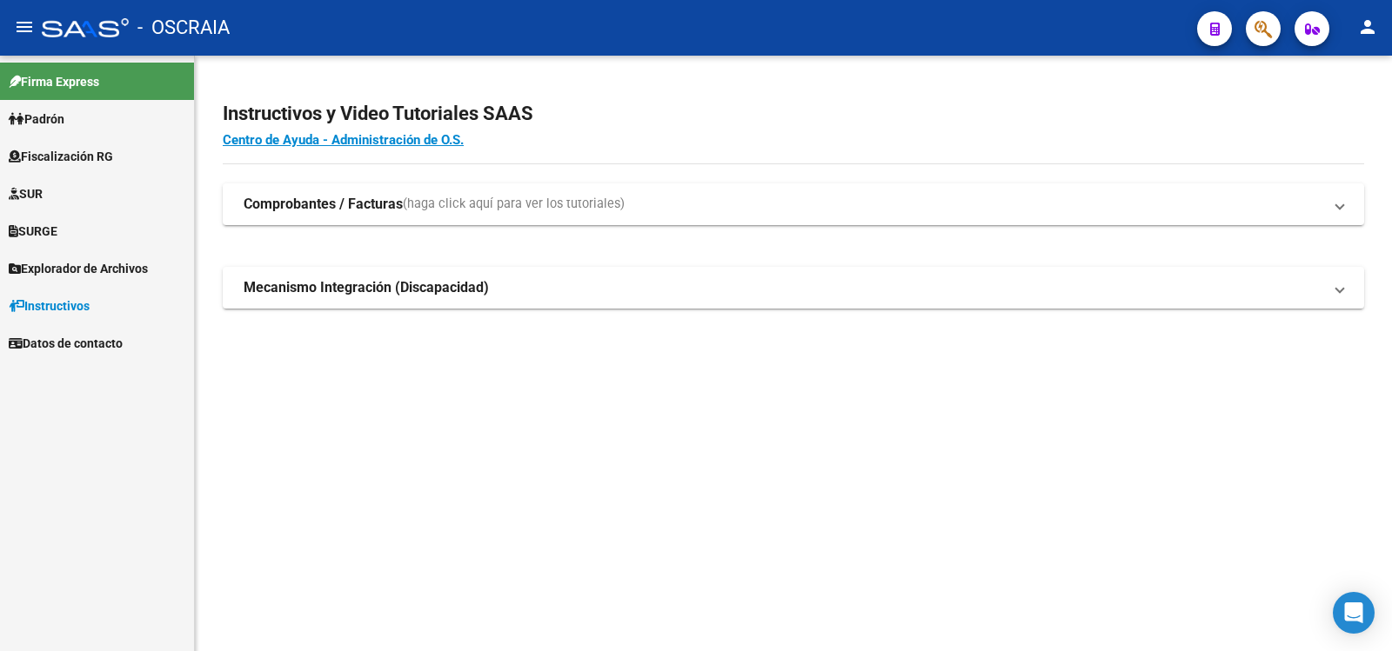
click at [154, 135] on link "Padrón" at bounding box center [97, 118] width 194 height 37
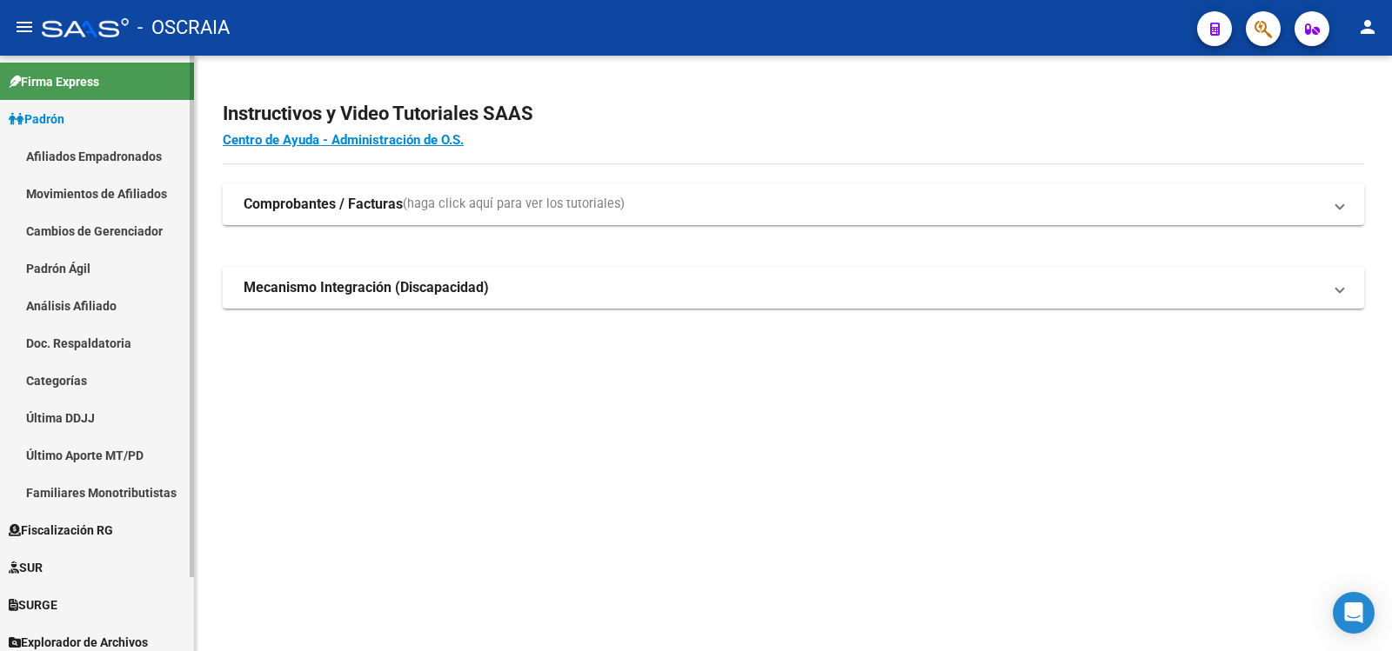
drag, startPoint x: 100, startPoint y: 311, endPoint x: 150, endPoint y: 306, distance: 49.9
click at [101, 311] on link "Análisis Afiliado" at bounding box center [97, 305] width 194 height 37
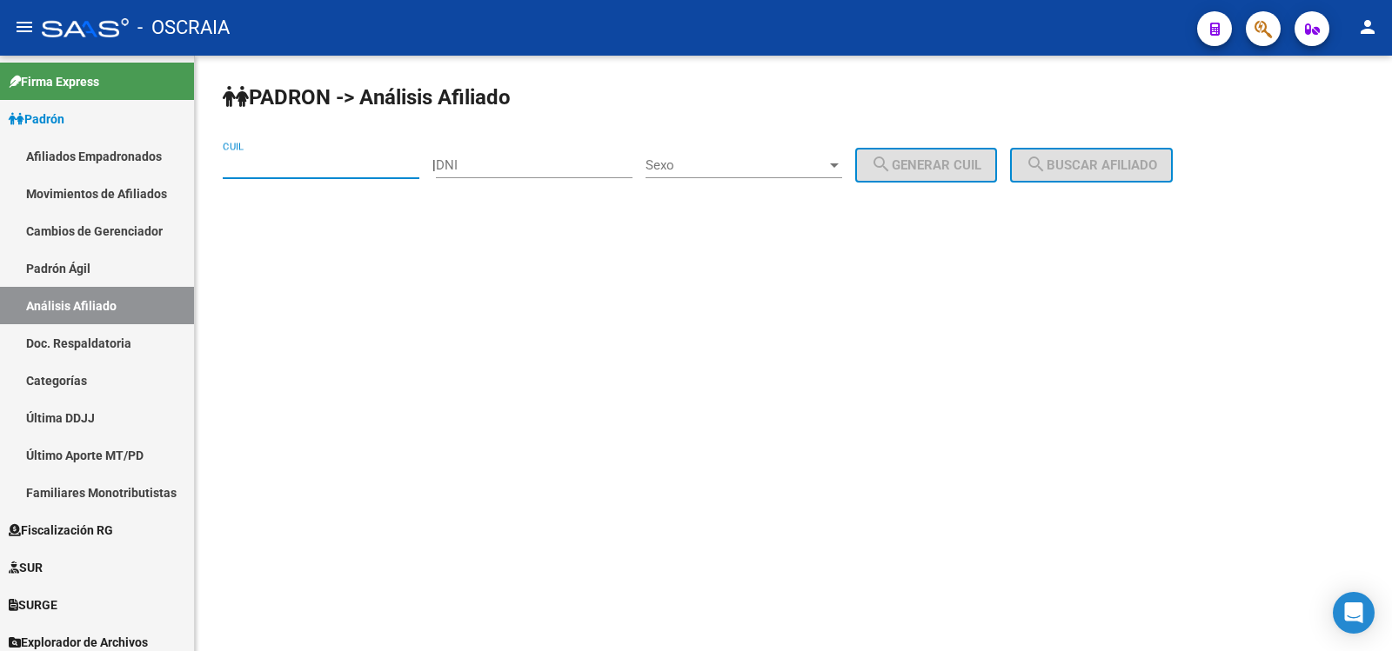
click at [368, 164] on input "CUIL" at bounding box center [321, 165] width 197 height 16
type input "20-96143141-8"
click at [1105, 172] on span "search Buscar afiliado" at bounding box center [1091, 165] width 131 height 16
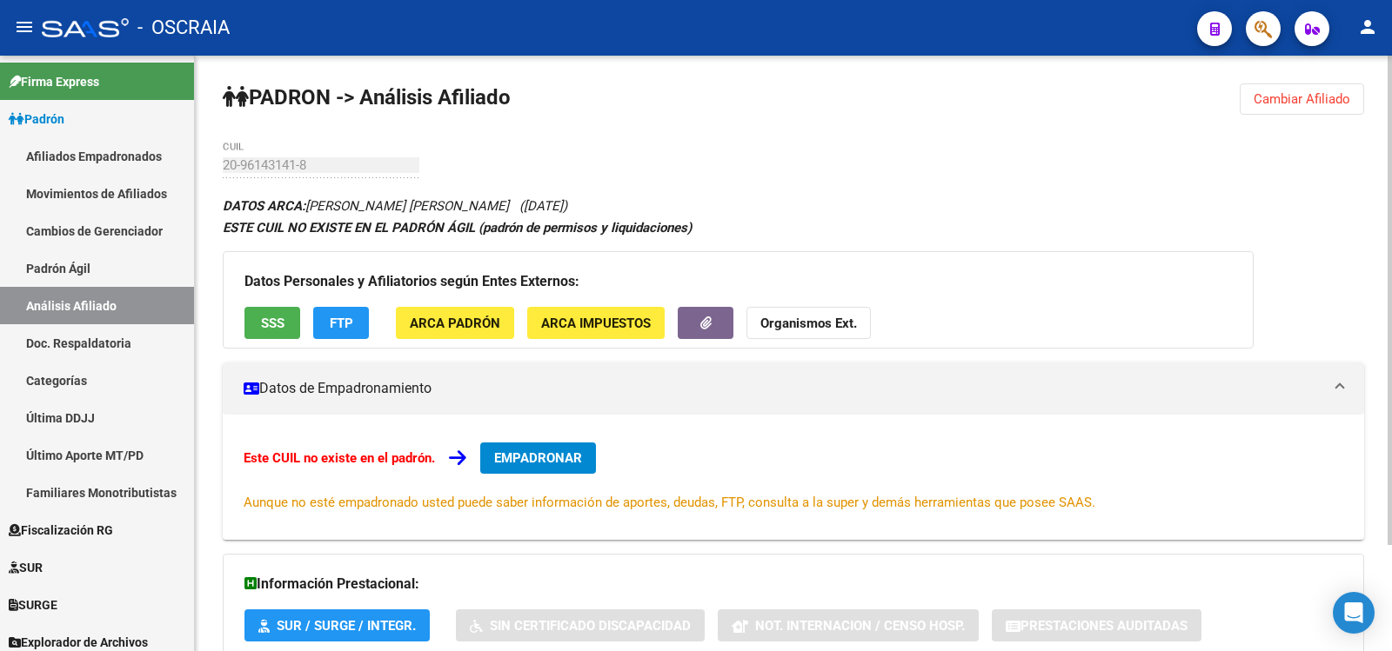
scroll to position [129, 0]
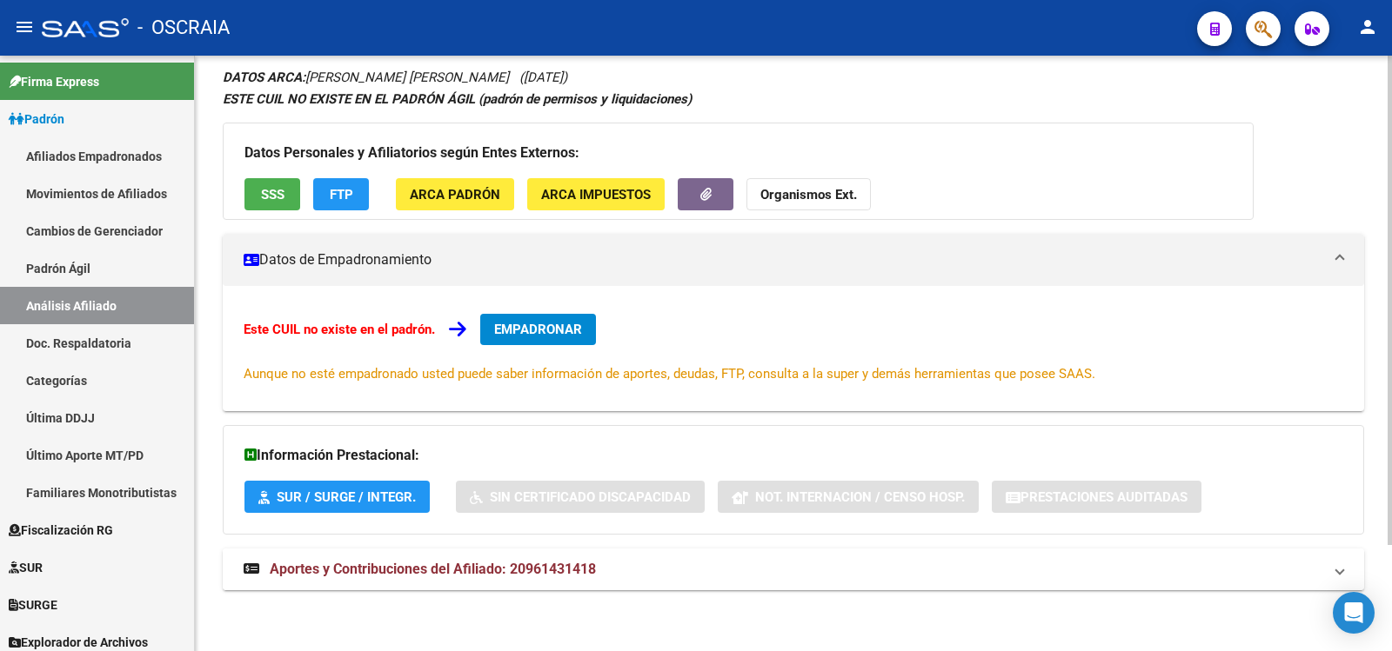
click at [644, 565] on mat-panel-title "Aportes y Contribuciones del Afiliado: 20961431418" at bounding box center [783, 569] width 1079 height 19
click at [638, 566] on mat-panel-title "Aportes y Contribuciones del Afiliado: 20961431418" at bounding box center [783, 569] width 1079 height 19
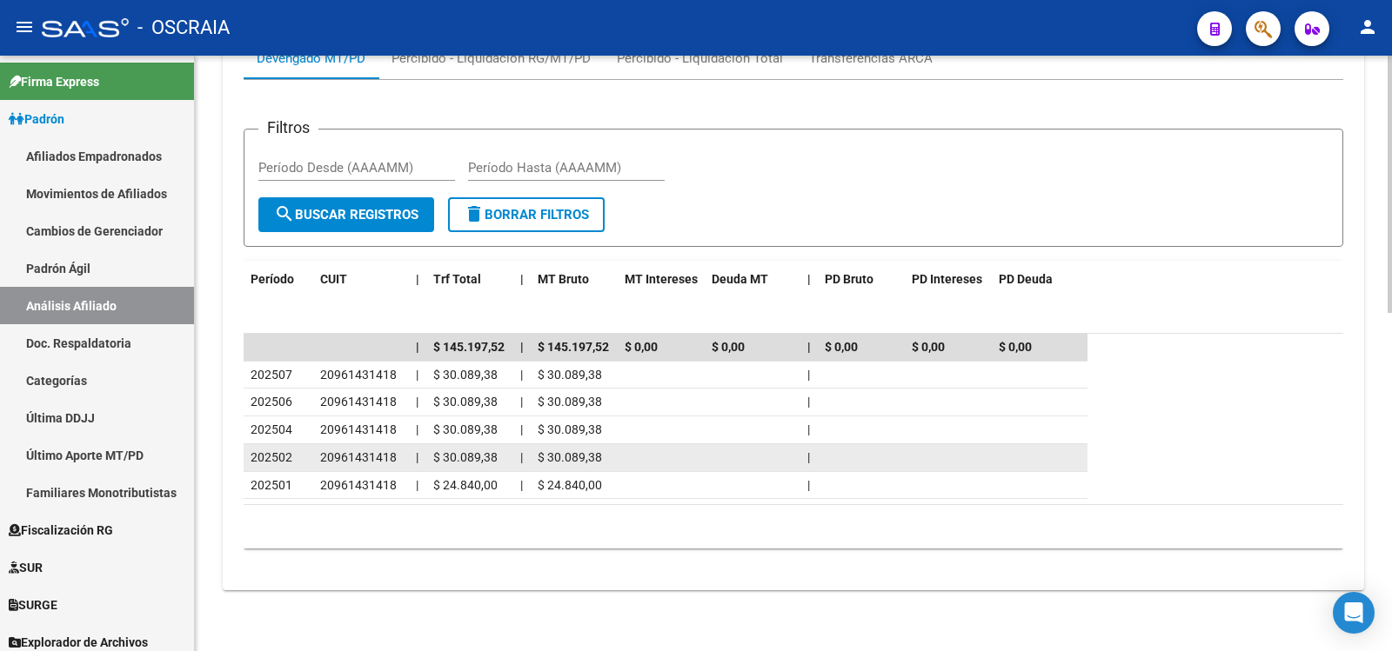
scroll to position [0, 0]
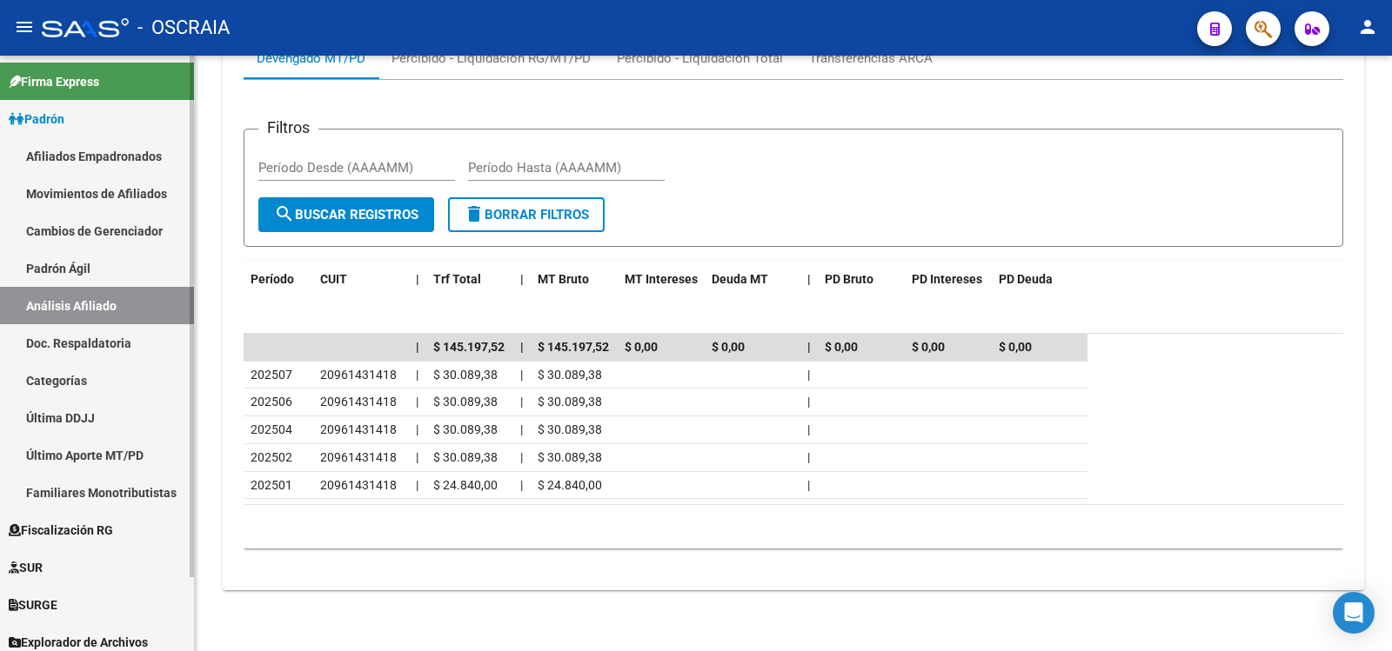
click at [123, 272] on link "Padrón Ágil" at bounding box center [97, 268] width 194 height 37
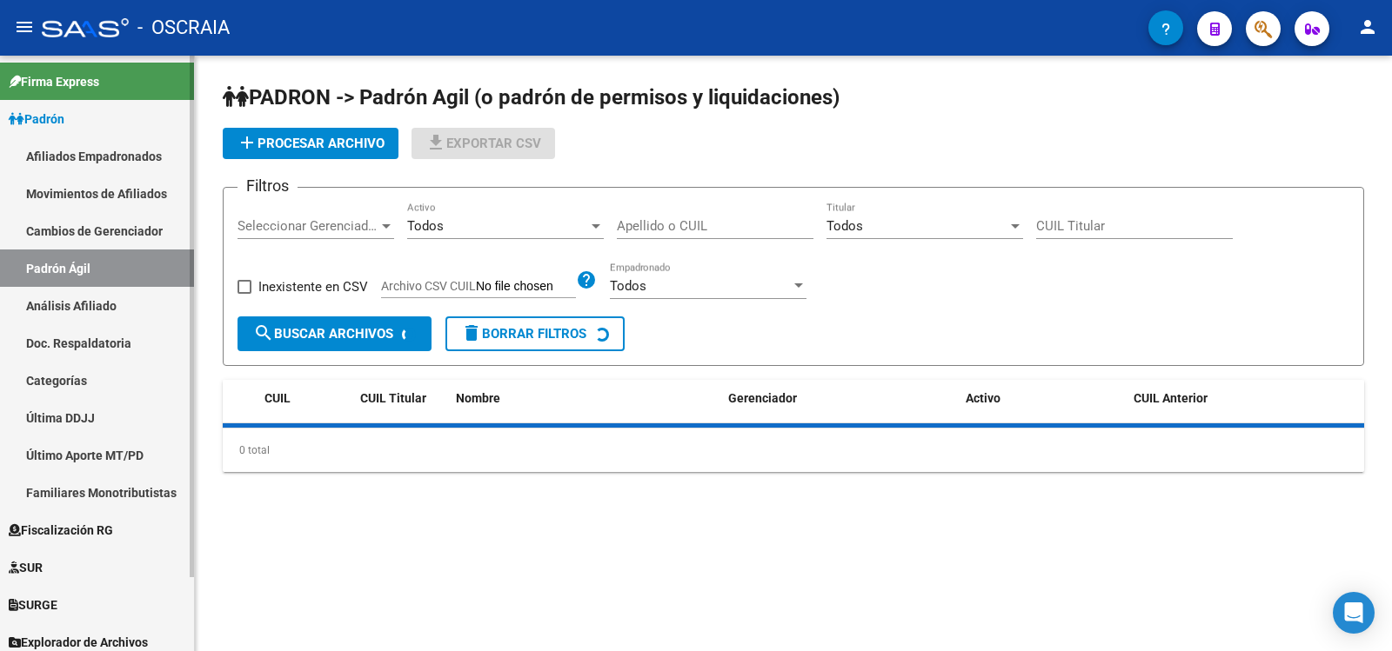
click at [138, 304] on link "Análisis Afiliado" at bounding box center [97, 305] width 194 height 37
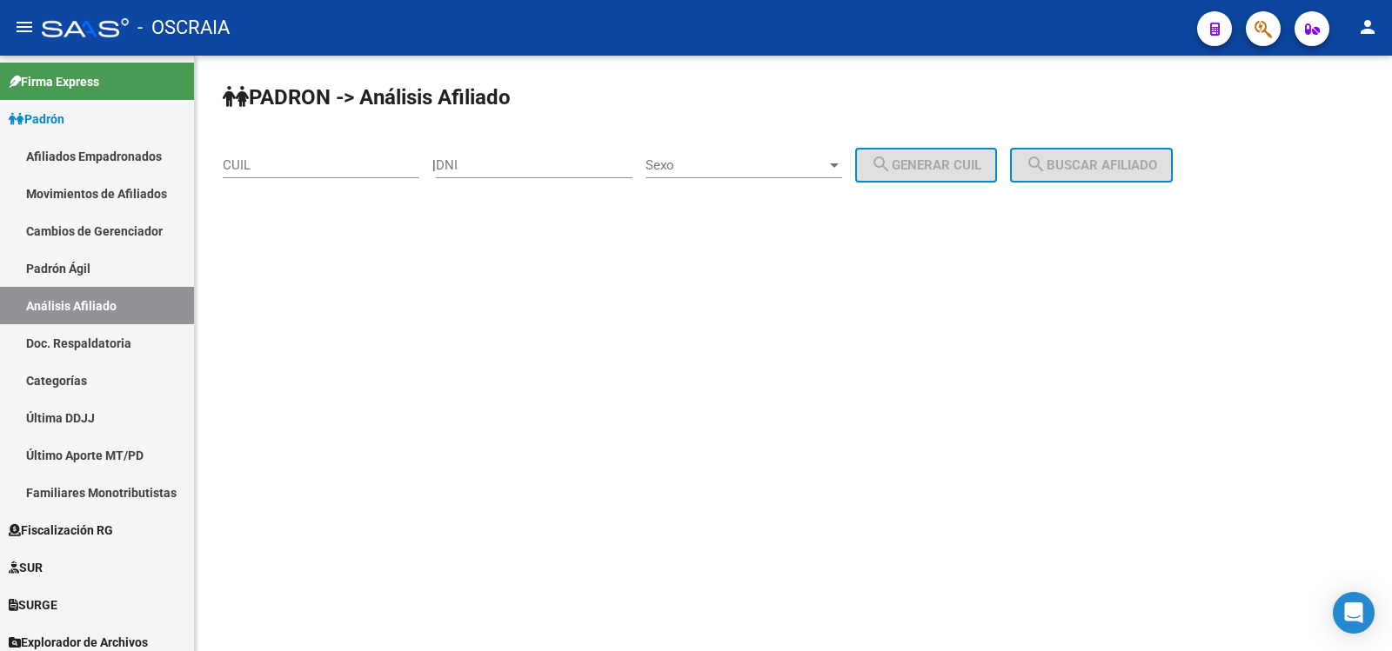
click at [317, 164] on input "CUIL" at bounding box center [321, 165] width 197 height 16
paste input "20-21575796-0"
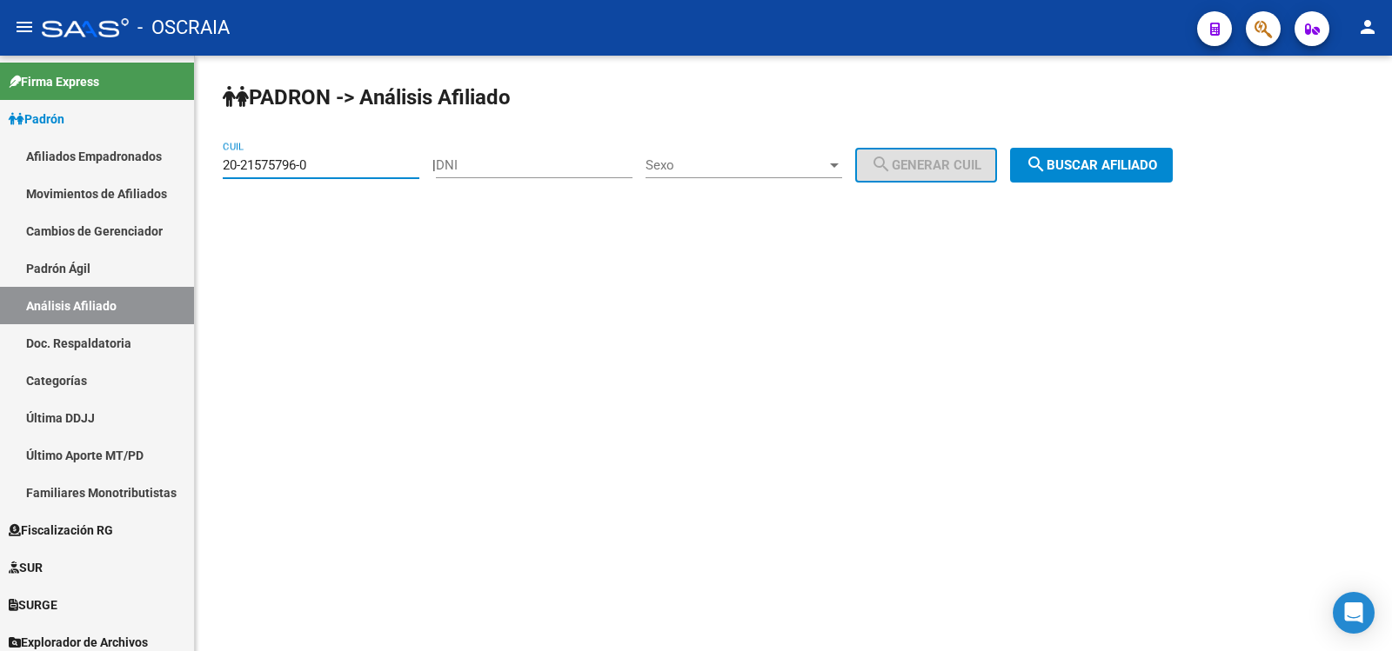
type input "20-21575796-0"
click at [1131, 160] on span "search Buscar afiliado" at bounding box center [1091, 165] width 131 height 16
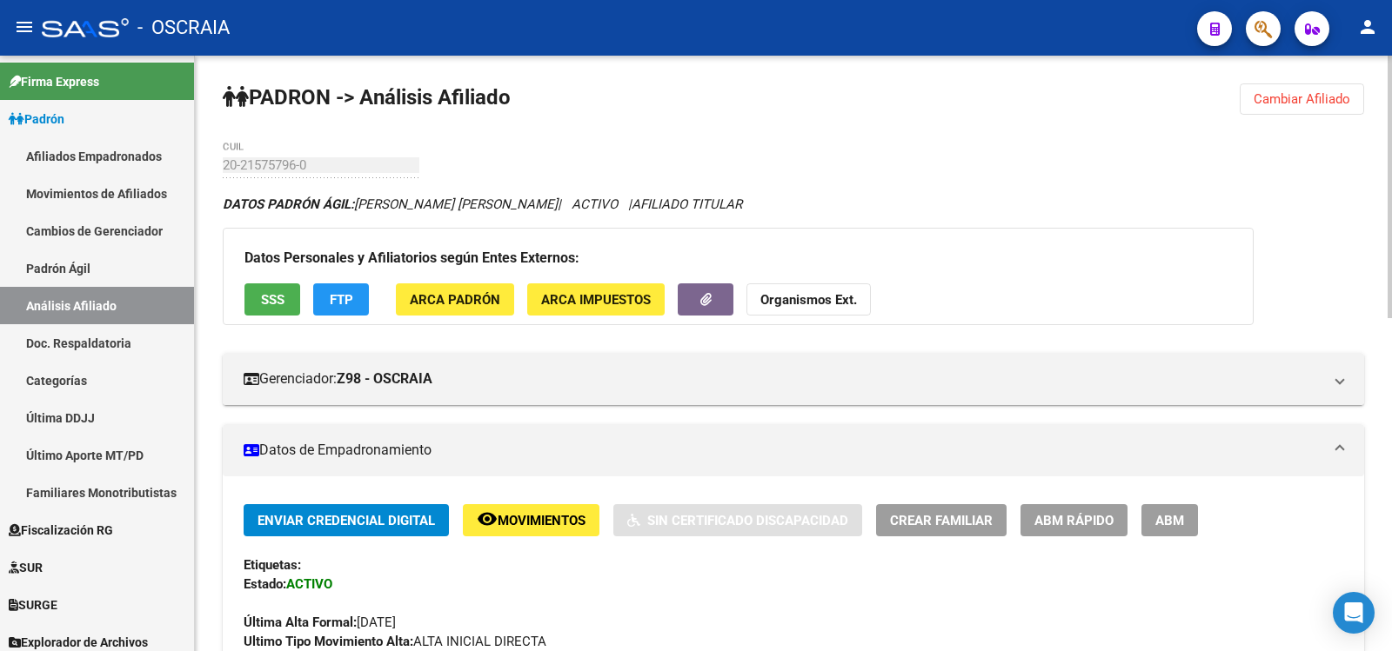
scroll to position [756, 0]
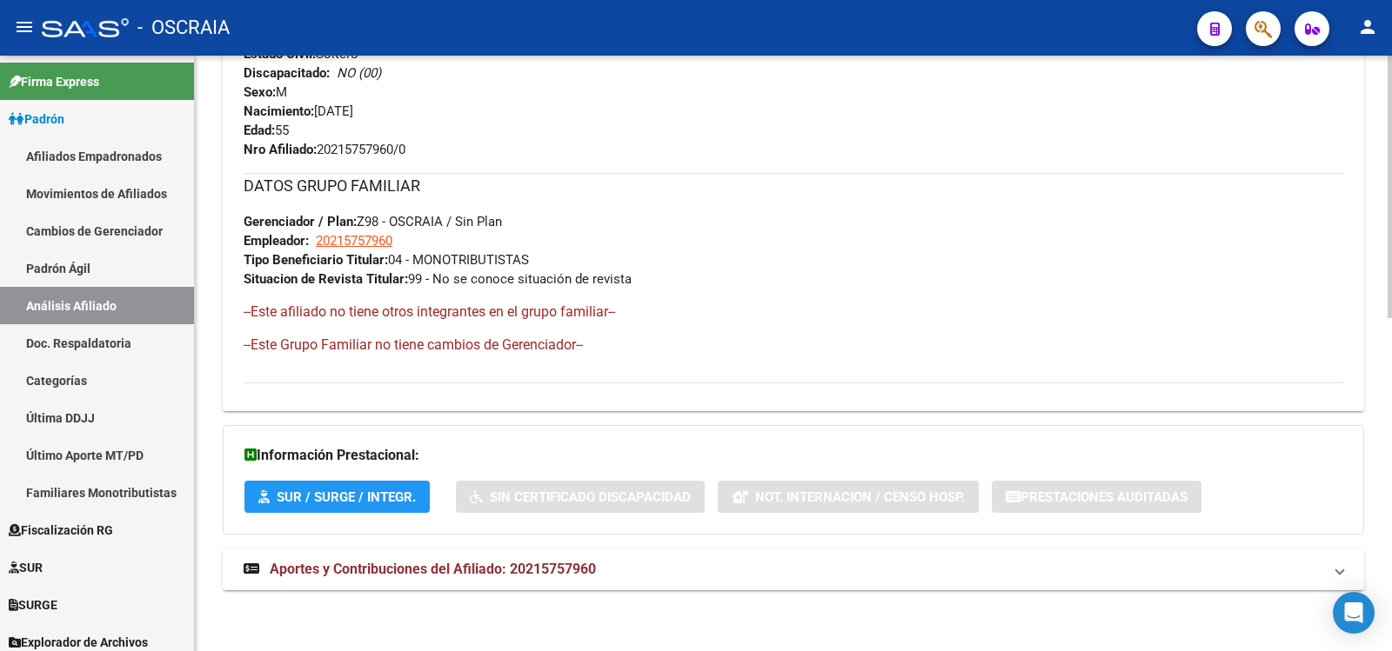
click at [596, 565] on span "Aportes y Contribuciones del Afiliado: 20215757960" at bounding box center [433, 569] width 326 height 17
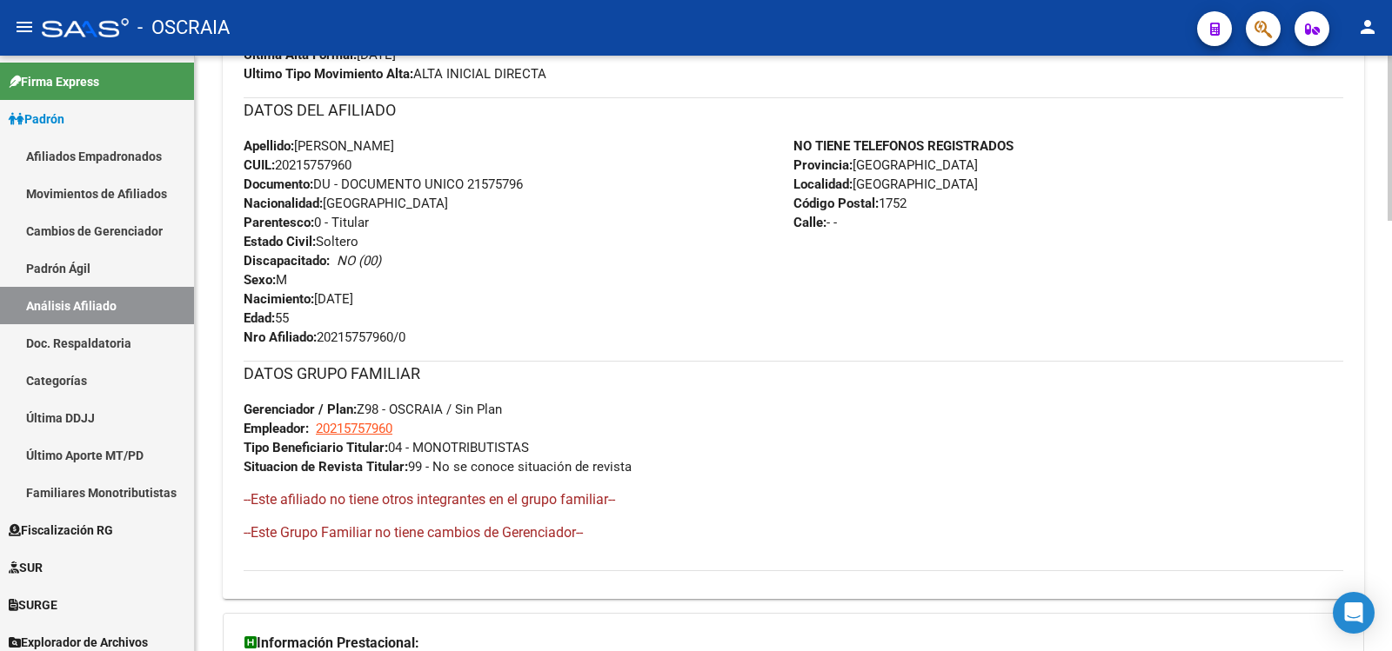
scroll to position [0, 0]
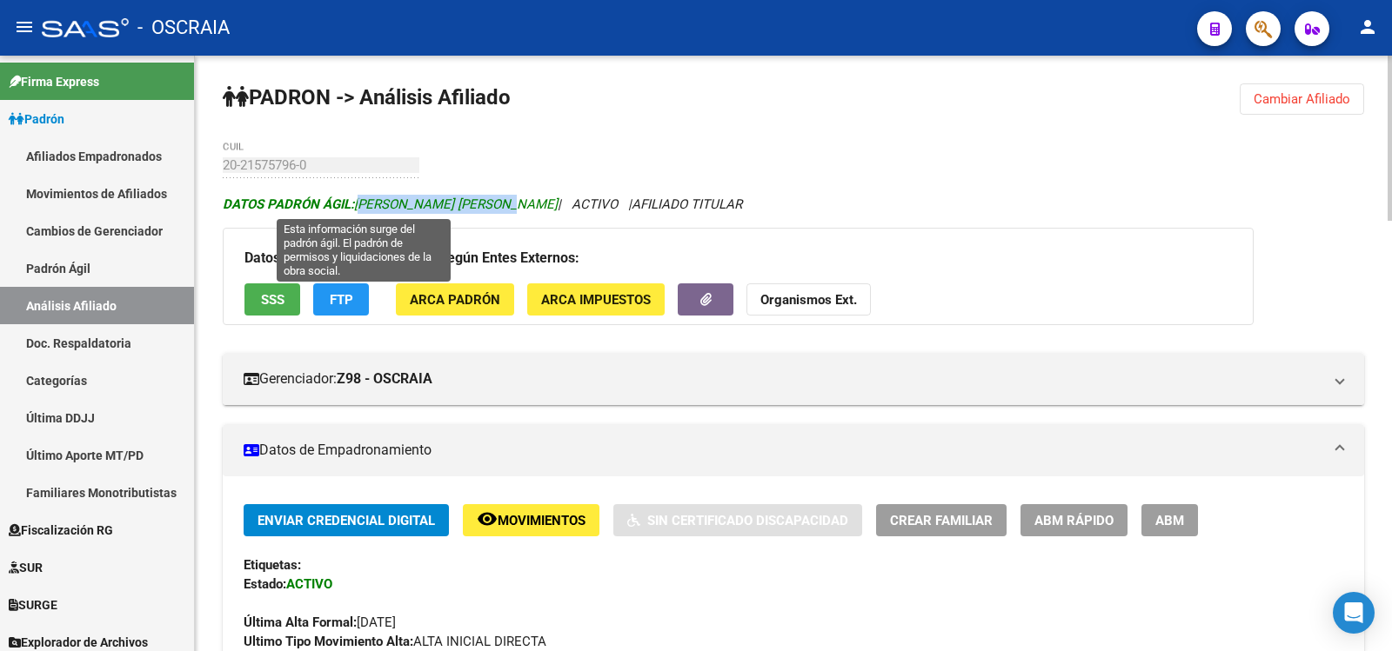
copy span "[PERSON_NAME] [PERSON_NAME]"
drag, startPoint x: 504, startPoint y: 202, endPoint x: 356, endPoint y: 210, distance: 148.1
click at [356, 210] on icon "DATOS [PERSON_NAME] ÁGIL: [PERSON_NAME] [PERSON_NAME] | ACTIVO | AFILIADO TITUL…" at bounding box center [482, 205] width 519 height 16
click at [356, 210] on span "DATOS [PERSON_NAME] ÁGIL: [PERSON_NAME] [PERSON_NAME]" at bounding box center [390, 205] width 335 height 16
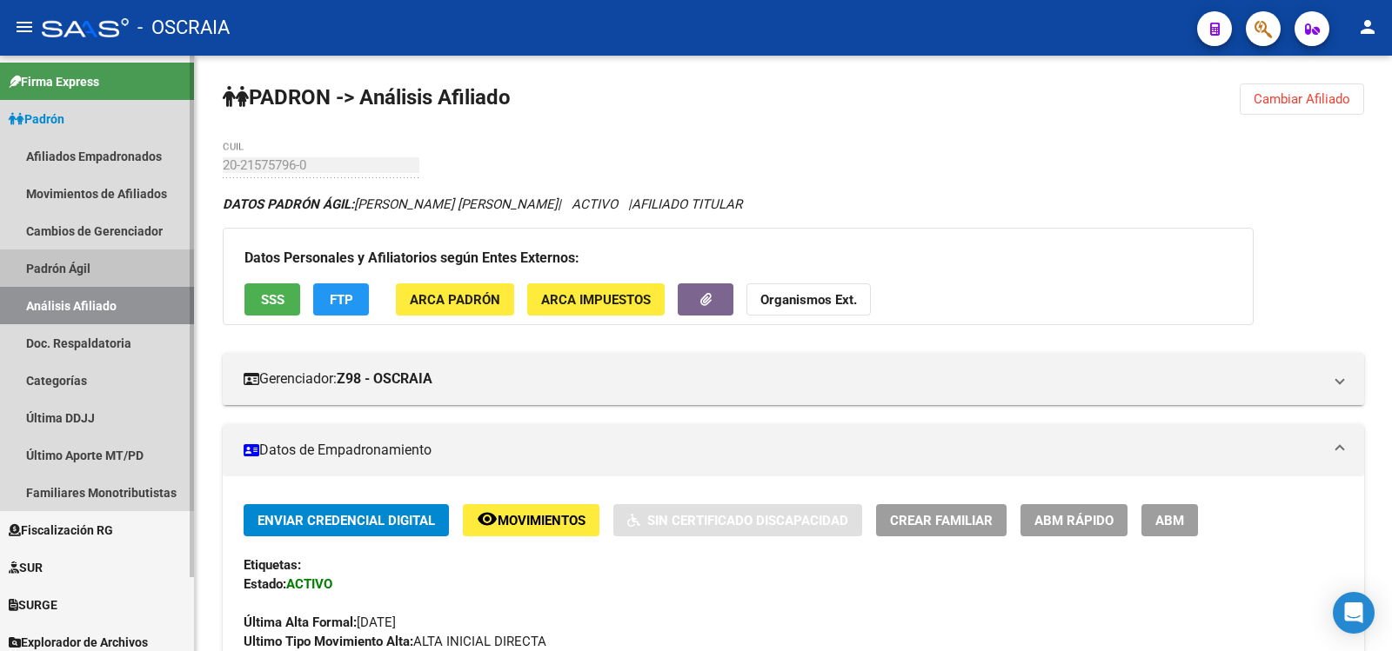
click at [94, 273] on link "Padrón Ágil" at bounding box center [97, 268] width 194 height 37
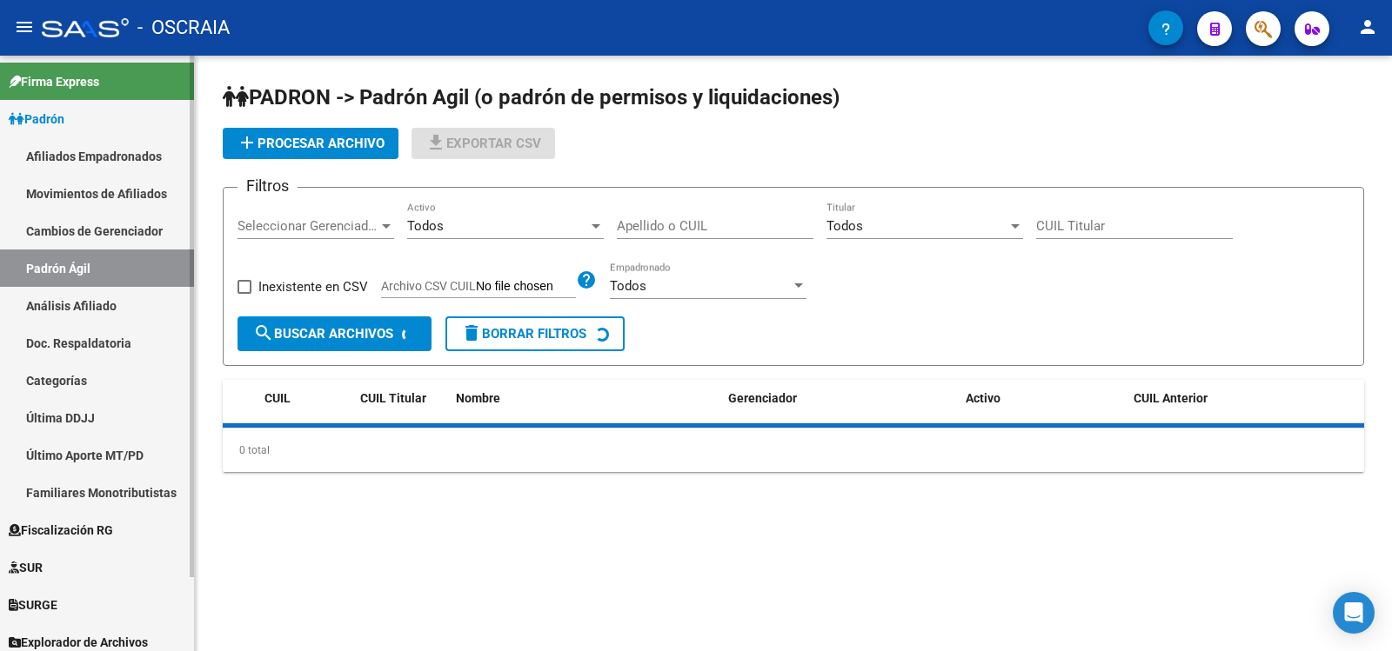
click at [97, 293] on link "Análisis Afiliado" at bounding box center [97, 305] width 194 height 37
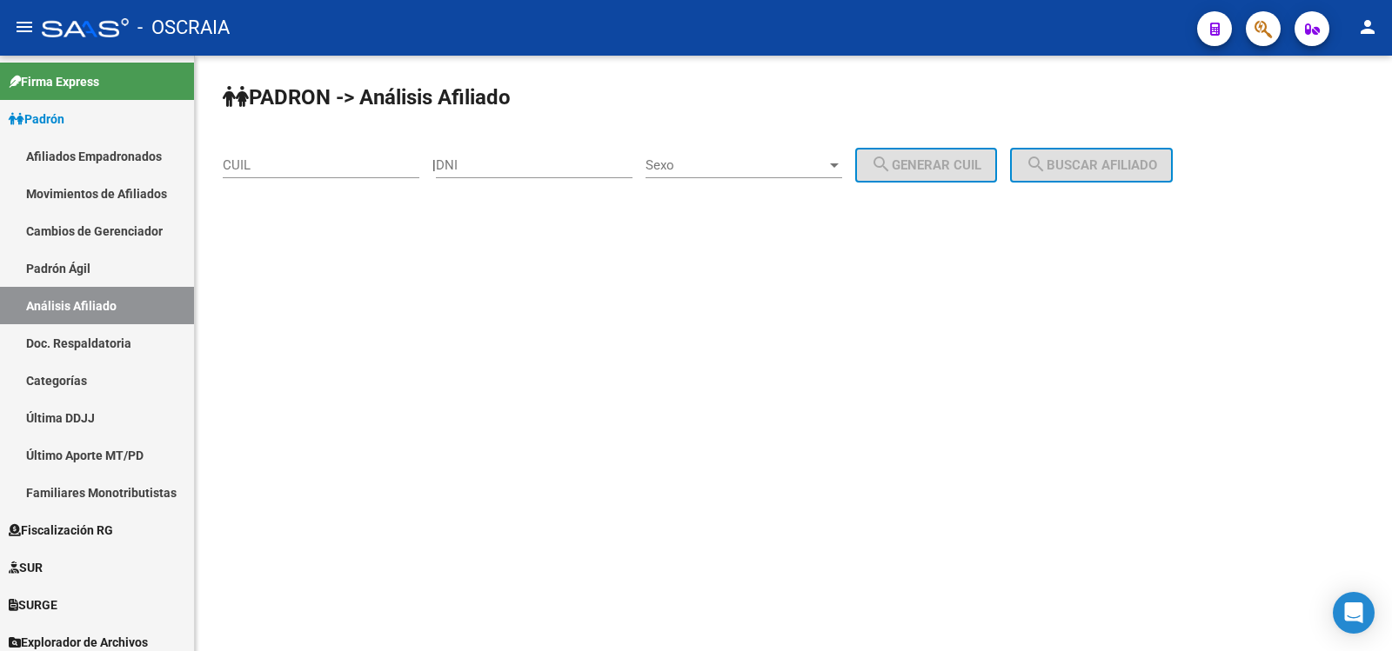
click at [339, 165] on input "CUIL" at bounding box center [321, 165] width 197 height 16
paste input "20-23563954-9"
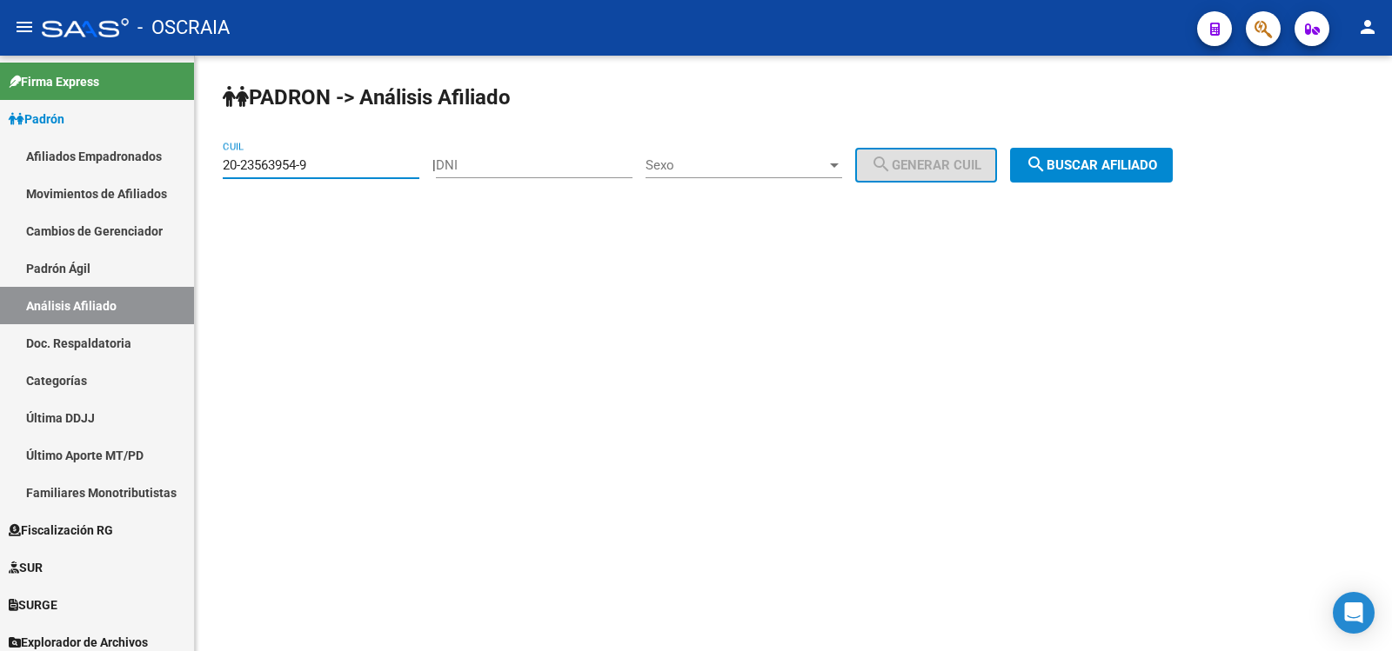
type input "20-23563954-9"
click at [1154, 165] on span "search Buscar afiliado" at bounding box center [1091, 165] width 131 height 16
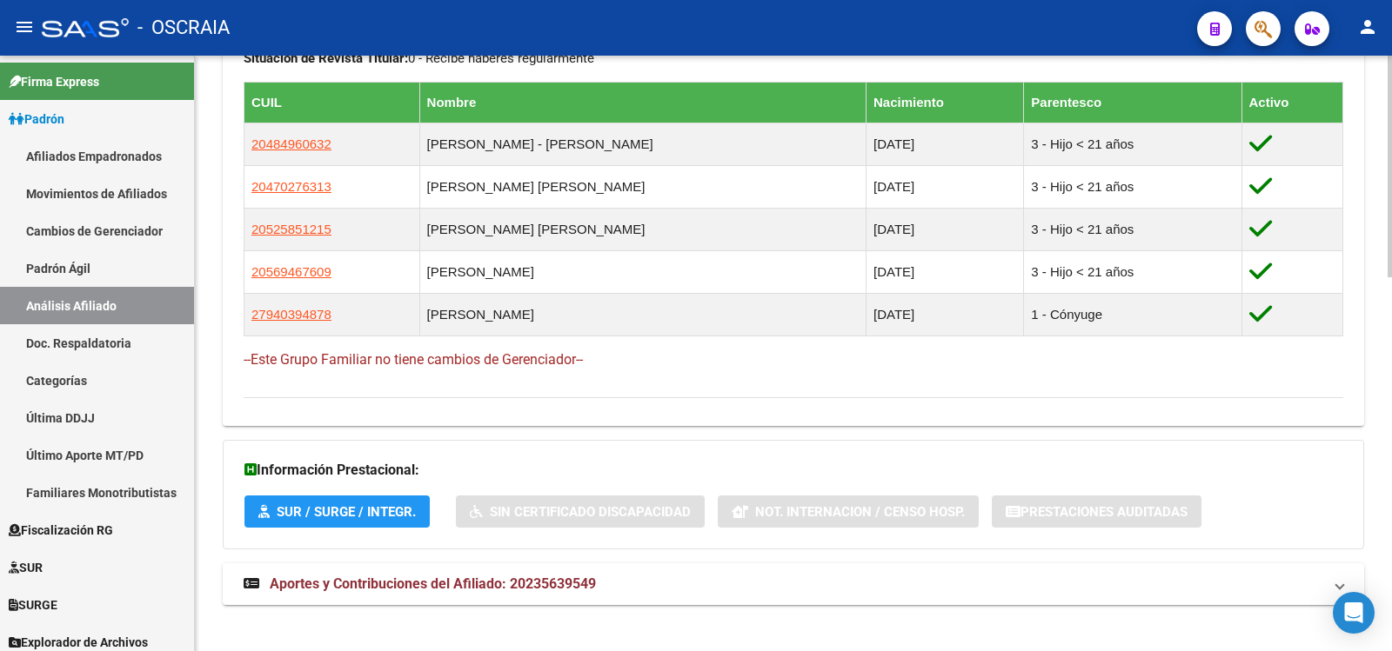
scroll to position [1006, 0]
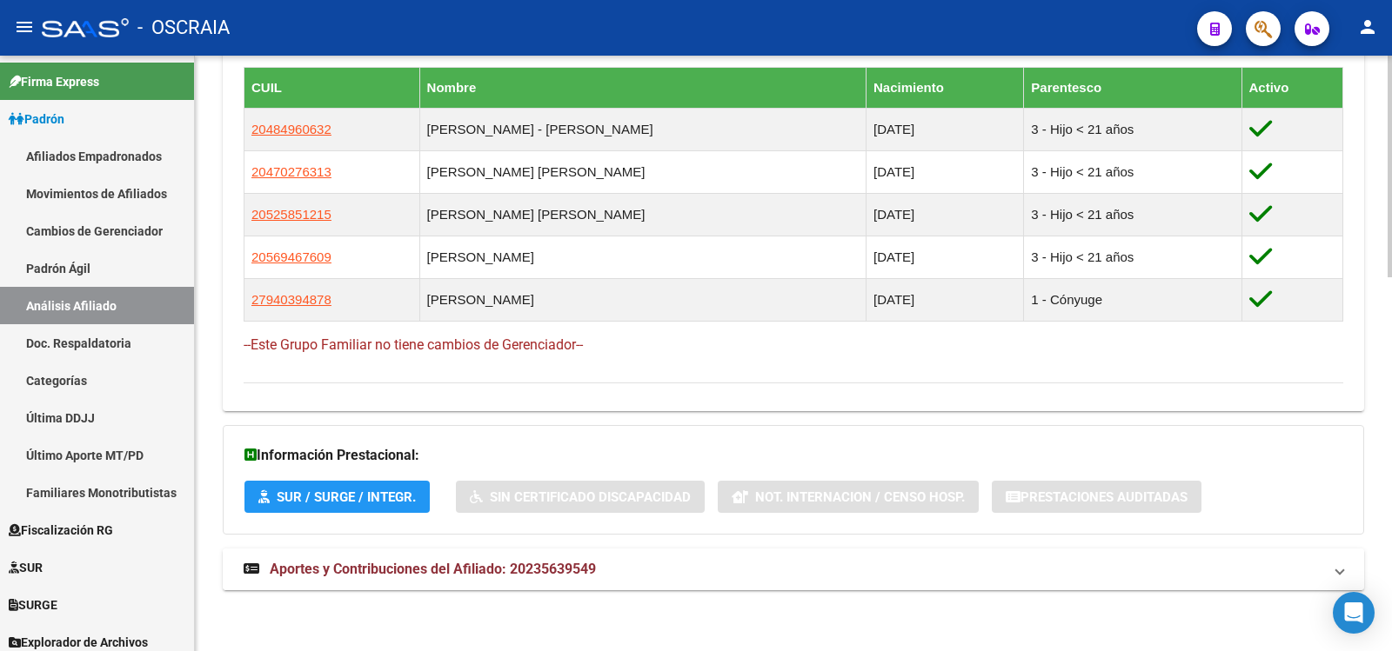
click at [526, 569] on span "Aportes y Contribuciones del Afiliado: 20235639549" at bounding box center [433, 569] width 326 height 17
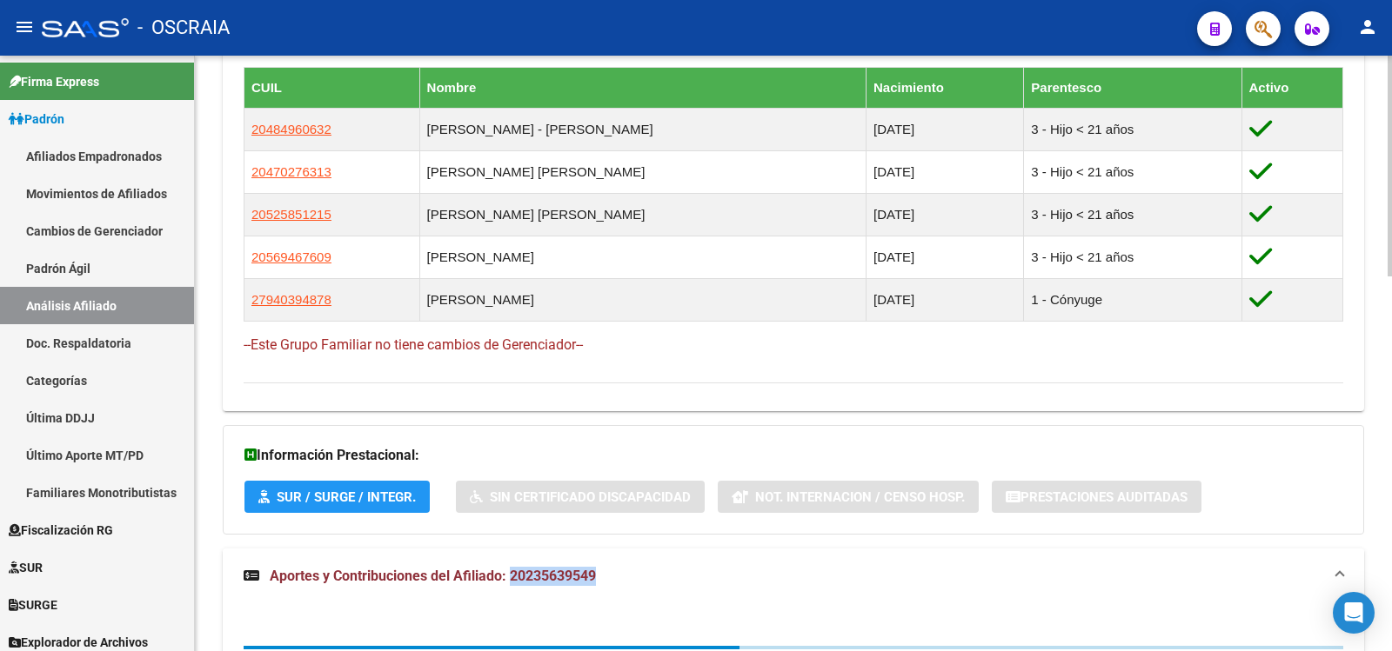
click at [526, 569] on span "Aportes y Contribuciones del Afiliado: 20235639549" at bounding box center [433, 576] width 326 height 17
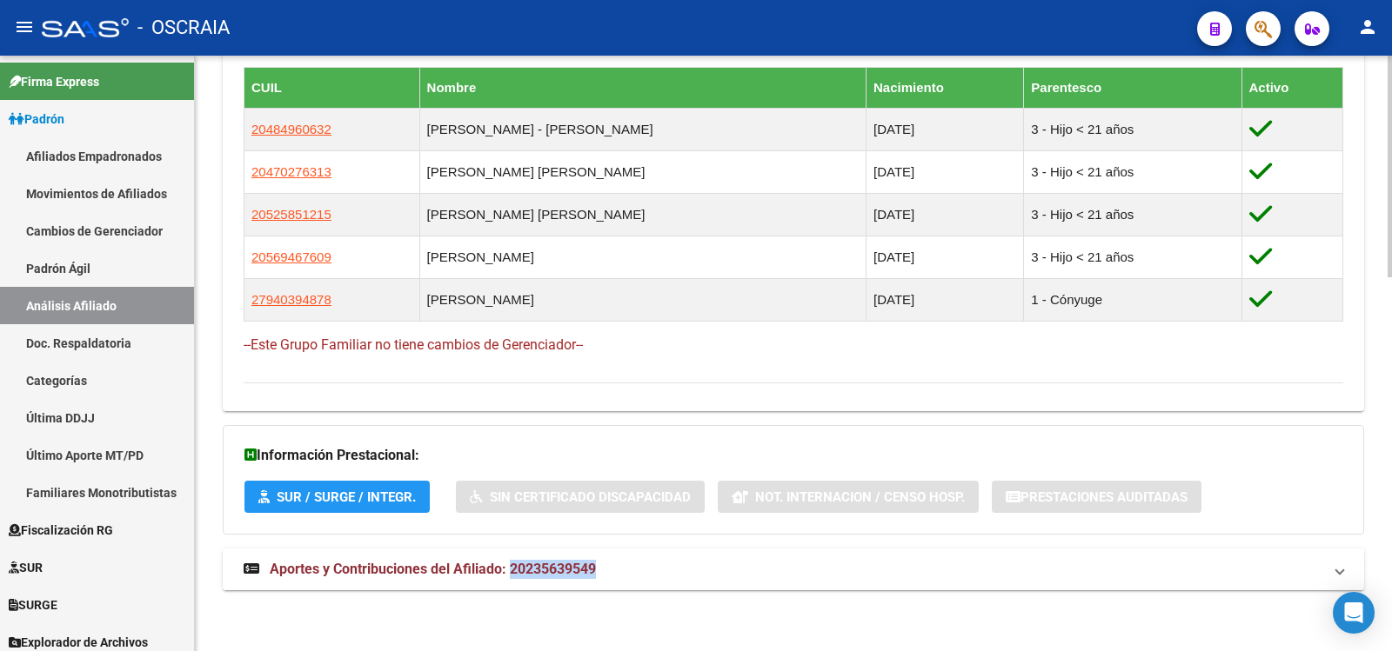
click at [649, 567] on mat-panel-title "Aportes y Contribuciones del Afiliado: 20235639549" at bounding box center [783, 569] width 1079 height 19
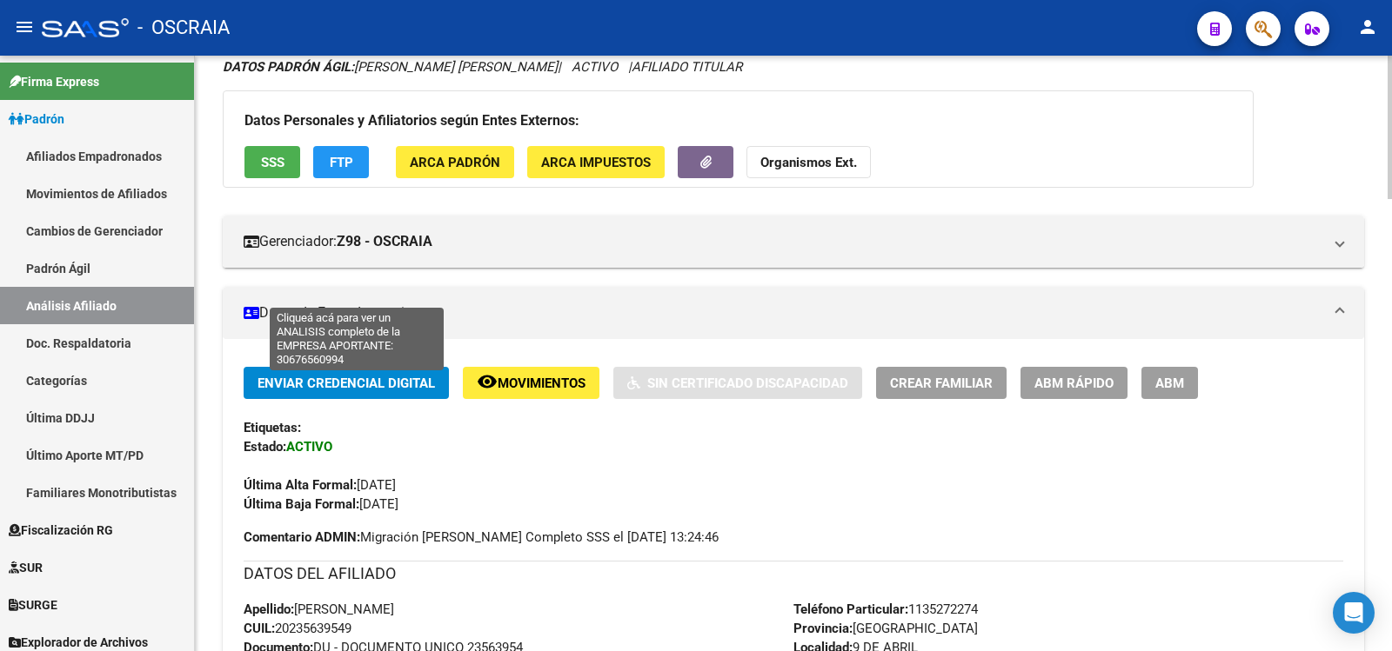
scroll to position [1007, 0]
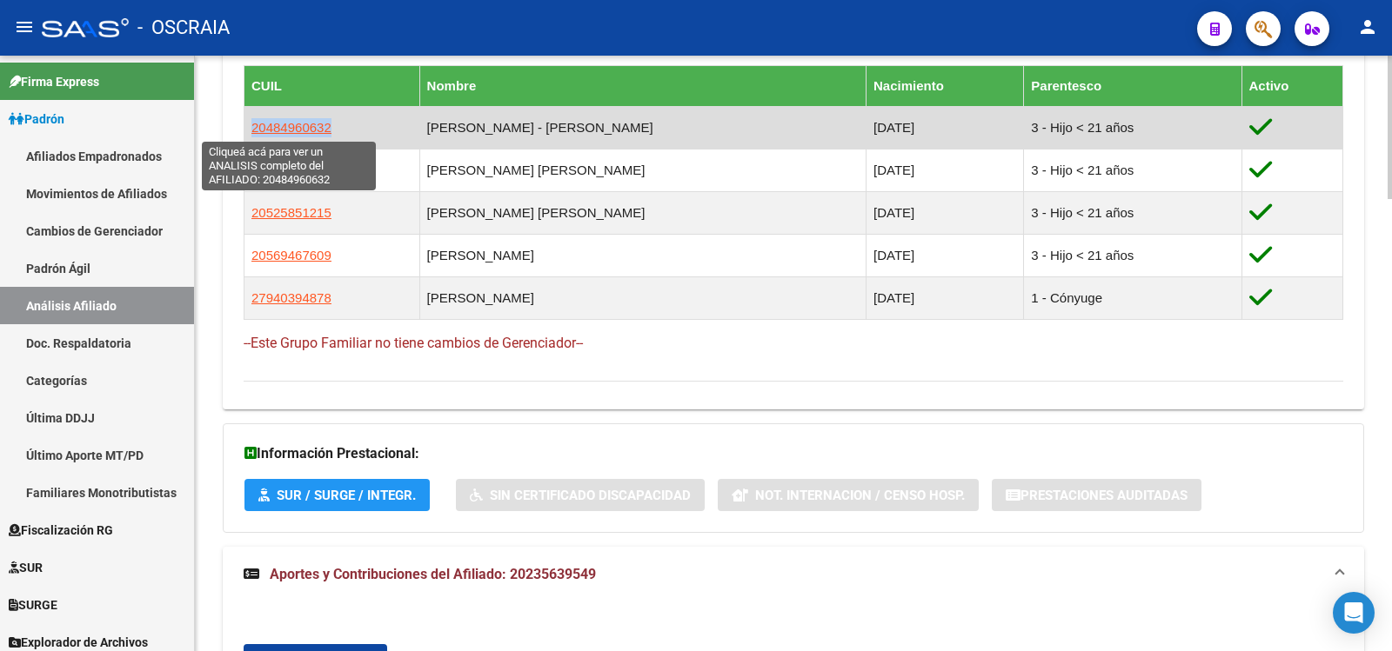
copy span "20484960632"
drag, startPoint x: 328, startPoint y: 130, endPoint x: 252, endPoint y: 127, distance: 75.8
click at [252, 127] on td "20484960632" at bounding box center [332, 127] width 176 height 43
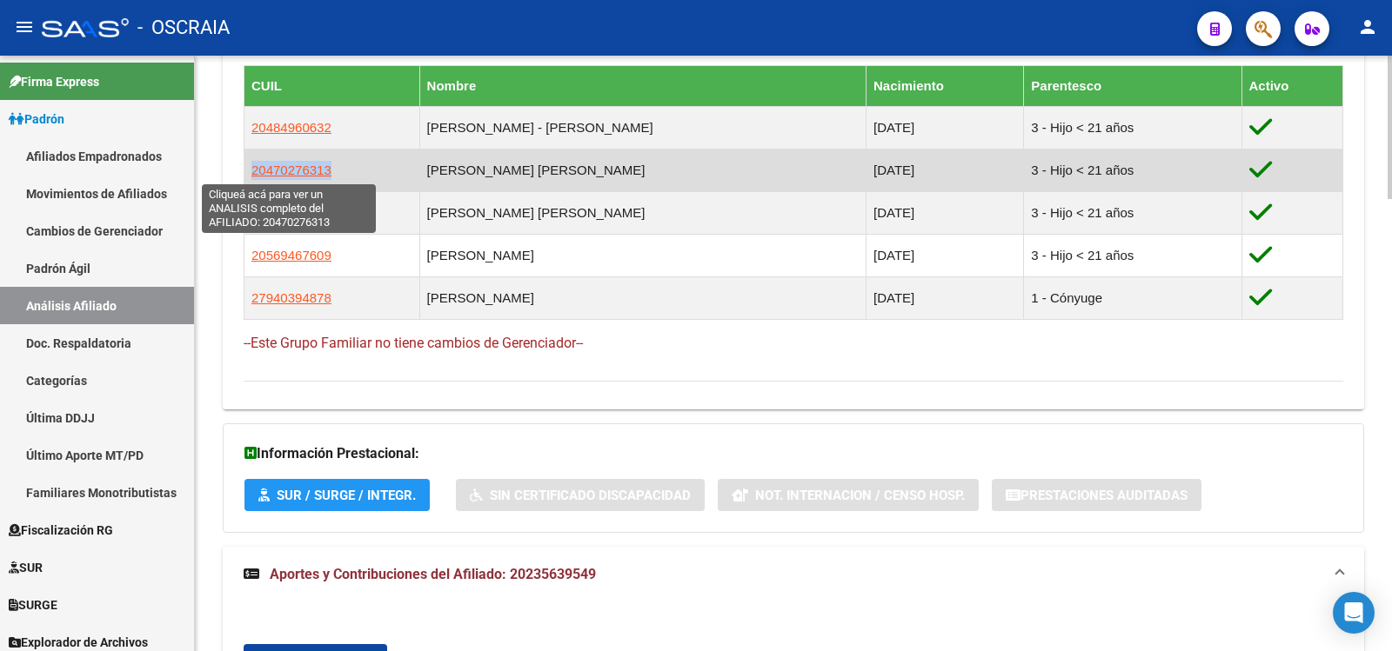
copy span "20470276313"
drag, startPoint x: 319, startPoint y: 171, endPoint x: 258, endPoint y: 173, distance: 60.9
click at [253, 173] on td "20470276313" at bounding box center [332, 170] width 176 height 43
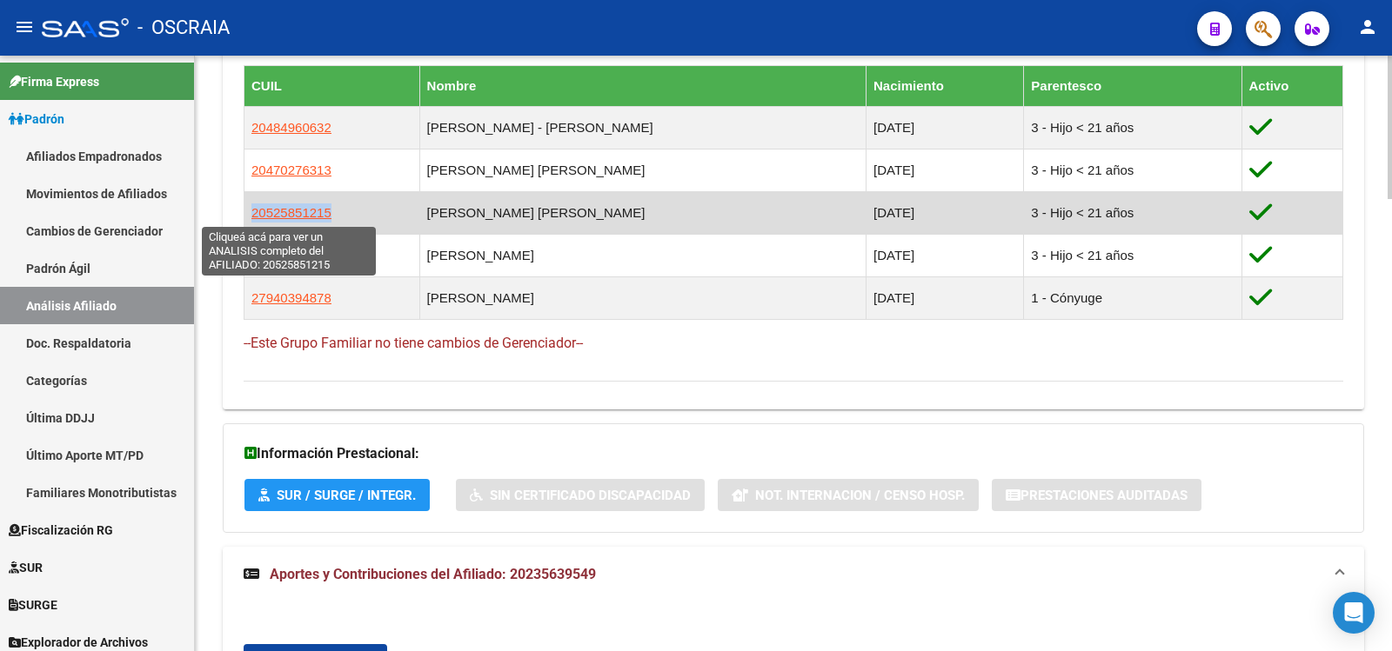
copy span "20525851215"
drag, startPoint x: 348, startPoint y: 221, endPoint x: 252, endPoint y: 213, distance: 96.0
click at [252, 213] on td "20525851215" at bounding box center [332, 212] width 176 height 43
click at [252, 213] on span "20525851215" at bounding box center [291, 212] width 80 height 15
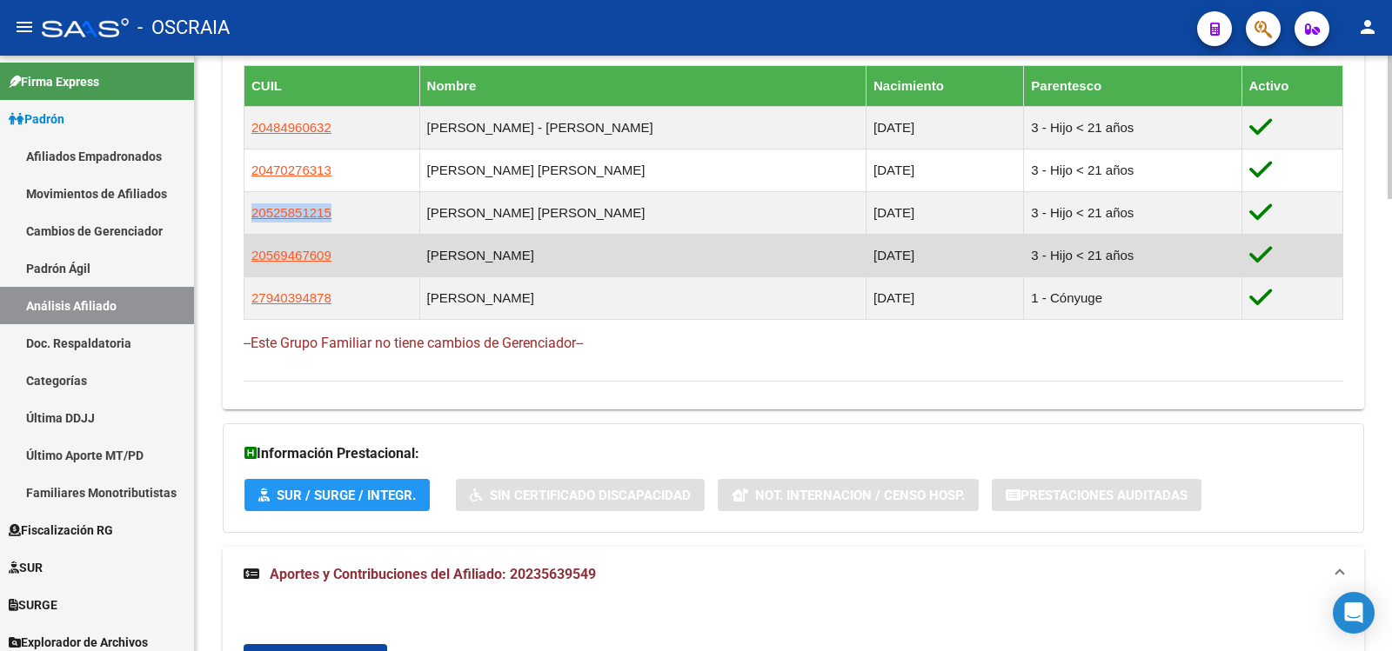
copy span "20569467609"
drag, startPoint x: 340, startPoint y: 256, endPoint x: 250, endPoint y: 263, distance: 90.7
click at [250, 263] on td "20569467609" at bounding box center [332, 255] width 176 height 43
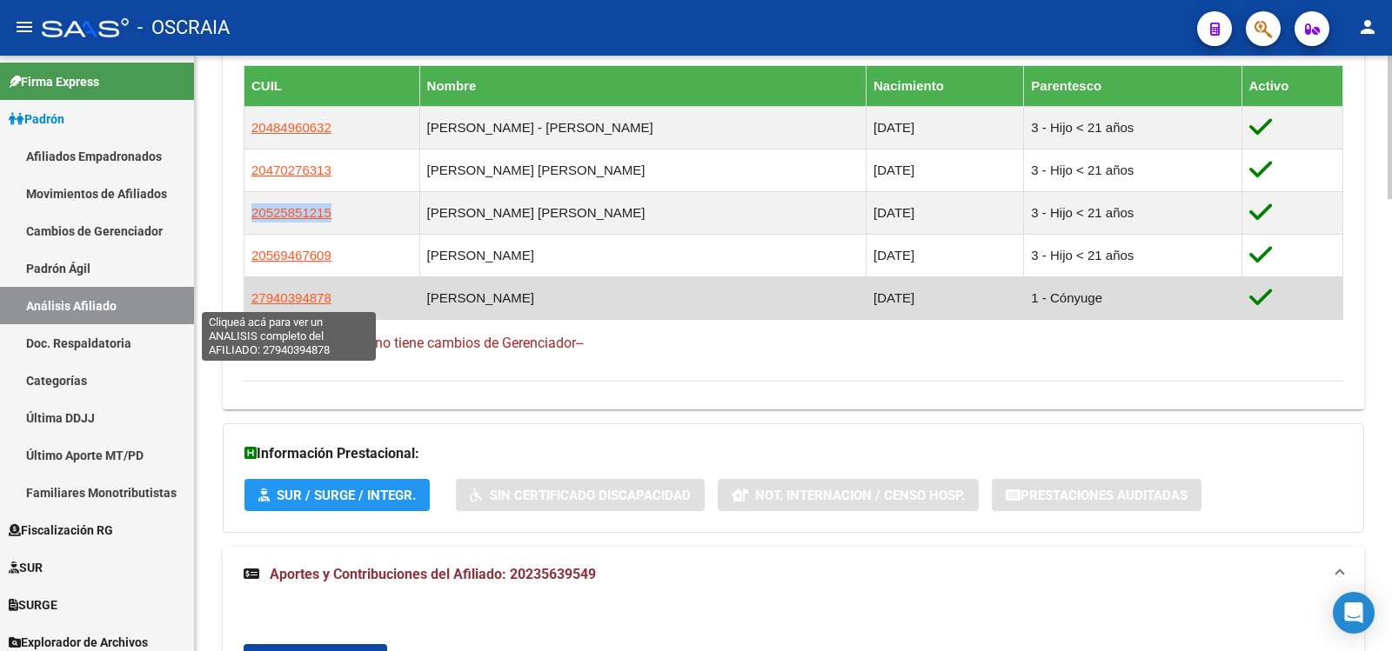
copy span "27940394878"
drag, startPoint x: 305, startPoint y: 304, endPoint x: 252, endPoint y: 299, distance: 53.2
click at [252, 299] on td "27940394878" at bounding box center [332, 298] width 176 height 43
click at [252, 299] on span "27940394878" at bounding box center [291, 298] width 80 height 15
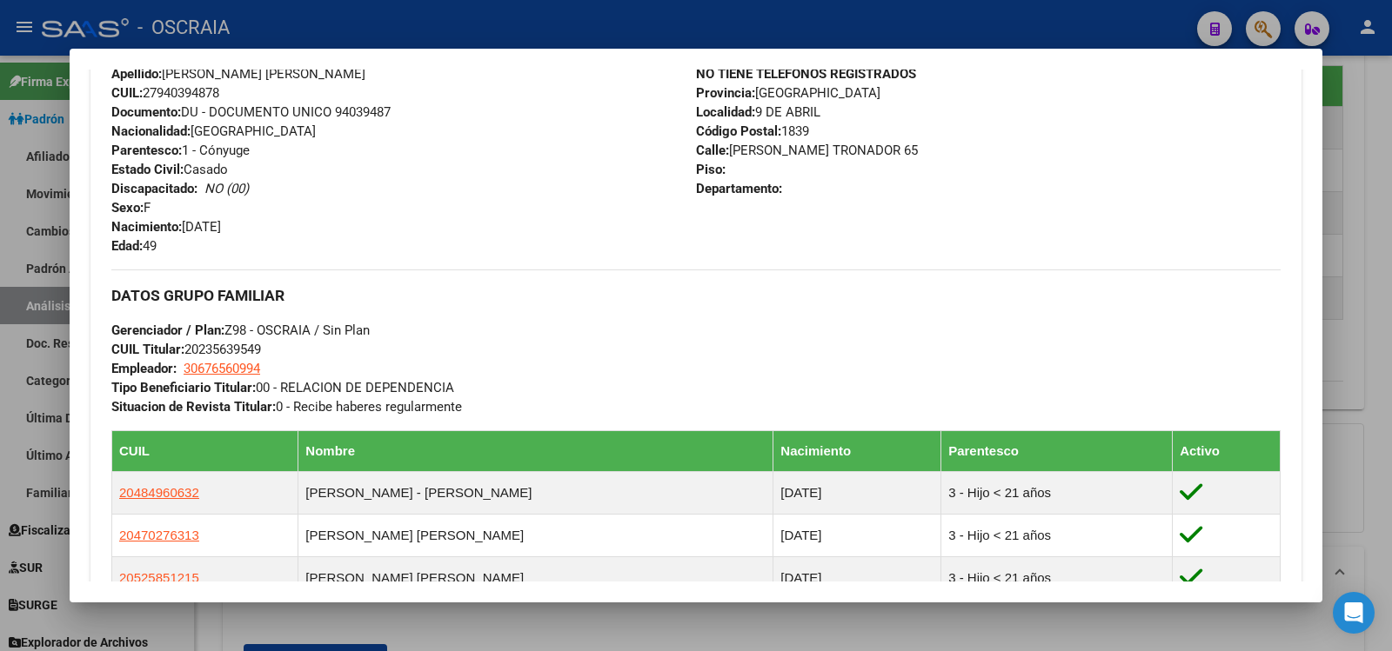
scroll to position [870, 0]
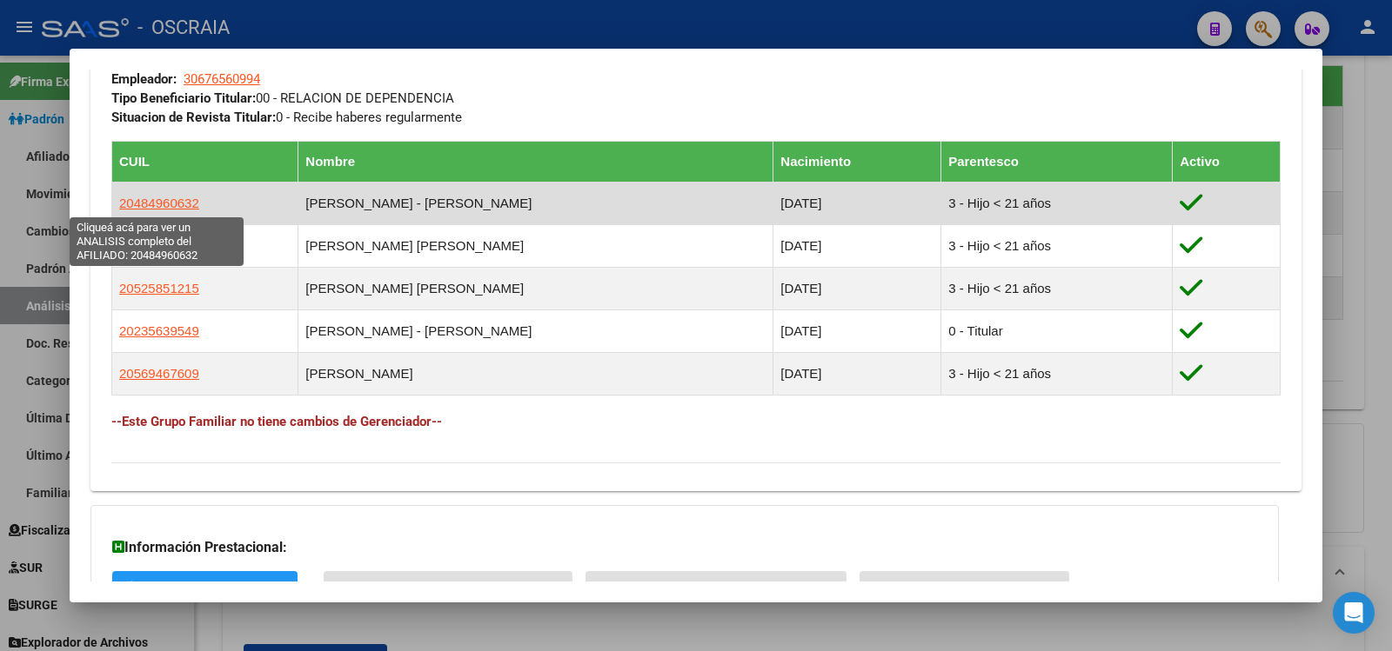
click at [157, 203] on span "20484960632" at bounding box center [159, 203] width 80 height 15
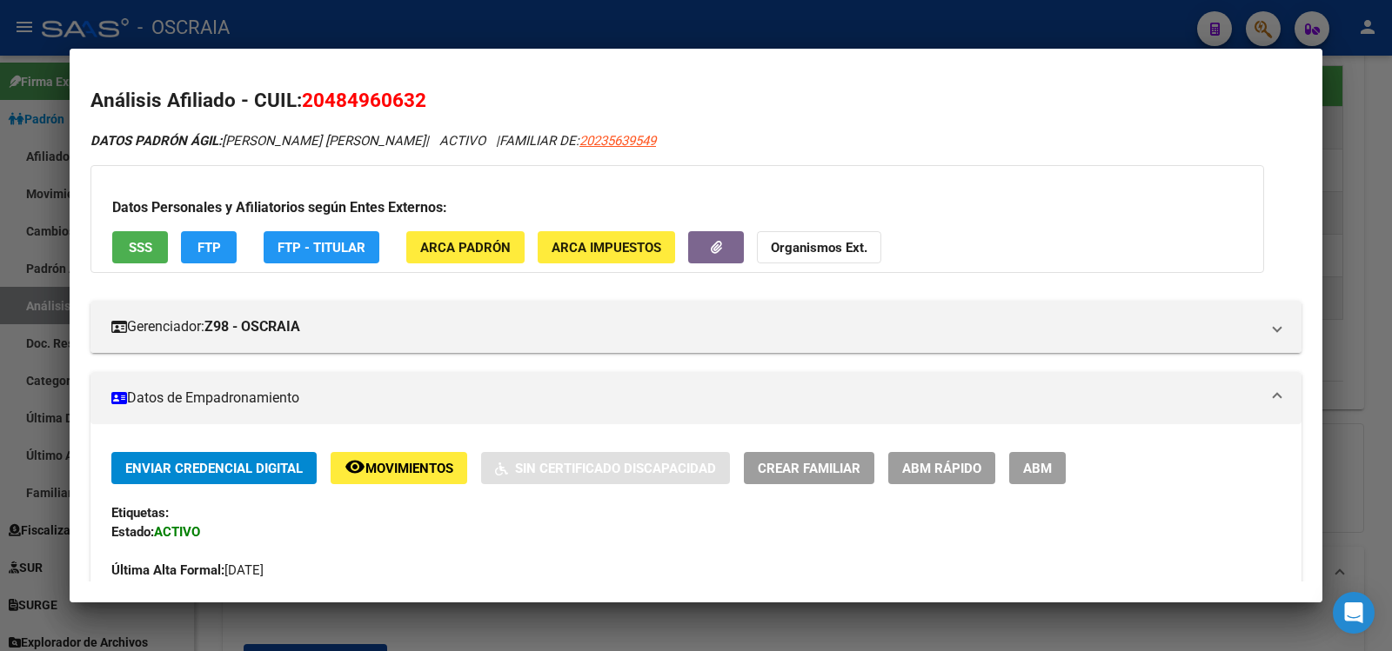
scroll to position [580, 0]
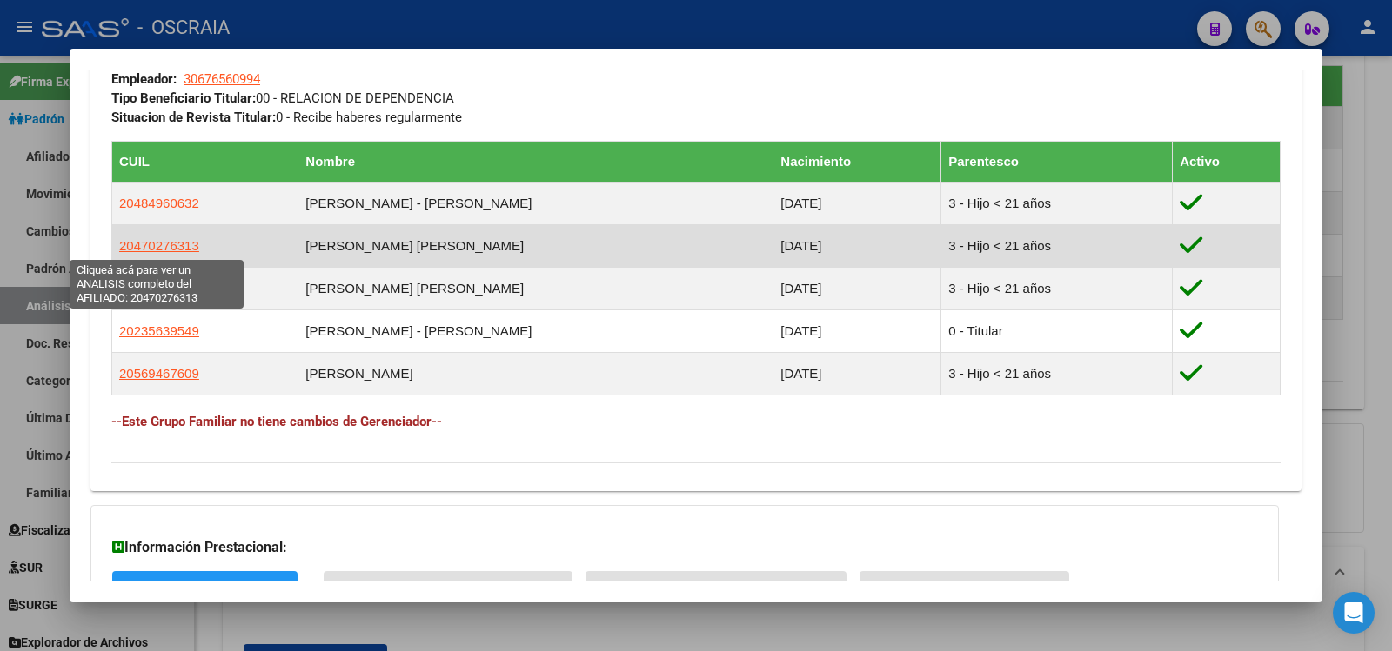
click at [174, 244] on span "20470276313" at bounding box center [159, 245] width 80 height 15
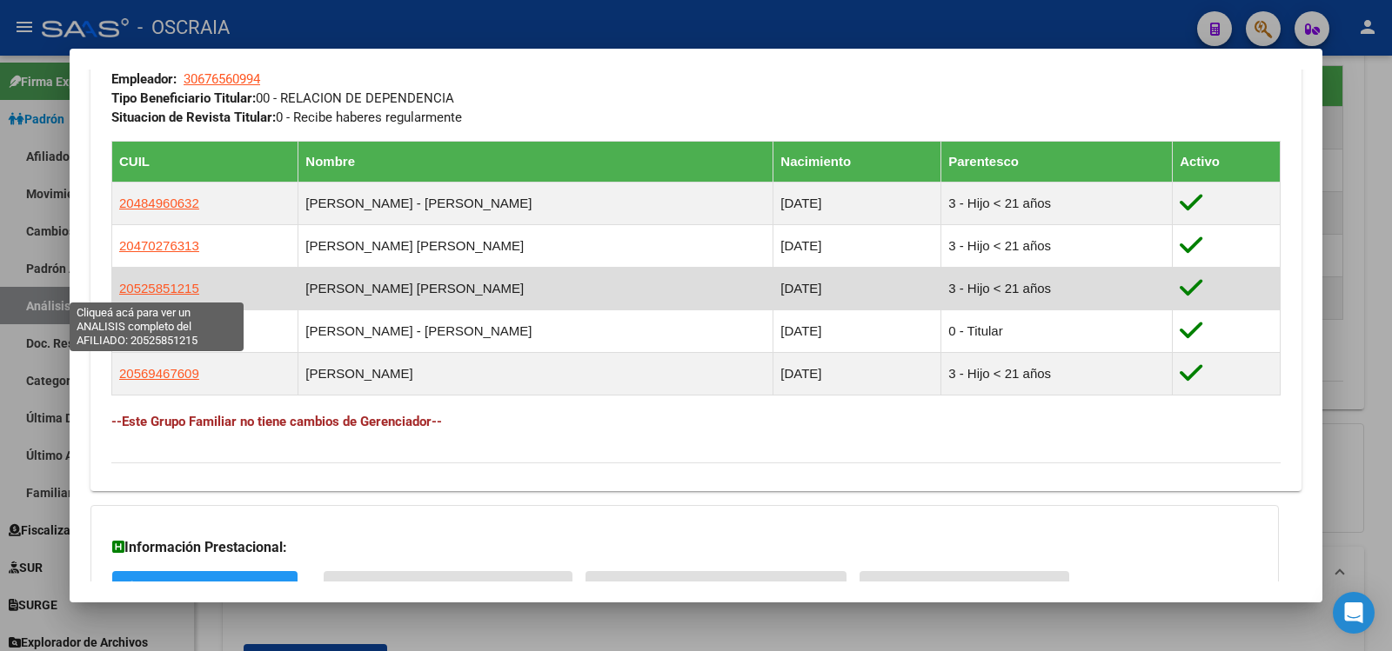
click at [166, 290] on span "20525851215" at bounding box center [159, 288] width 80 height 15
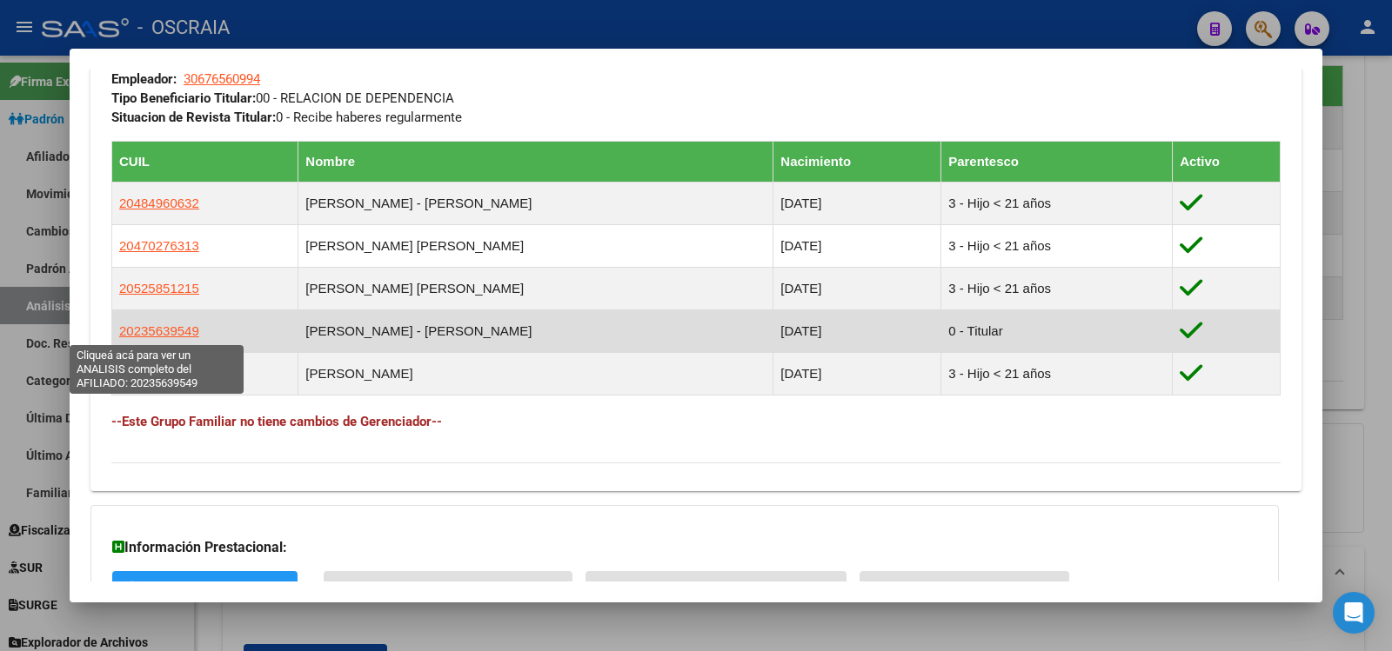
click at [168, 332] on span "20235639549" at bounding box center [159, 331] width 80 height 15
click at [179, 333] on span "20235639549" at bounding box center [159, 331] width 80 height 15
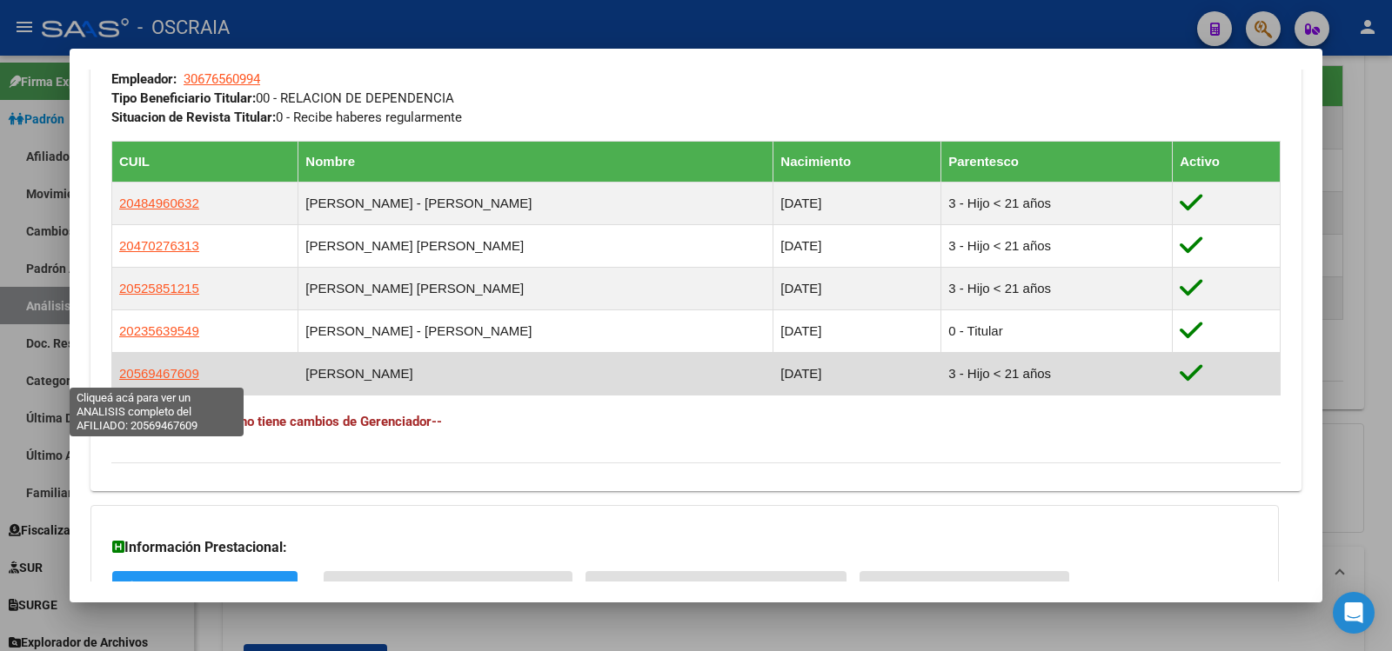
click at [170, 375] on span "20569467609" at bounding box center [159, 373] width 80 height 15
type textarea "20569467609"
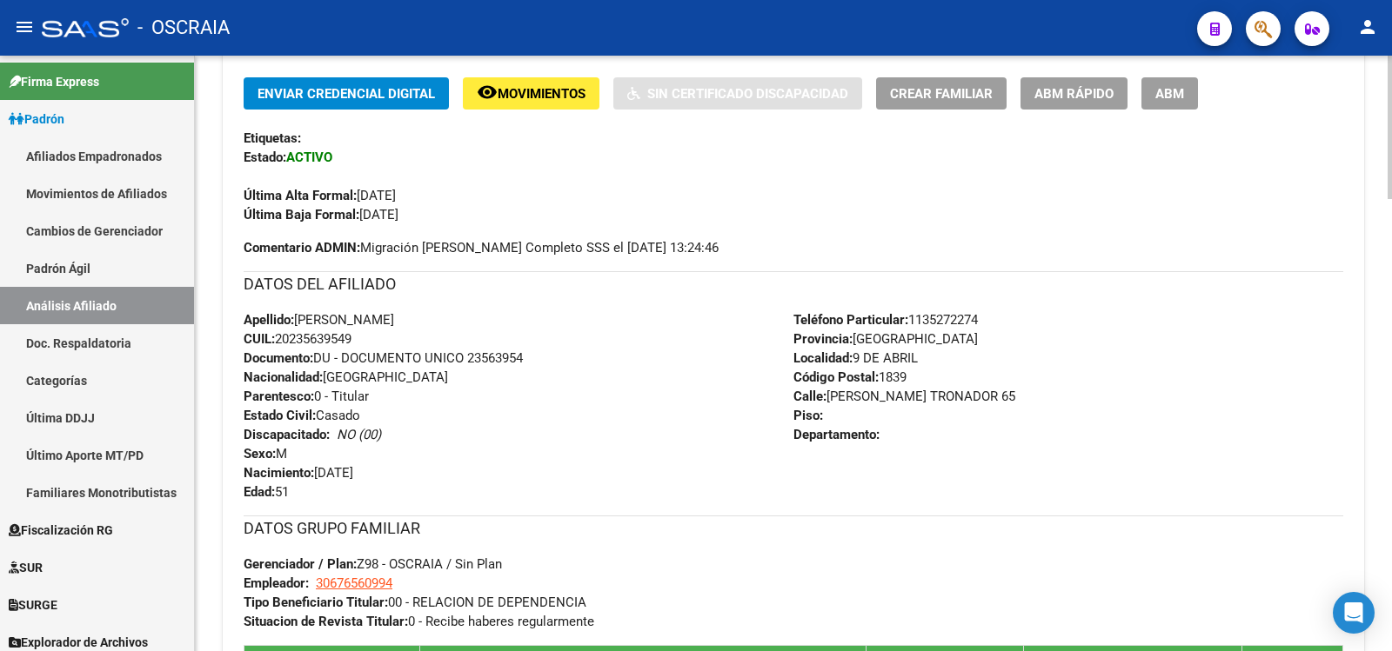
scroll to position [1007, 0]
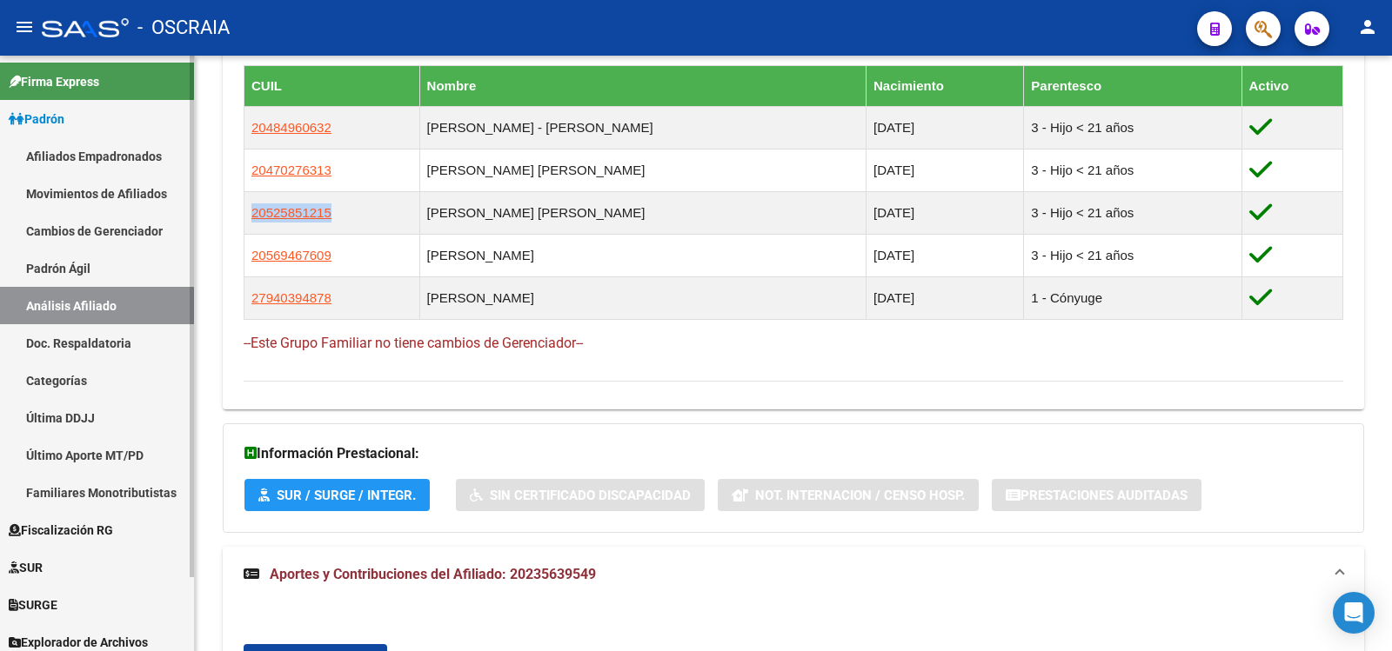
click at [86, 271] on link "Padrón Ágil" at bounding box center [97, 268] width 194 height 37
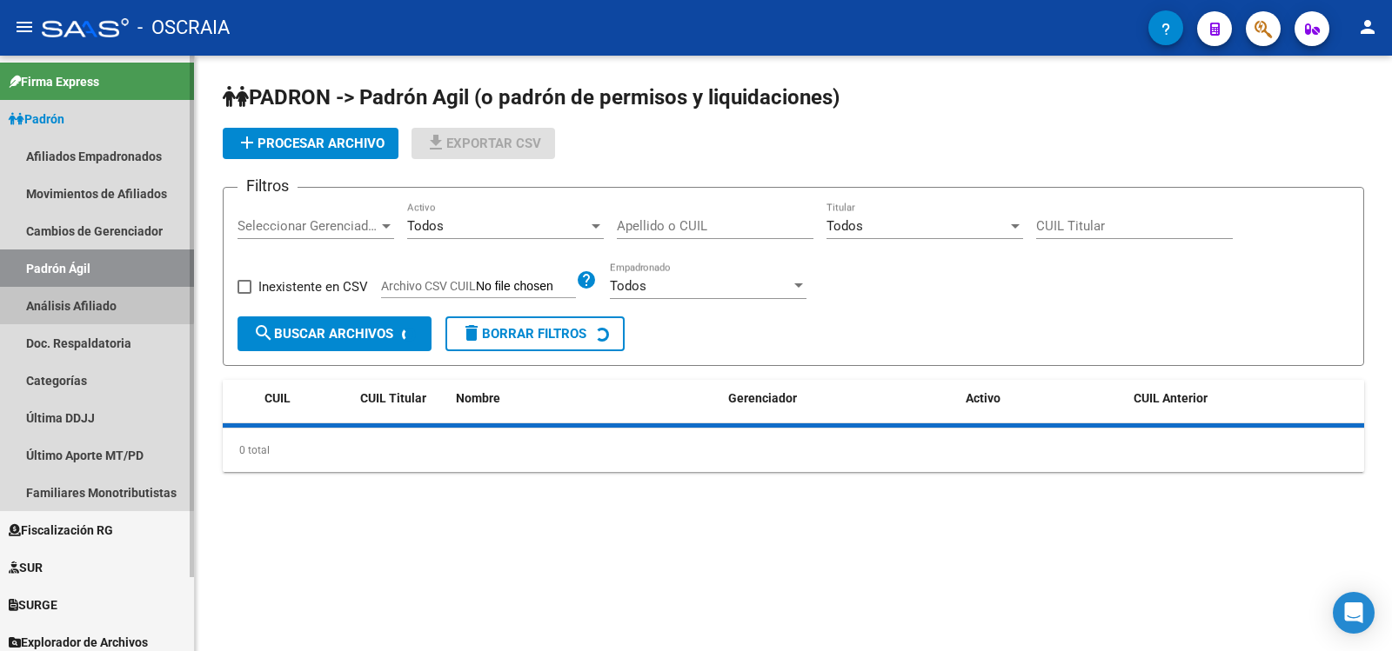
click at [95, 300] on link "Análisis Afiliado" at bounding box center [97, 305] width 194 height 37
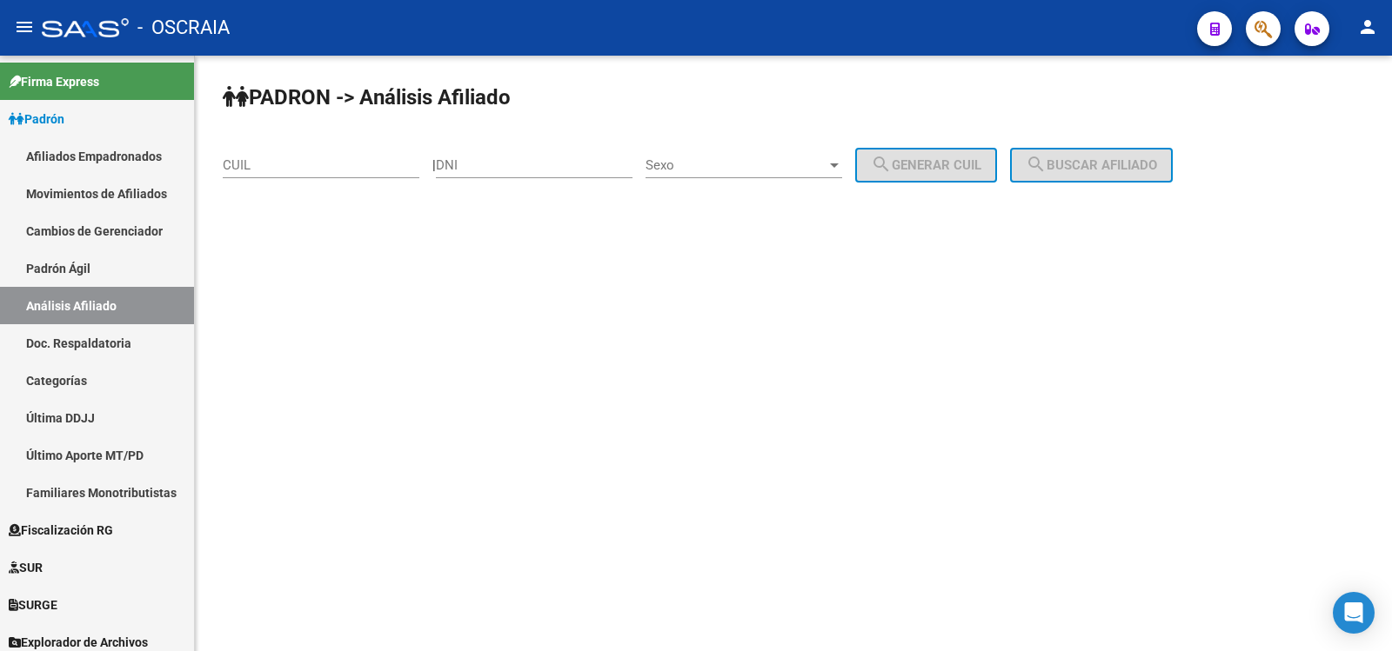
click at [273, 162] on input "CUIL" at bounding box center [321, 165] width 197 height 16
paste input "27-39741889-3"
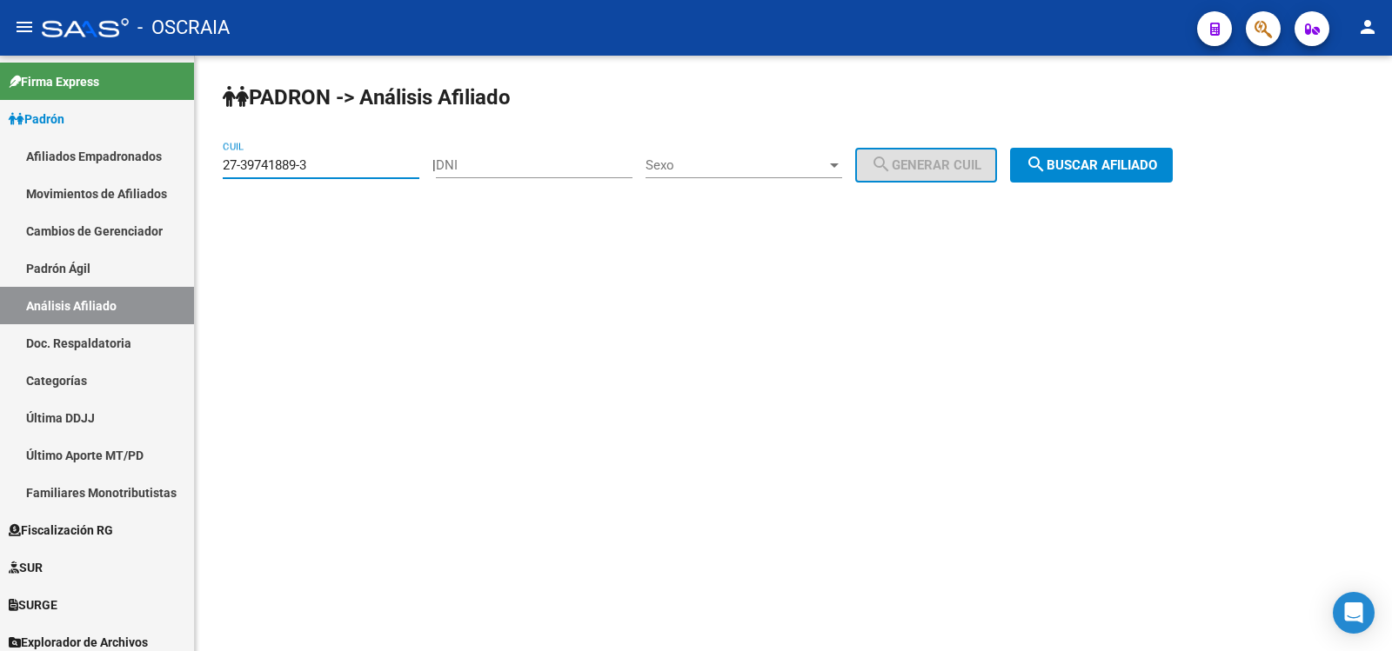
type input "27-39741889-3"
click at [1173, 176] on button "search Buscar afiliado" at bounding box center [1091, 165] width 163 height 35
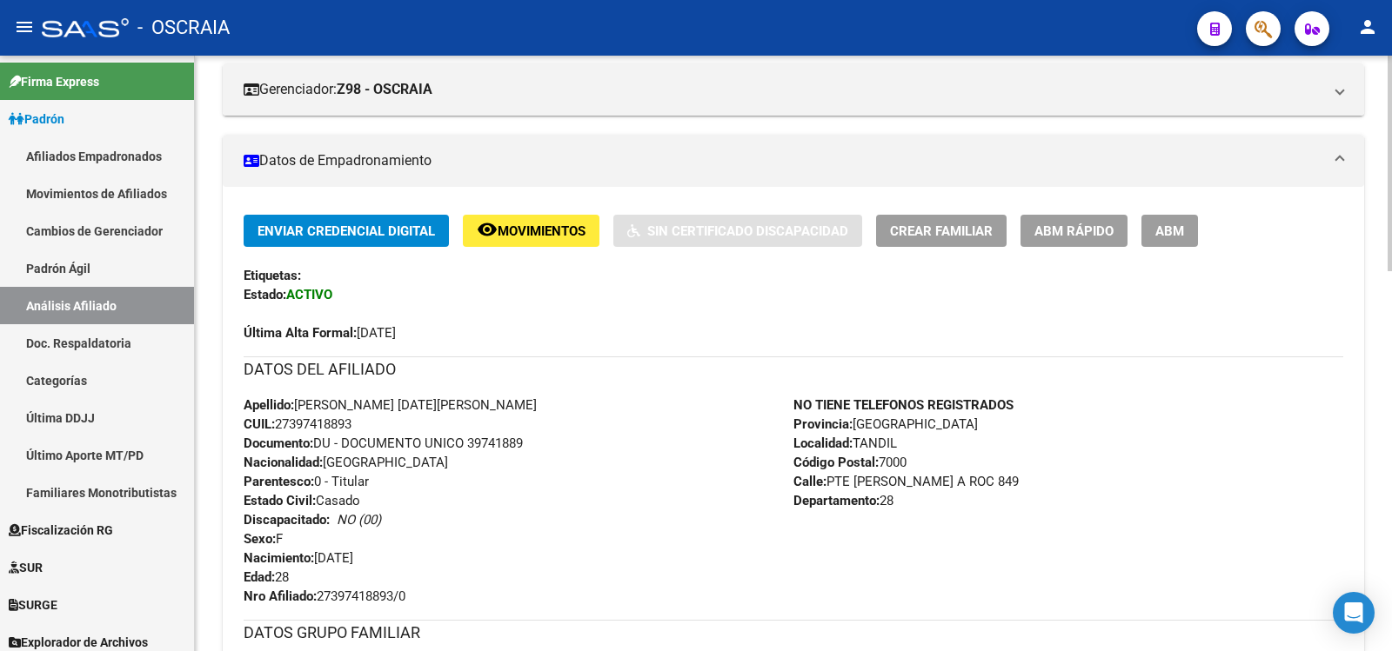
scroll to position [870, 0]
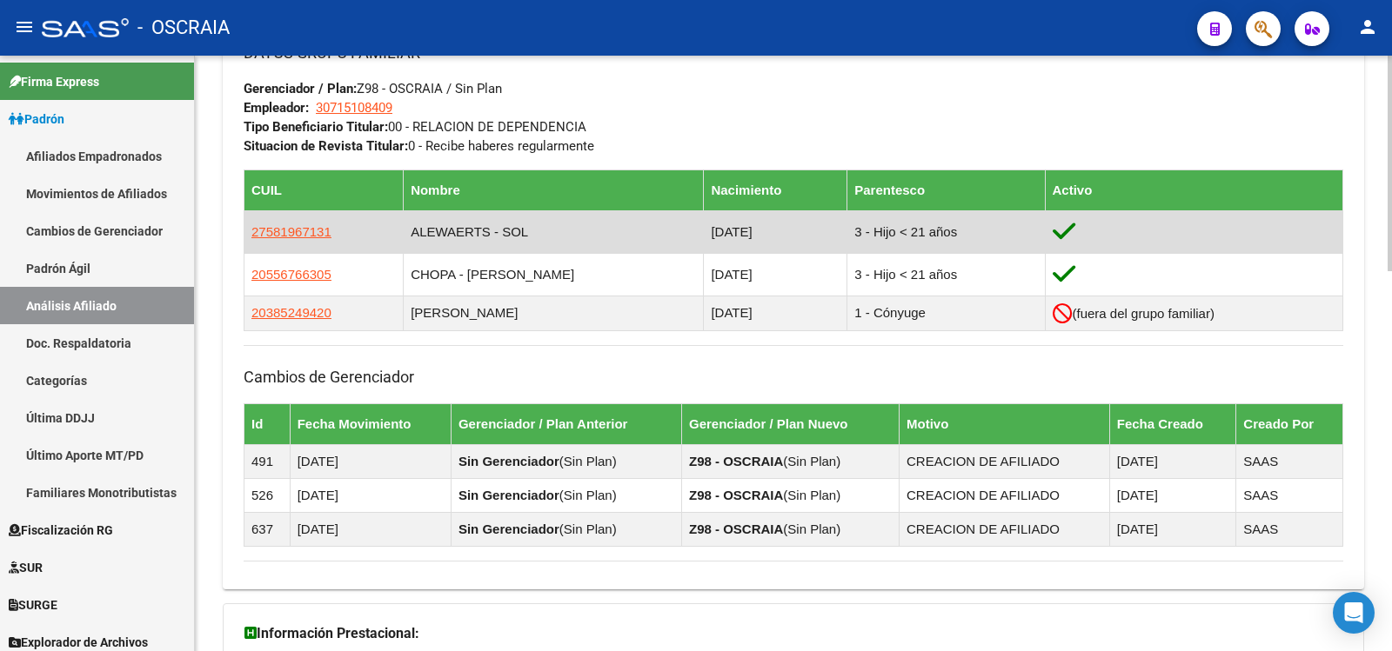
copy span "27581967131"
drag, startPoint x: 337, startPoint y: 234, endPoint x: 250, endPoint y: 232, distance: 87.9
click at [250, 232] on td "27581967131" at bounding box center [323, 231] width 159 height 43
drag, startPoint x: 250, startPoint y: 232, endPoint x: 264, endPoint y: 214, distance: 23.5
click at [250, 232] on td "27581967131" at bounding box center [323, 231] width 159 height 43
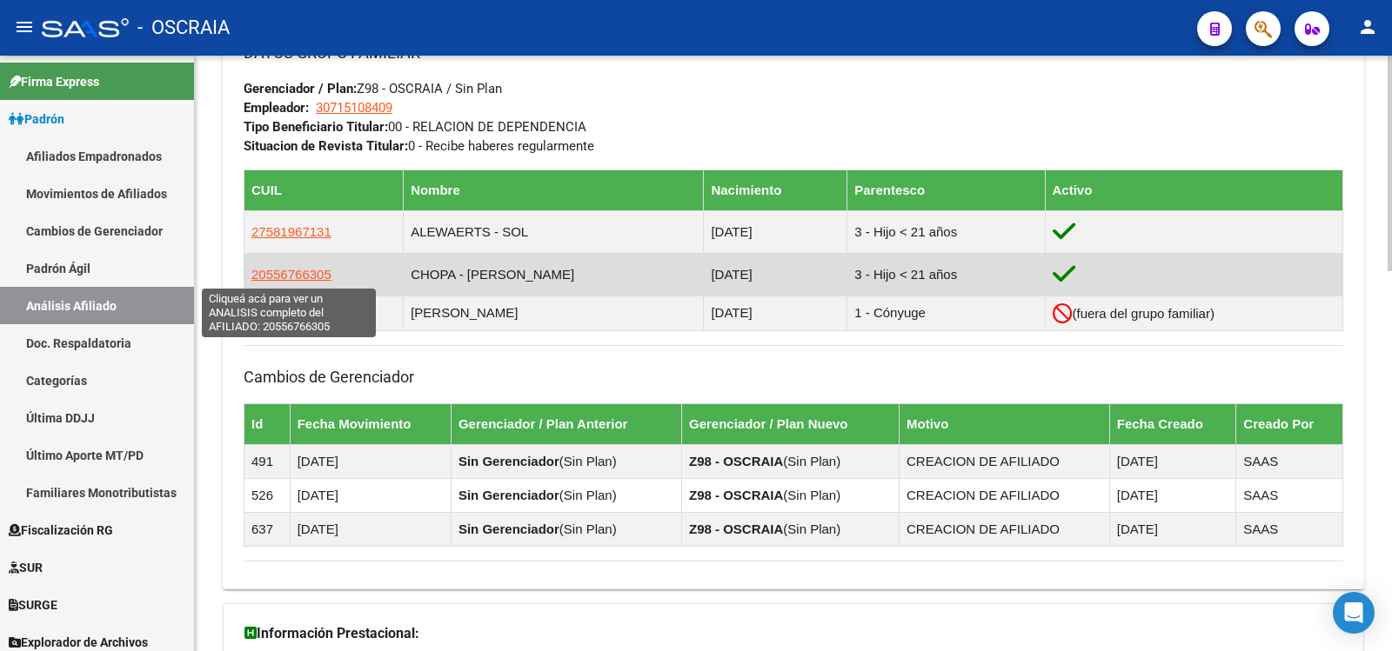
copy span "20556766305"
drag, startPoint x: 342, startPoint y: 268, endPoint x: 254, endPoint y: 271, distance: 87.9
click at [254, 271] on td "20556766305" at bounding box center [323, 274] width 159 height 43
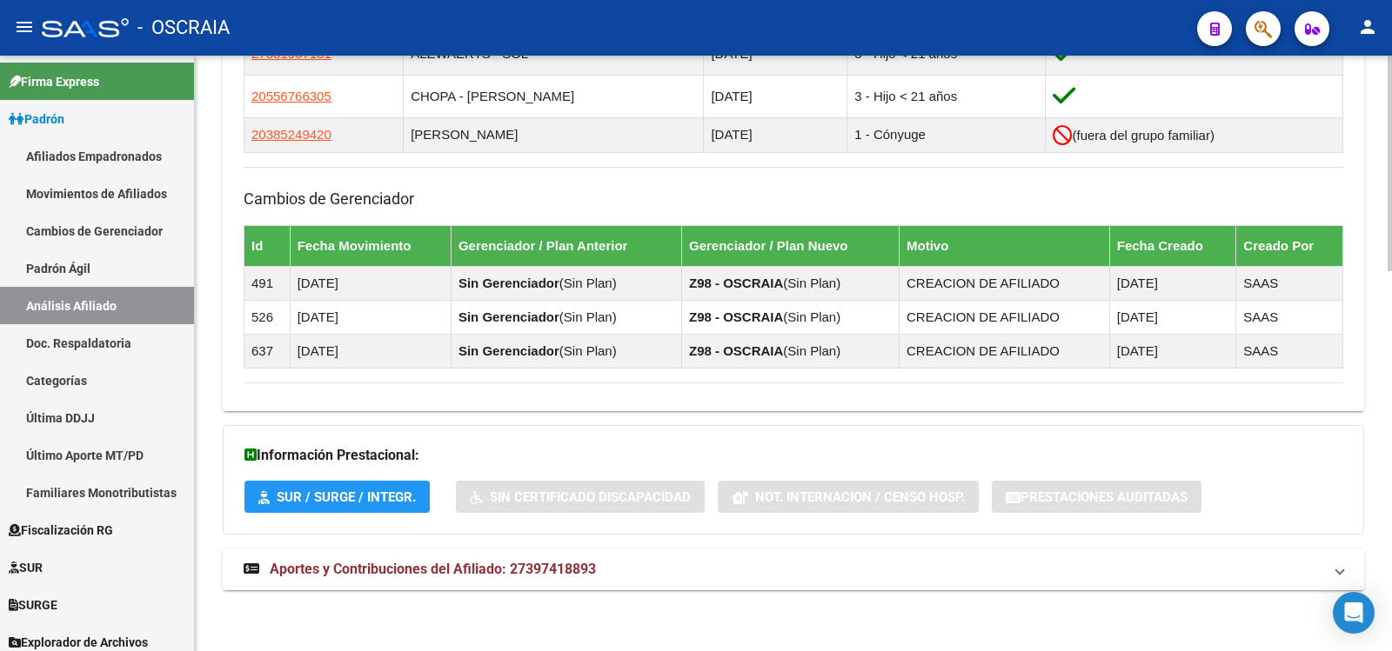
click at [495, 554] on mat-expansion-panel-header "Aportes y Contribuciones del Afiliado: 27397418893" at bounding box center [793, 570] width 1141 height 42
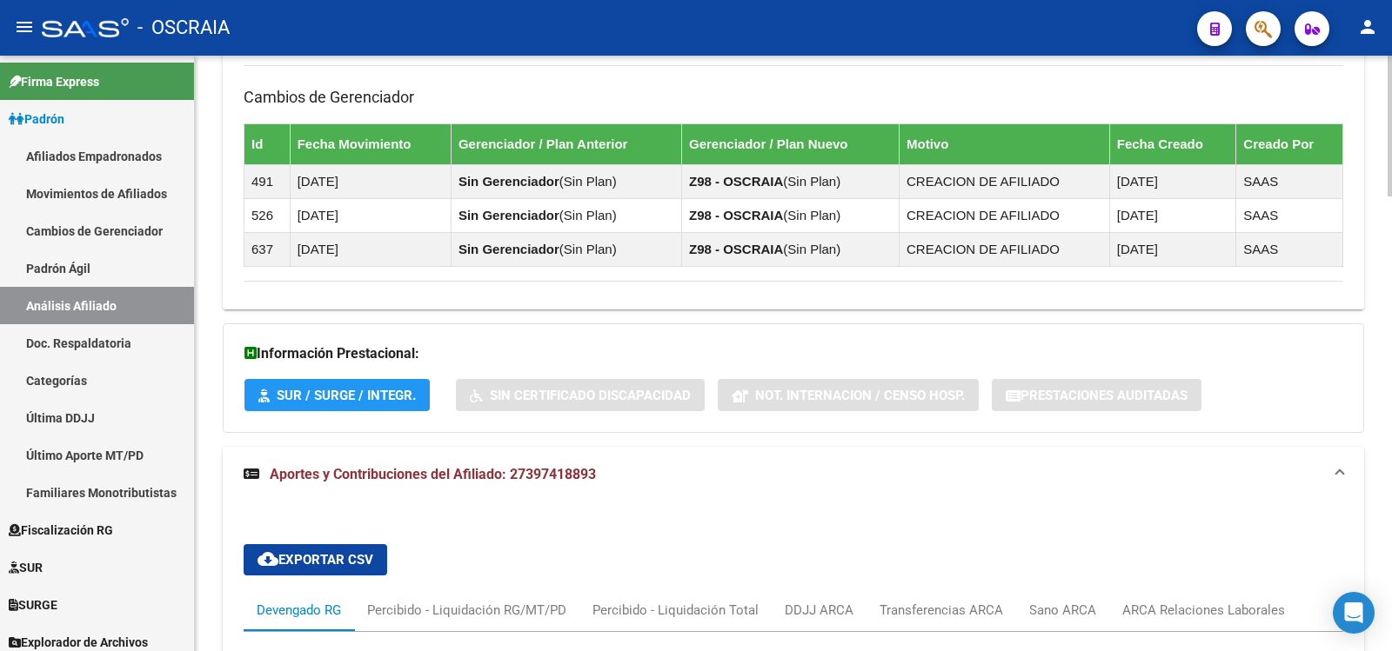
scroll to position [1496, 0]
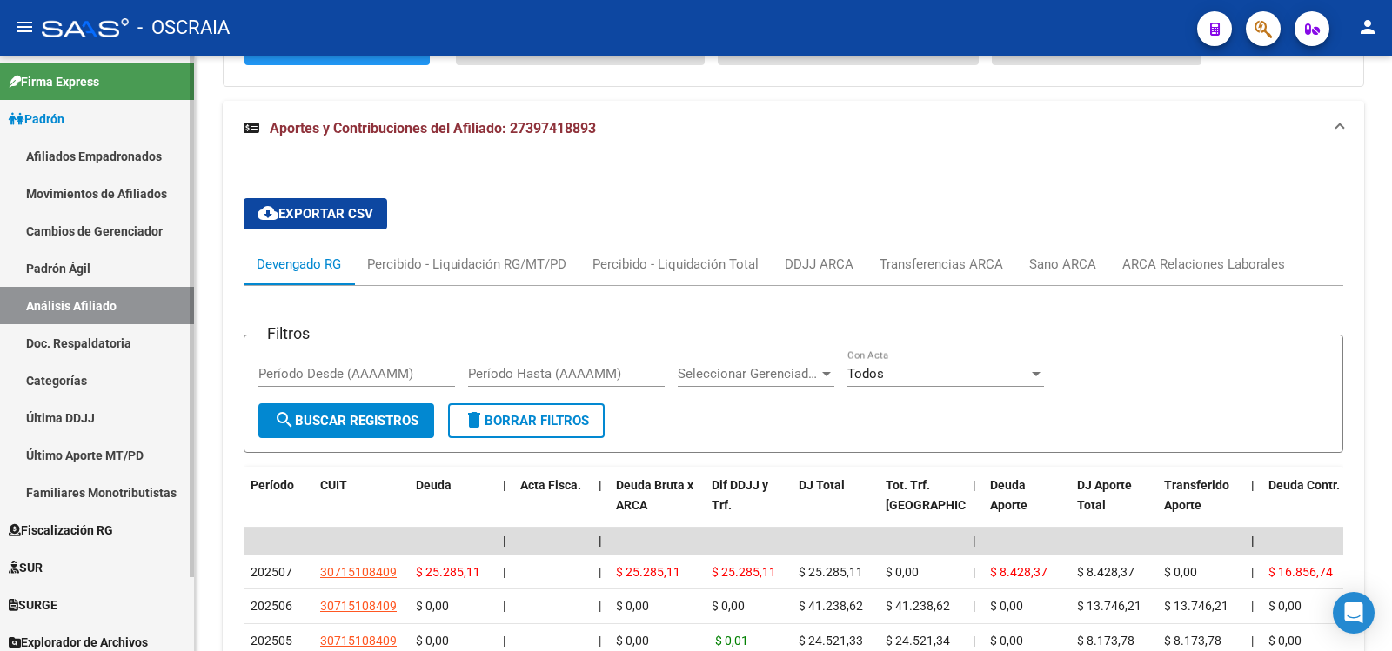
click at [130, 273] on link "Padrón Ágil" at bounding box center [97, 268] width 194 height 37
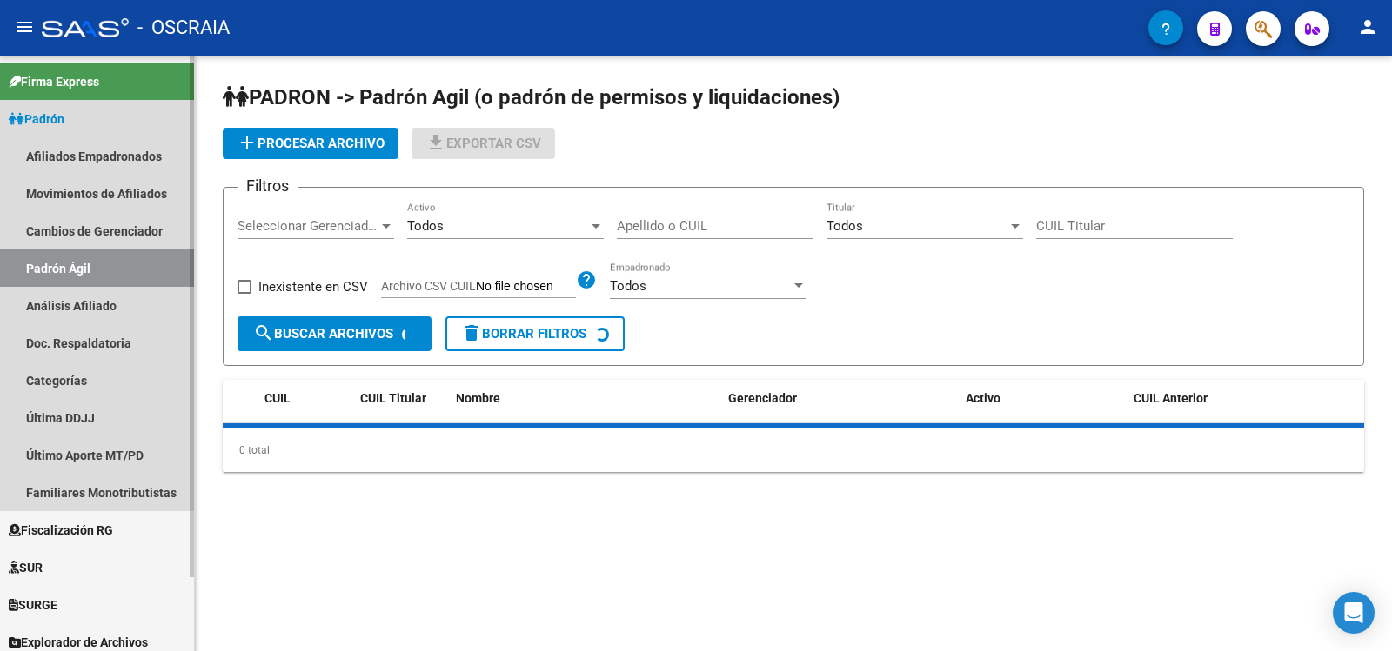
click at [119, 292] on link "Análisis Afiliado" at bounding box center [97, 305] width 194 height 37
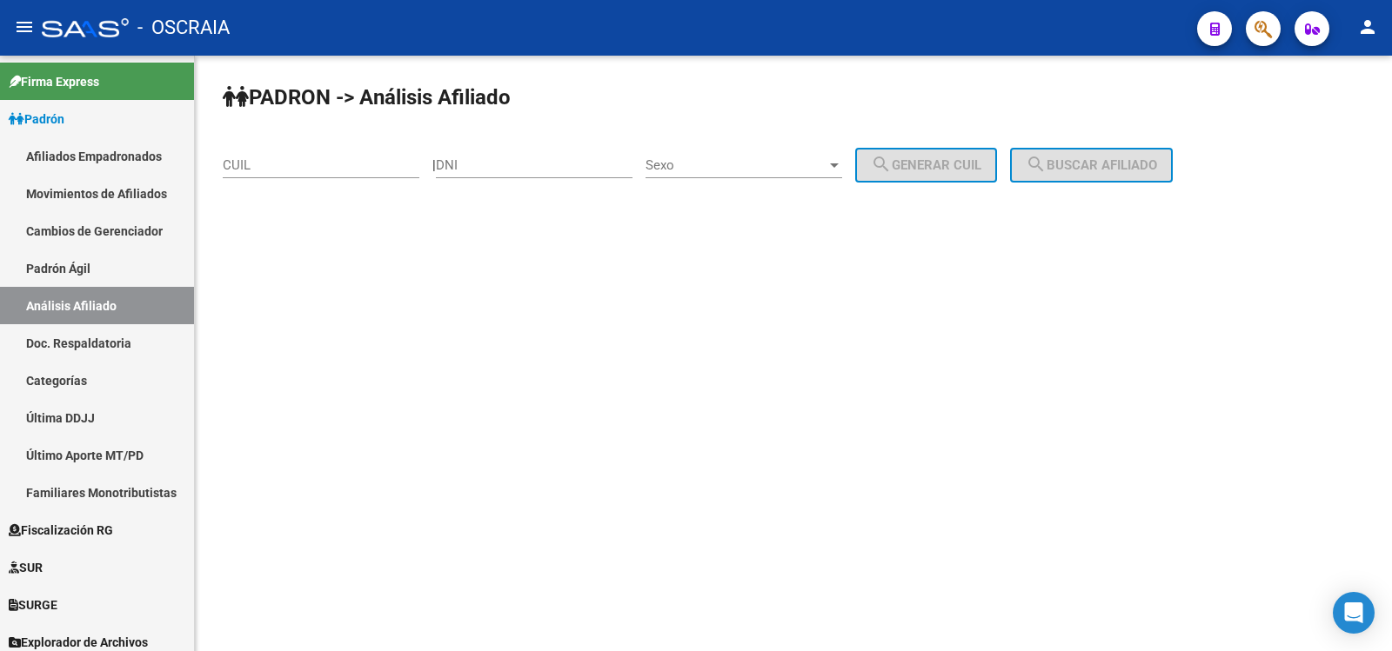
click at [240, 154] on div "CUIL" at bounding box center [321, 159] width 197 height 37
click at [268, 160] on input "CUIL" at bounding box center [321, 165] width 197 height 16
paste input "27-30629556-5"
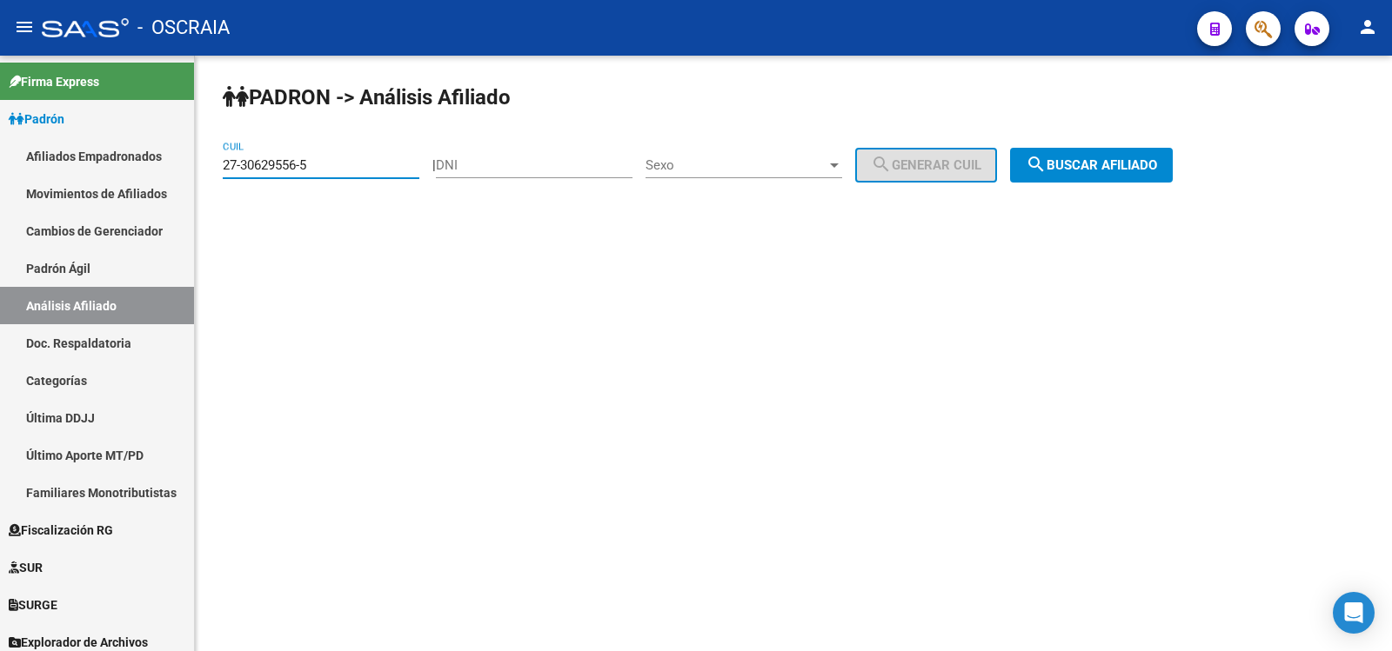
type input "27-30629556-5"
click at [1157, 161] on span "search Buscar afiliado" at bounding box center [1091, 165] width 131 height 16
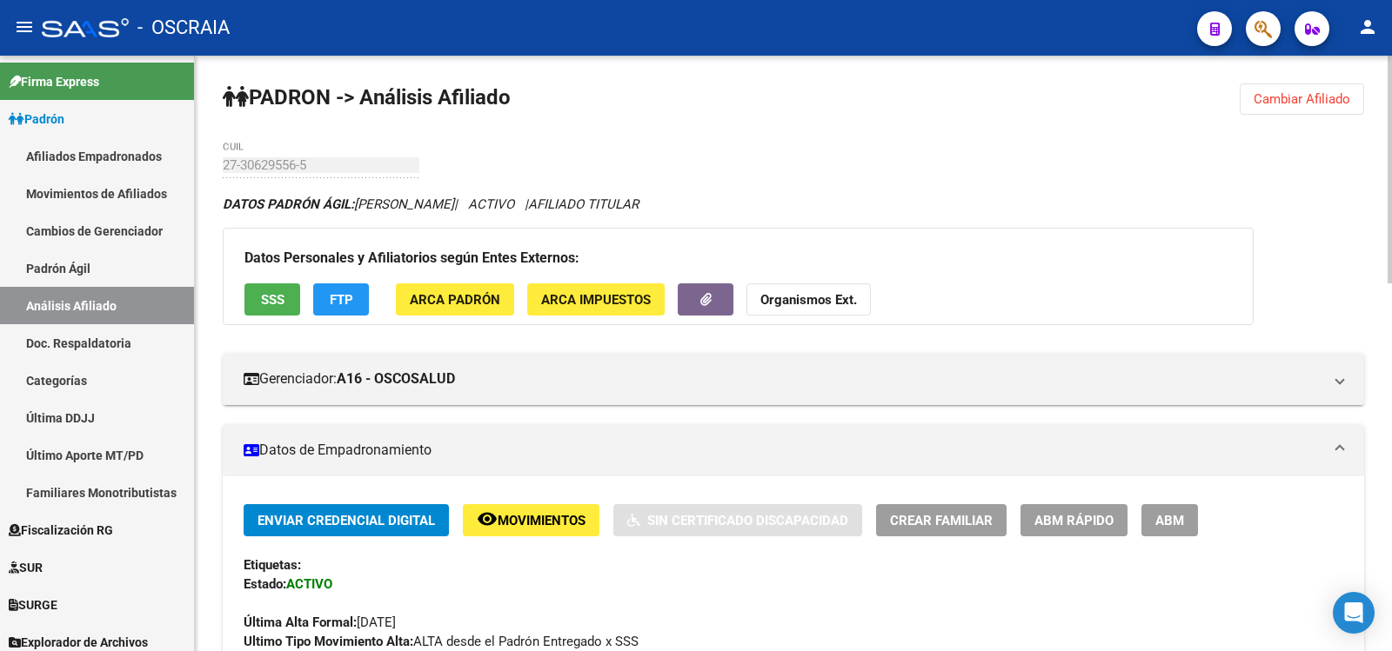
scroll to position [963, 0]
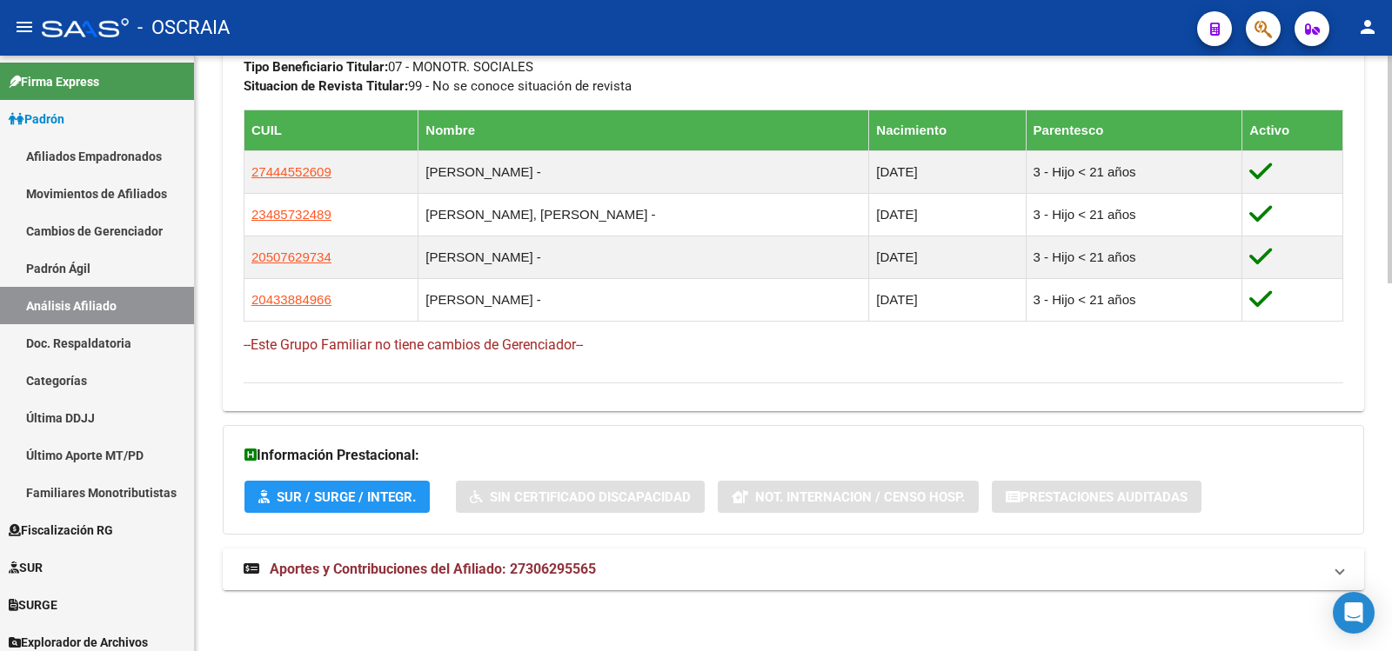
drag, startPoint x: 518, startPoint y: 559, endPoint x: 525, endPoint y: 549, distance: 12.1
click at [518, 560] on strong "Aportes y Contribuciones del Afiliado: 27306295565" at bounding box center [420, 569] width 352 height 19
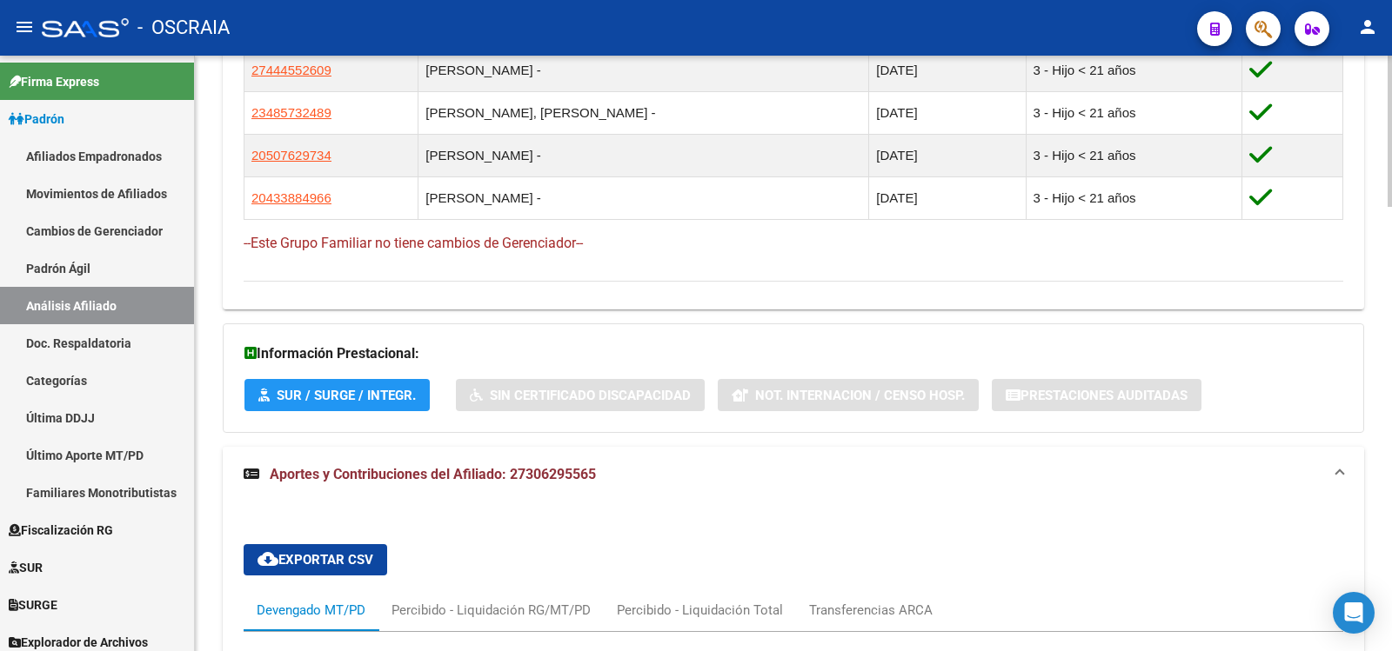
scroll to position [1645, 0]
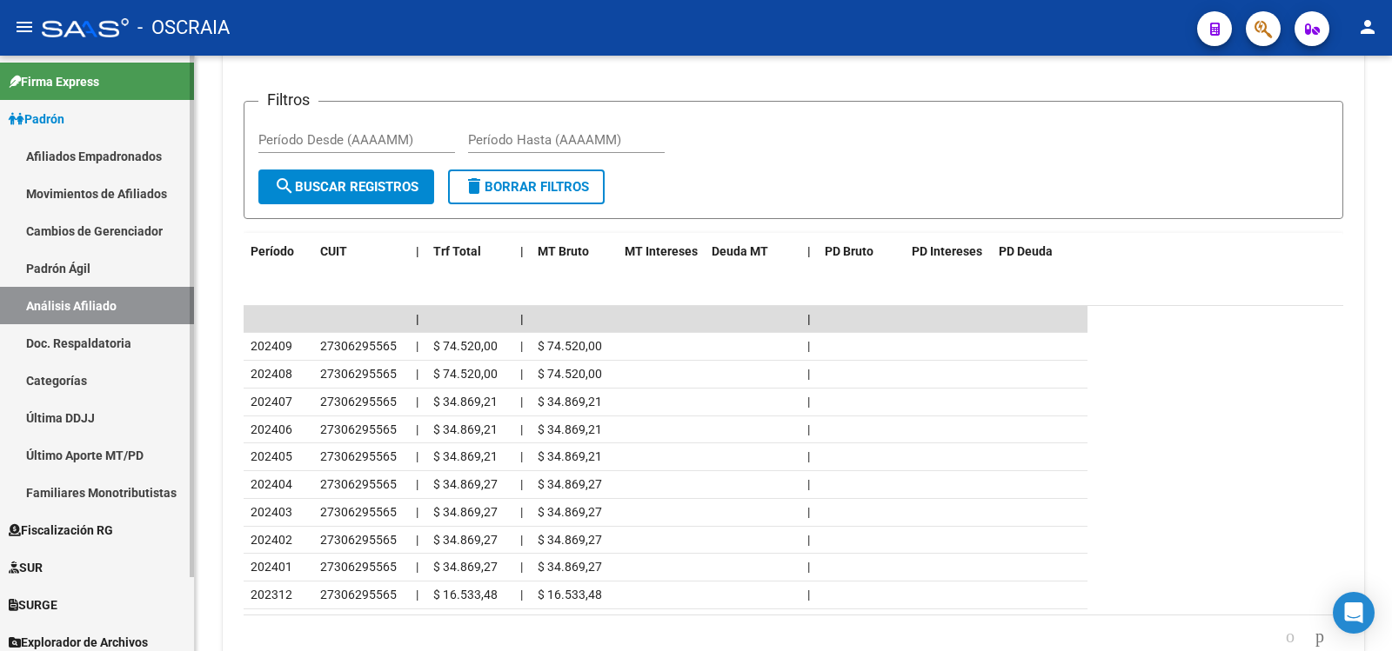
click at [89, 274] on link "Padrón Ágil" at bounding box center [97, 268] width 194 height 37
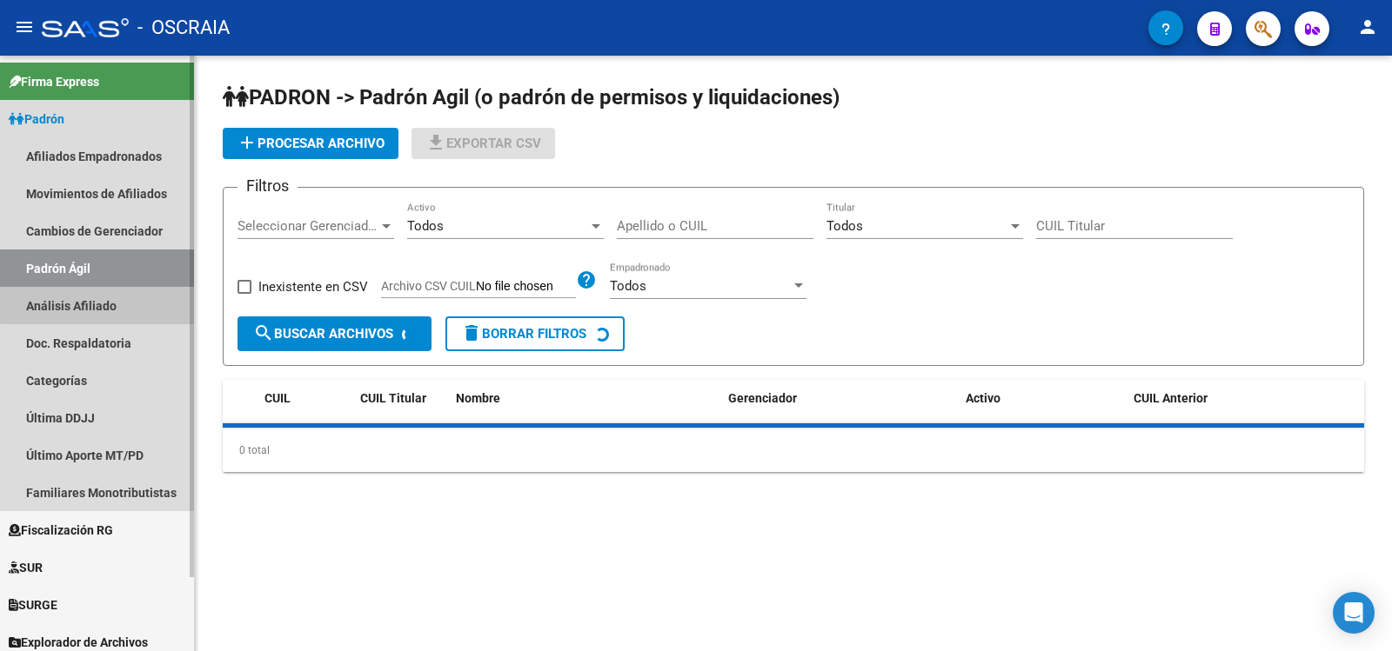
click at [103, 300] on link "Análisis Afiliado" at bounding box center [97, 305] width 194 height 37
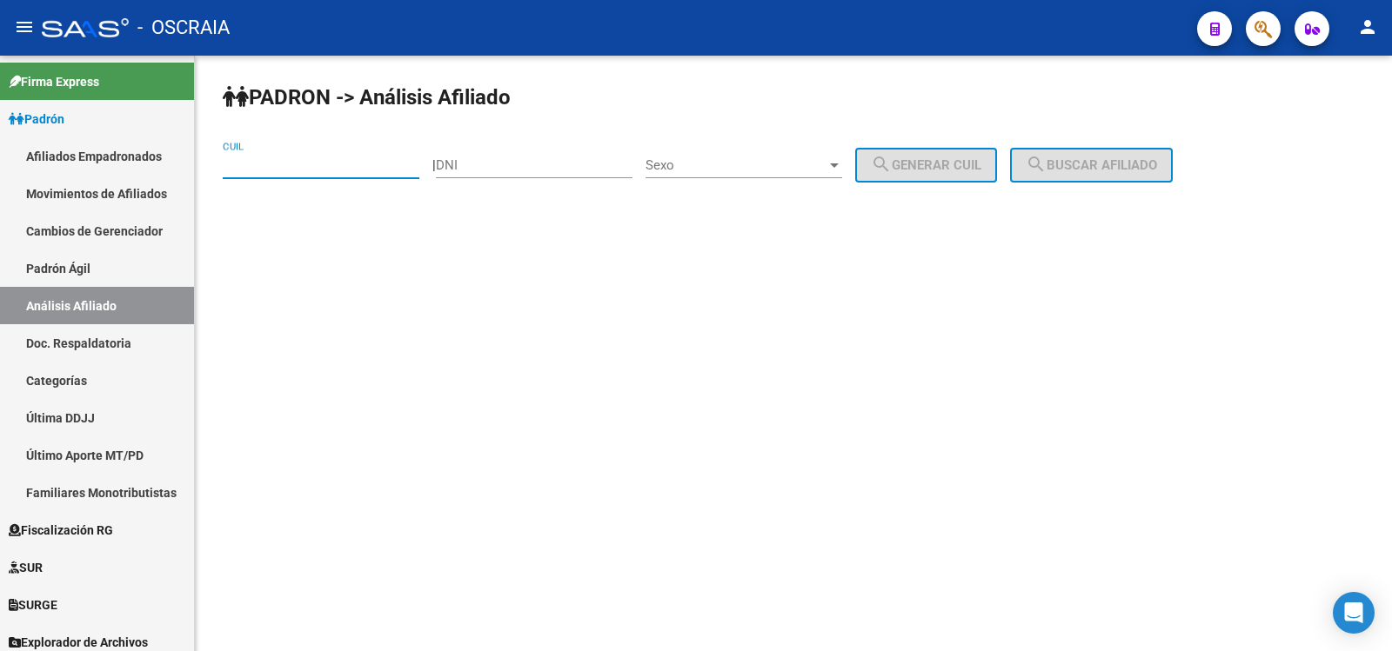
click at [319, 167] on input "CUIL" at bounding box center [321, 165] width 197 height 16
paste input "20-25185685-1"
type input "20-25185685-1"
click at [1046, 161] on mat-icon "search" at bounding box center [1036, 164] width 21 height 21
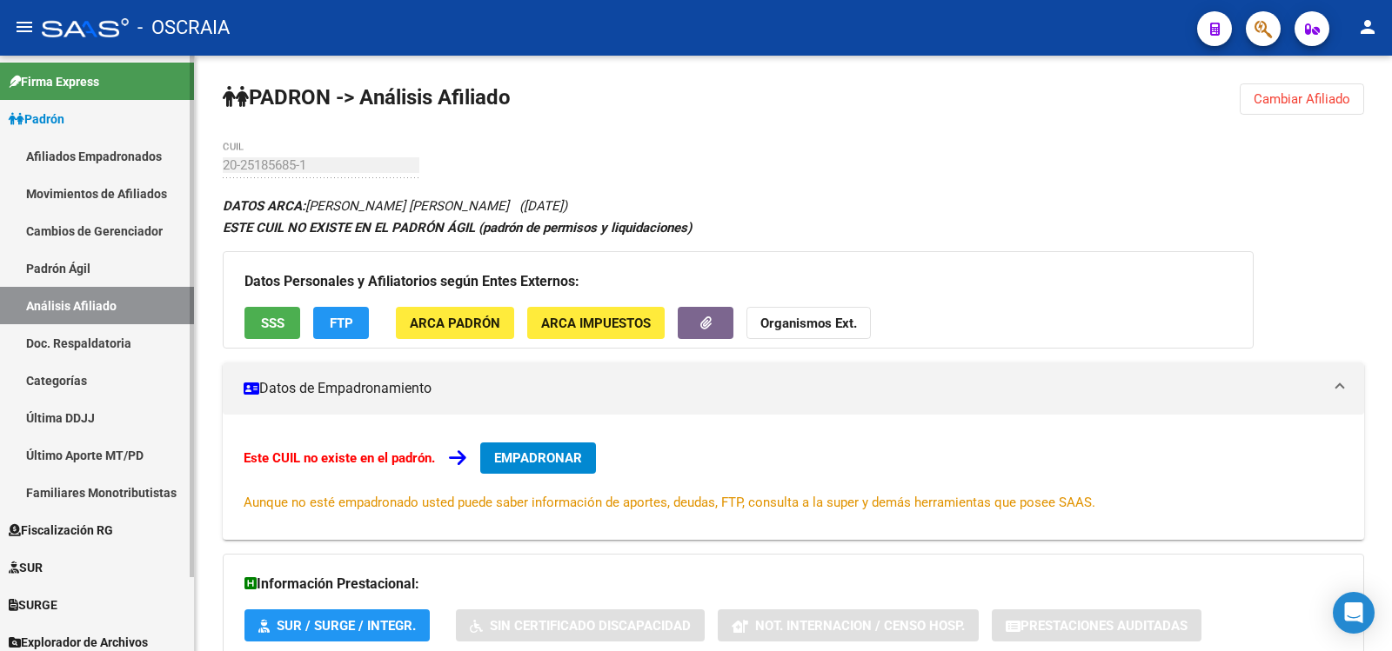
click at [141, 278] on link "Padrón Ágil" at bounding box center [97, 268] width 194 height 37
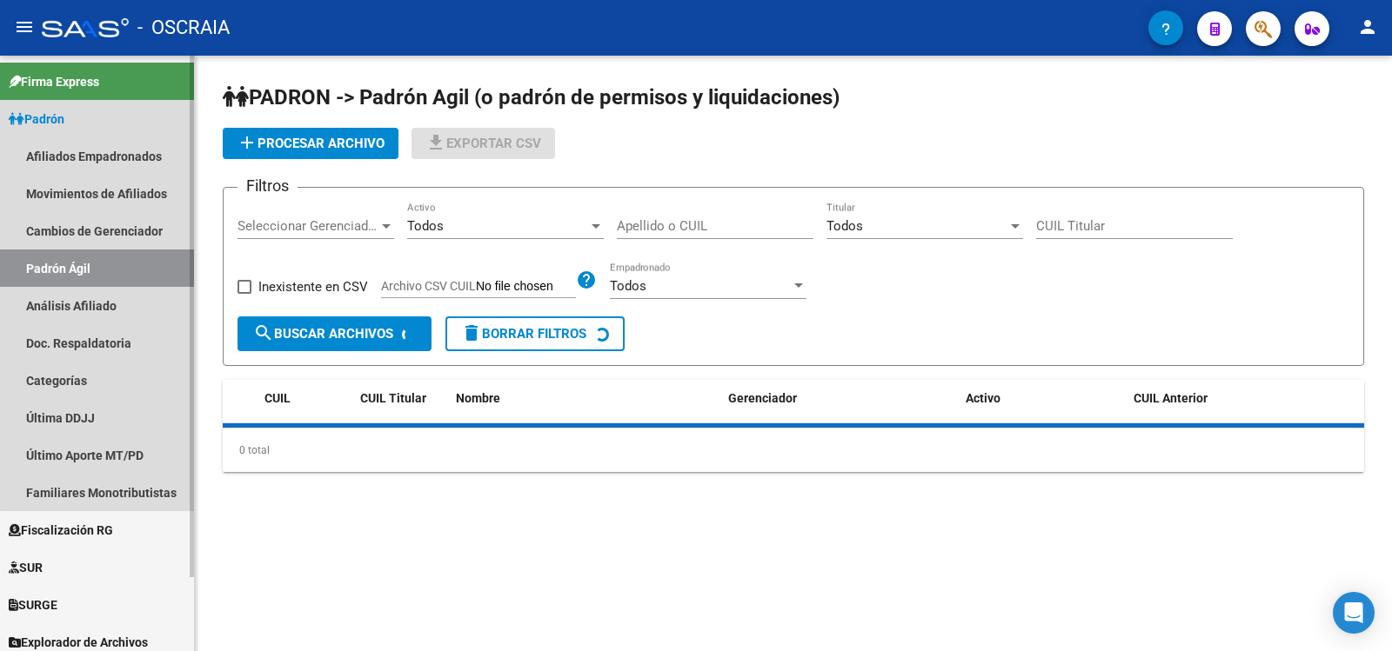
click at [147, 307] on link "Análisis Afiliado" at bounding box center [97, 305] width 194 height 37
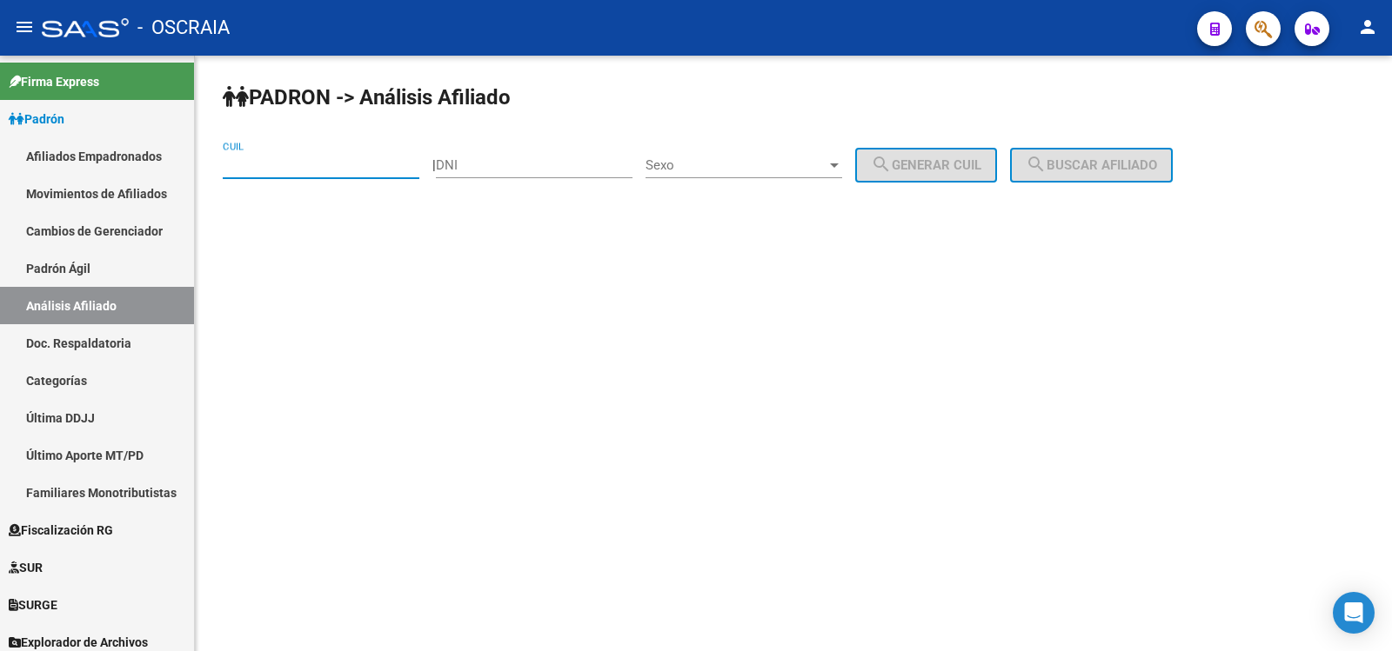
click at [347, 172] on input "CUIL" at bounding box center [321, 165] width 197 height 16
paste input "27-39152328-8"
type input "27-39152328-8"
click at [1093, 177] on button "search Buscar afiliado" at bounding box center [1091, 165] width 163 height 35
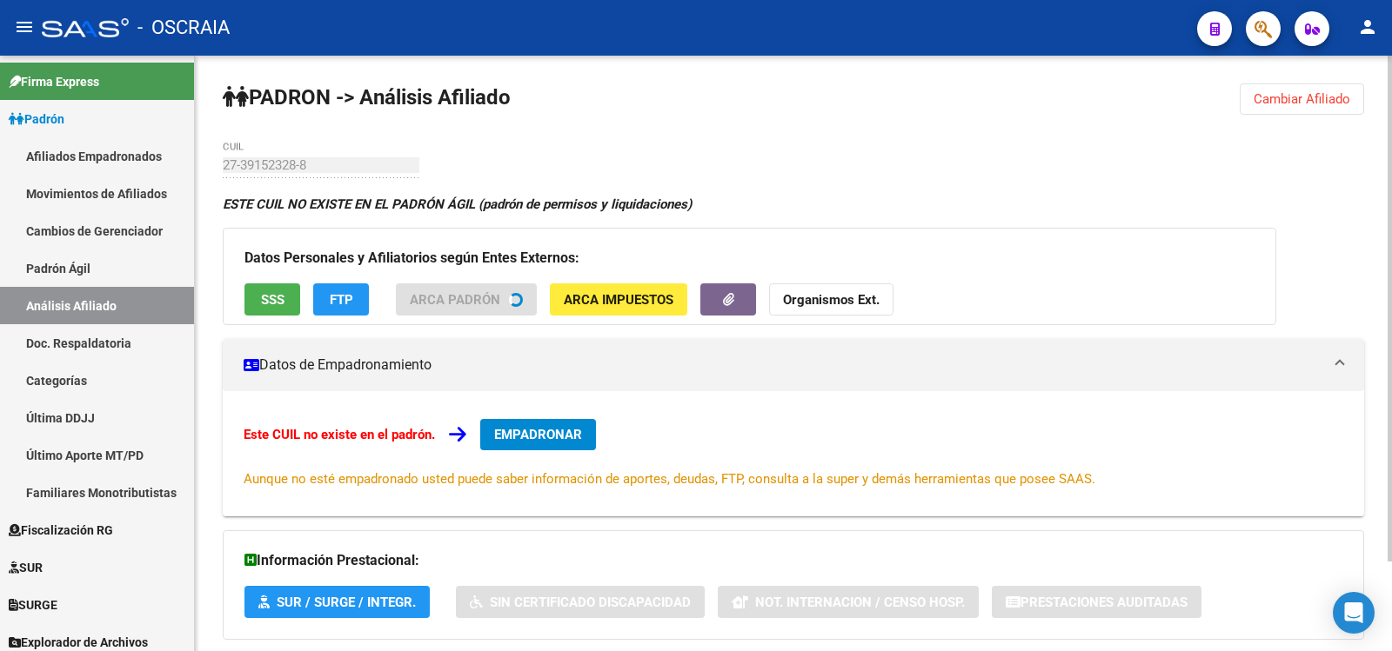
scroll to position [105, 0]
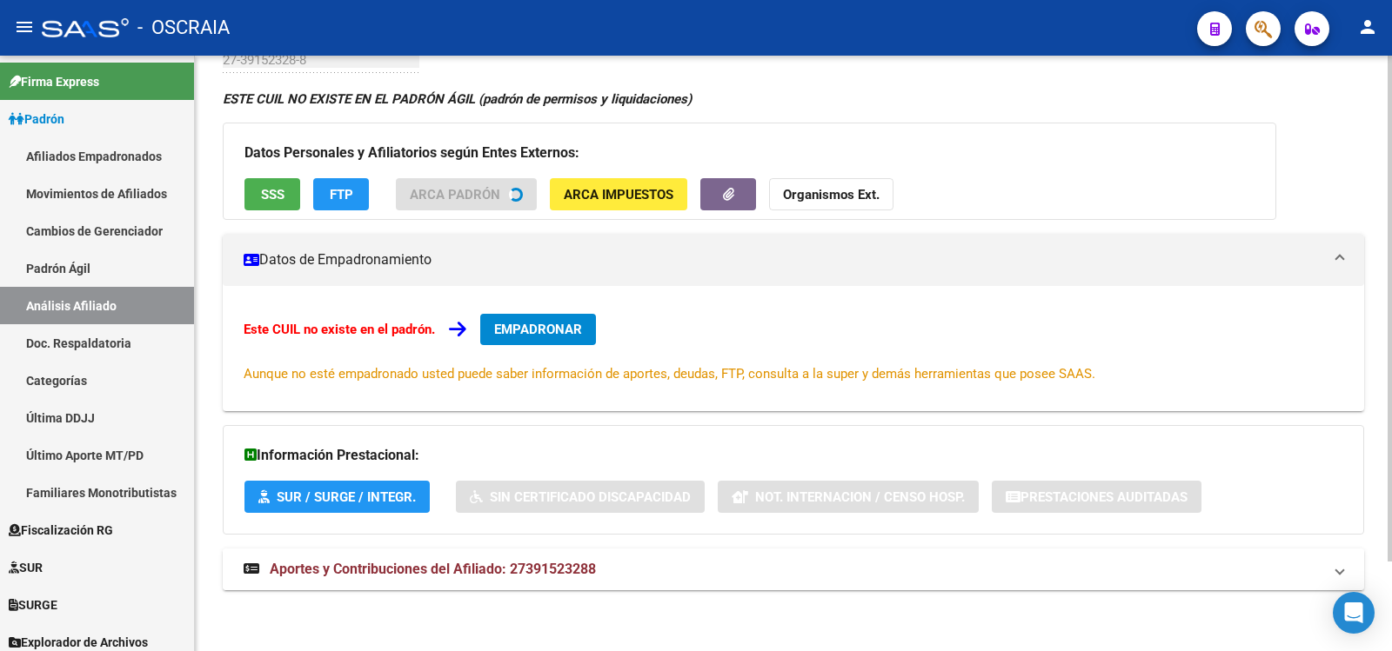
click at [635, 535] on div "Información Prestacional: SUR / SURGE / INTEGR. Sin Certificado Discapacidad No…" at bounding box center [793, 480] width 1141 height 110
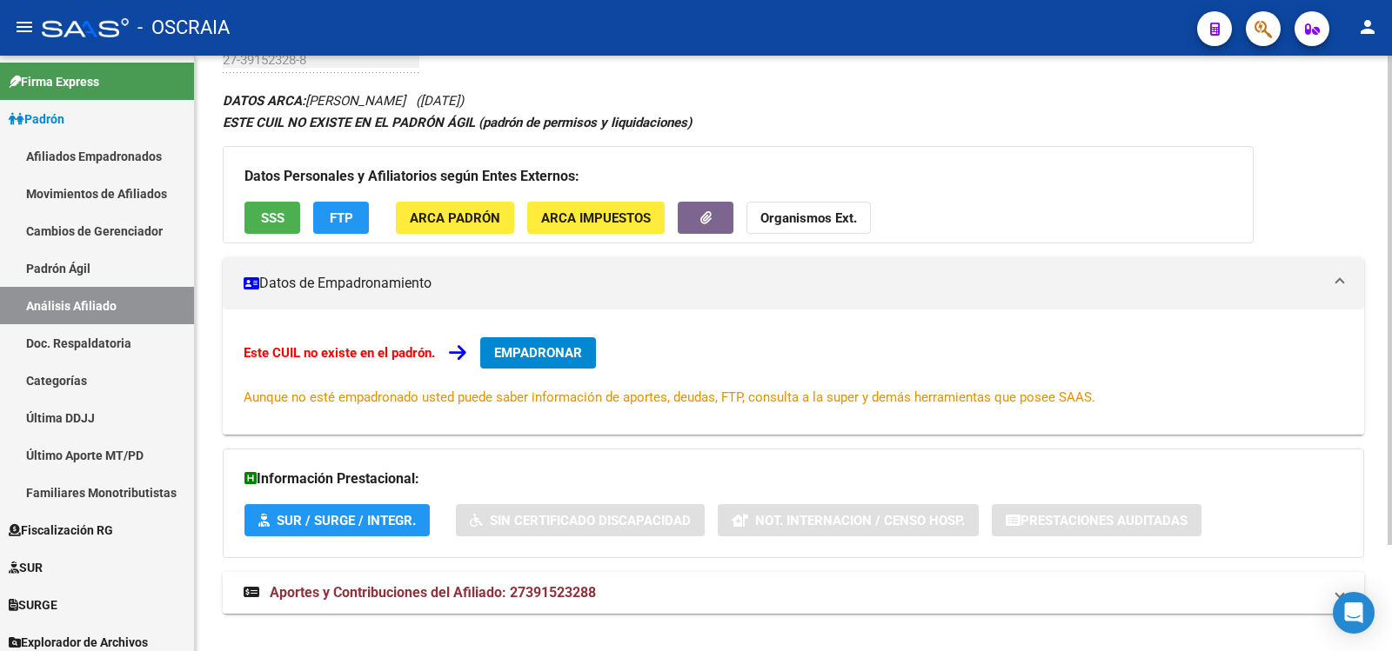
click at [591, 589] on span "Aportes y Contribuciones del Afiliado: 27391523288" at bounding box center [433, 593] width 326 height 17
drag, startPoint x: 591, startPoint y: 589, endPoint x: 626, endPoint y: 521, distance: 76.2
click at [591, 589] on span "Aportes y Contribuciones del Afiliado: 27391523288" at bounding box center [433, 593] width 326 height 17
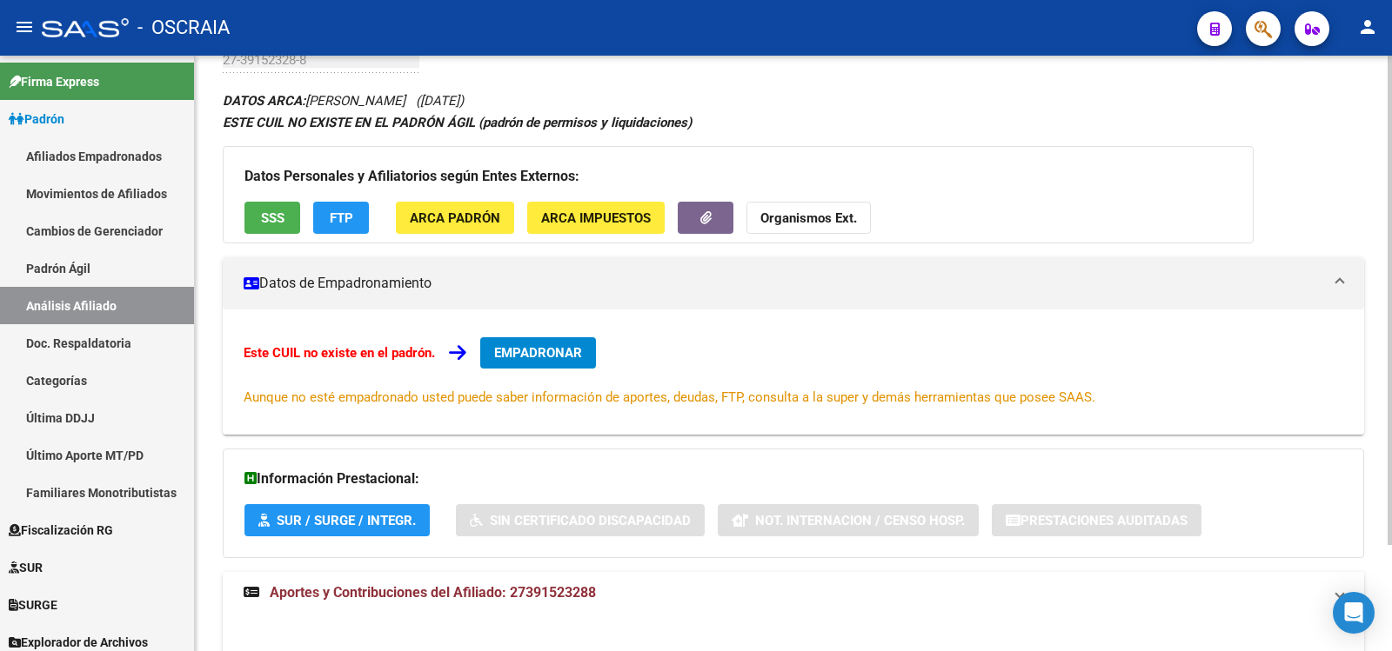
scroll to position [129, 0]
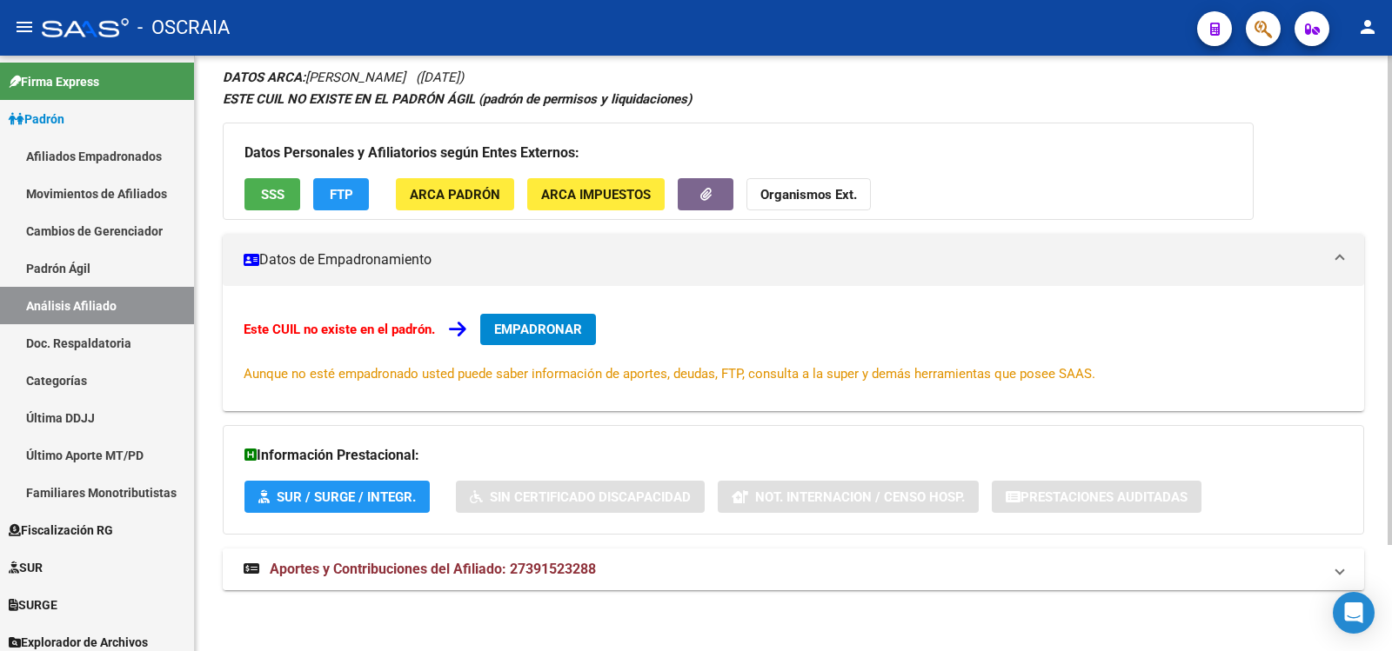
click at [606, 578] on mat-panel-title "Aportes y Contribuciones del Afiliado: 27391523288" at bounding box center [783, 569] width 1079 height 19
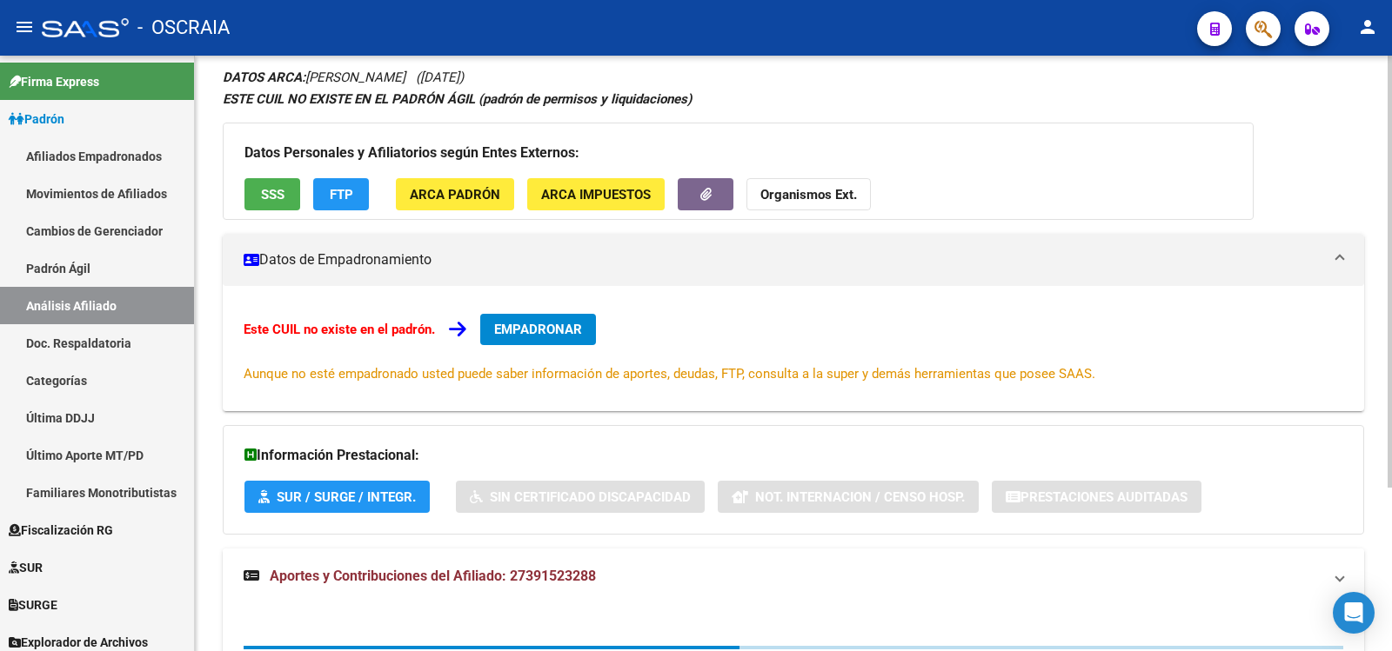
scroll to position [475, 0]
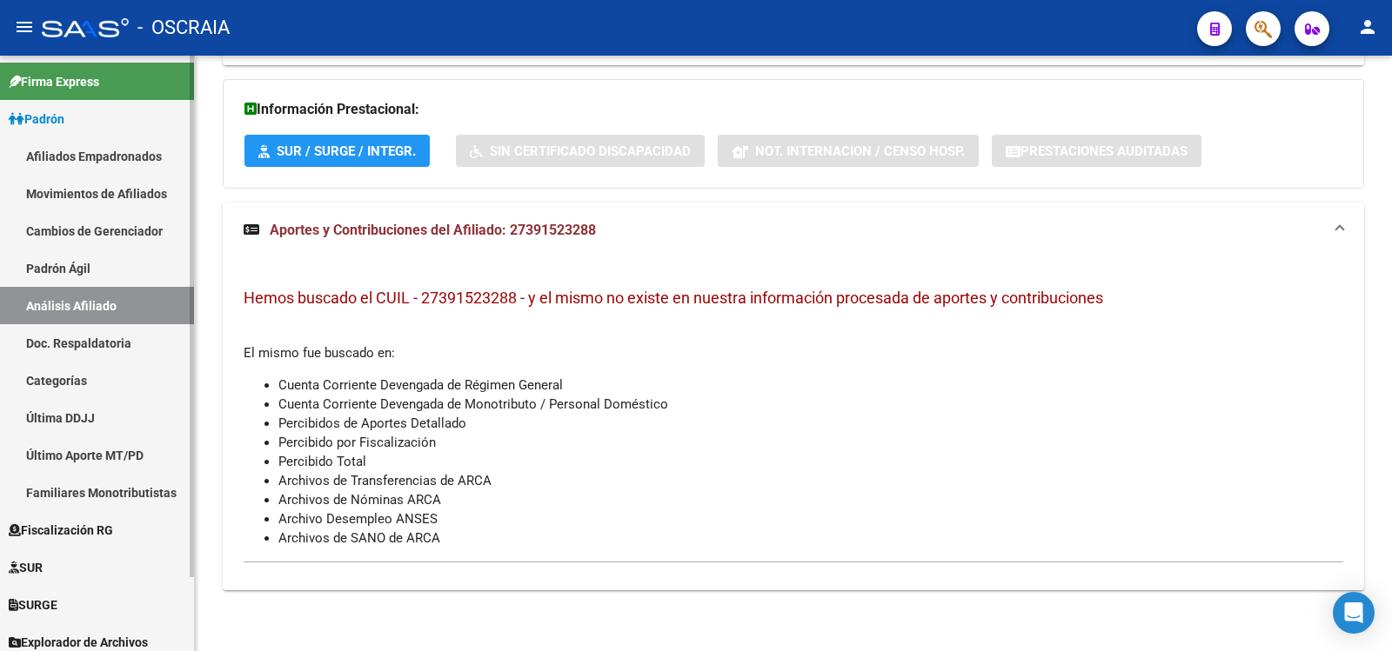
click at [51, 279] on link "Padrón Ágil" at bounding box center [97, 268] width 194 height 37
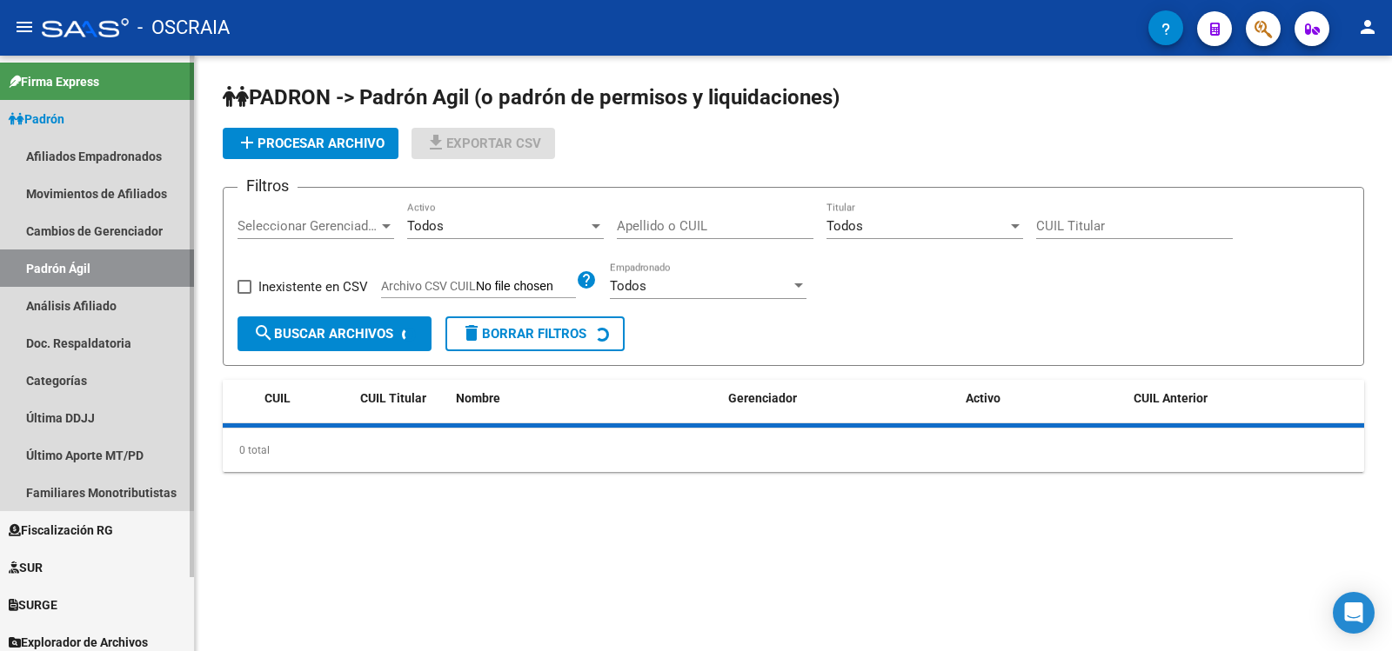
click at [65, 291] on link "Análisis Afiliado" at bounding box center [97, 305] width 194 height 37
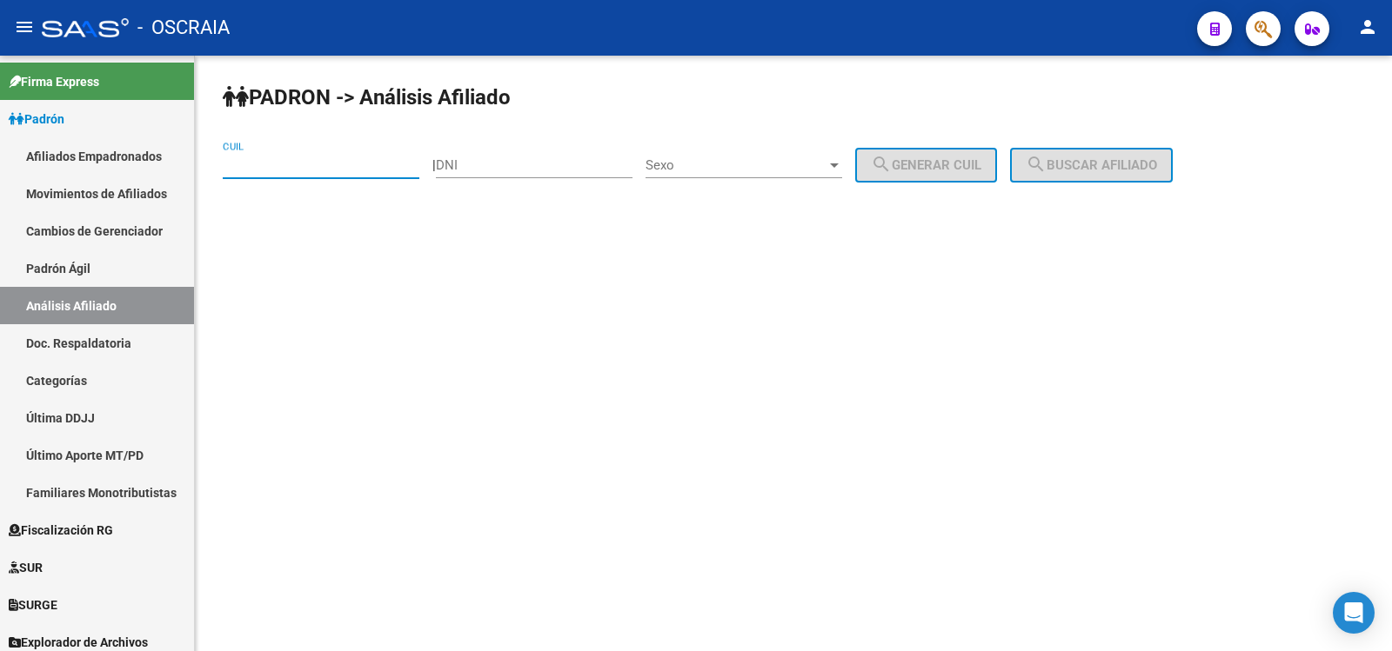
click at [301, 160] on input "CUIL" at bounding box center [321, 165] width 197 height 16
paste input "27-39152328-8"
type input "27-39152328-8"
click at [1173, 173] on button "search Buscar afiliado" at bounding box center [1091, 165] width 163 height 35
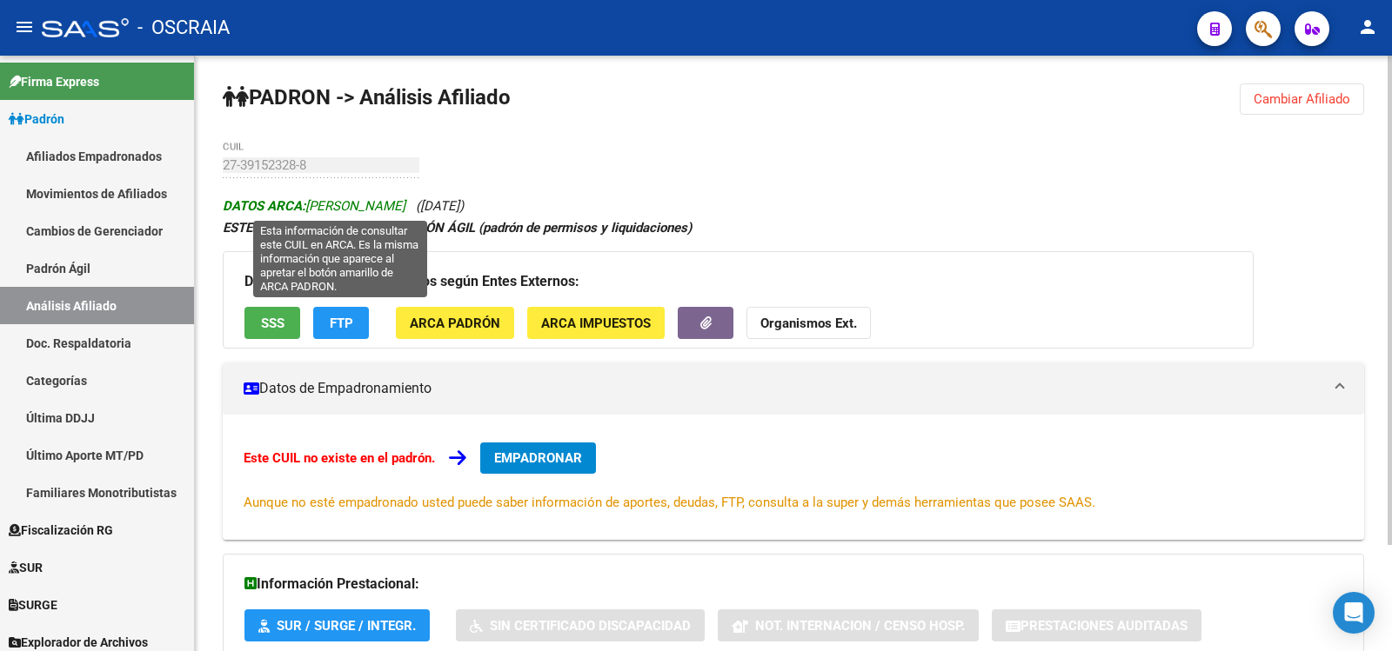
drag, startPoint x: 452, startPoint y: 205, endPoint x: 311, endPoint y: 203, distance: 140.9
click at [311, 203] on span "DATOS ARCA: [PERSON_NAME]" at bounding box center [314, 206] width 183 height 16
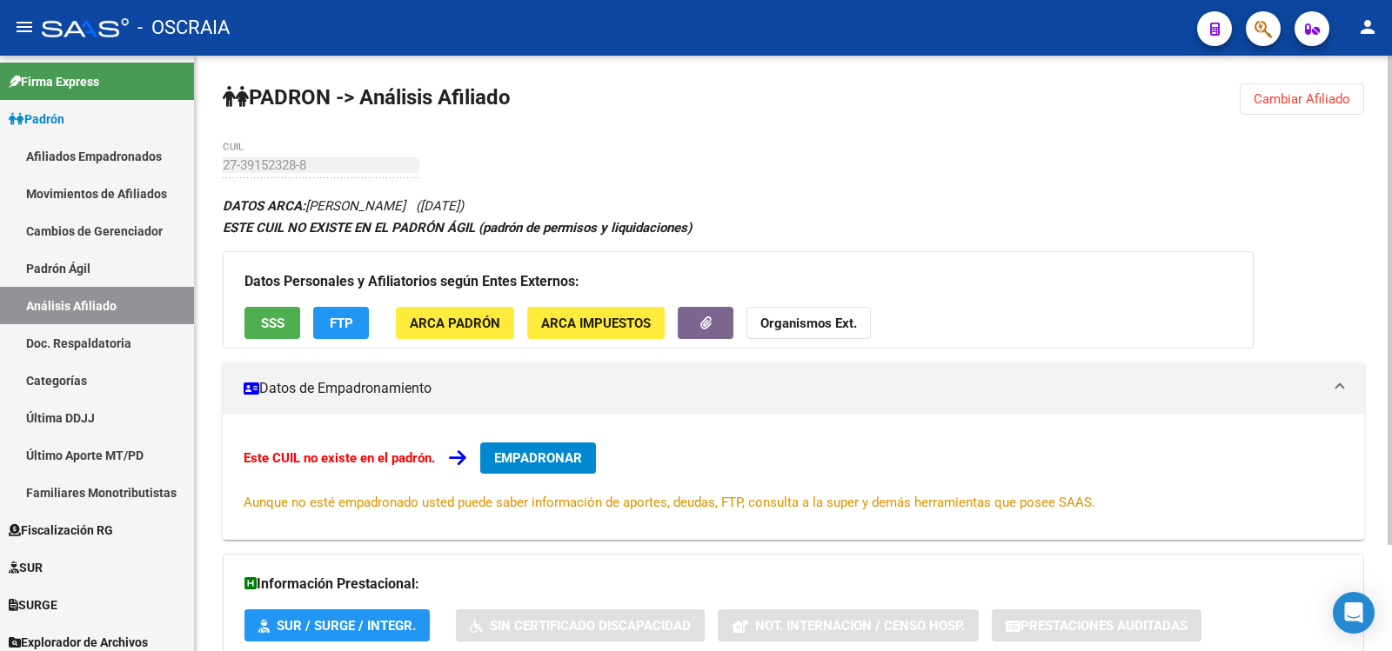
copy span "[DATE]"
drag, startPoint x: 473, startPoint y: 205, endPoint x: 538, endPoint y: 207, distance: 64.4
click at [464, 207] on span "([DATE])" at bounding box center [440, 206] width 48 height 16
drag, startPoint x: 538, startPoint y: 207, endPoint x: 550, endPoint y: 207, distance: 12.2
click at [464, 207] on span "([DATE])" at bounding box center [440, 206] width 48 height 16
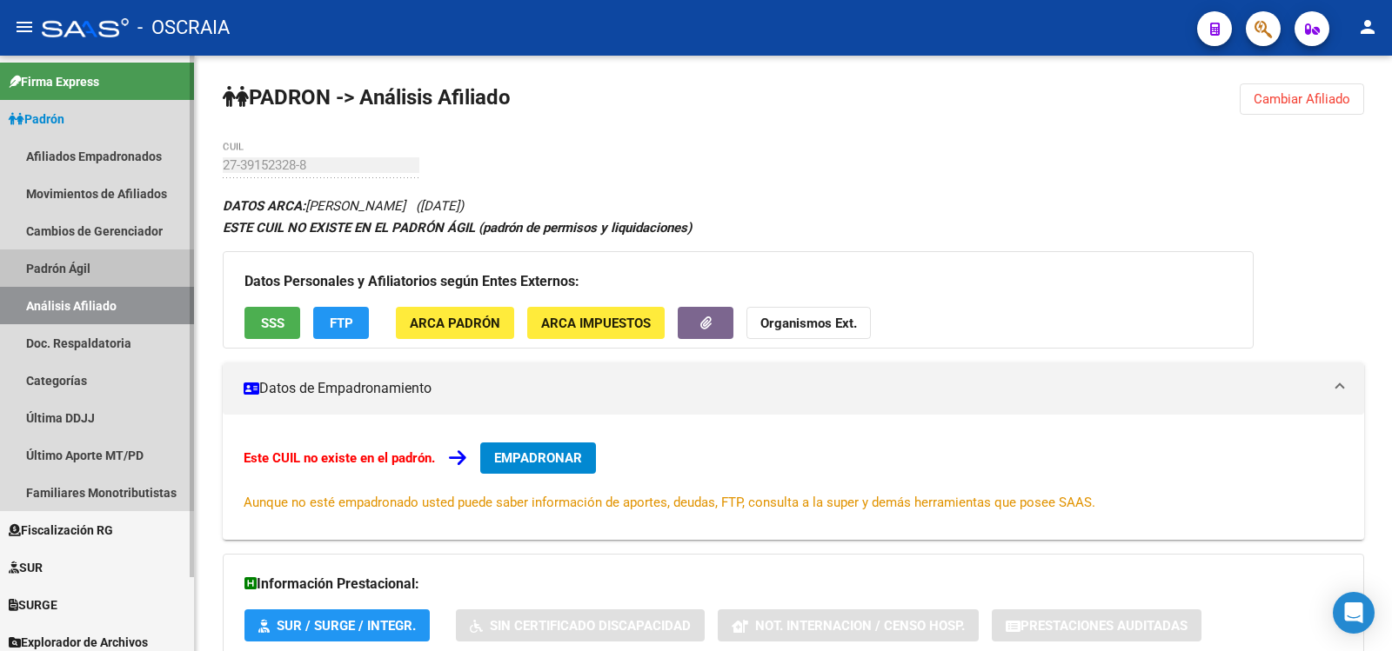
click at [95, 271] on link "Padrón Ágil" at bounding box center [97, 268] width 194 height 37
drag, startPoint x: 95, startPoint y: 271, endPoint x: 95, endPoint y: 292, distance: 20.9
click at [95, 271] on link "Padrón Ágil" at bounding box center [97, 268] width 194 height 37
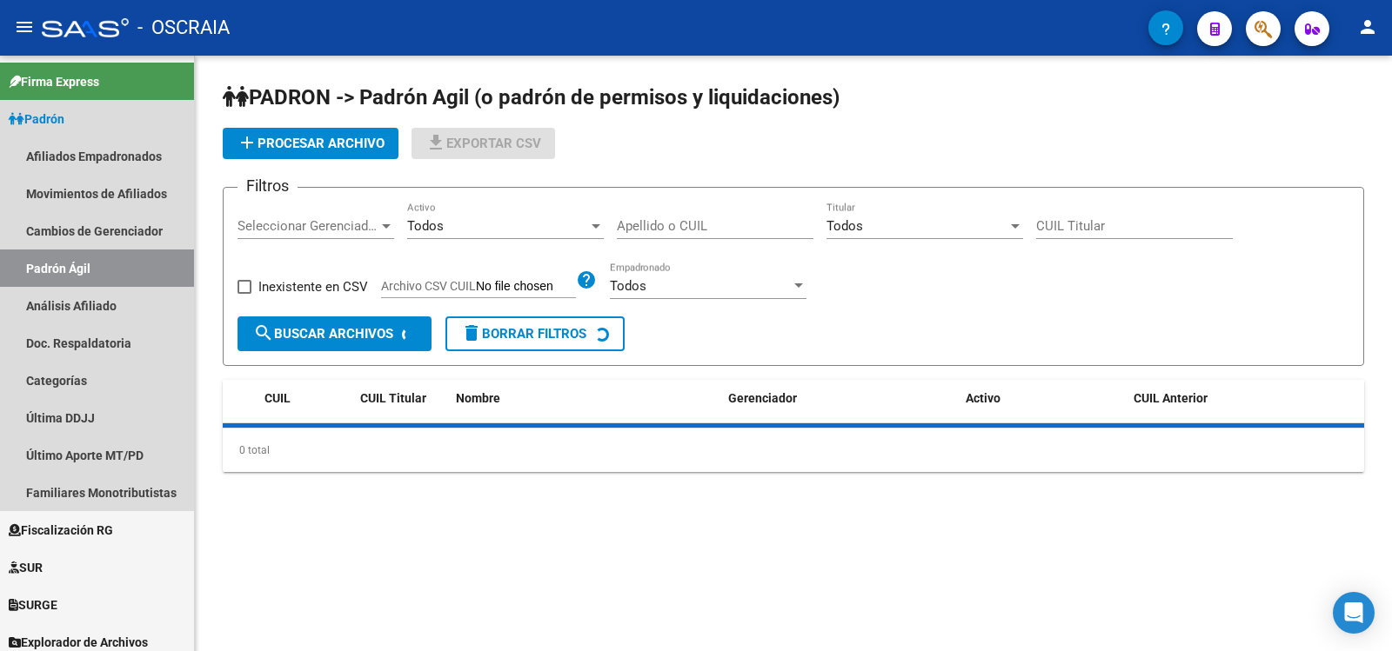
drag, startPoint x: 95, startPoint y: 292, endPoint x: 342, endPoint y: 225, distance: 255.9
click at [96, 293] on link "Análisis Afiliado" at bounding box center [97, 305] width 194 height 37
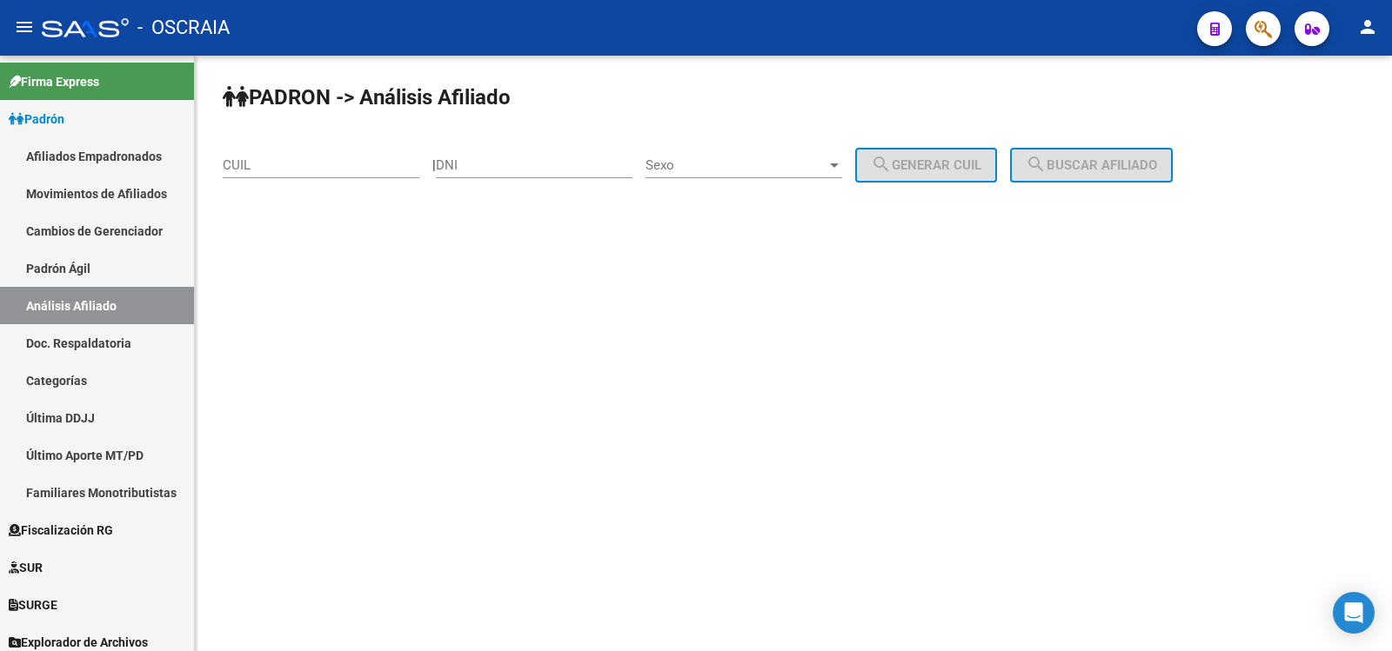
click at [355, 164] on input "CUIL" at bounding box center [321, 165] width 197 height 16
paste input "27-24871383-4"
type input "27-24871383-4"
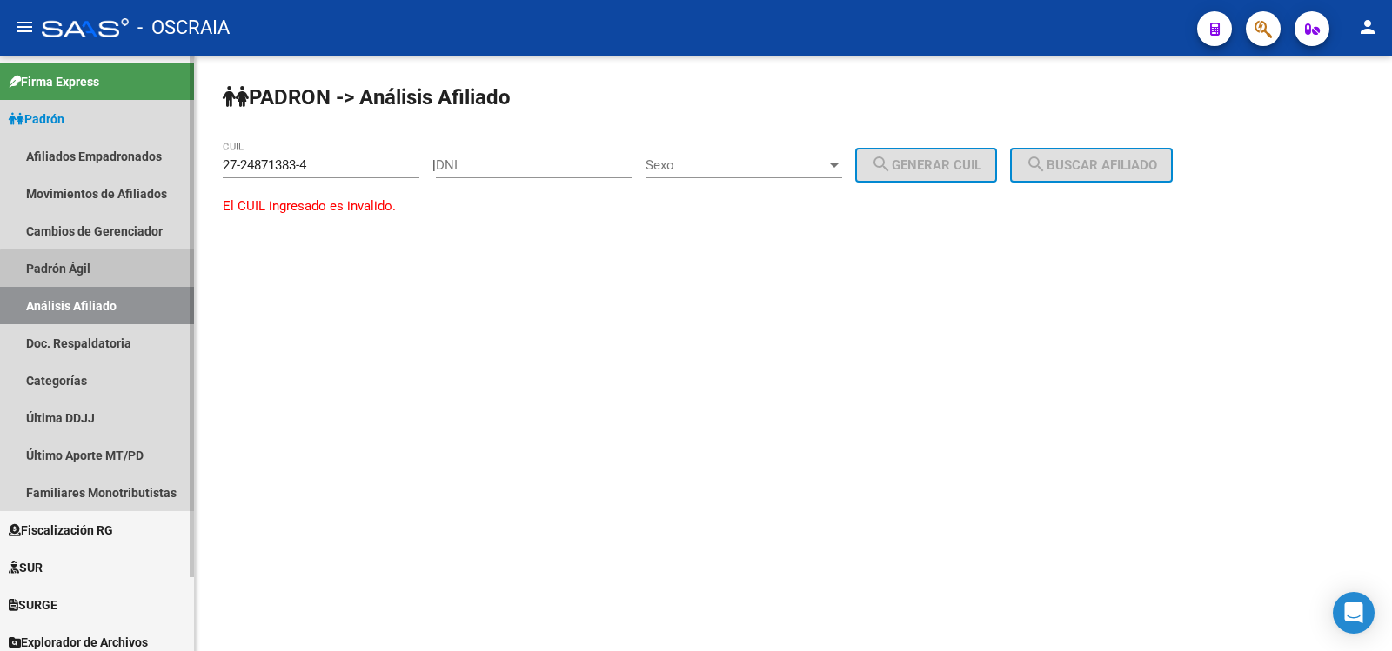
click at [122, 276] on link "Padrón Ágil" at bounding box center [97, 268] width 194 height 37
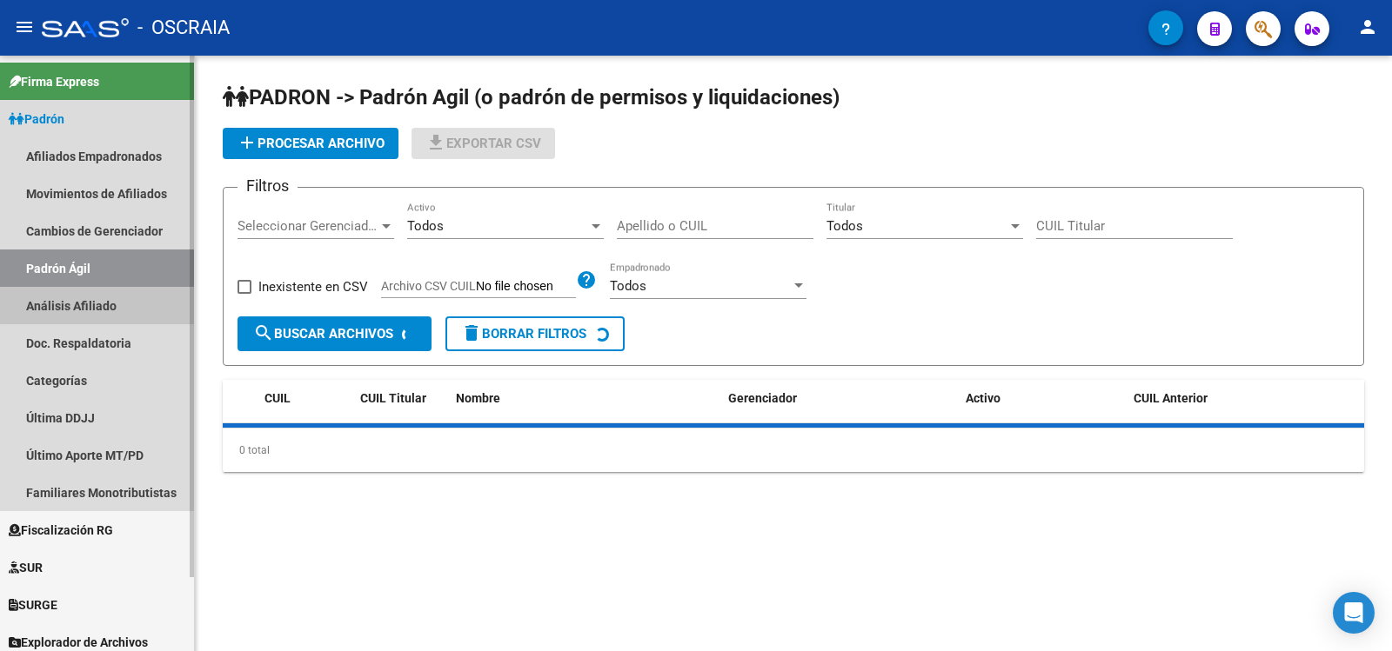
click at [120, 304] on link "Análisis Afiliado" at bounding box center [97, 305] width 194 height 37
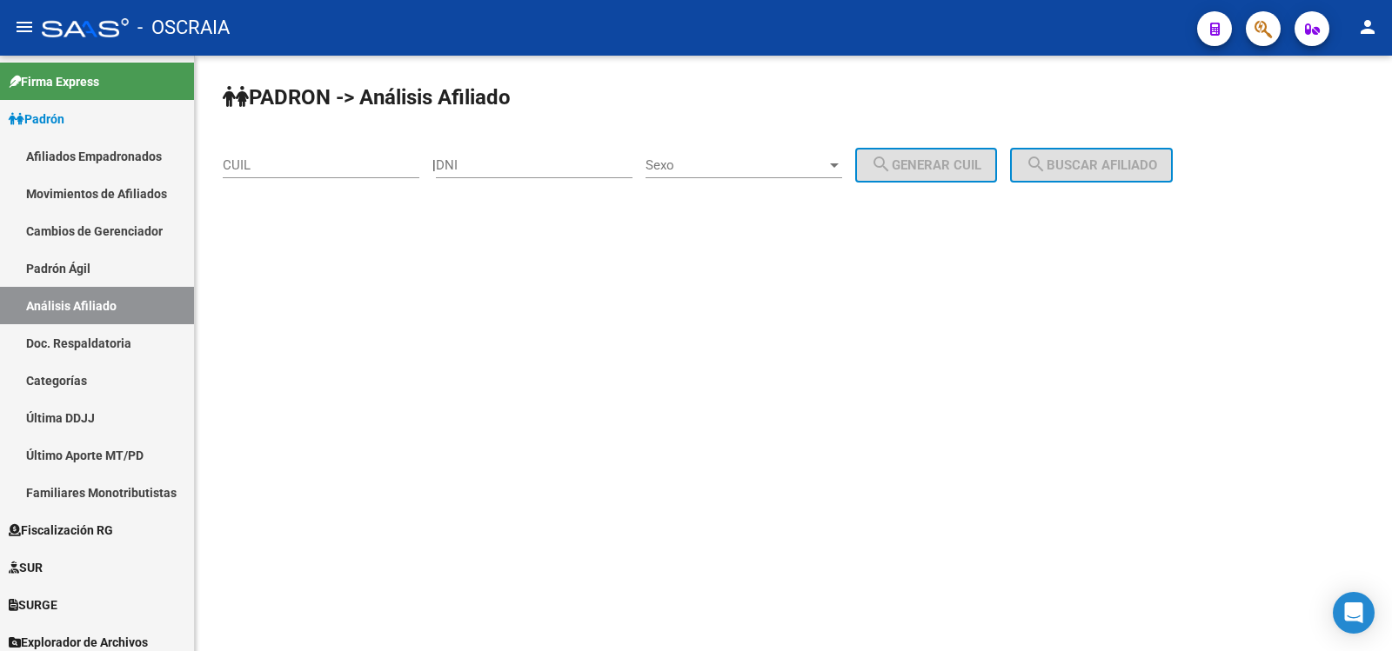
click at [307, 170] on input "CUIL" at bounding box center [321, 165] width 197 height 16
paste input "27-24871383-4"
type input "27-24871383-4"
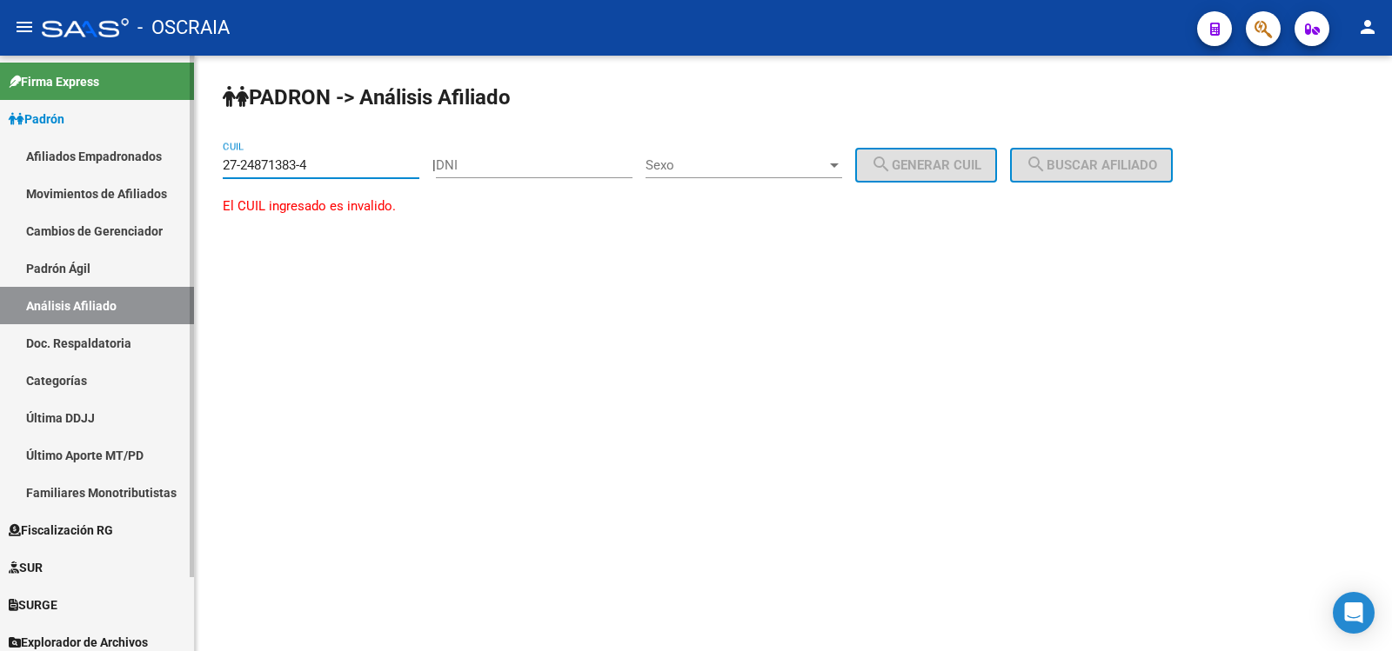
click at [93, 264] on link "Padrón Ágil" at bounding box center [97, 268] width 194 height 37
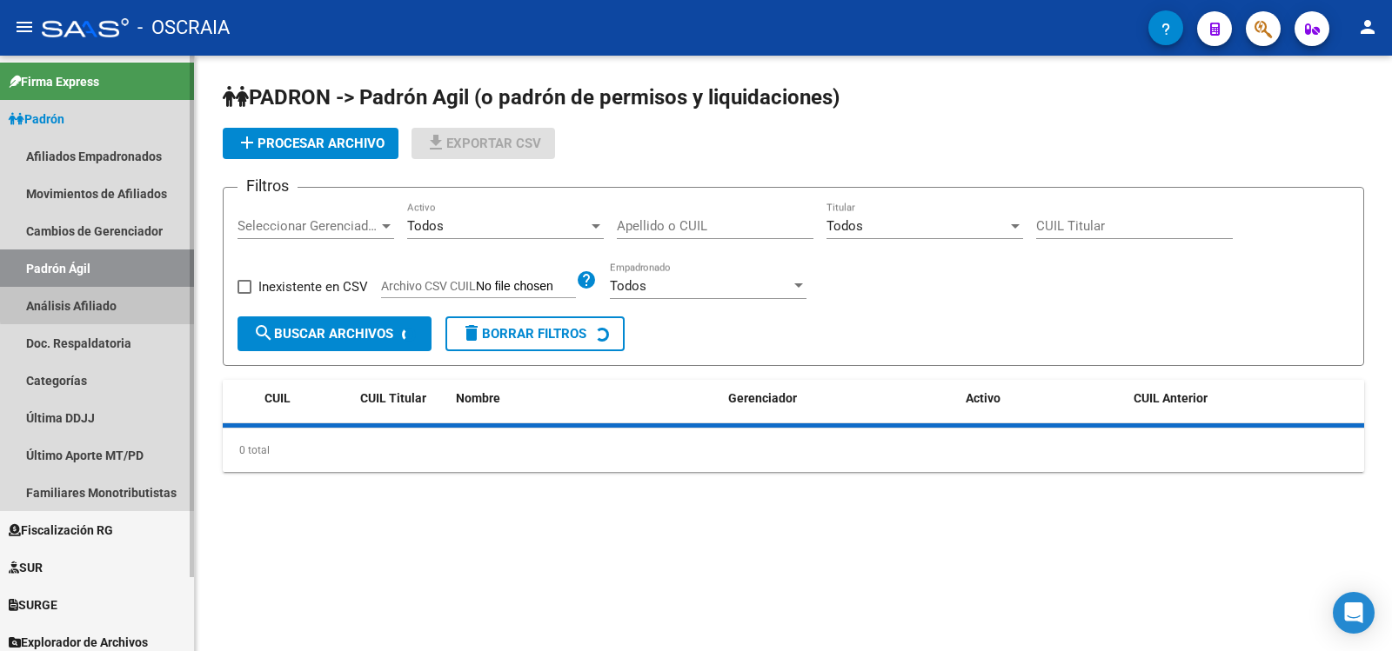
click at [107, 303] on link "Análisis Afiliado" at bounding box center [97, 305] width 194 height 37
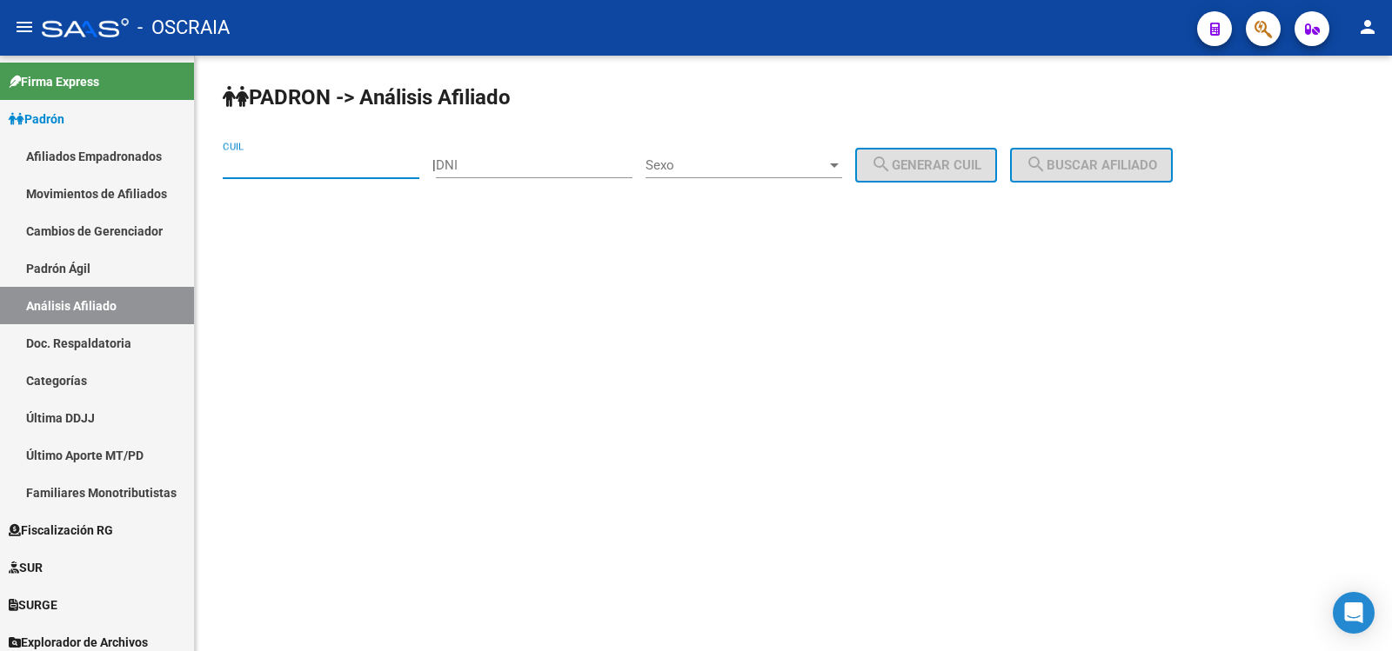
paste input "27-30629556-5"
type input "27-30629556-5"
click at [1081, 163] on span "search Buscar afiliado" at bounding box center [1091, 165] width 131 height 16
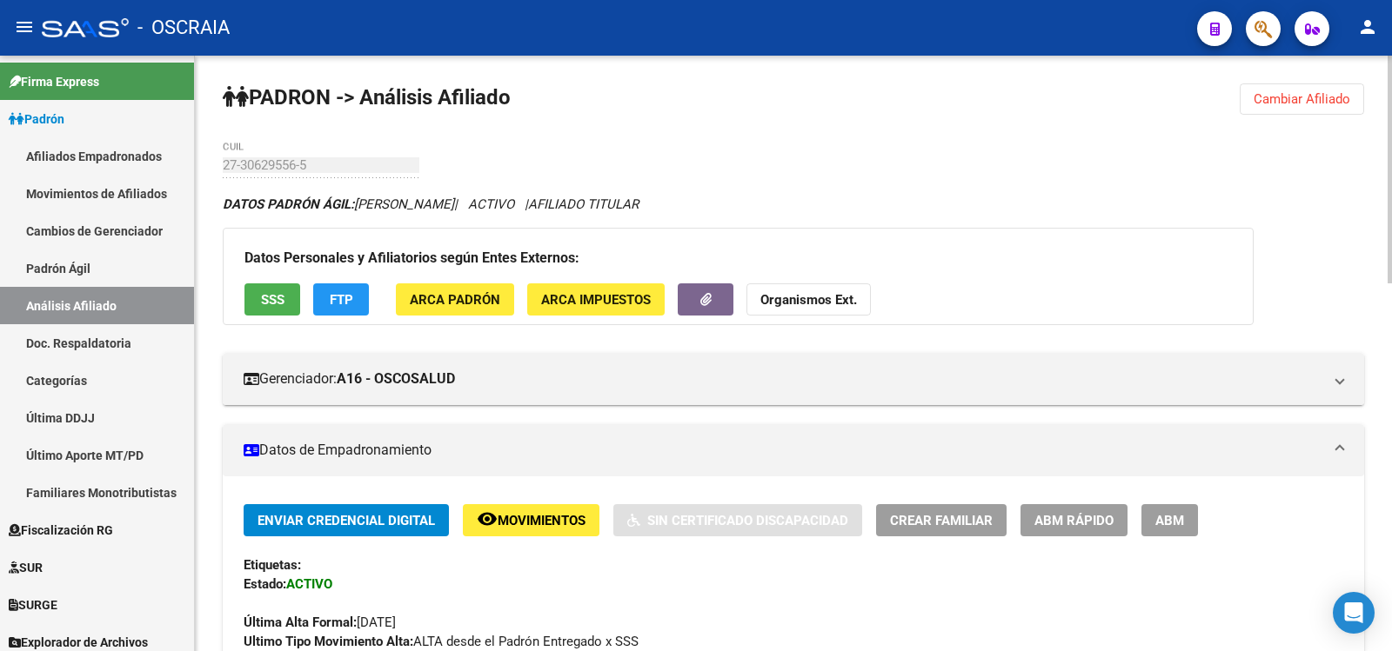
scroll to position [963, 0]
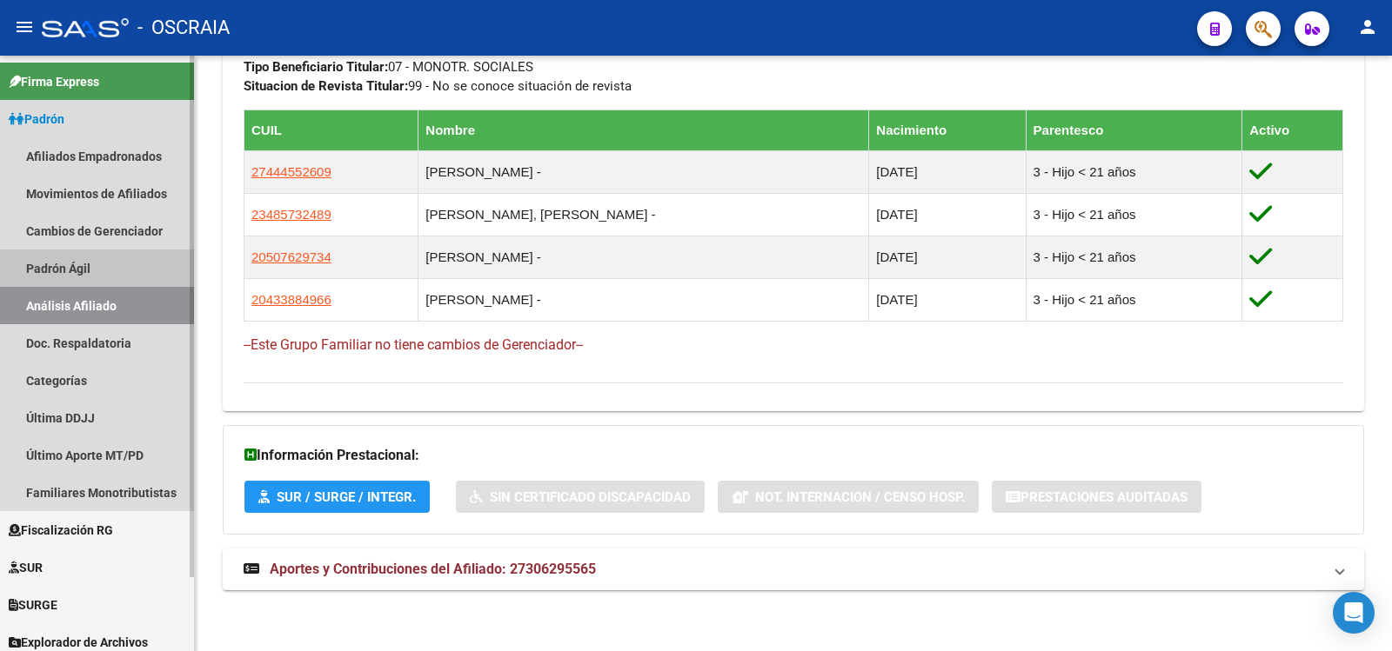
click at [150, 286] on link "Padrón Ágil" at bounding box center [97, 268] width 194 height 37
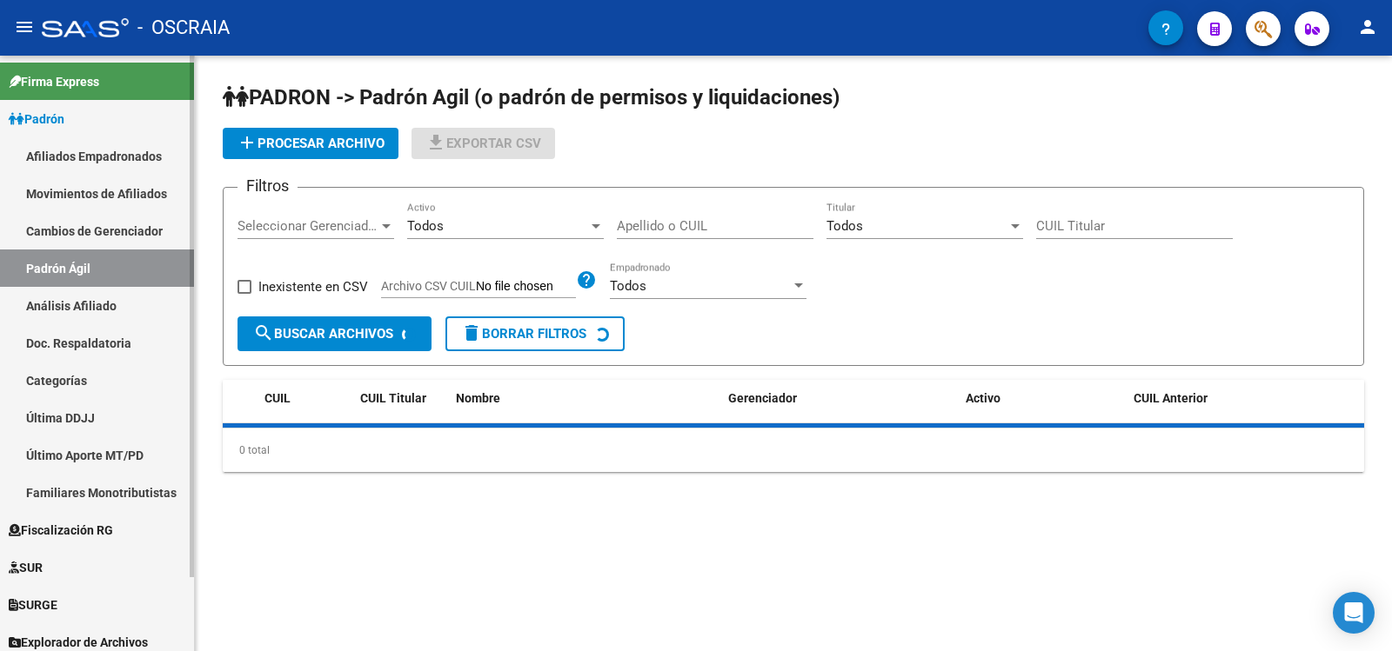
click at [153, 301] on link "Análisis Afiliado" at bounding box center [97, 305] width 194 height 37
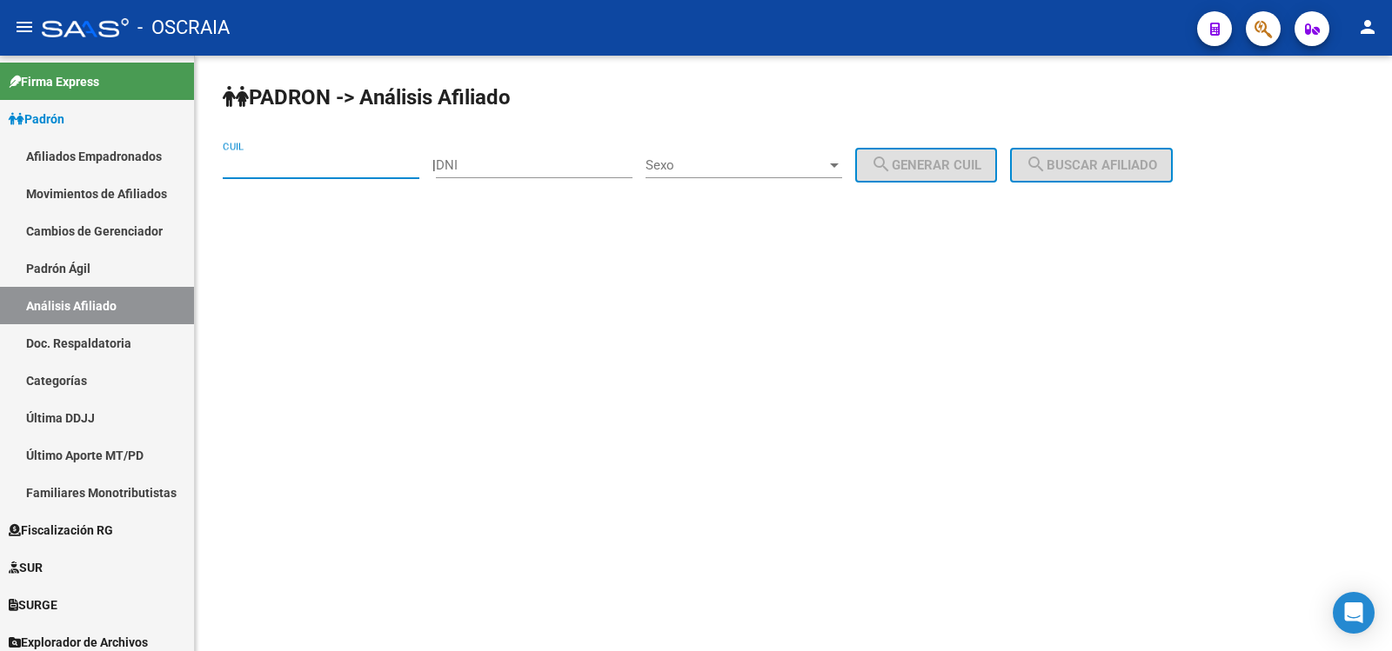
click at [333, 163] on input "CUIL" at bounding box center [321, 165] width 197 height 16
paste input "20-35424225-8"
type input "20-35424225-8"
click at [1086, 156] on button "search Buscar afiliado" at bounding box center [1091, 165] width 163 height 35
drag, startPoint x: 1086, startPoint y: 156, endPoint x: 1064, endPoint y: 170, distance: 27.0
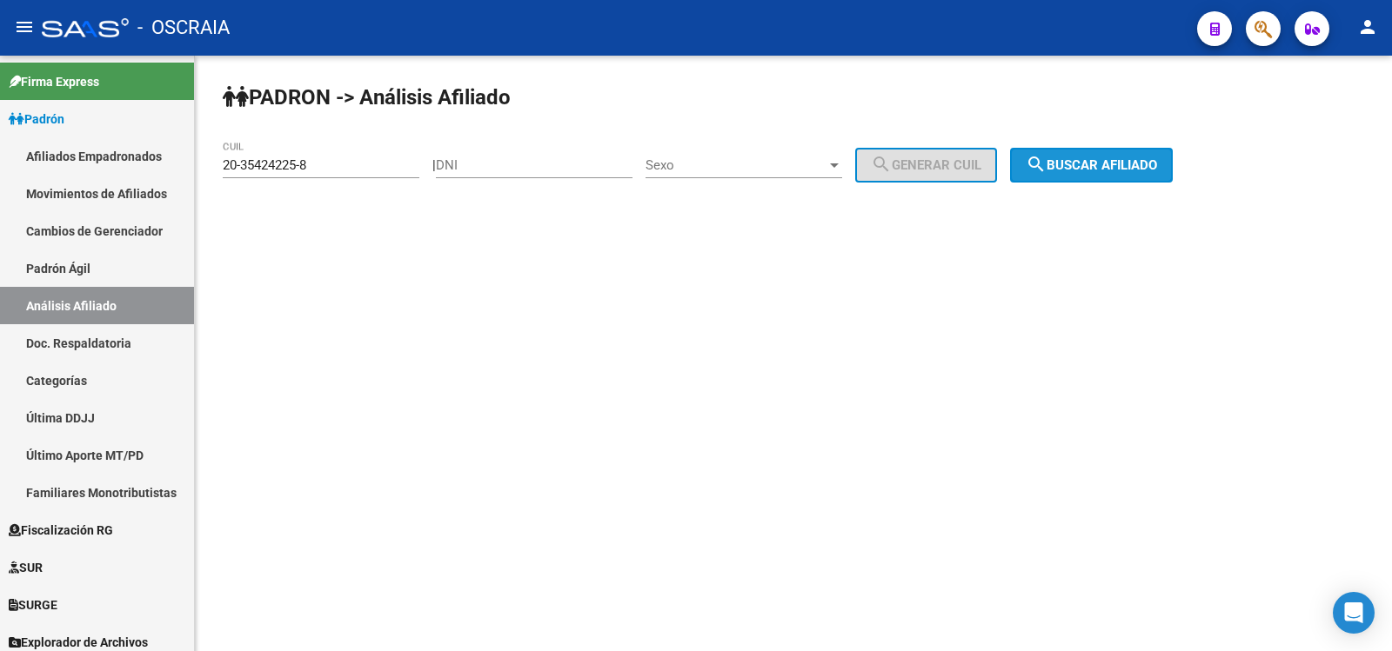
click at [1086, 156] on div "[PERSON_NAME] -> Análisis Afiliado 20-35424225-8 CUIL | DNI Sexo Sexo search Ge…" at bounding box center [793, 147] width 1197 height 183
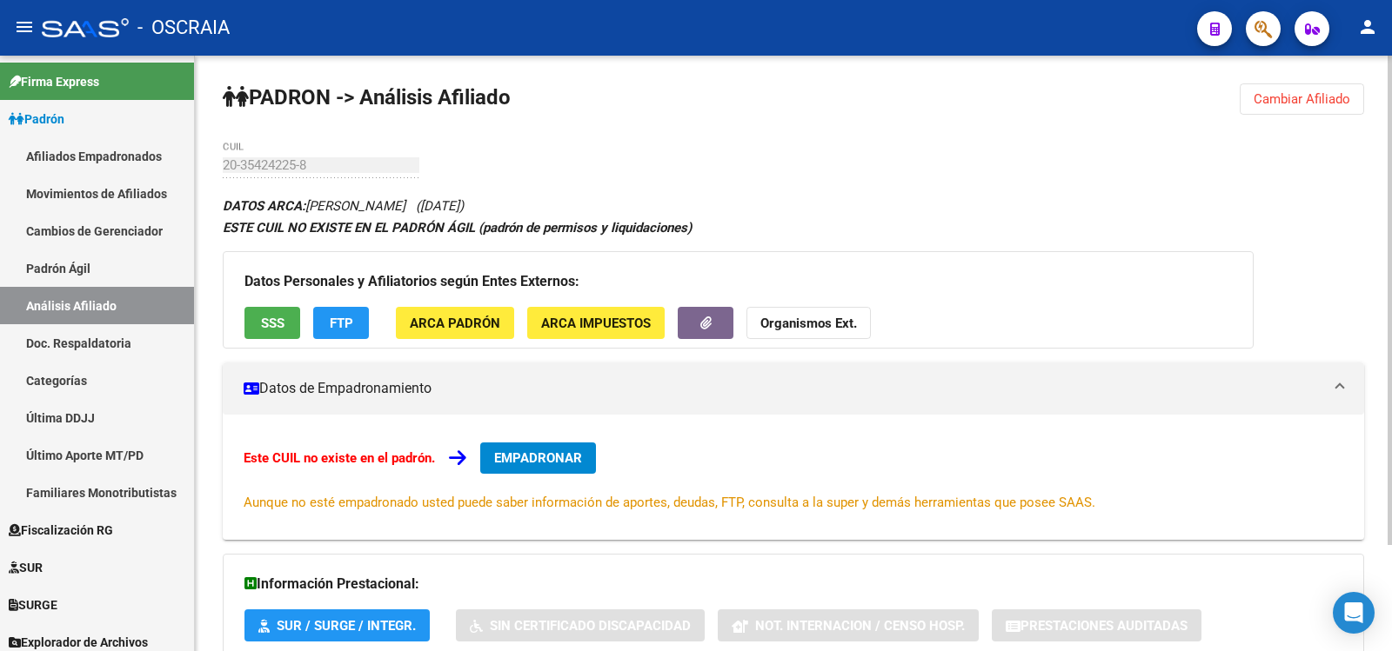
click at [839, 229] on div "ESTE CUIL NO EXISTE EN EL PADRÓN ÁGIL (padrón de permisos y liquidaciones)" at bounding box center [793, 227] width 1141 height 19
click at [900, 198] on div "DATOS ARCA: [PERSON_NAME] ([DATE]) ESTE CUIL NO EXISTE EN EL [PERSON_NAME] ÁGIL…" at bounding box center [793, 467] width 1141 height 544
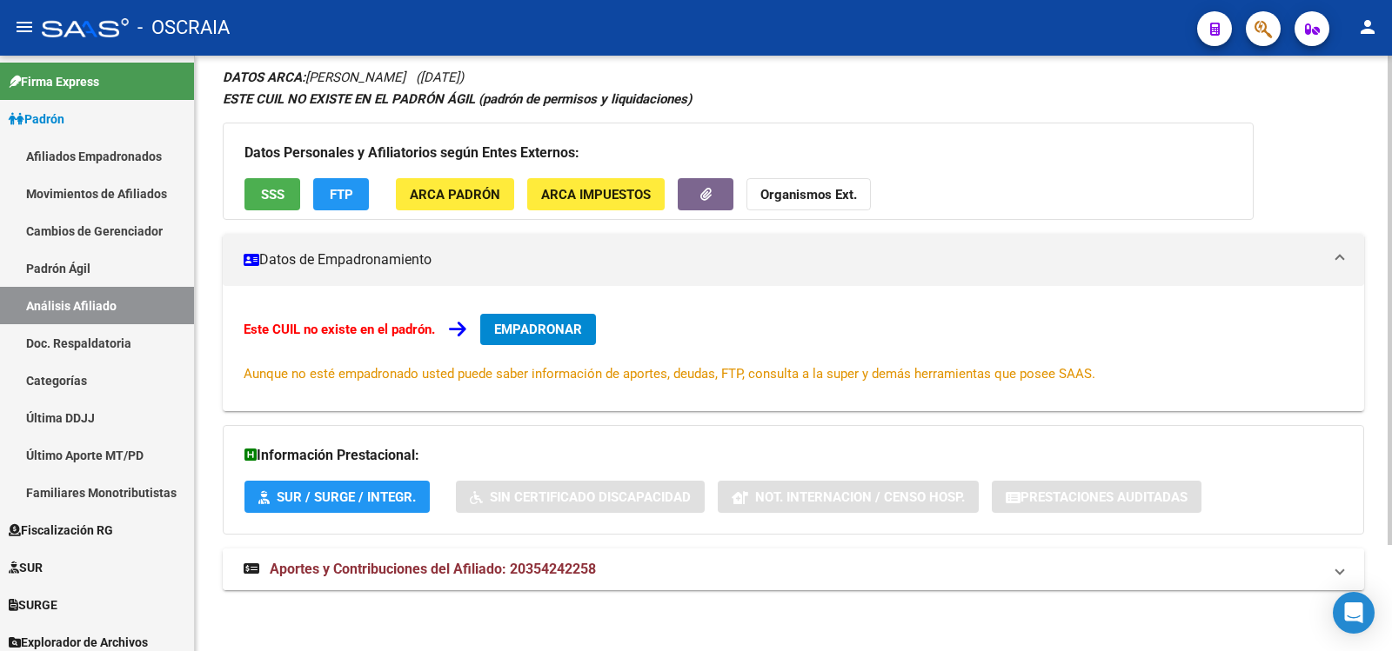
click at [659, 561] on mat-panel-title "Aportes y Contribuciones del Afiliado: 20354242258" at bounding box center [783, 569] width 1079 height 19
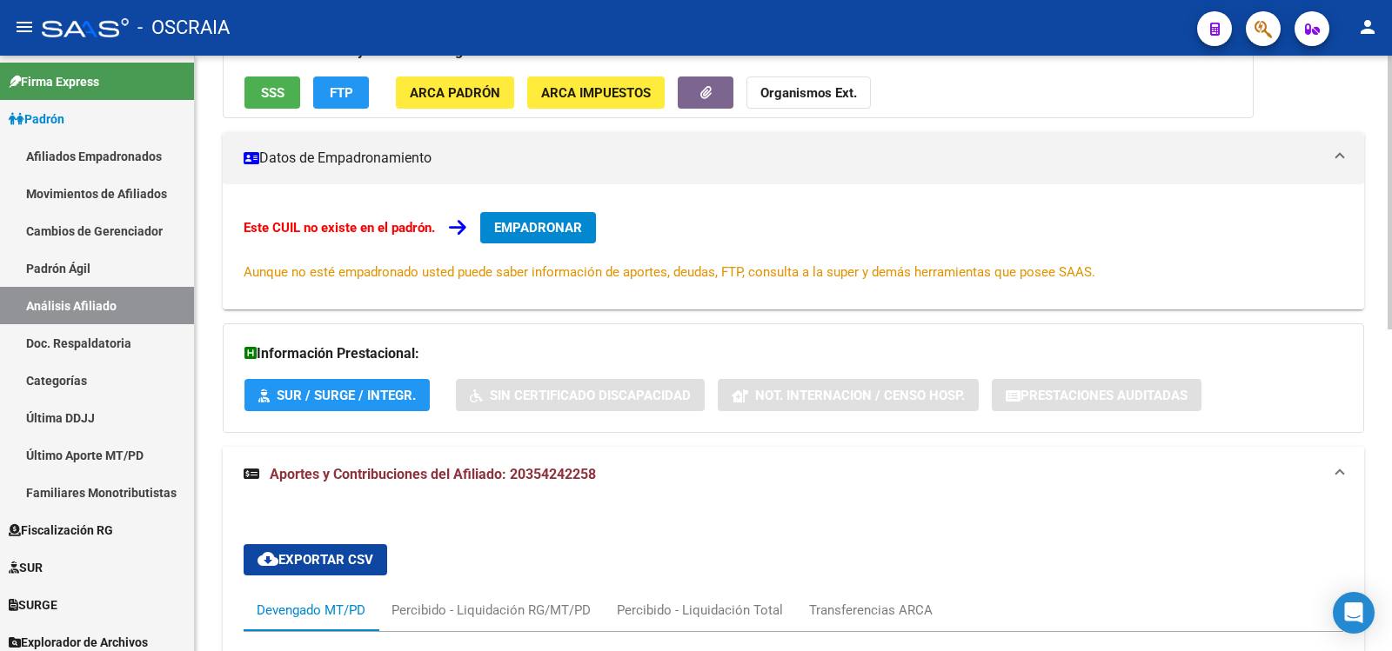
scroll to position [700, 0]
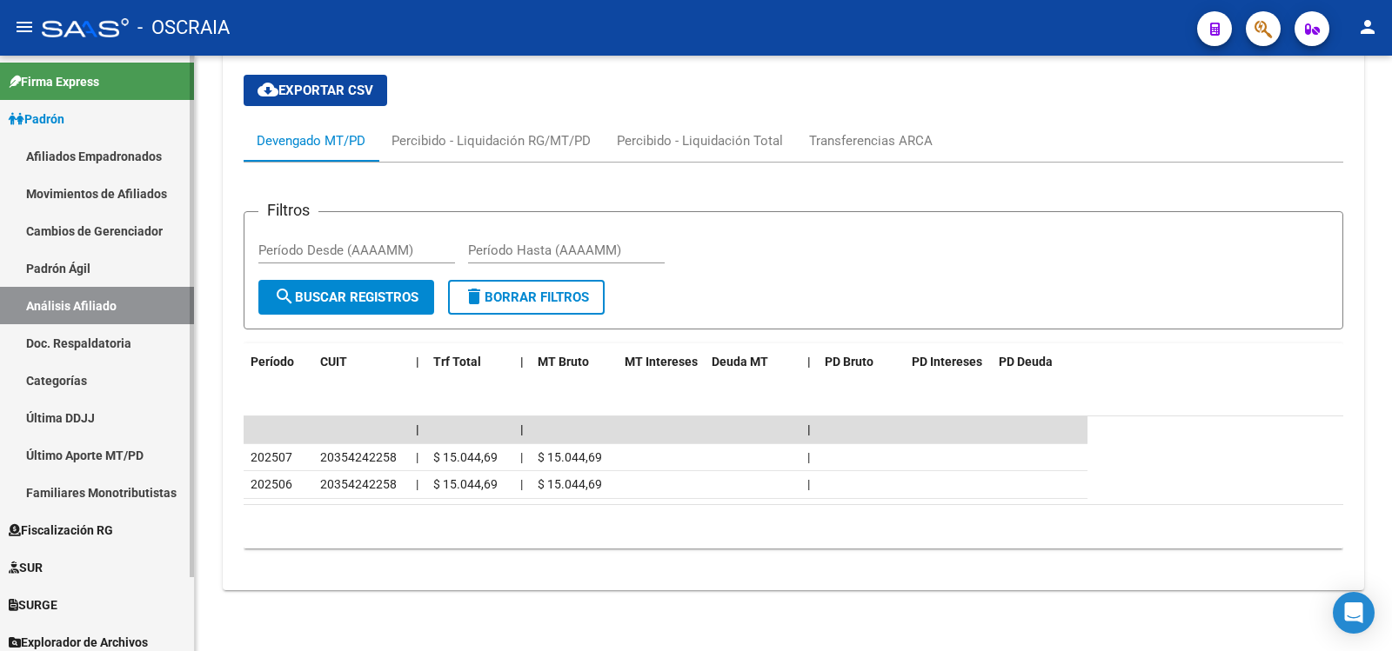
click at [112, 277] on link "Padrón Ágil" at bounding box center [97, 268] width 194 height 37
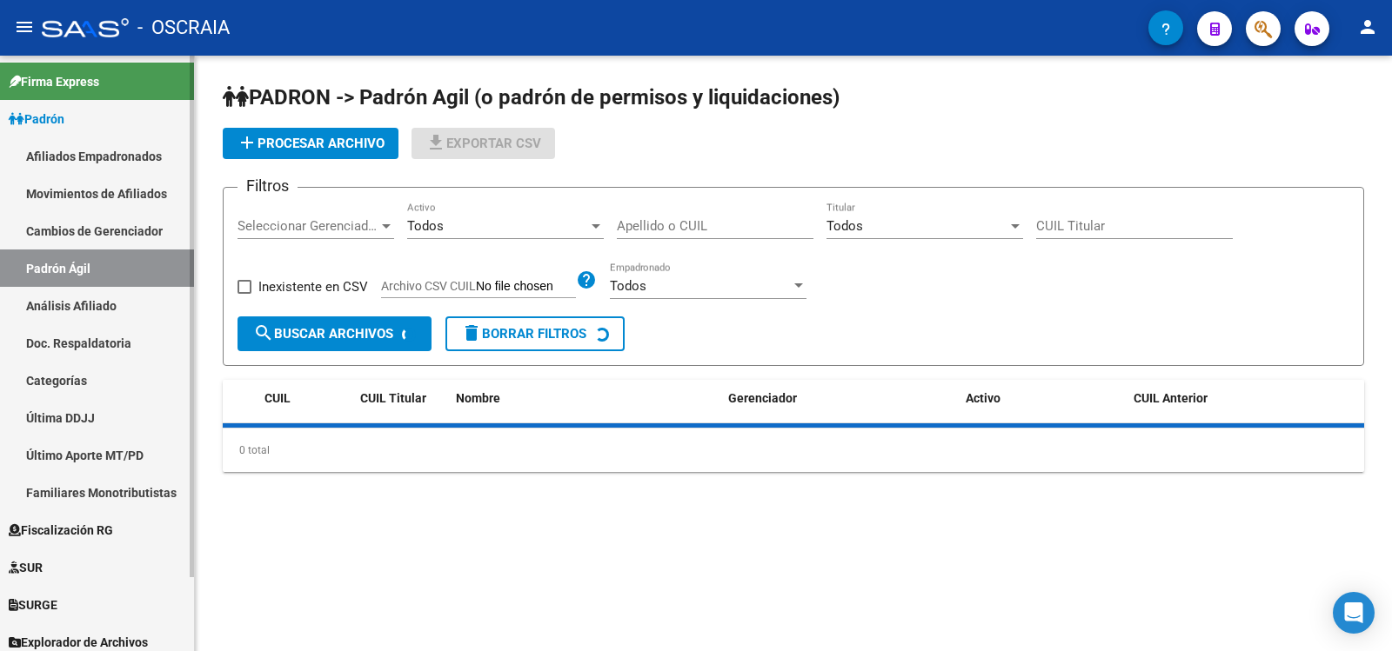
click at [128, 300] on link "Análisis Afiliado" at bounding box center [97, 305] width 194 height 37
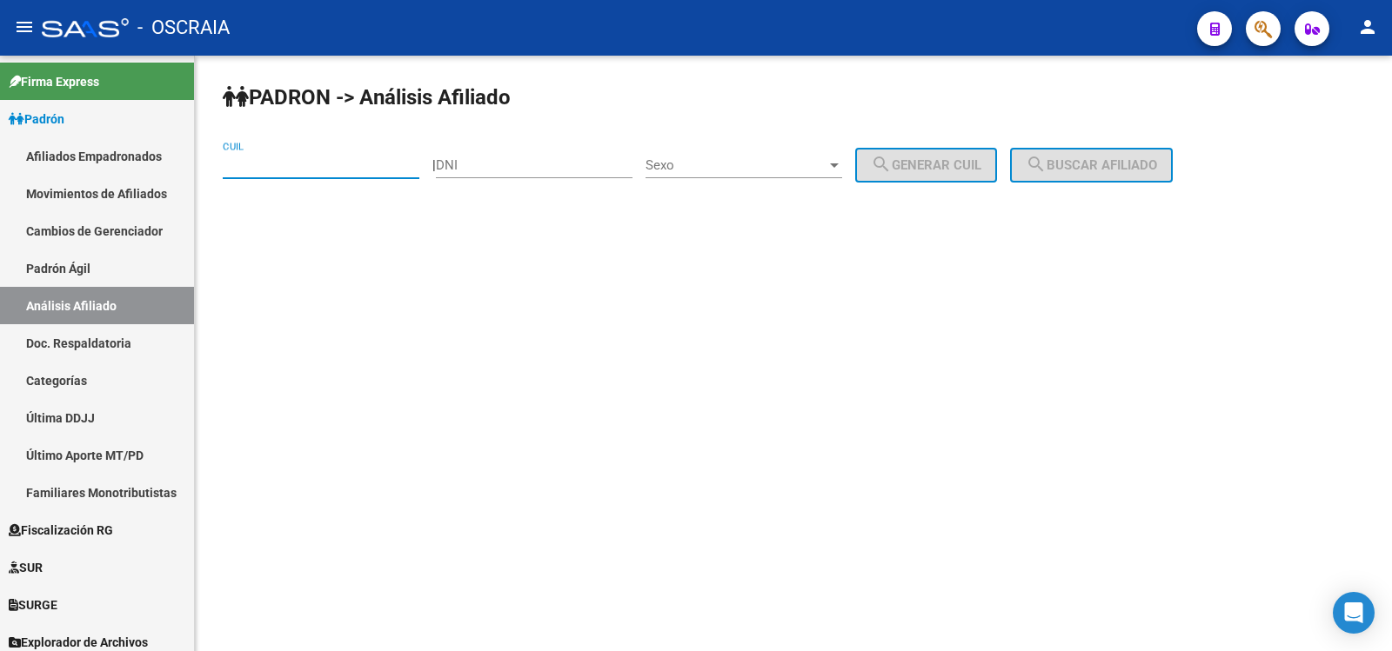
click at [286, 157] on input "CUIL" at bounding box center [321, 165] width 197 height 16
paste input "20-39772627-5"
type input "20-39772627-5"
drag, startPoint x: 1150, startPoint y: 136, endPoint x: 1149, endPoint y: 150, distance: 13.9
click at [1149, 144] on div "[PERSON_NAME] -> Análisis Afiliado 20-39772627-5 CUIL | DNI Sexo Sexo search Ge…" at bounding box center [793, 147] width 1197 height 183
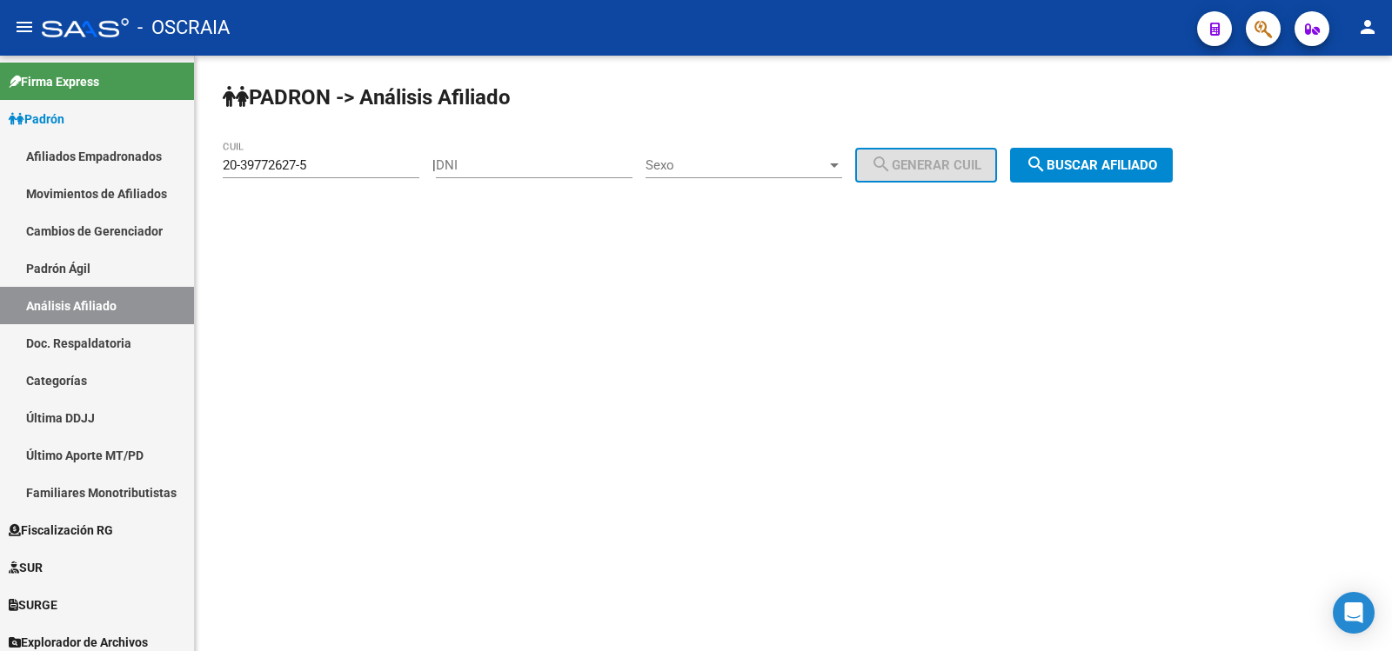
click at [1149, 150] on button "search Buscar afiliado" at bounding box center [1091, 165] width 163 height 35
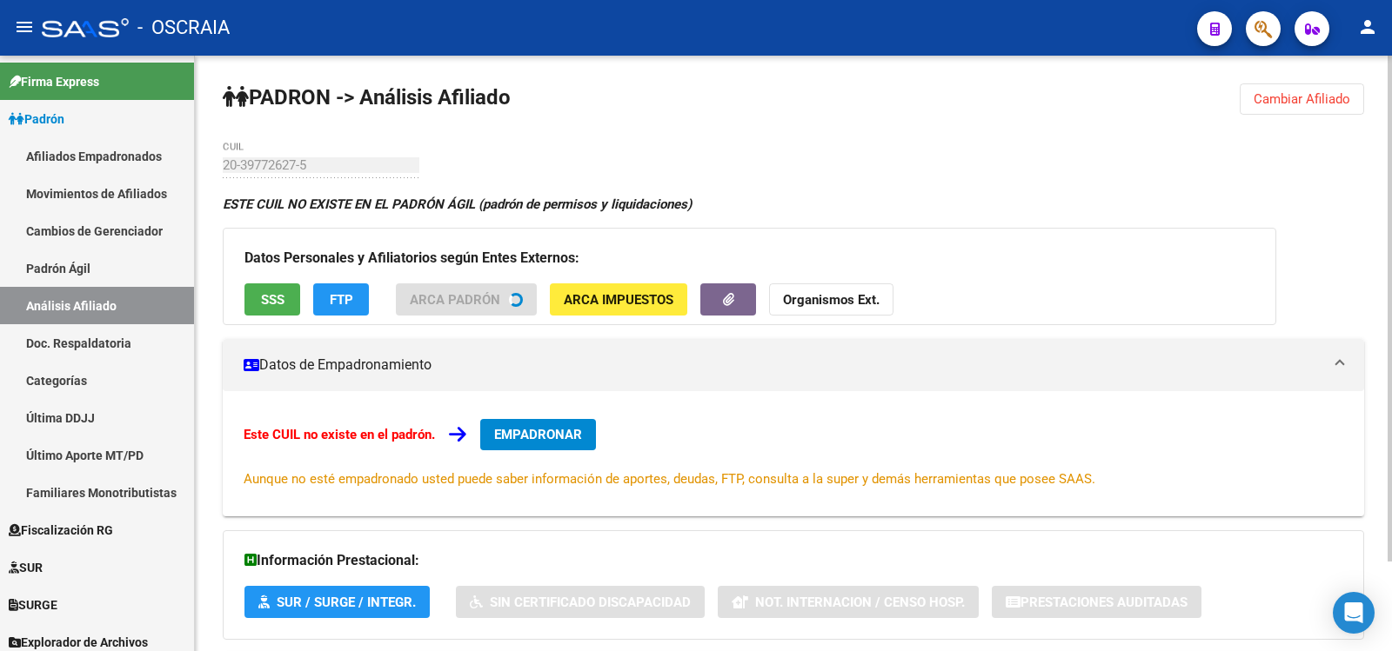
click at [937, 220] on div "ESTE CUIL NO EXISTE EN EL [PERSON_NAME] ÁGIL ([PERSON_NAME] de permisos y liqui…" at bounding box center [793, 455] width 1141 height 520
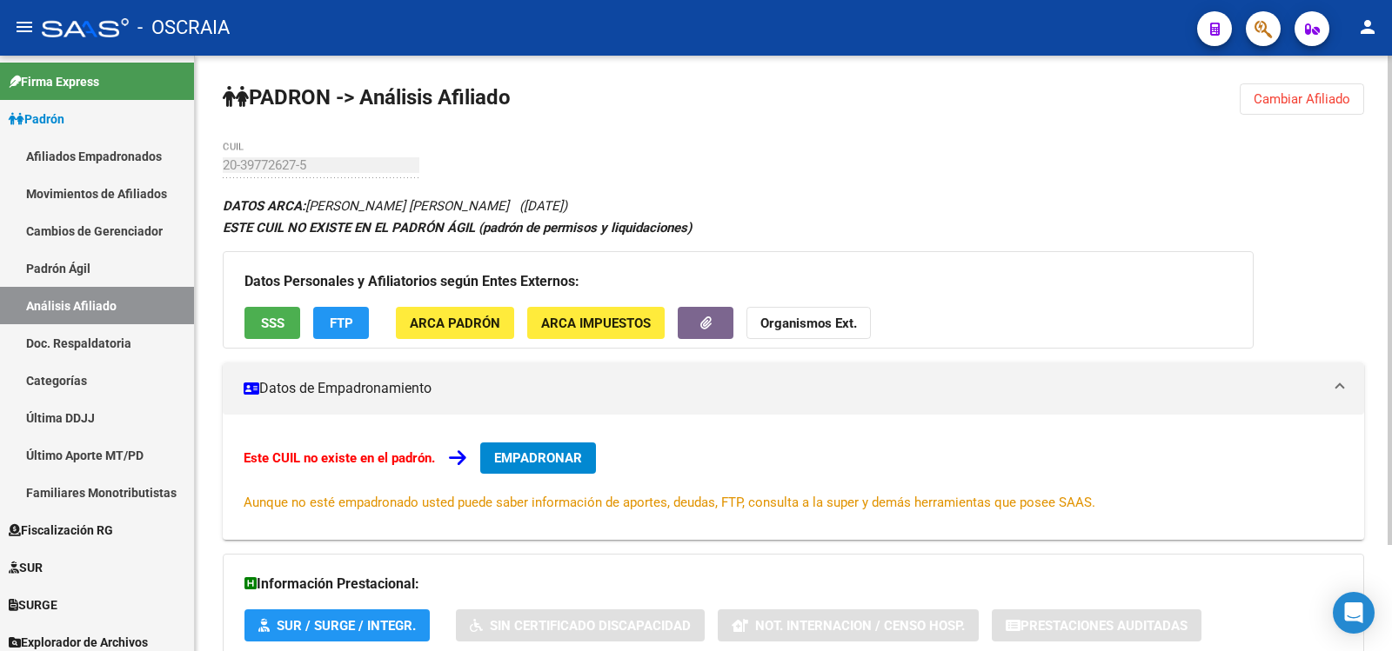
scroll to position [129, 0]
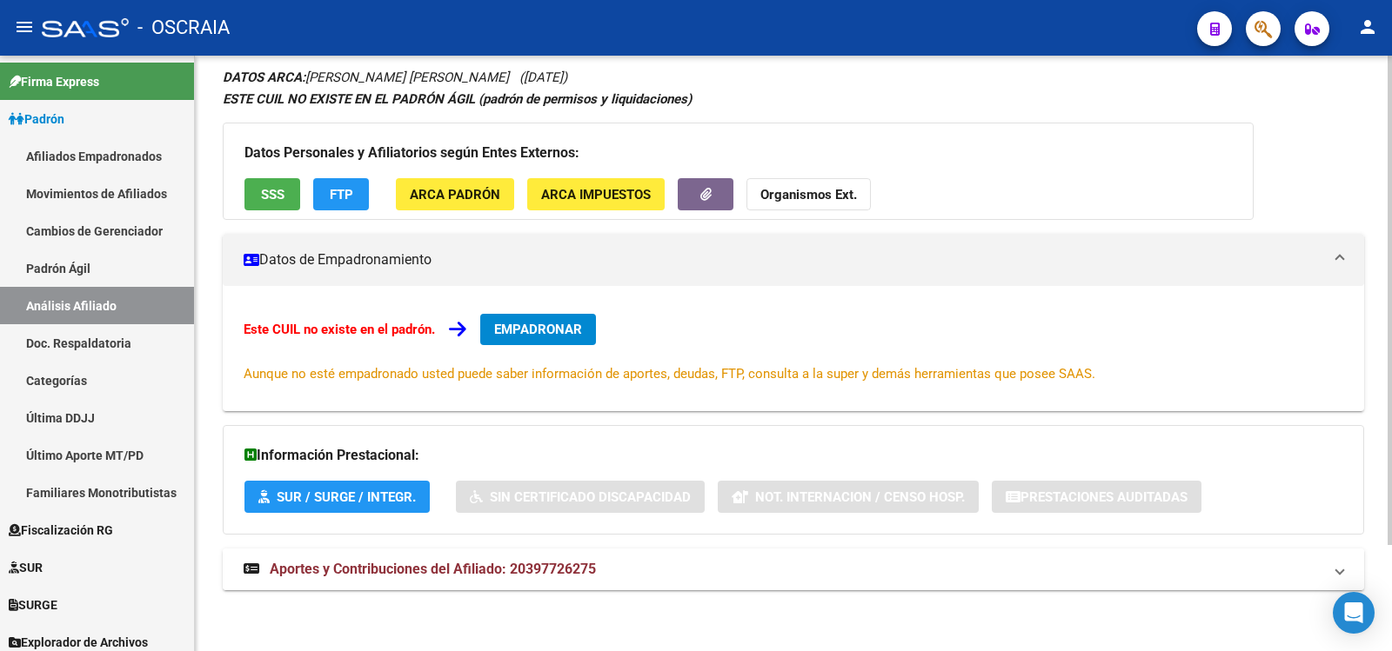
click at [584, 575] on span "Aportes y Contribuciones del Afiliado: 20397726275" at bounding box center [433, 569] width 326 height 17
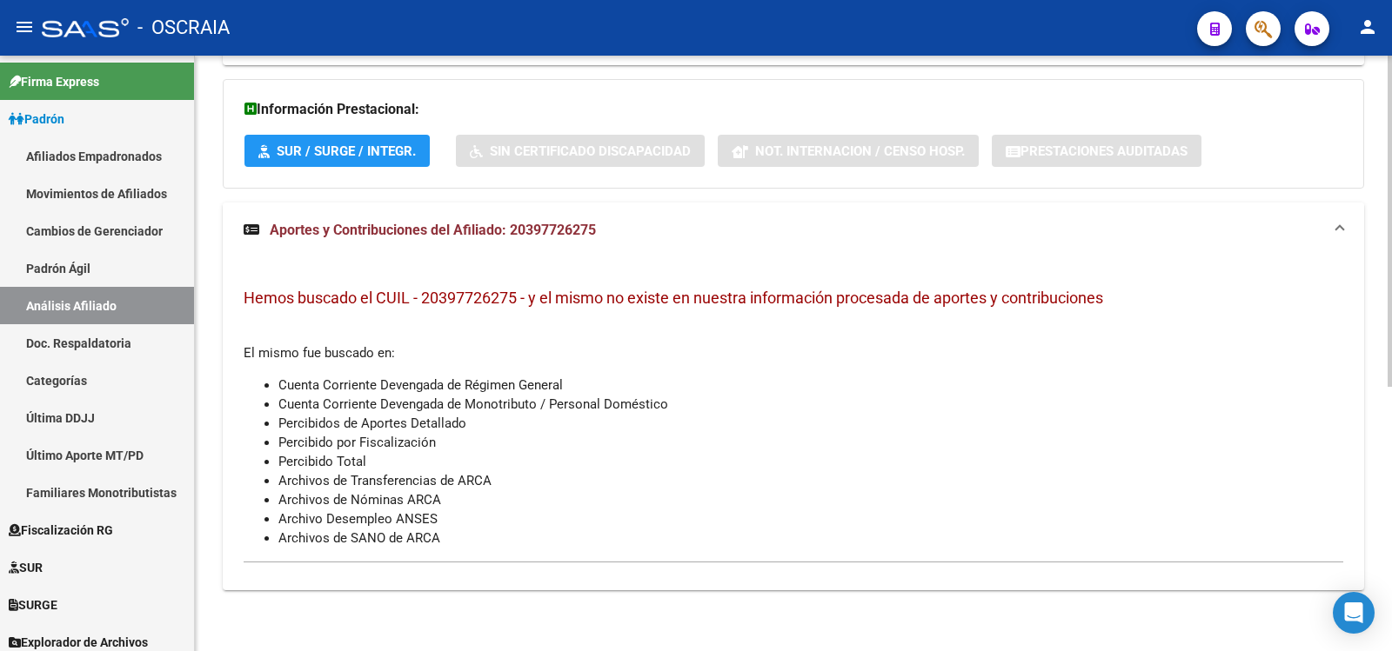
scroll to position [0, 0]
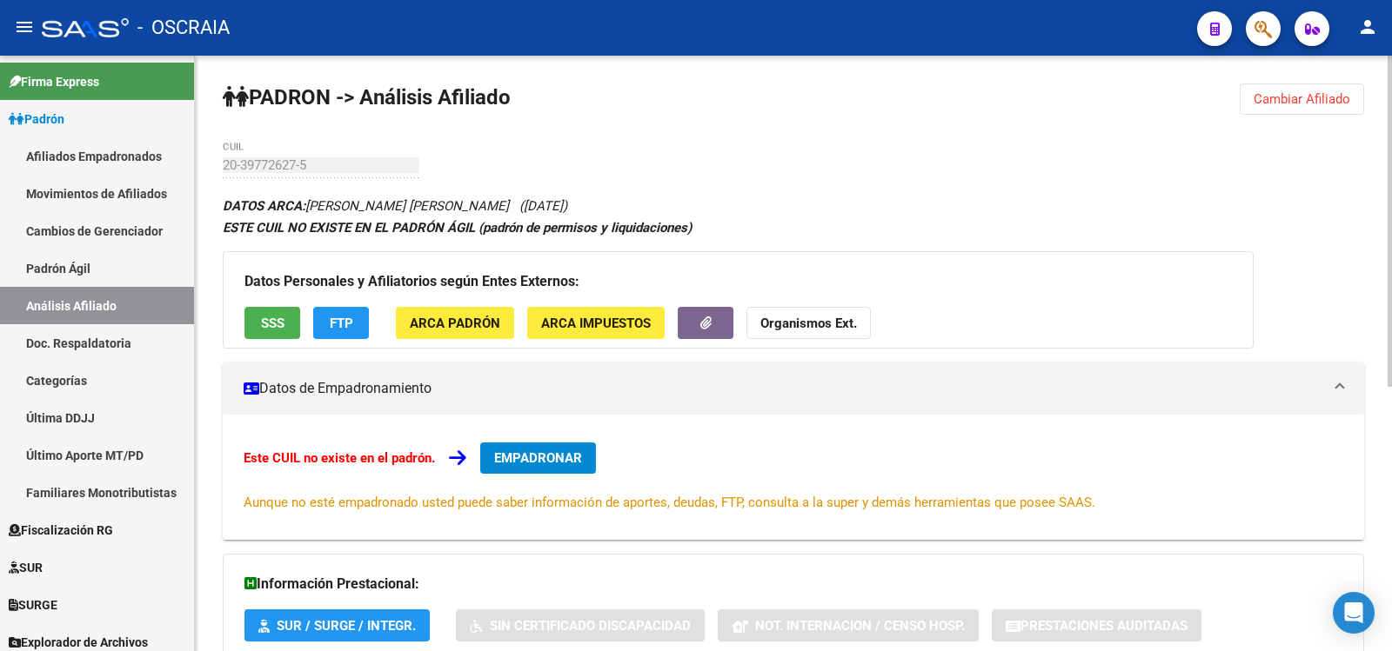
click at [222, 161] on div "[PERSON_NAME] -> Análisis Afiliado Cambiar Afiliado 20-39772627-5 CUIL DATOS AR…" at bounding box center [793, 591] width 1197 height 1071
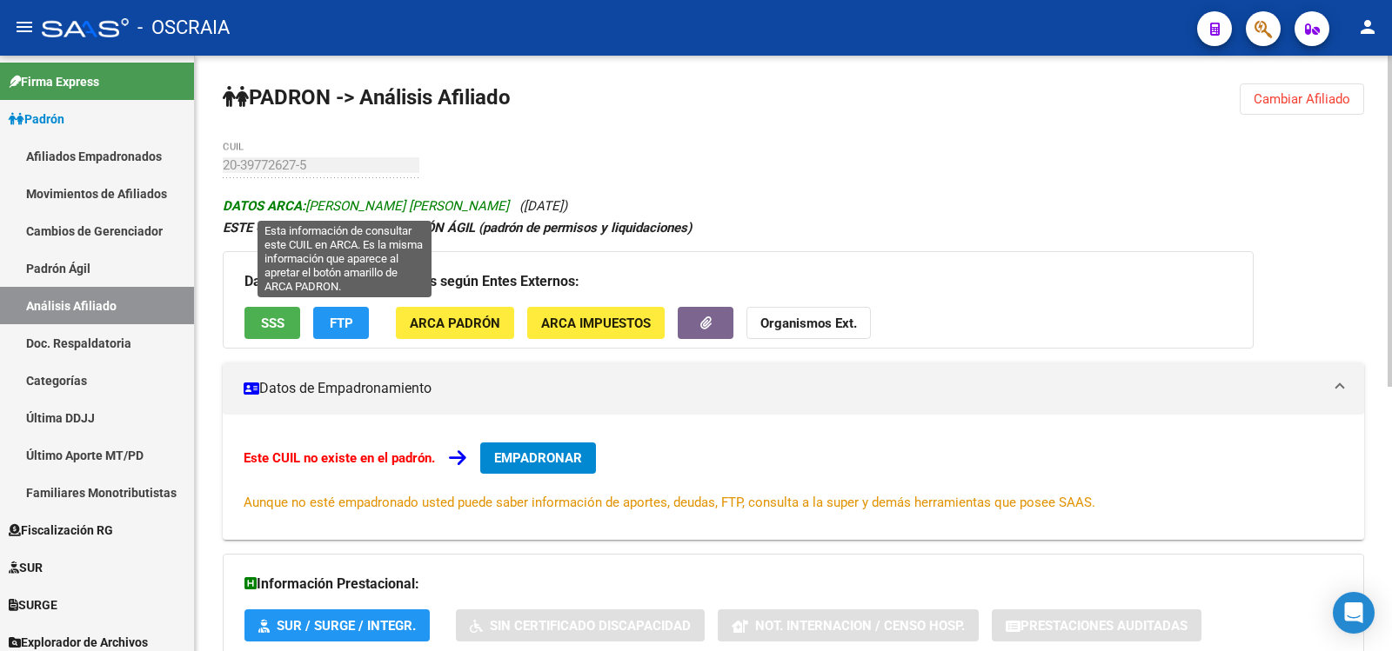
copy span "[PERSON_NAME] [PERSON_NAME]"
drag, startPoint x: 463, startPoint y: 204, endPoint x: 311, endPoint y: 199, distance: 152.3
click at [311, 199] on span "DATOS ARCA: [PERSON_NAME] [PERSON_NAME]" at bounding box center [366, 206] width 286 height 16
drag, startPoint x: 311, startPoint y: 200, endPoint x: 465, endPoint y: 203, distance: 154.0
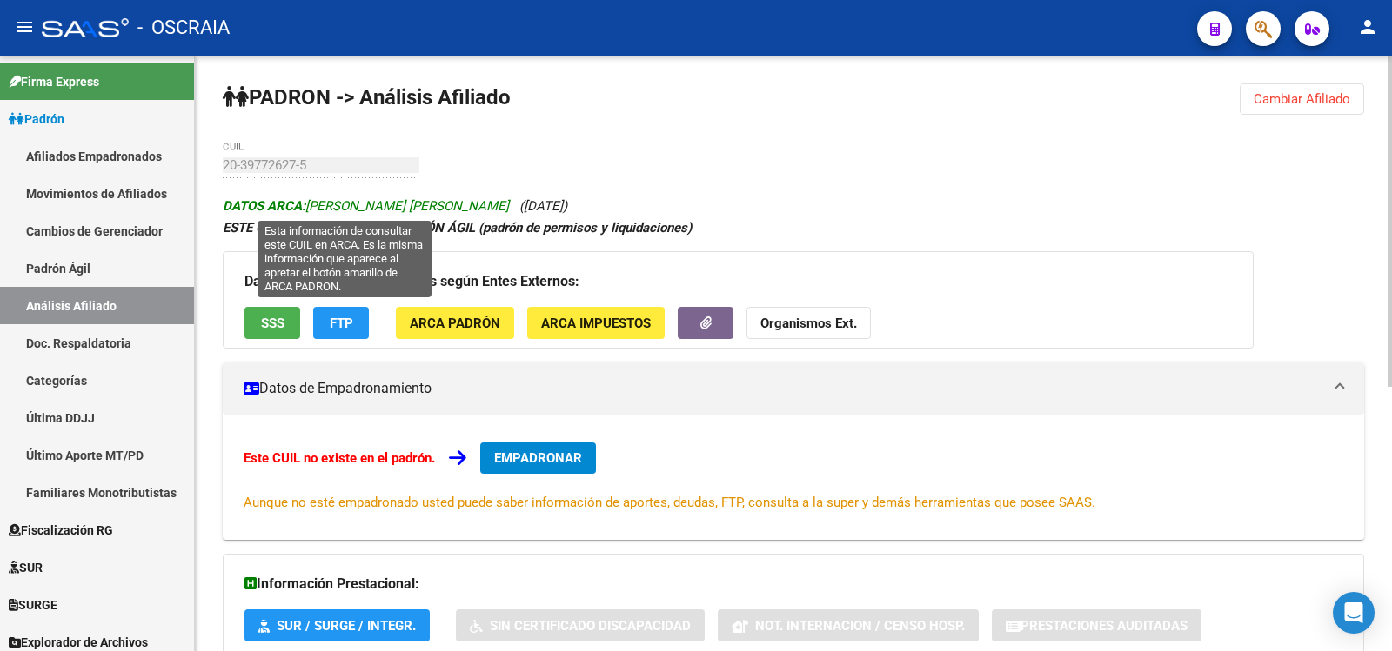
click at [465, 203] on span "DATOS ARCA: [PERSON_NAME] [PERSON_NAME]" at bounding box center [366, 206] width 286 height 16
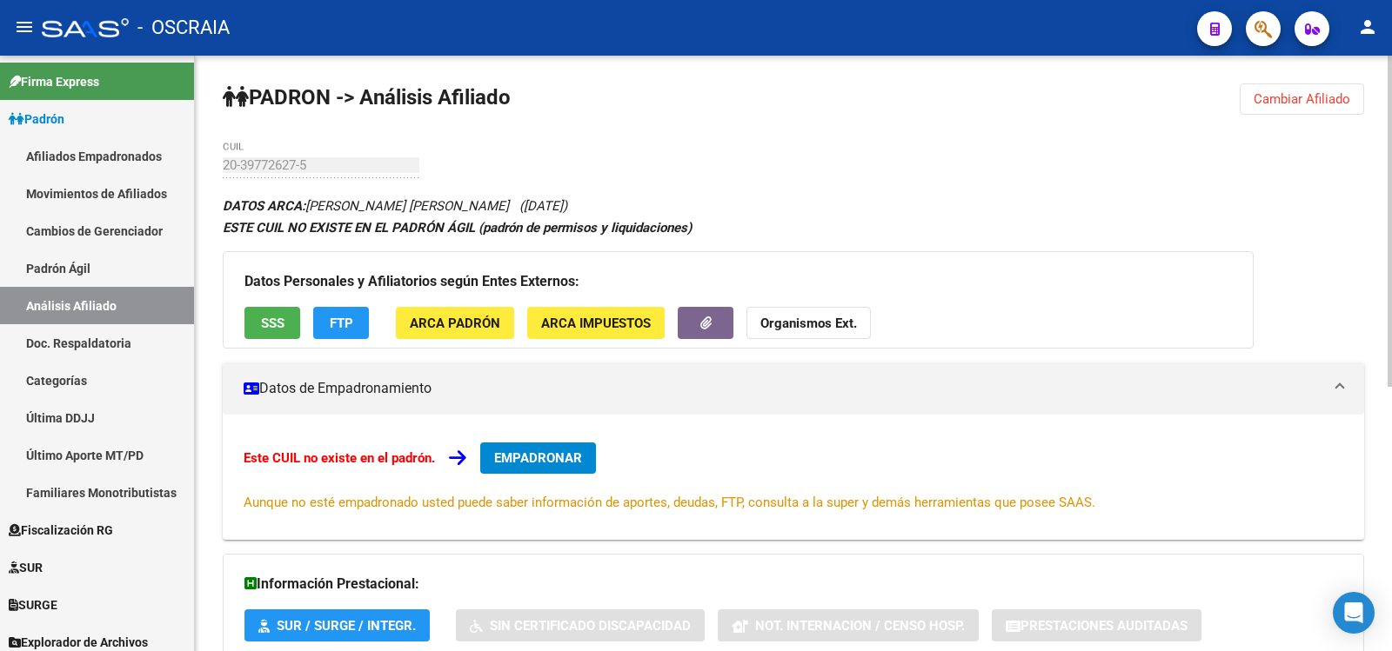
click at [220, 165] on div "[PERSON_NAME] -> Análisis Afiliado Cambiar Afiliado 20-39772627-5 CUIL DATOS AR…" at bounding box center [793, 591] width 1197 height 1071
drag, startPoint x: 478, startPoint y: 205, endPoint x: 550, endPoint y: 206, distance: 72.2
click at [550, 206] on span "([DATE])" at bounding box center [543, 206] width 48 height 16
click at [219, 166] on div "[PERSON_NAME] -> Análisis Afiliado Cambiar Afiliado 20-39772627-5 CUIL DATOS AR…" at bounding box center [793, 591] width 1197 height 1071
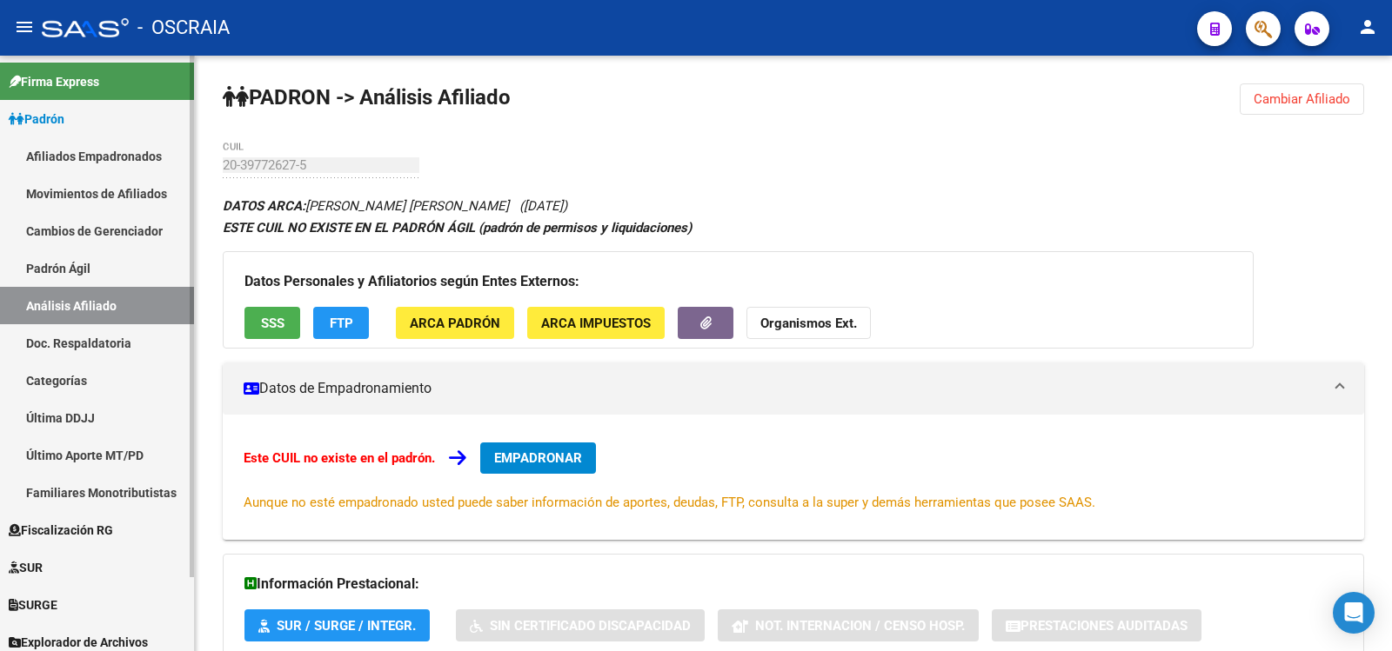
click at [77, 277] on link "Padrón Ágil" at bounding box center [97, 268] width 194 height 37
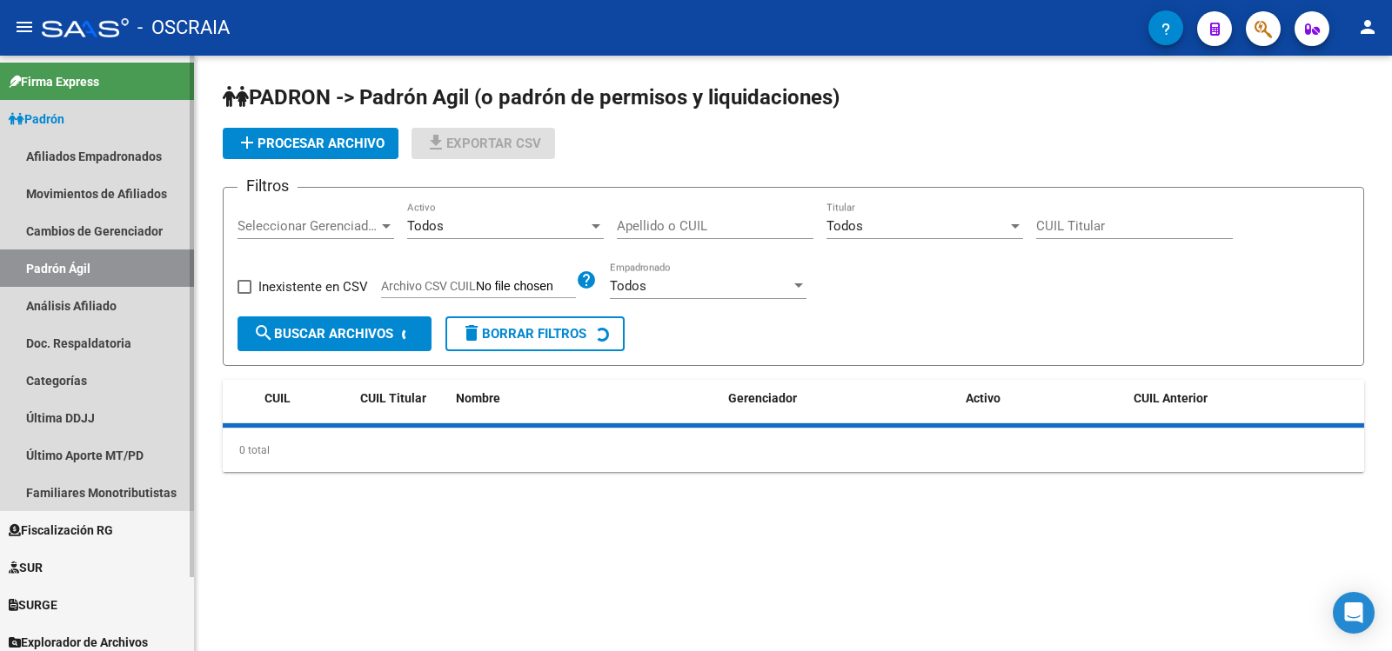
click at [87, 303] on link "Análisis Afiliado" at bounding box center [97, 305] width 194 height 37
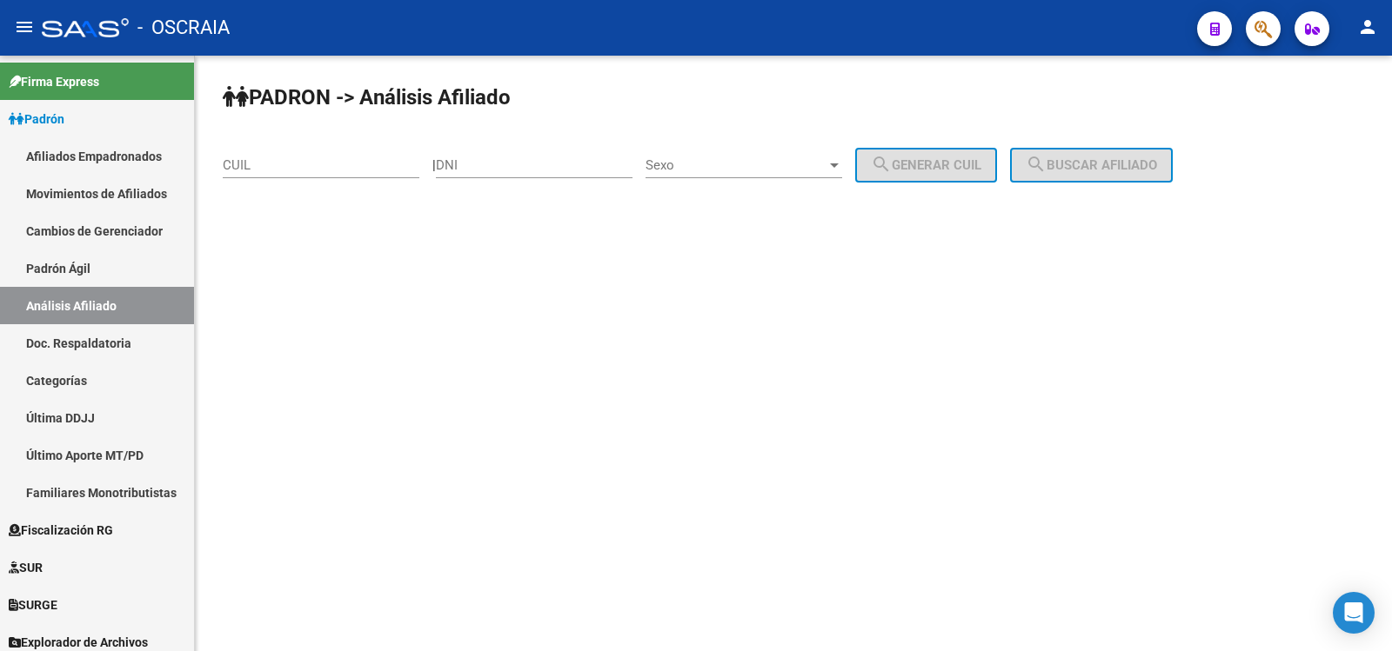
click at [314, 175] on div "CUIL" at bounding box center [321, 159] width 197 height 37
click at [314, 160] on input "CUIL" at bounding box center [321, 165] width 197 height 16
paste input "20-35424225-8"
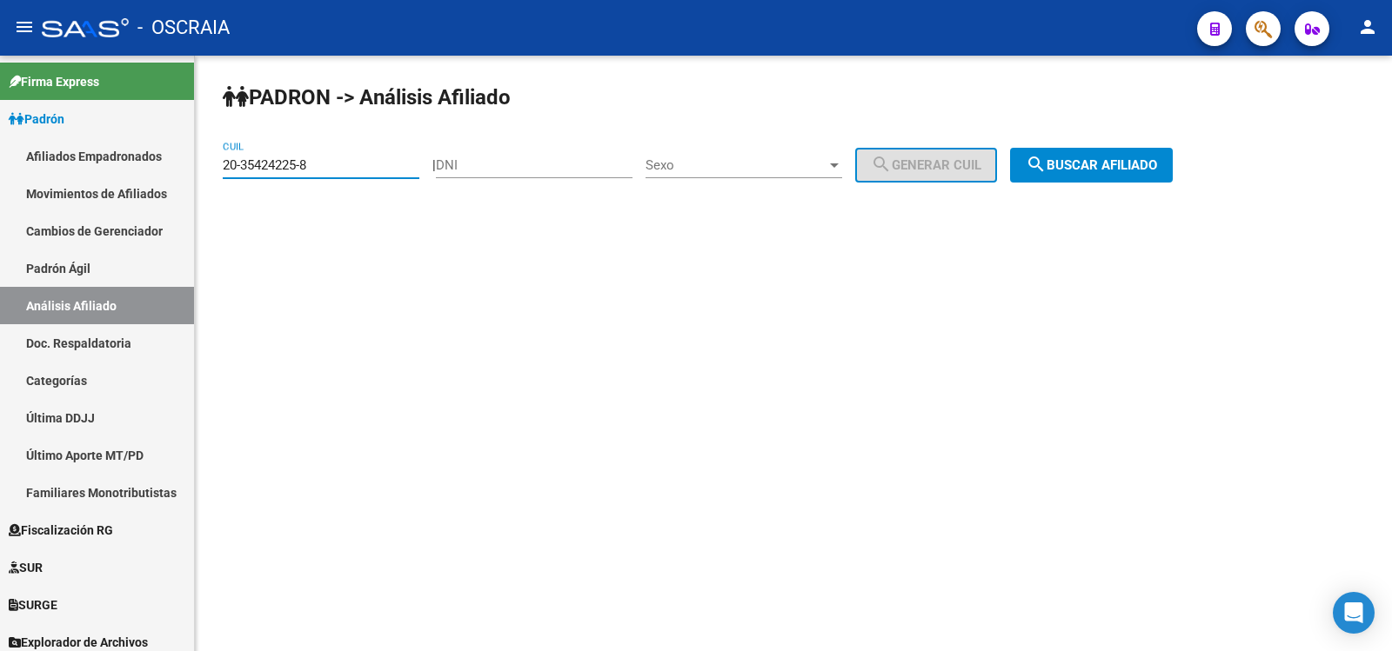
type input "20-35424225-8"
click at [1157, 169] on span "search Buscar afiliado" at bounding box center [1091, 165] width 131 height 16
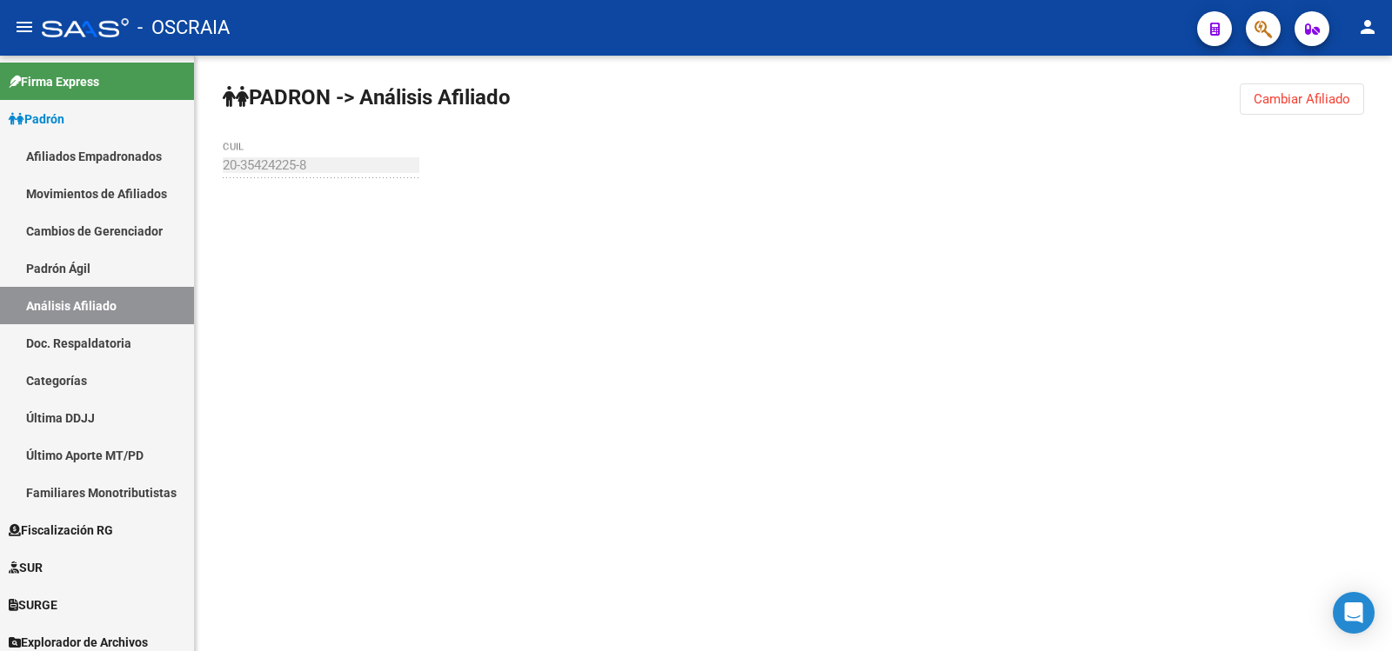
click at [1162, 169] on div "[PERSON_NAME] -> Análisis Afiliado Cambiar Afiliado 20-35424225-8 CUIL" at bounding box center [793, 165] width 1197 height 219
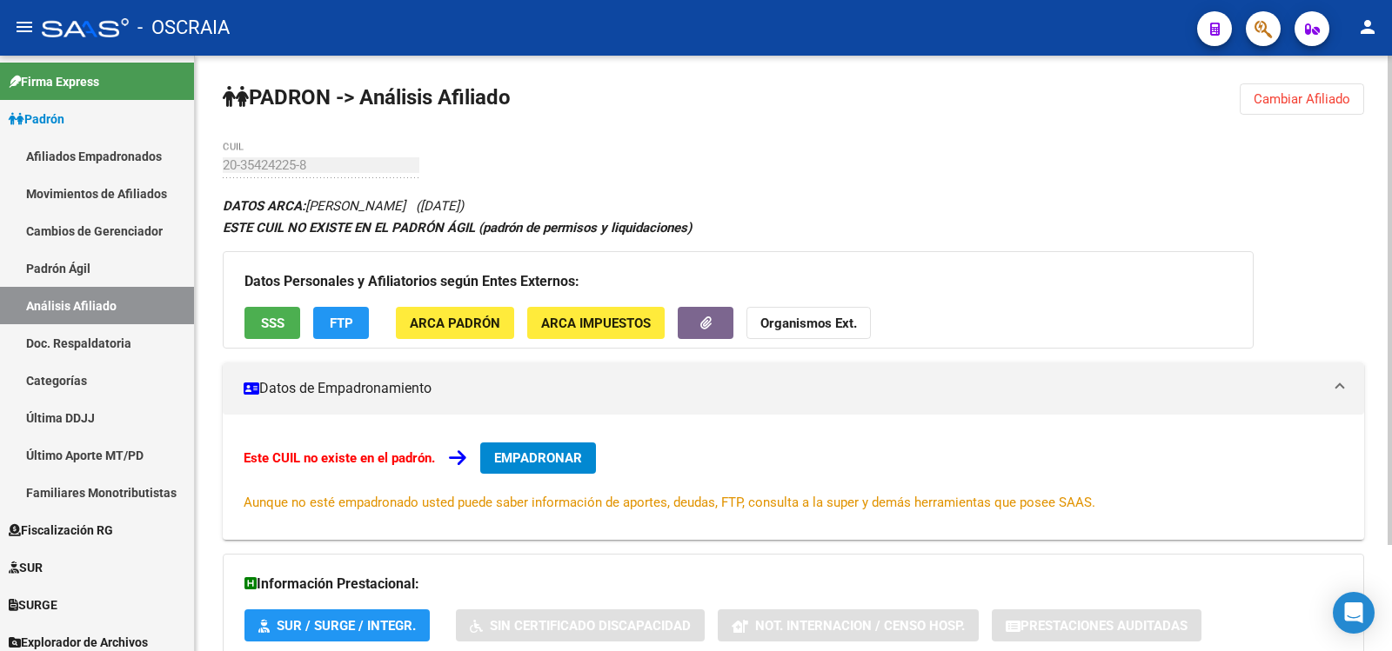
click at [886, 157] on div "[PERSON_NAME] -> Análisis Afiliado Cambiar Afiliado 20-35424225-8 CUIL DATOS AR…" at bounding box center [793, 418] width 1197 height 725
drag, startPoint x: 139, startPoint y: 266, endPoint x: 138, endPoint y: 294, distance: 27.8
click at [138, 266] on link "Padrón Ágil" at bounding box center [97, 268] width 194 height 37
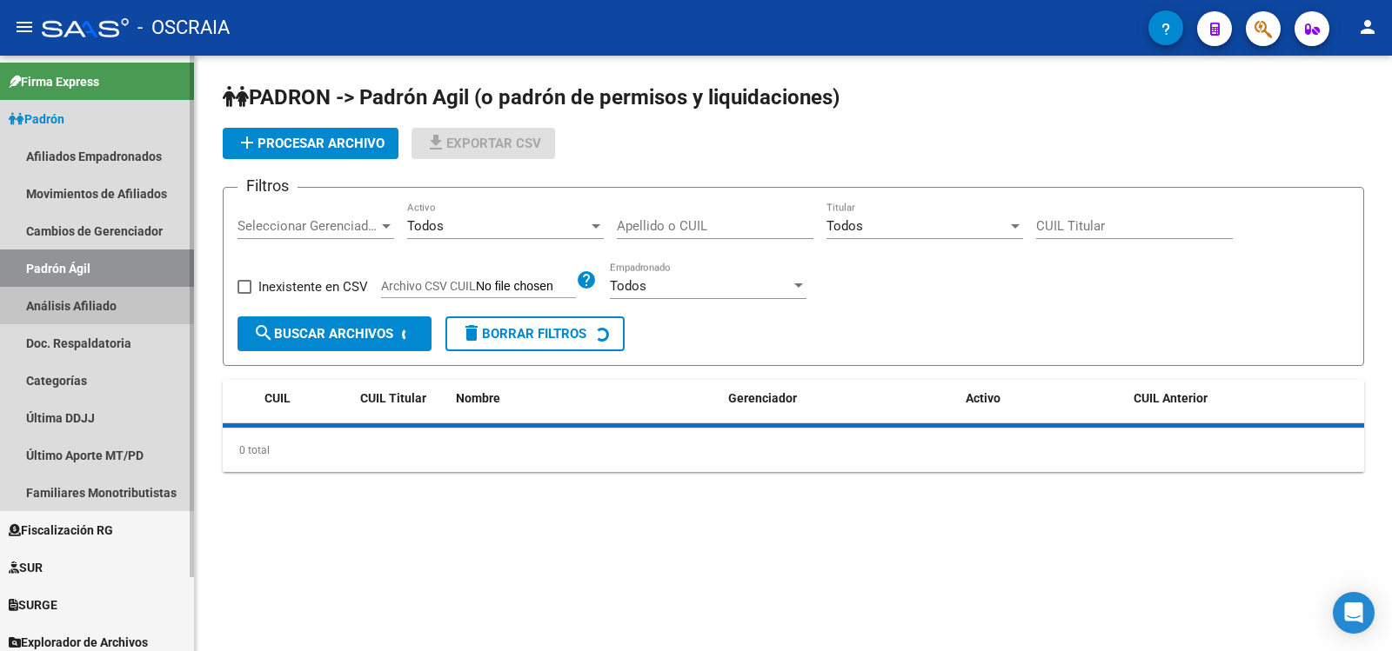
click at [138, 302] on link "Análisis Afiliado" at bounding box center [97, 305] width 194 height 37
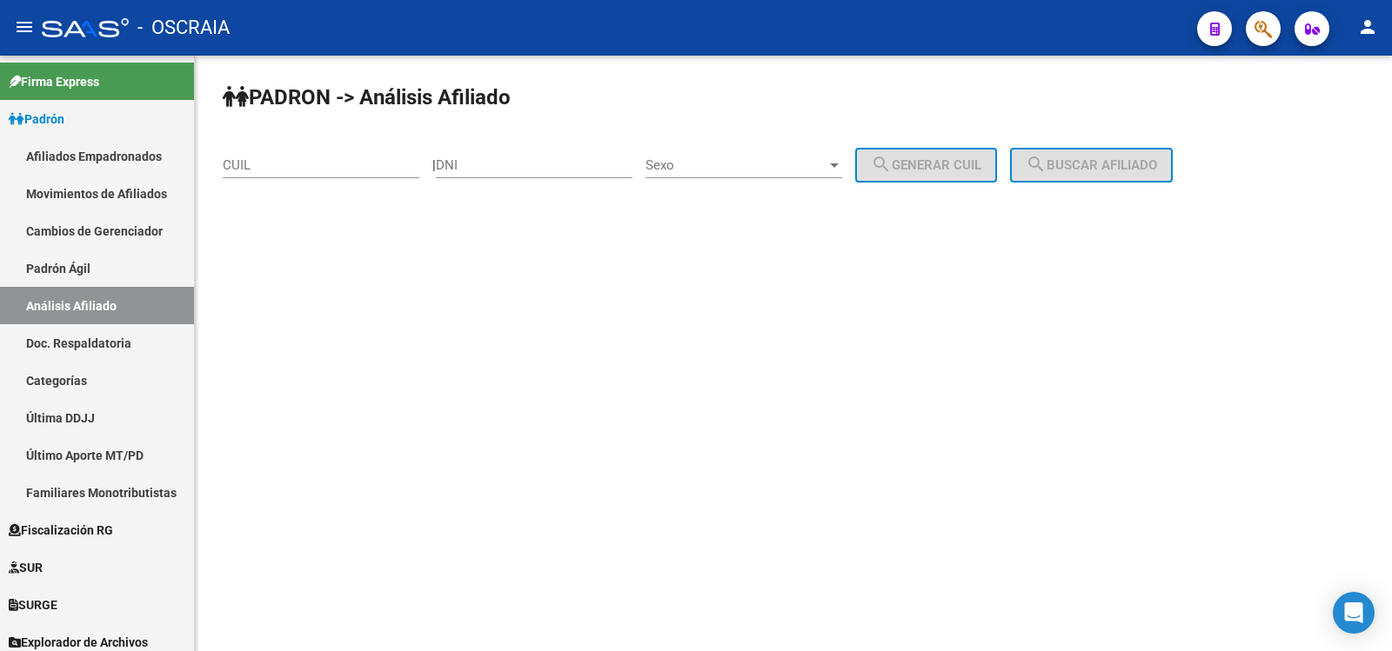
click at [290, 173] on div "CUIL" at bounding box center [321, 159] width 197 height 37
paste input "20-25185685-1"
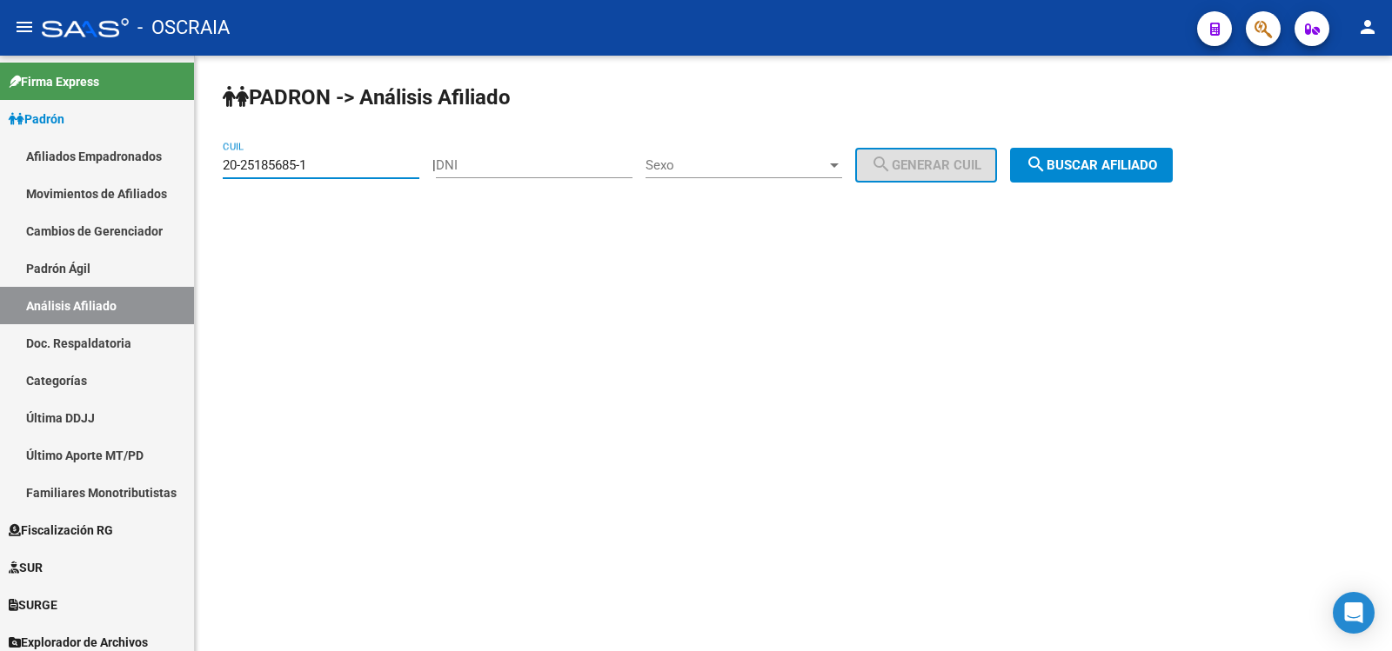
type input "20-25185685-1"
click at [1098, 175] on button "search Buscar afiliado" at bounding box center [1091, 165] width 163 height 35
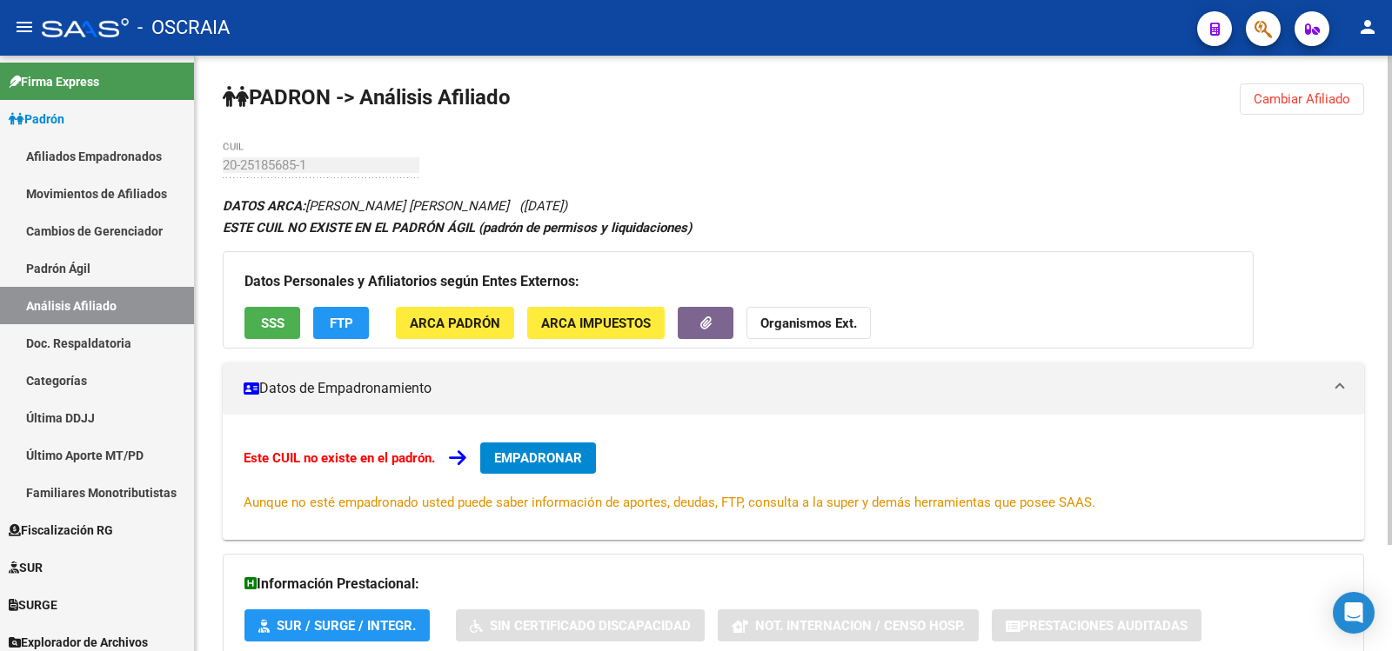
scroll to position [129, 0]
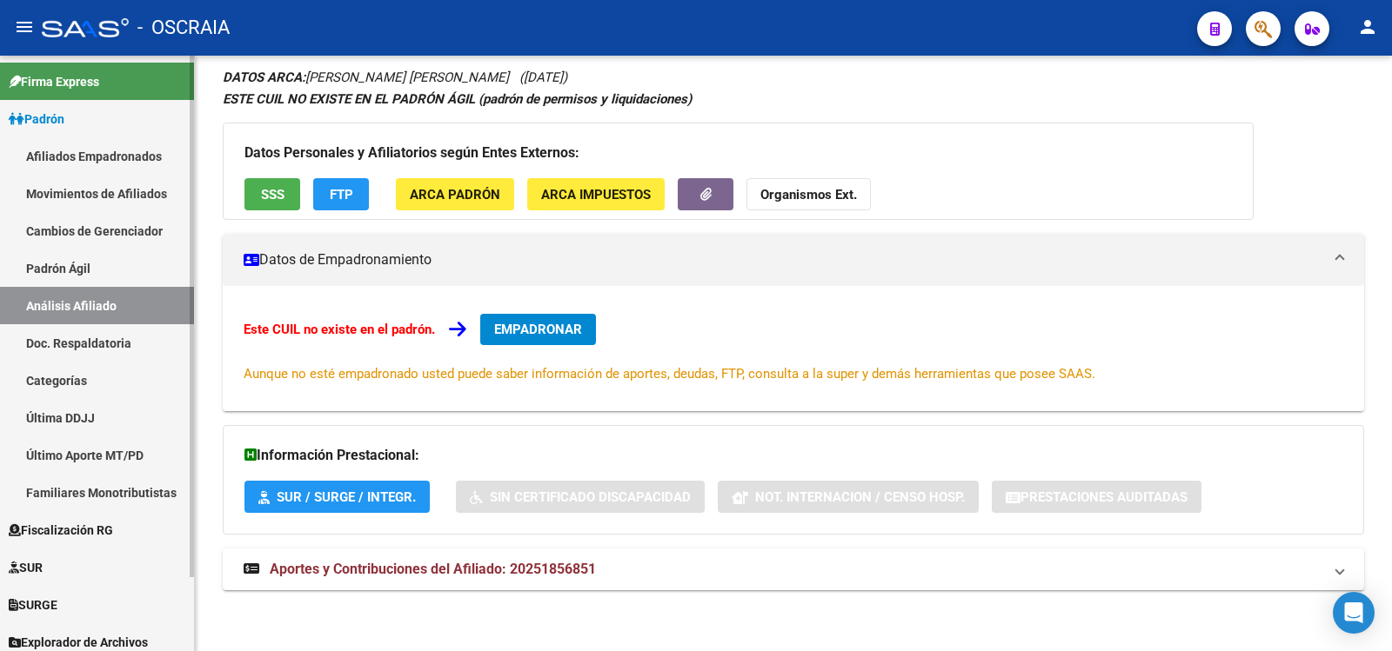
click at [84, 288] on link "Análisis Afiliado" at bounding box center [97, 305] width 194 height 37
click at [95, 280] on link "Padrón Ágil" at bounding box center [97, 268] width 194 height 37
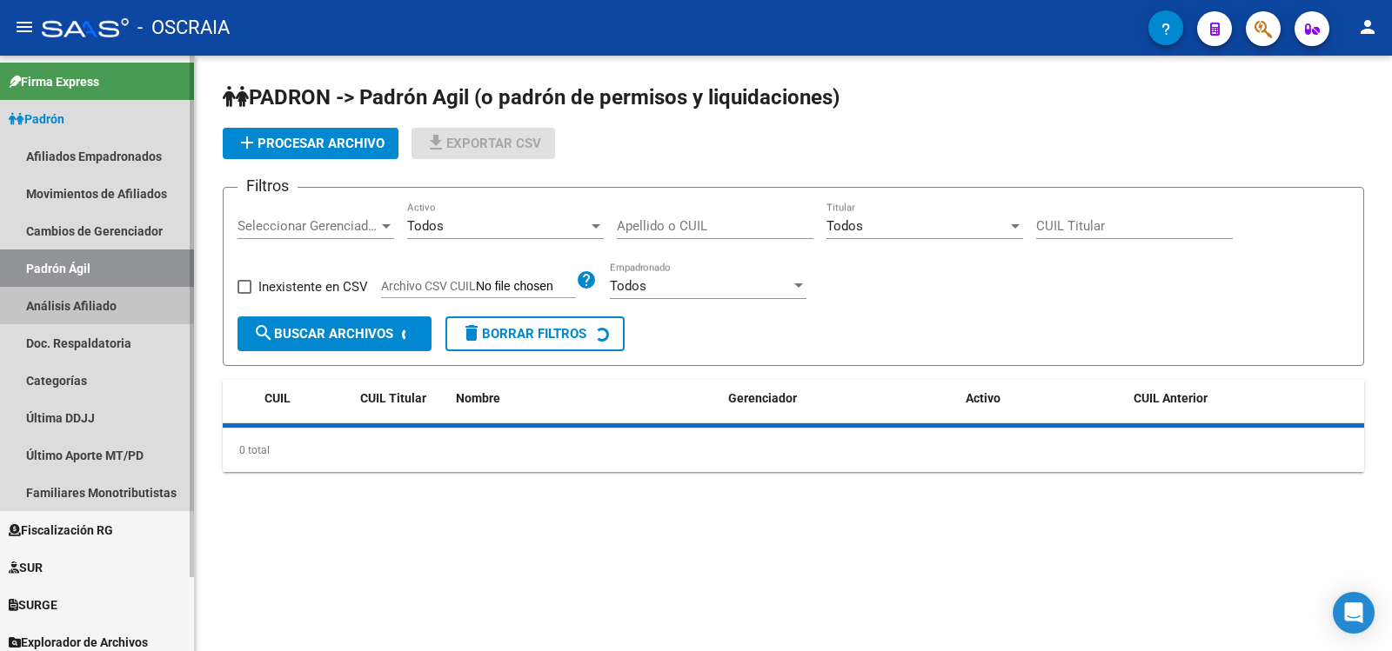
click at [96, 301] on link "Análisis Afiliado" at bounding box center [97, 305] width 194 height 37
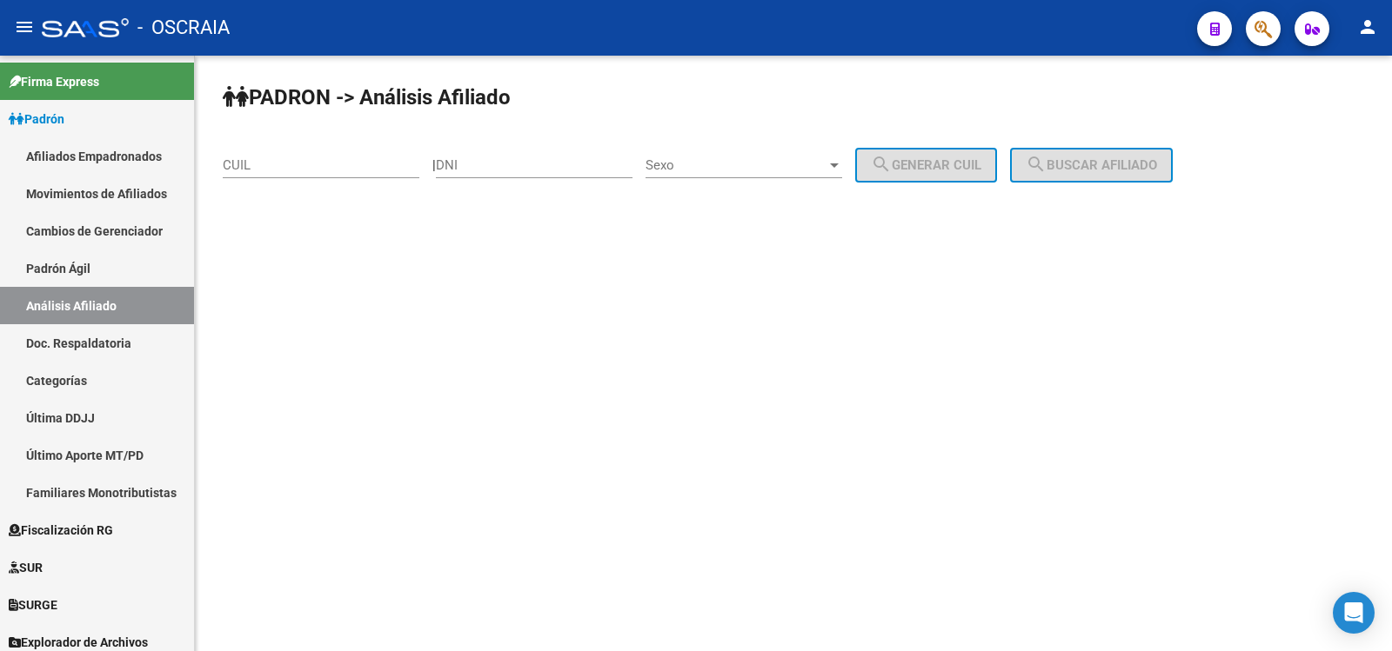
click at [311, 171] on input "CUIL" at bounding box center [321, 165] width 197 height 16
paste input "20-25185685-1"
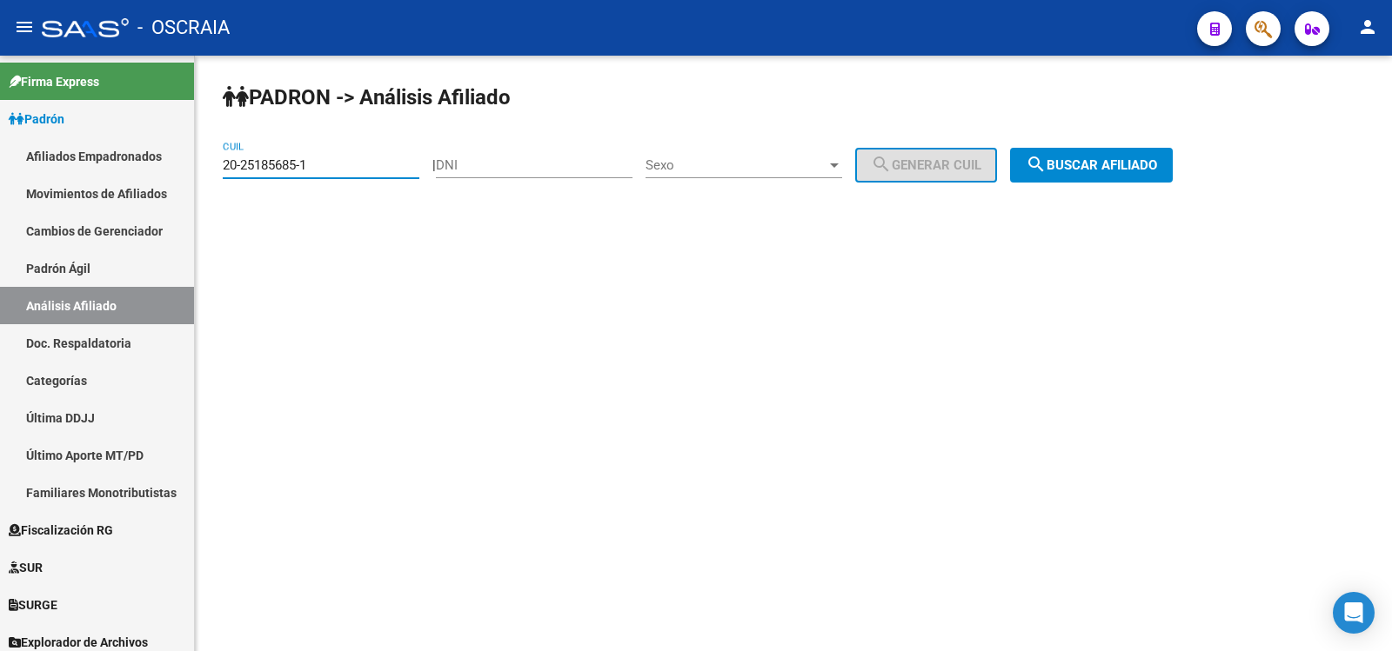
type input "20-25185685-1"
click at [1153, 168] on span "search Buscar afiliado" at bounding box center [1091, 165] width 131 height 16
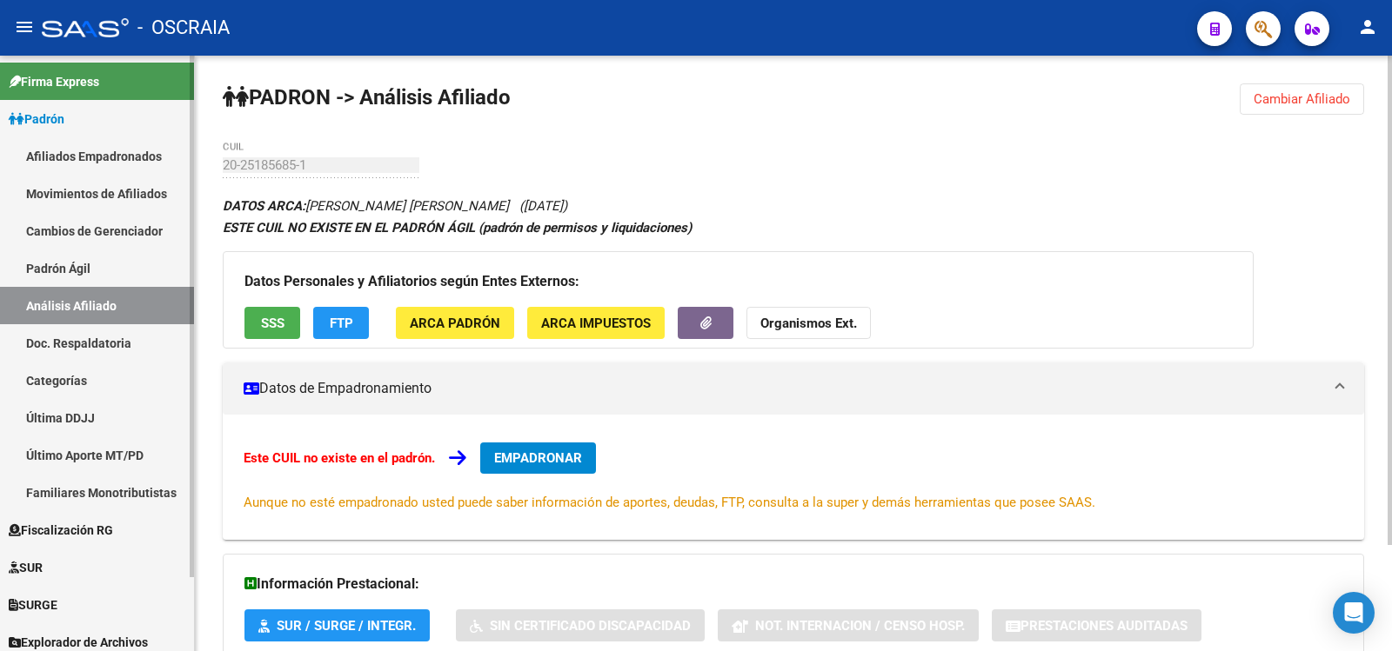
click at [89, 304] on link "Análisis Afiliado" at bounding box center [97, 305] width 194 height 37
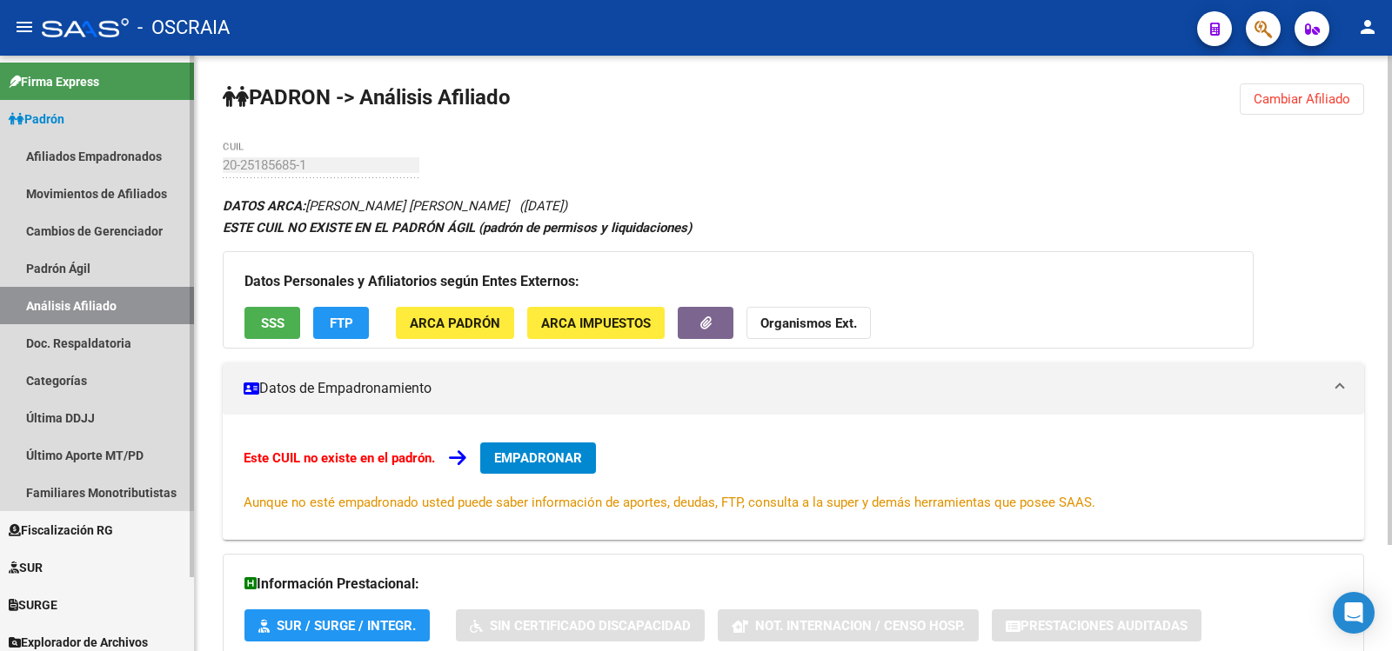
click at [101, 277] on link "Padrón Ágil" at bounding box center [97, 268] width 194 height 37
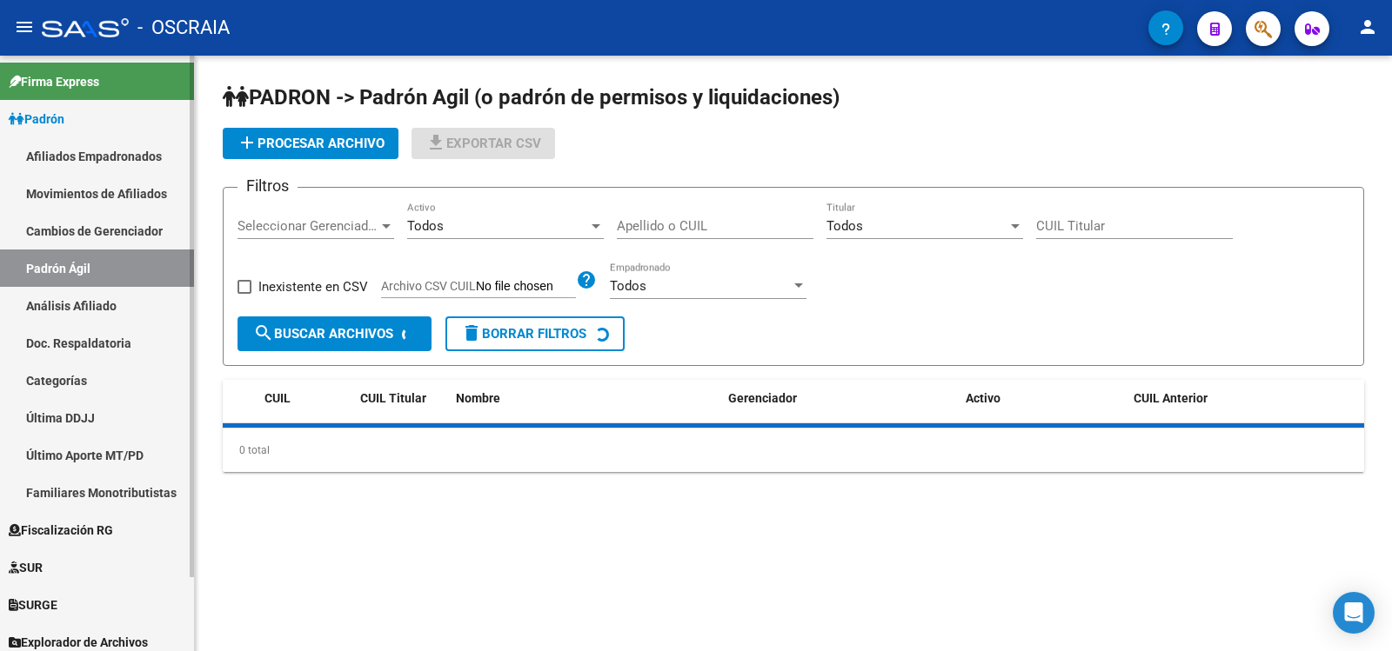
click at [113, 303] on link "Análisis Afiliado" at bounding box center [97, 305] width 194 height 37
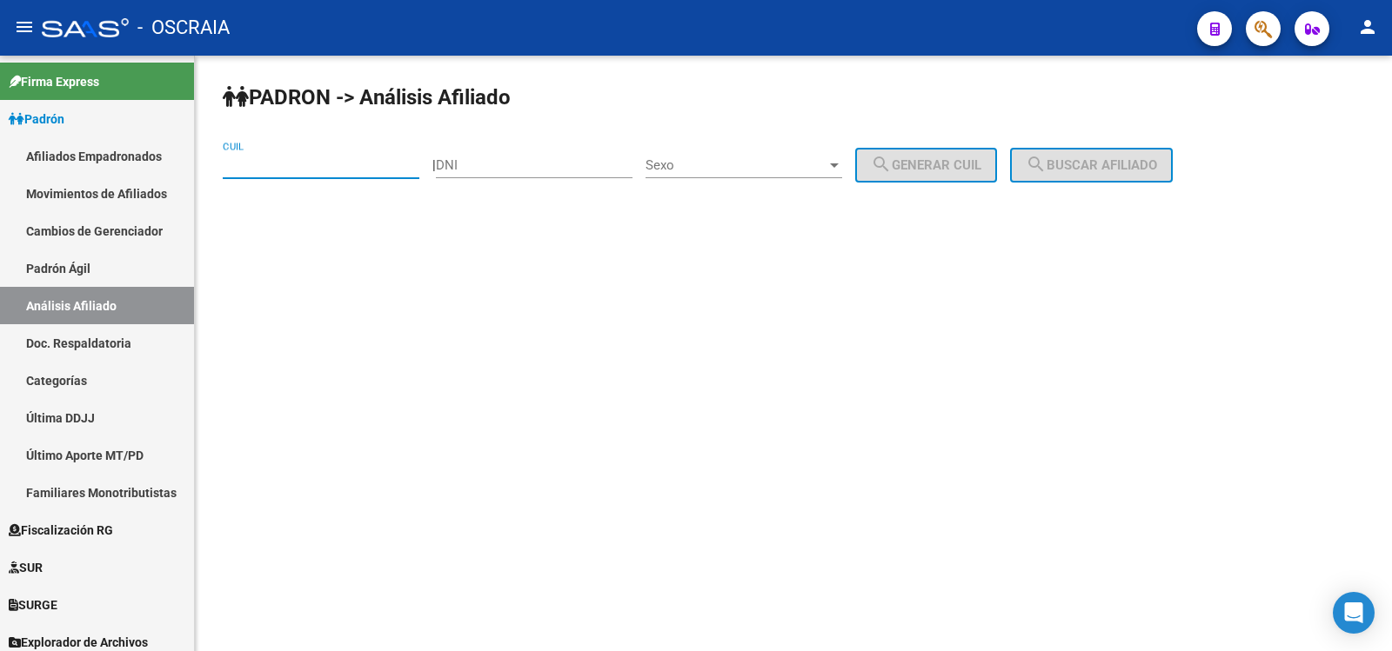
click at [319, 167] on input "CUIL" at bounding box center [321, 165] width 197 height 16
paste input "27-24871383-1"
type input "27-24871383-1"
click at [1125, 176] on button "search Buscar afiliado" at bounding box center [1091, 165] width 163 height 35
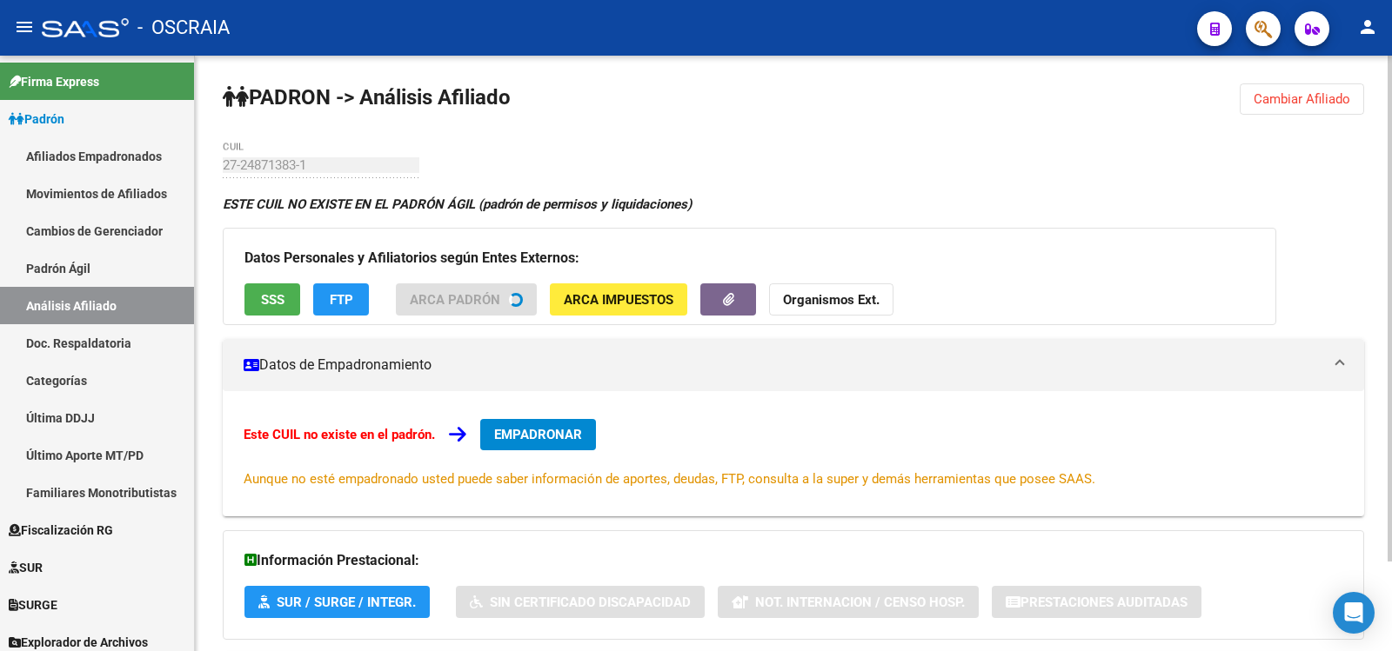
click at [220, 167] on div "[PERSON_NAME] -> Análisis Afiliado Cambiar Afiliado 27-24871383-1 CUIL ESTE CUI…" at bounding box center [793, 406] width 1197 height 701
drag, startPoint x: 220, startPoint y: 167, endPoint x: 237, endPoint y: 175, distance: 19.1
click at [220, 167] on div "[PERSON_NAME] -> Análisis Afiliado Cambiar Afiliado 27-24871383-1 CUIL ESTE CUI…" at bounding box center [793, 406] width 1197 height 701
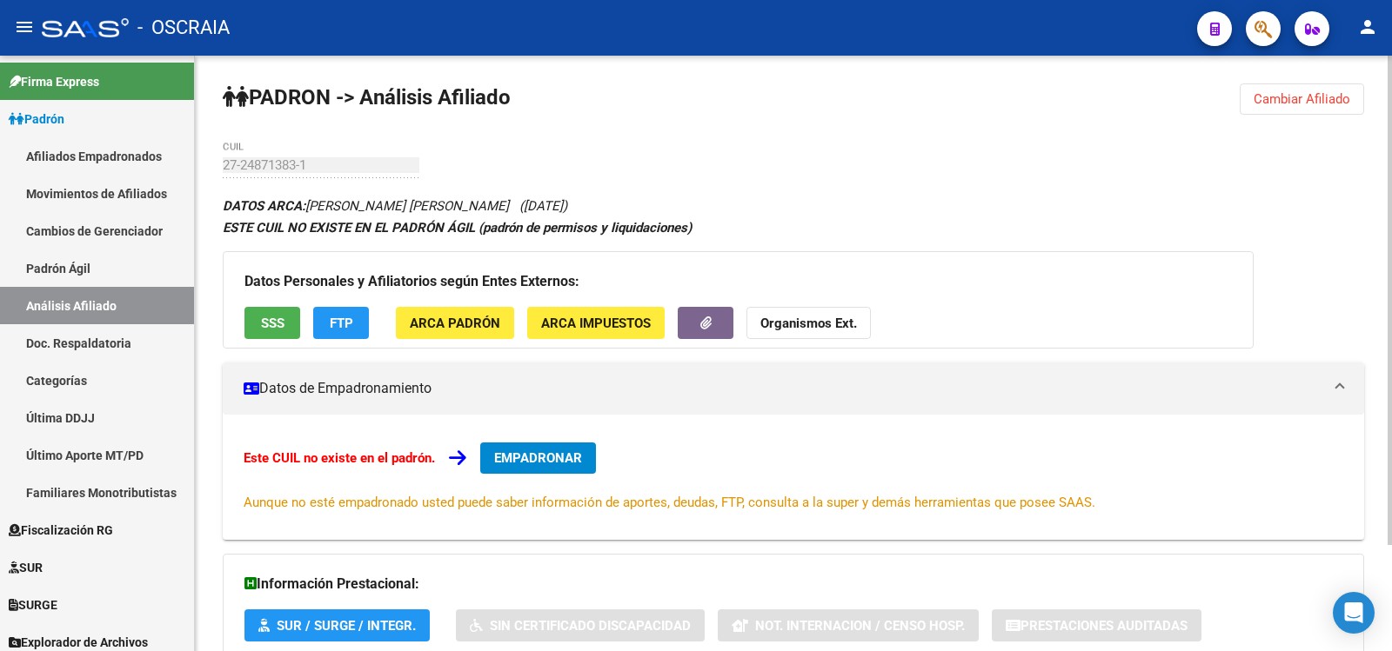
click at [908, 137] on div "[PERSON_NAME] -> Análisis Afiliado Cambiar Afiliado 27-24871383-1 CUIL DATOS AR…" at bounding box center [793, 418] width 1197 height 725
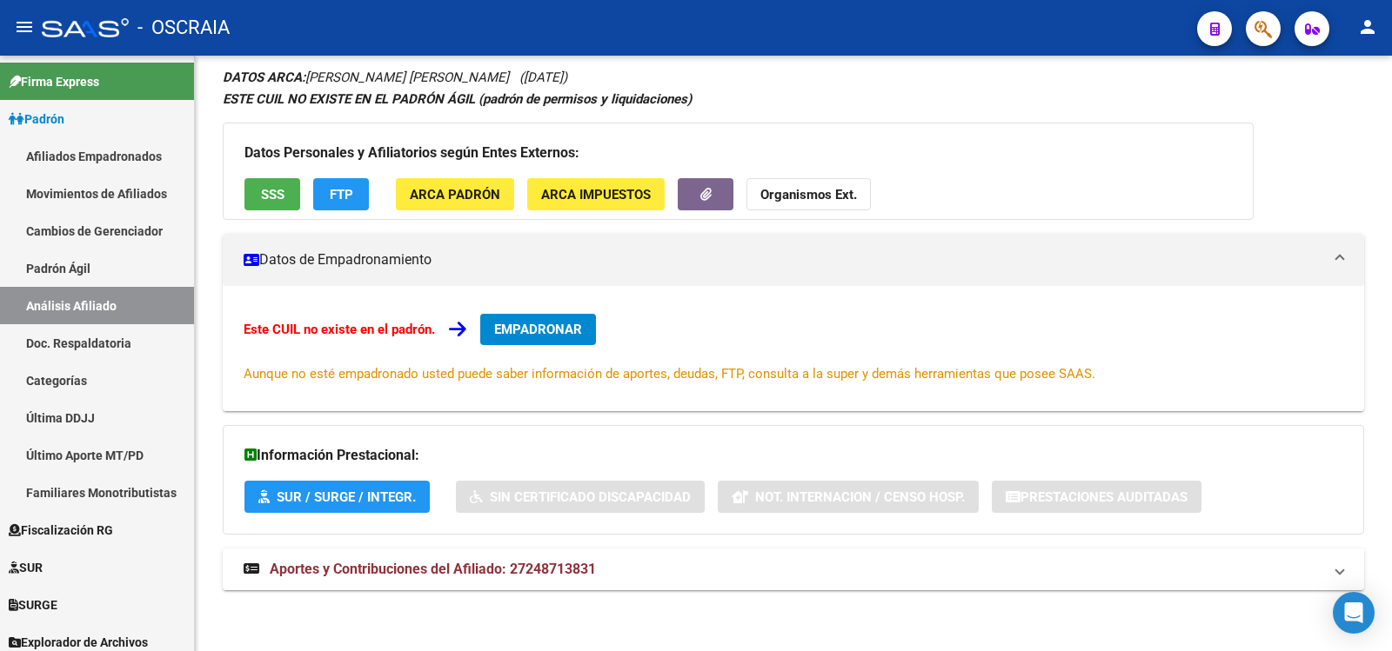
click at [641, 552] on mat-expansion-panel-header "Aportes y Contribuciones del Afiliado: 27248713831" at bounding box center [793, 570] width 1141 height 42
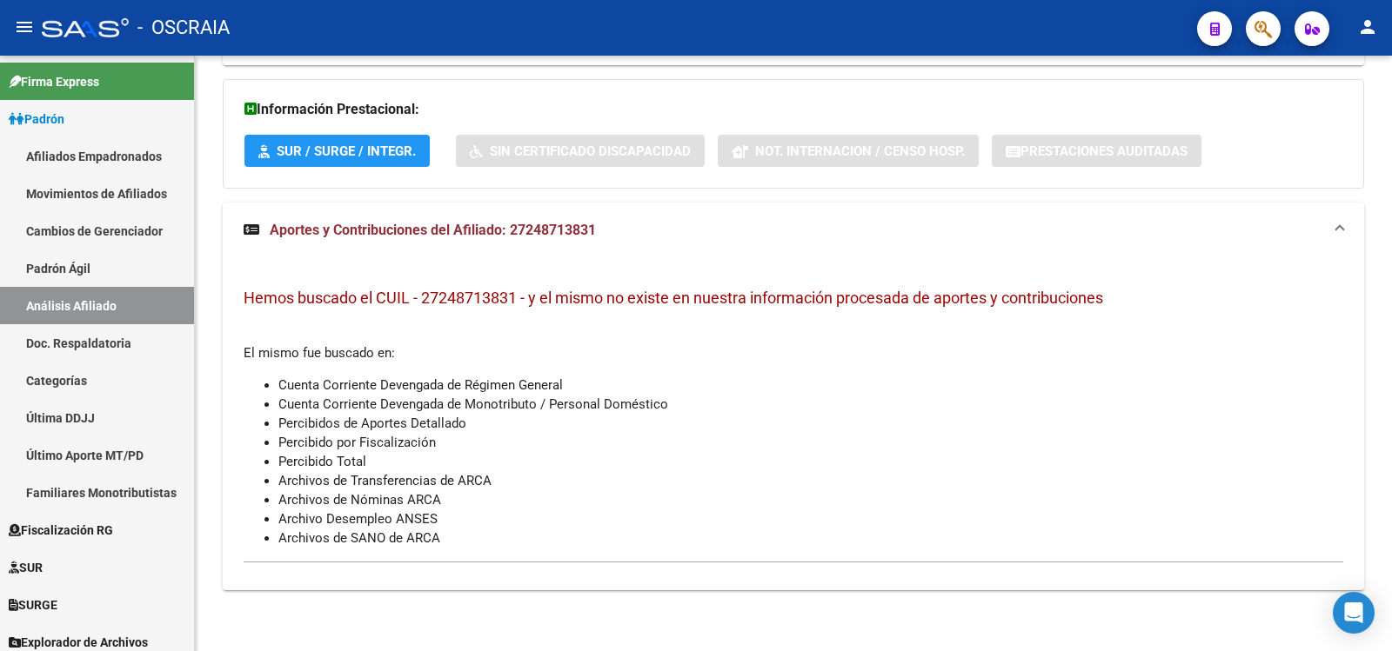
scroll to position [0, 0]
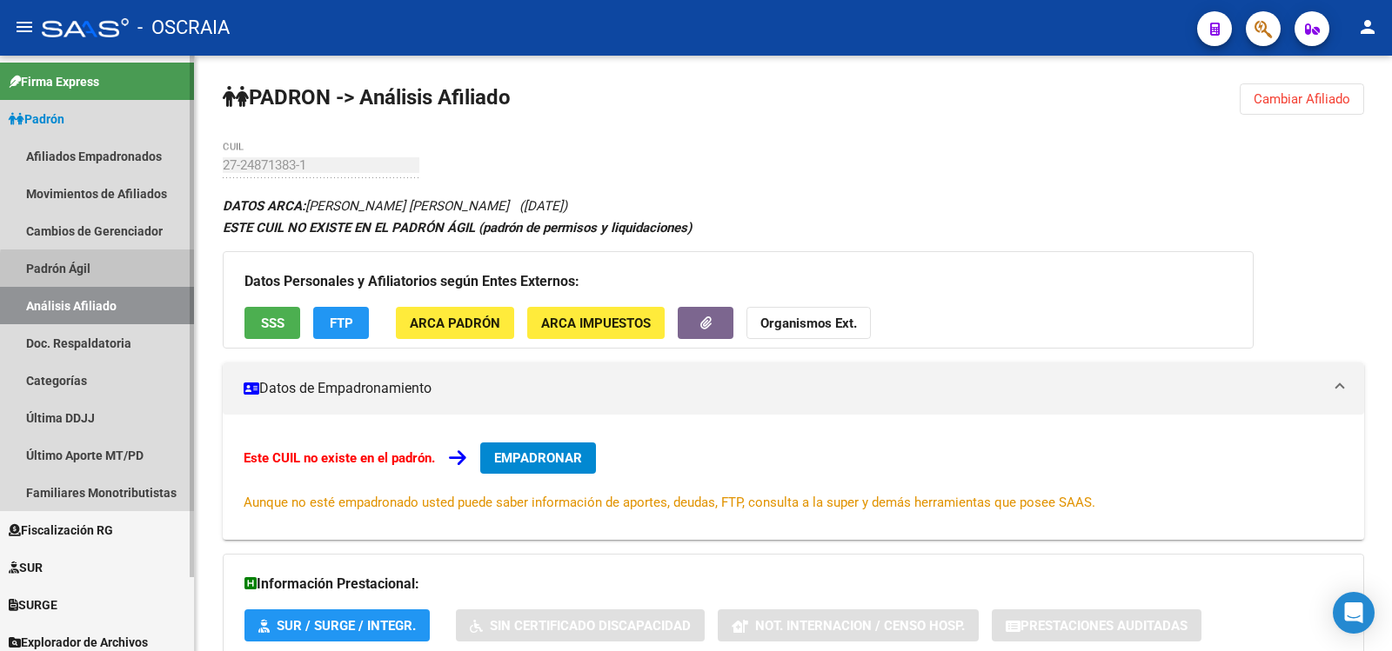
click at [108, 273] on link "Padrón Ágil" at bounding box center [97, 268] width 194 height 37
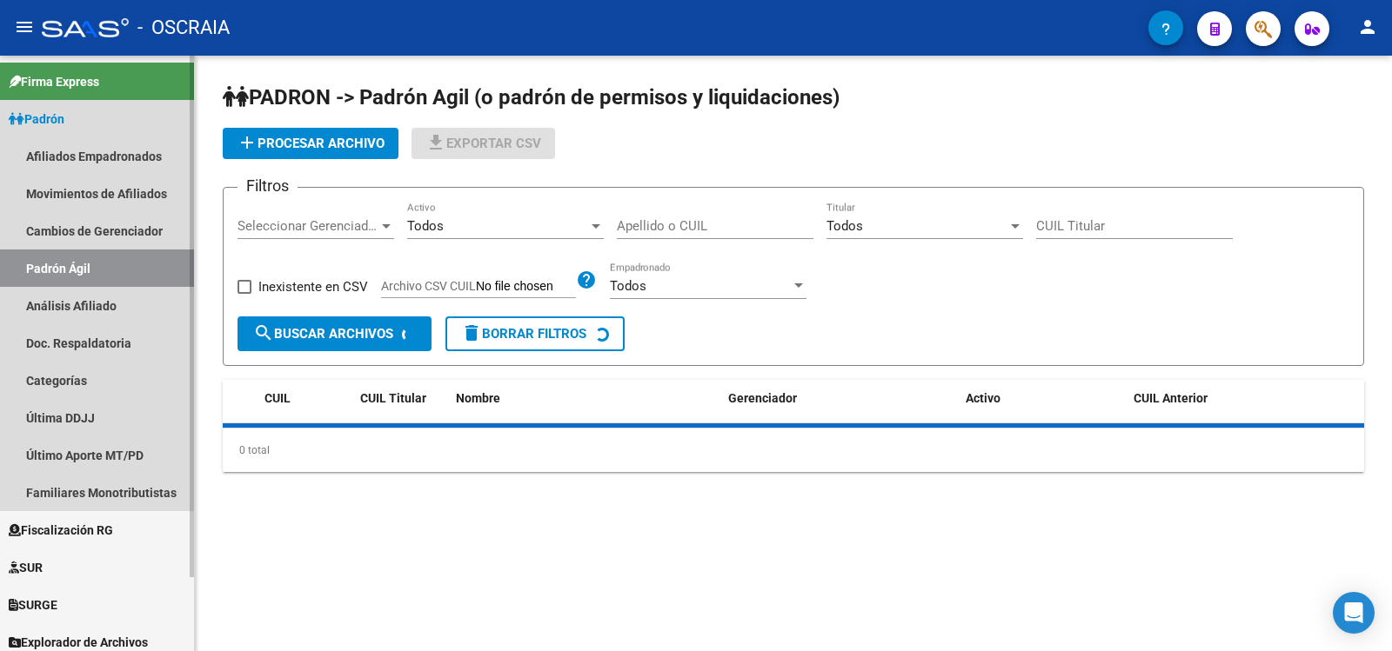
click at [119, 307] on link "Análisis Afiliado" at bounding box center [97, 305] width 194 height 37
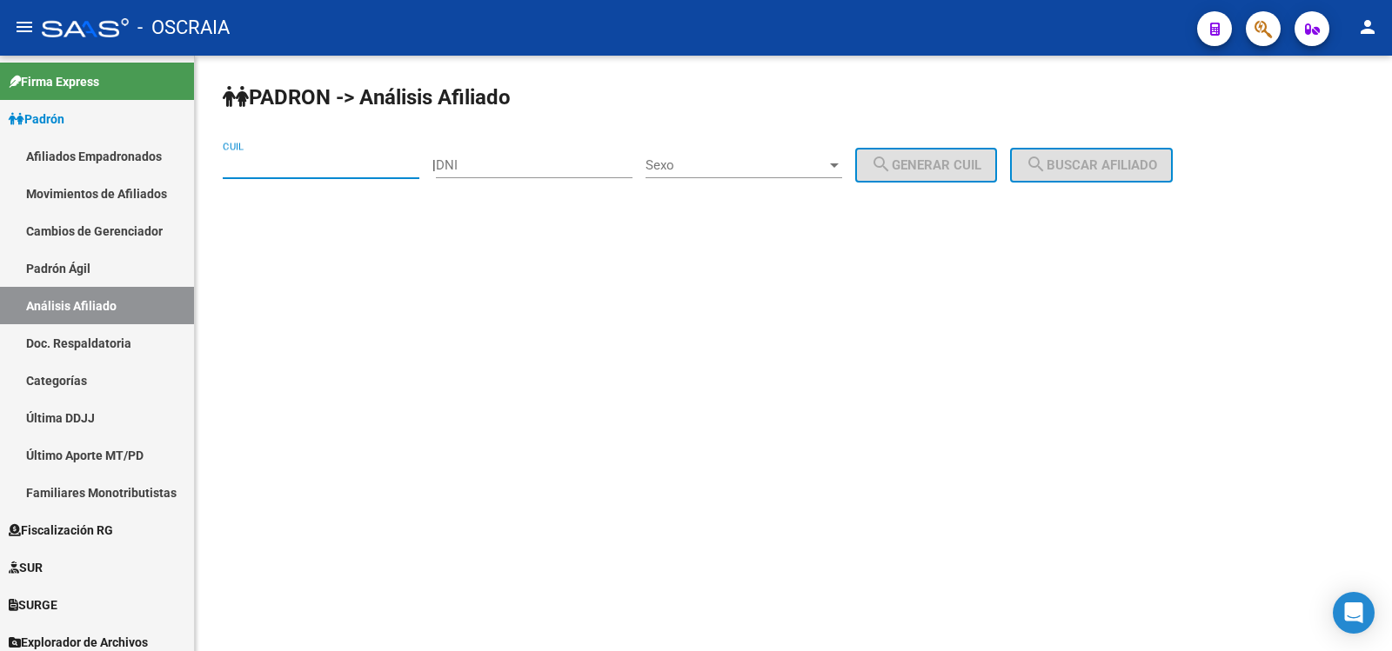
drag, startPoint x: 304, startPoint y: 174, endPoint x: 288, endPoint y: 163, distance: 19.3
paste input "27-30629556-5"
type input "27-30629556-5"
click at [1104, 166] on span "search Buscar afiliado" at bounding box center [1091, 165] width 131 height 16
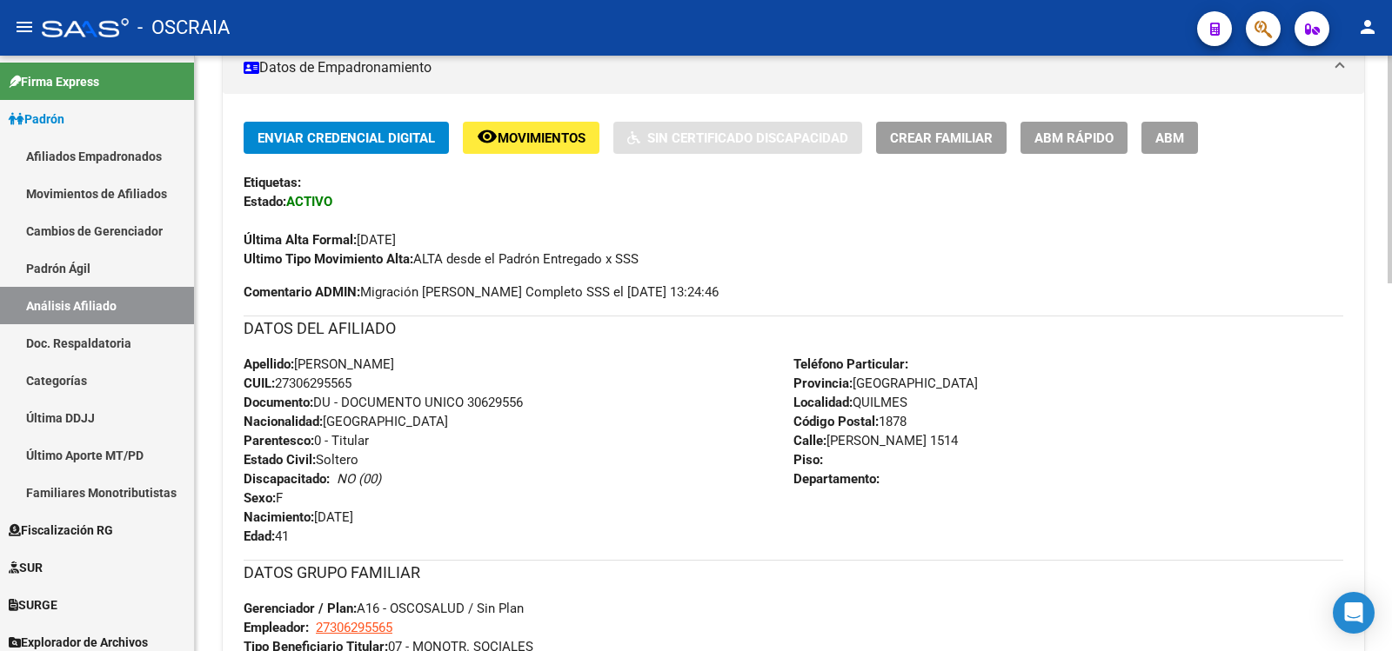
scroll to position [963, 0]
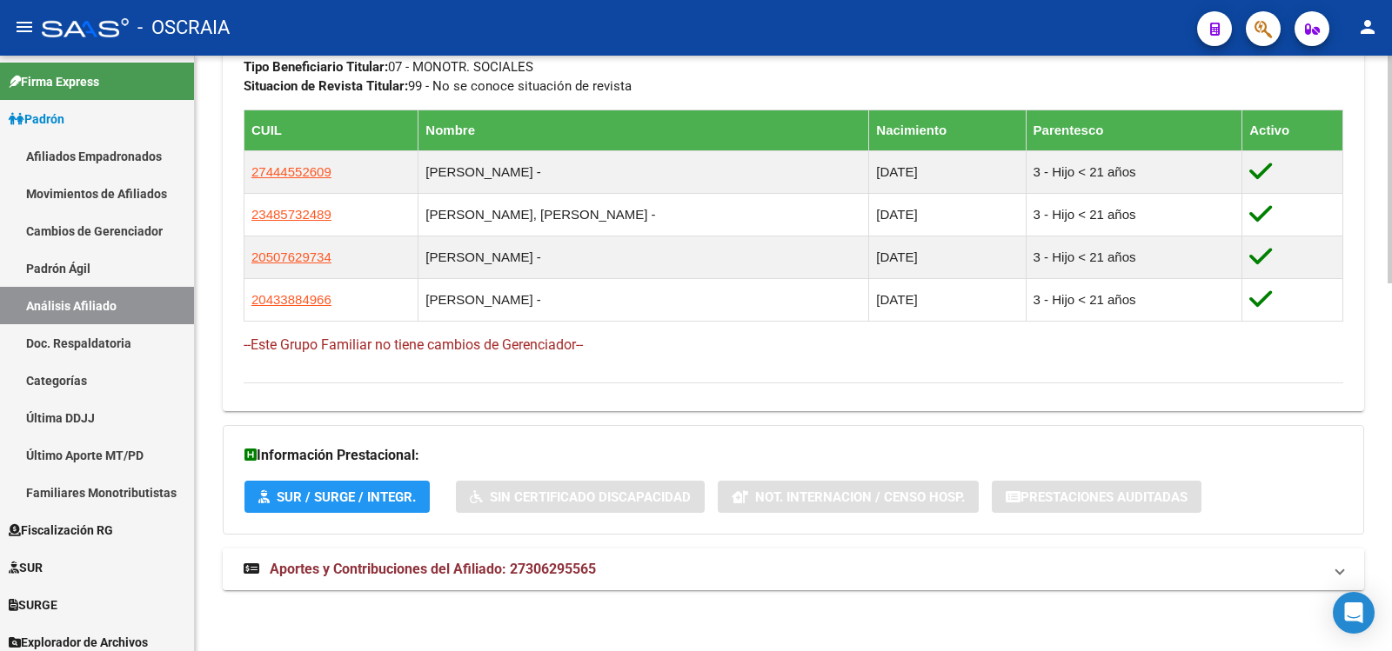
click at [672, 570] on mat-panel-title "Aportes y Contribuciones del Afiliado: 27306295565" at bounding box center [783, 569] width 1079 height 19
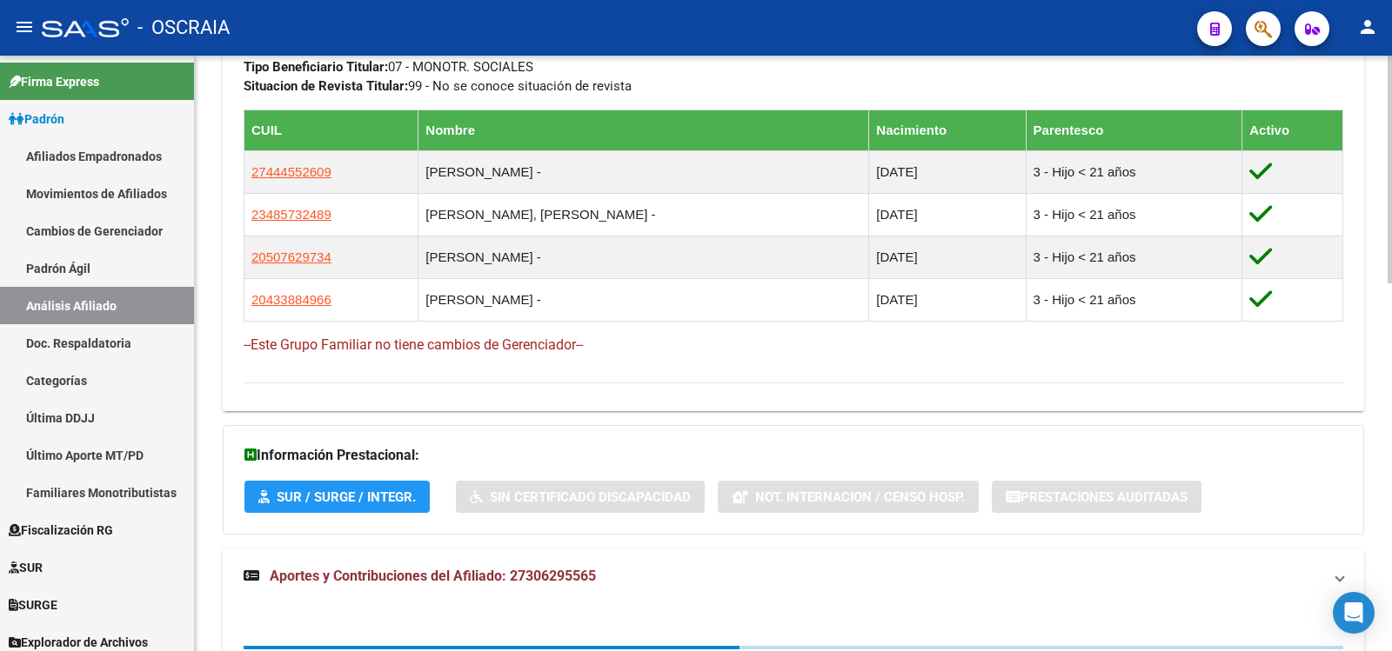
click at [672, 570] on mat-panel-title "Aportes y Contribuciones del Afiliado: 27306295565" at bounding box center [783, 576] width 1079 height 19
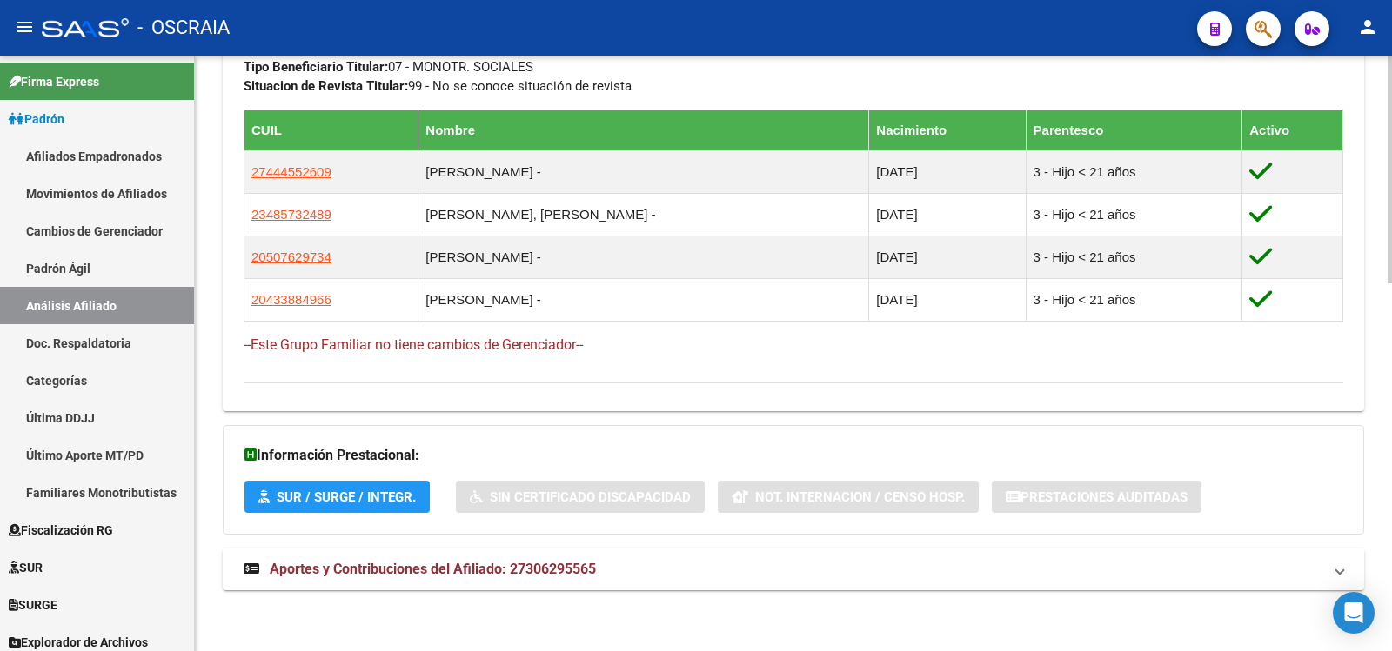
click at [617, 566] on mat-panel-title "Aportes y Contribuciones del Afiliado: 27306295565" at bounding box center [783, 569] width 1079 height 19
drag, startPoint x: 617, startPoint y: 566, endPoint x: 625, endPoint y: 535, distance: 32.3
click at [617, 566] on mat-panel-title "Aportes y Contribuciones del Afiliado: 27306295565" at bounding box center [783, 569] width 1079 height 19
click at [500, 583] on mat-expansion-panel-header "Aportes y Contribuciones del Afiliado: 27306295565" at bounding box center [793, 570] width 1141 height 42
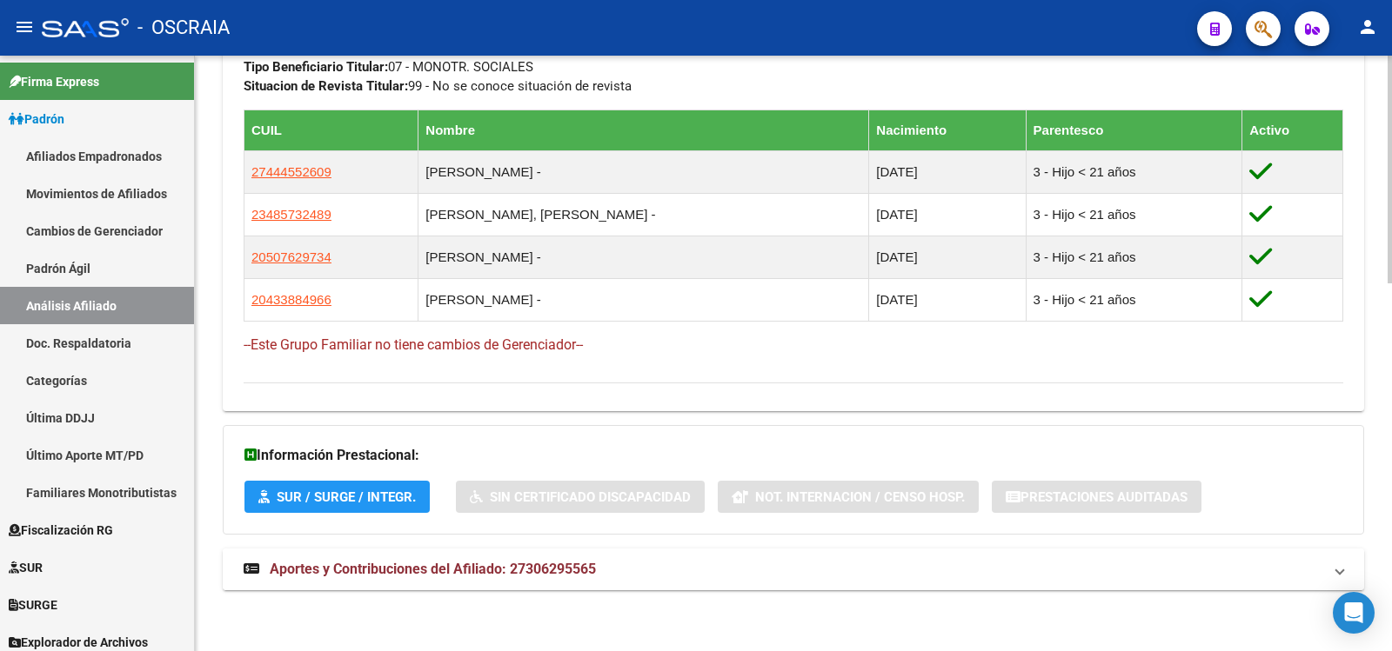
click at [660, 560] on mat-panel-title "Aportes y Contribuciones del Afiliado: 27306295565" at bounding box center [783, 569] width 1079 height 19
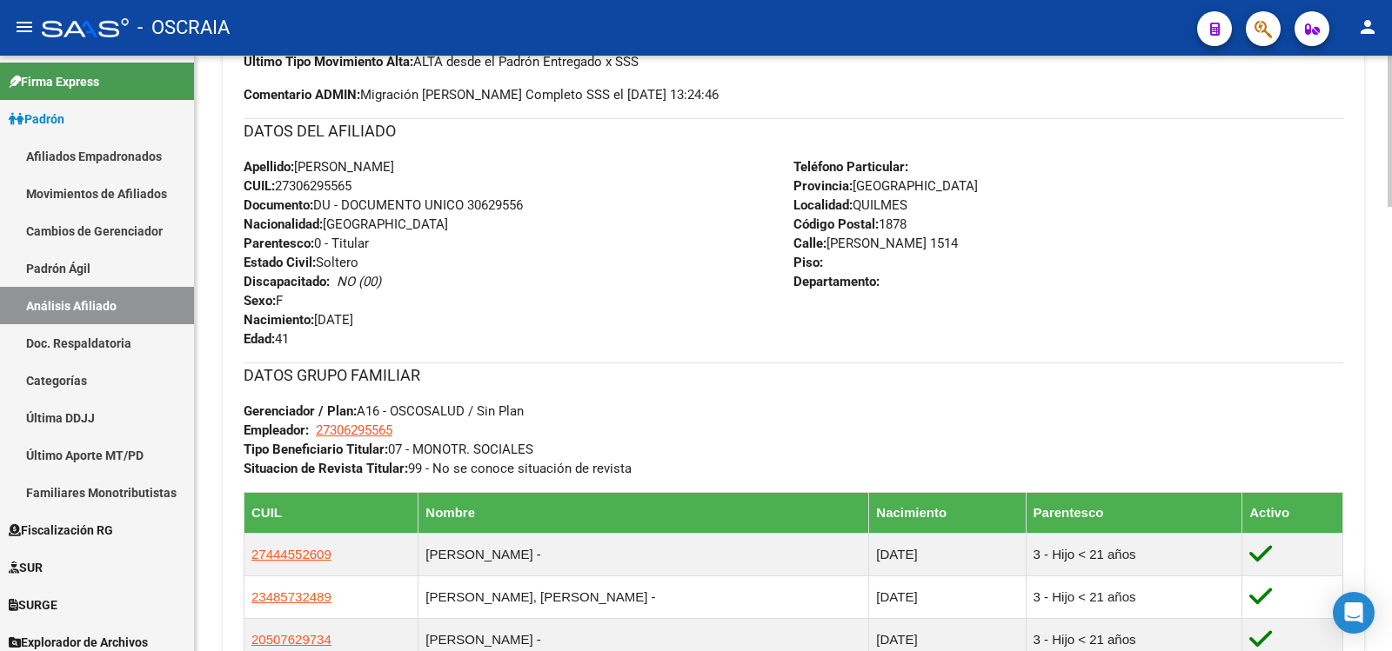
scroll to position [870, 0]
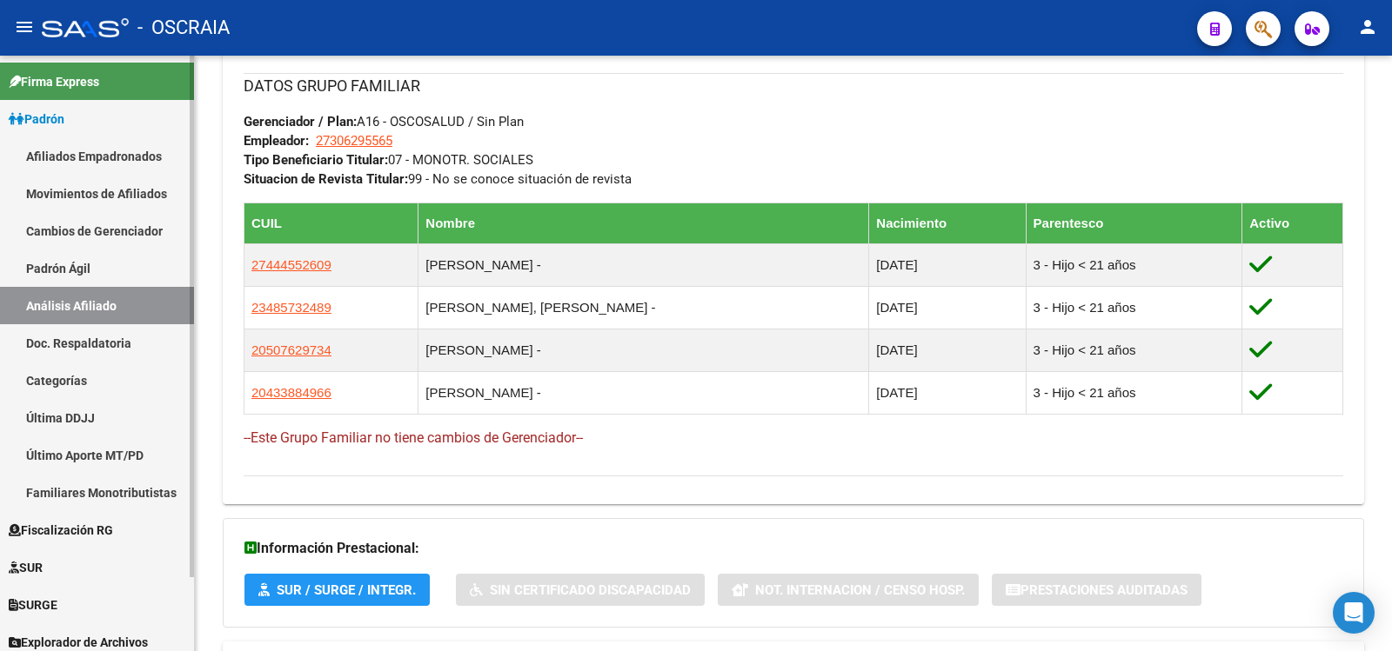
click at [62, 277] on link "Padrón Ágil" at bounding box center [97, 268] width 194 height 37
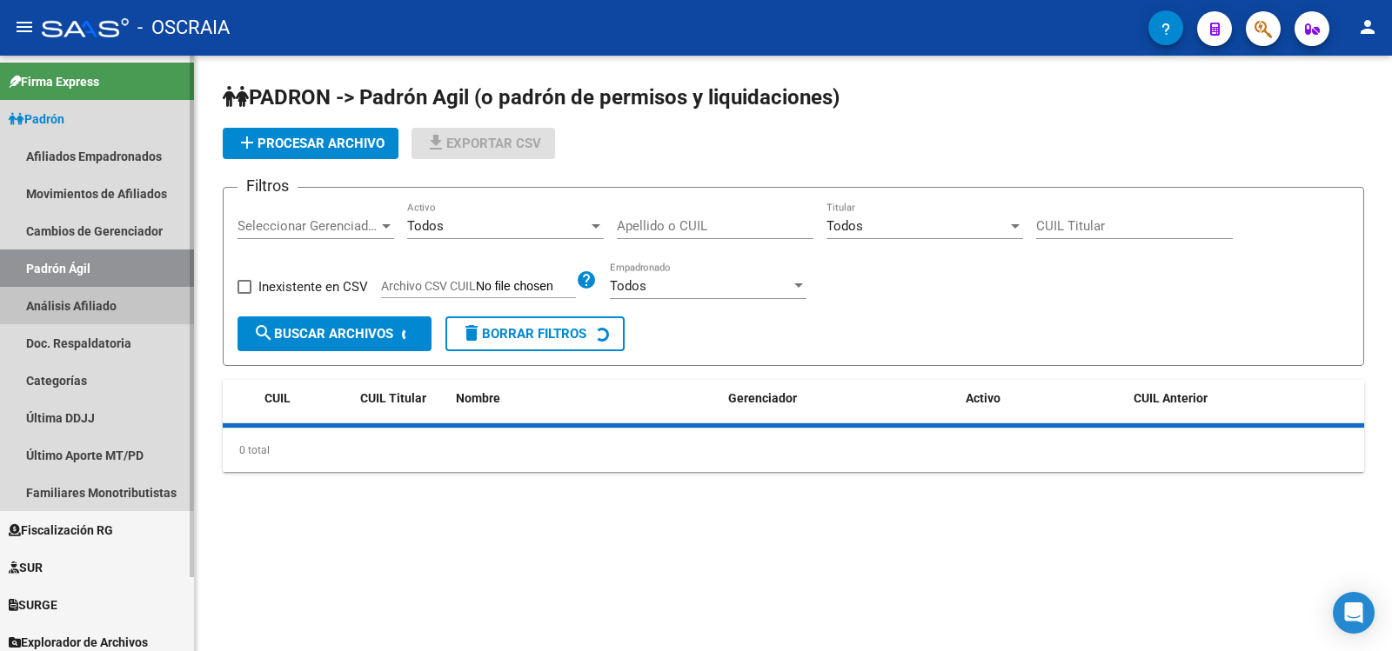
click at [65, 309] on link "Análisis Afiliado" at bounding box center [97, 305] width 194 height 37
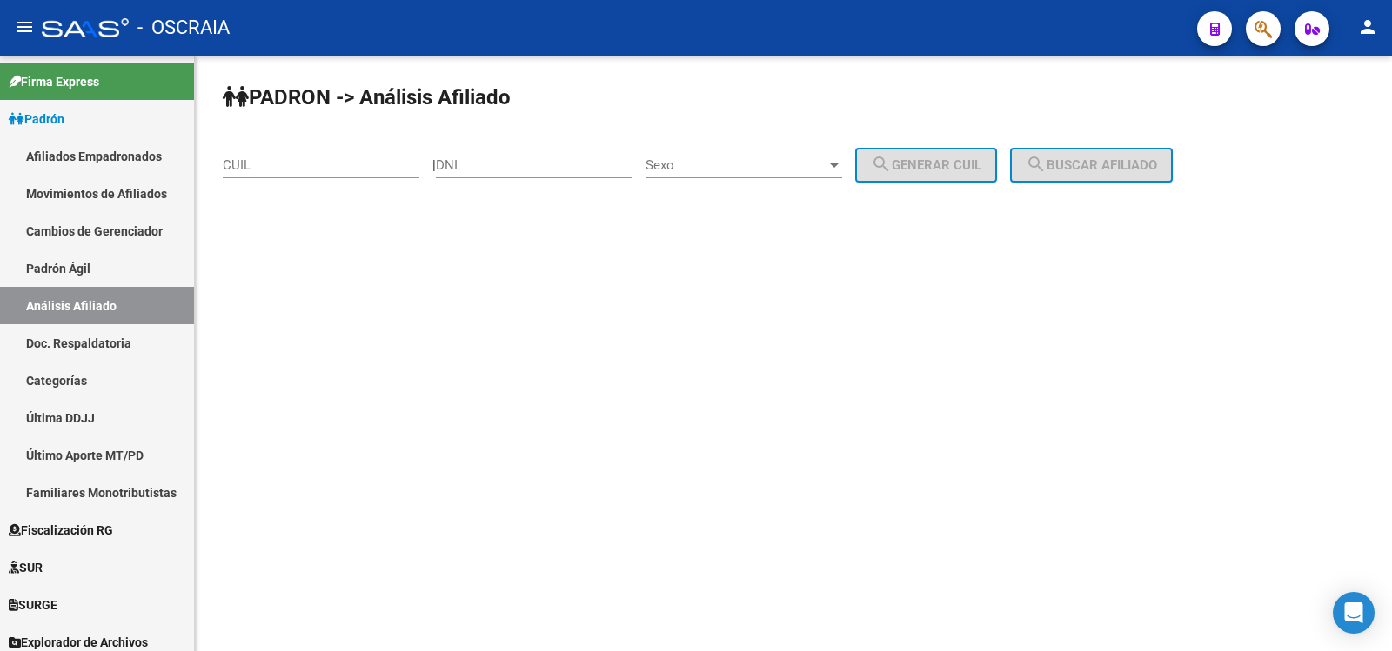
click at [274, 168] on input "CUIL" at bounding box center [321, 165] width 197 height 16
paste input "27-19125271-9"
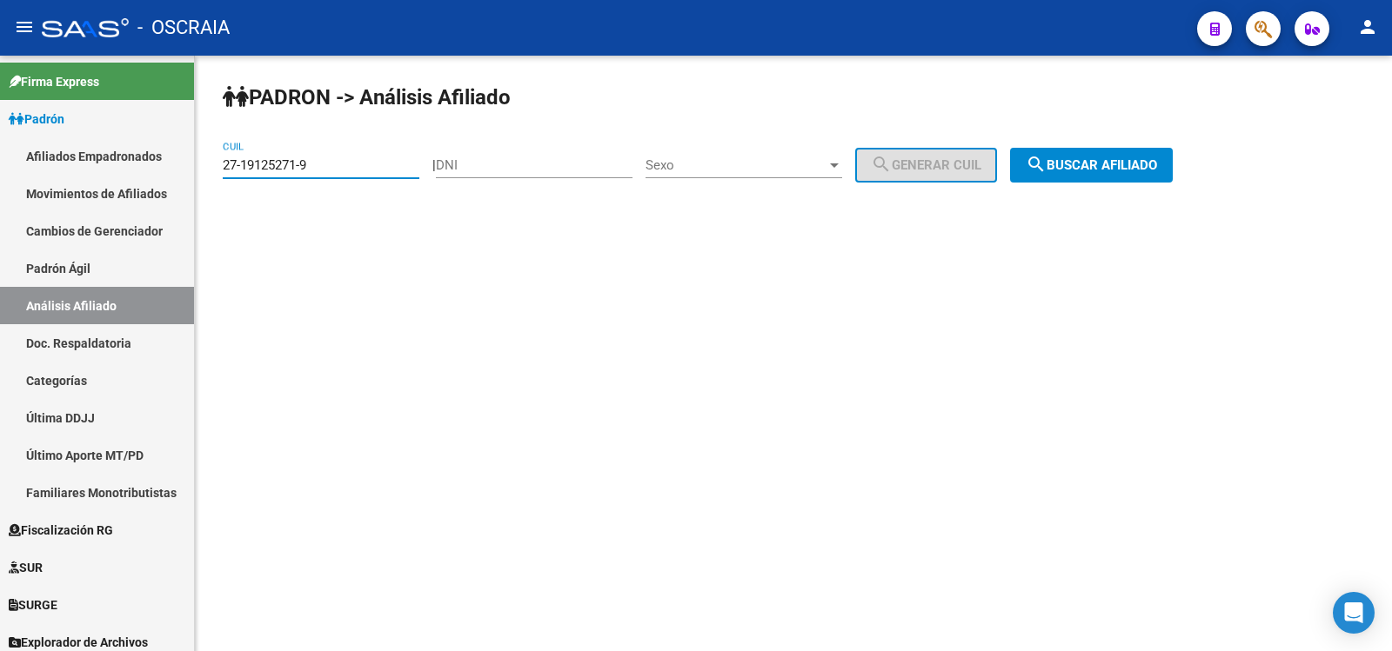
type input "27-19125271-9"
click at [1129, 164] on span "search Buscar afiliado" at bounding box center [1091, 165] width 131 height 16
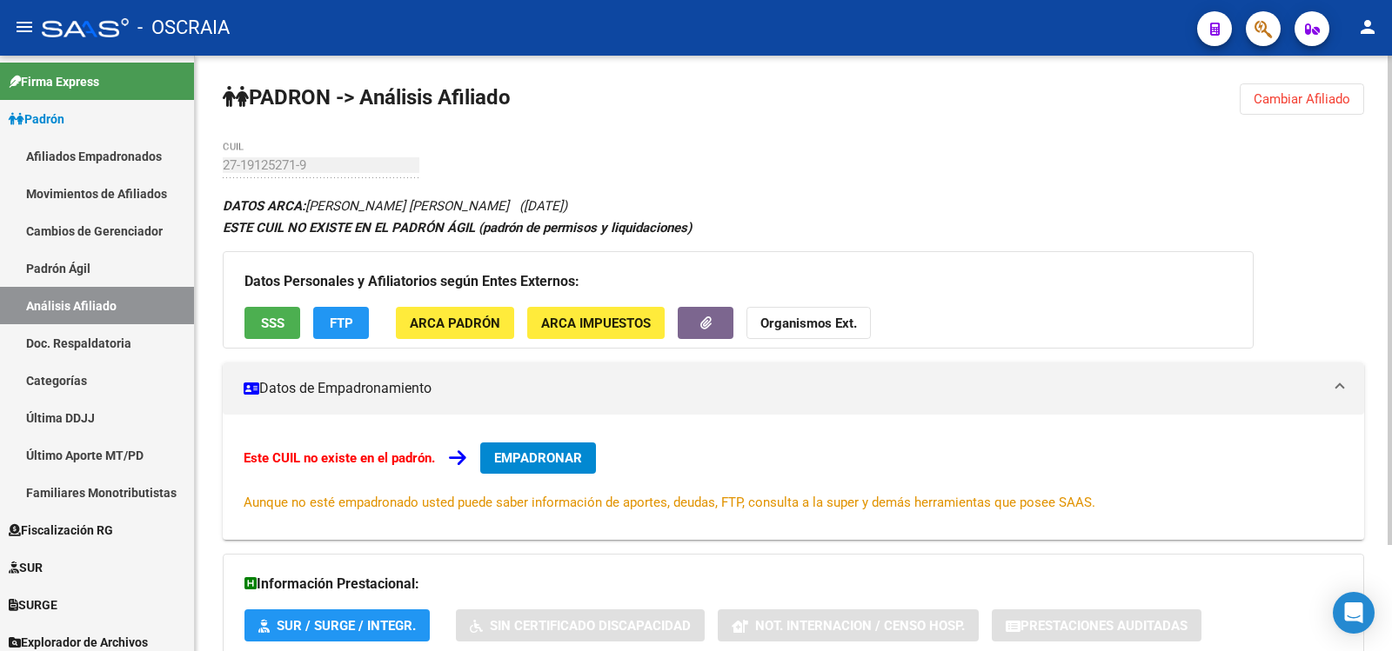
scroll to position [129, 0]
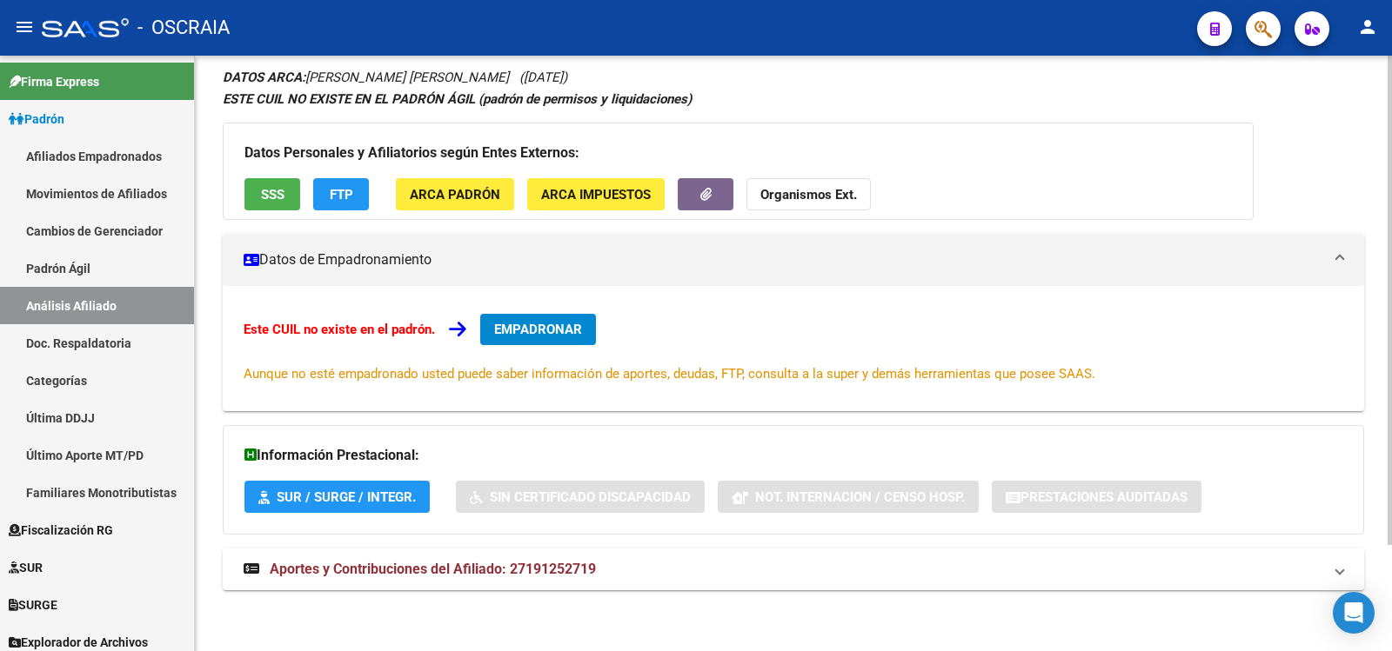
click at [578, 329] on span "EMPADRONAR" at bounding box center [538, 330] width 88 height 16
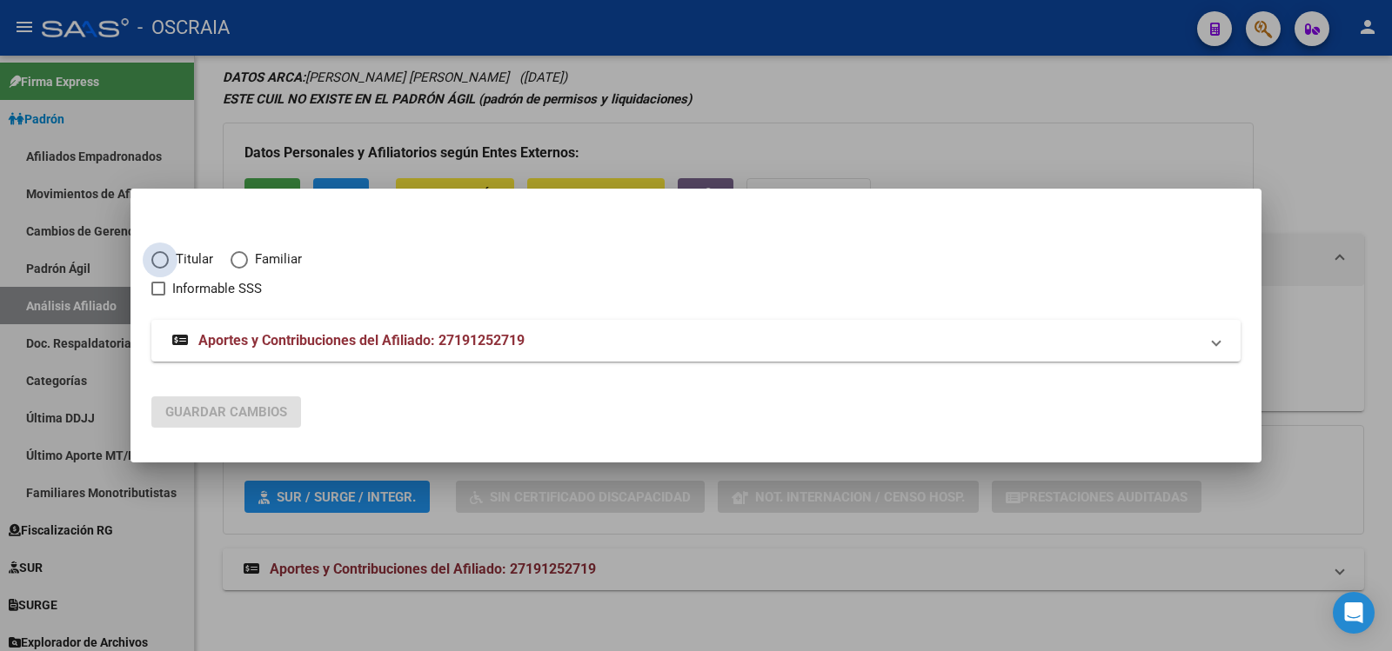
click at [189, 257] on span "Titular" at bounding box center [191, 260] width 44 height 20
click at [169, 257] on input "Titular" at bounding box center [159, 259] width 17 height 17
radio input "true"
checkbox input "true"
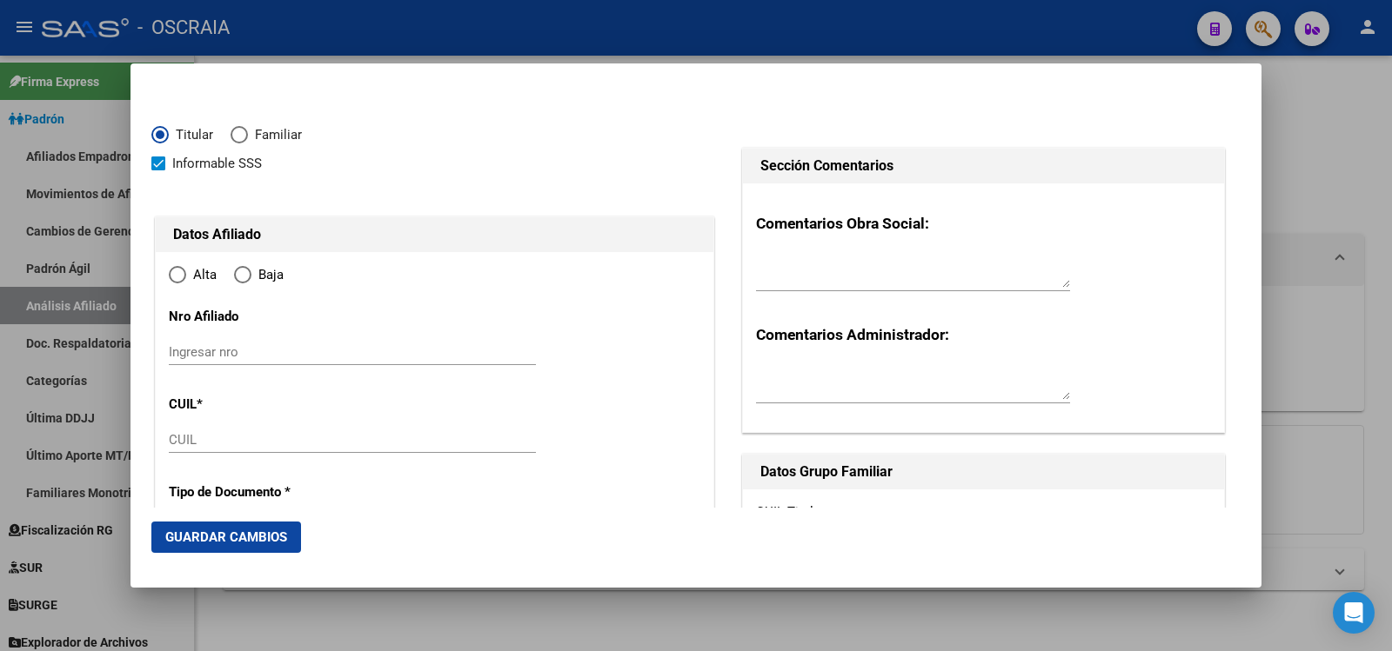
type input "27-19125271-9"
type input "19125271"
type input "[PERSON_NAME]"
type input "[DATE]"
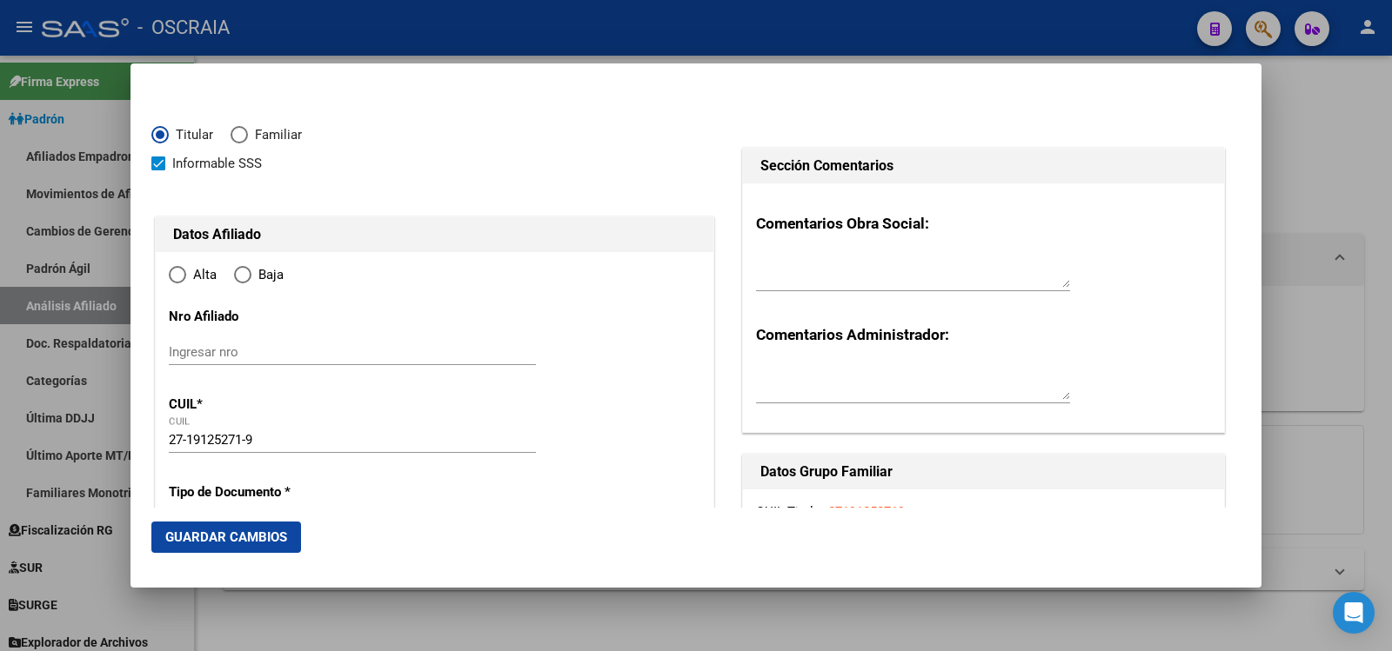
type input "CABA"
type input "1414"
type input "GURRUCHAGA"
type input "670"
type input "7"
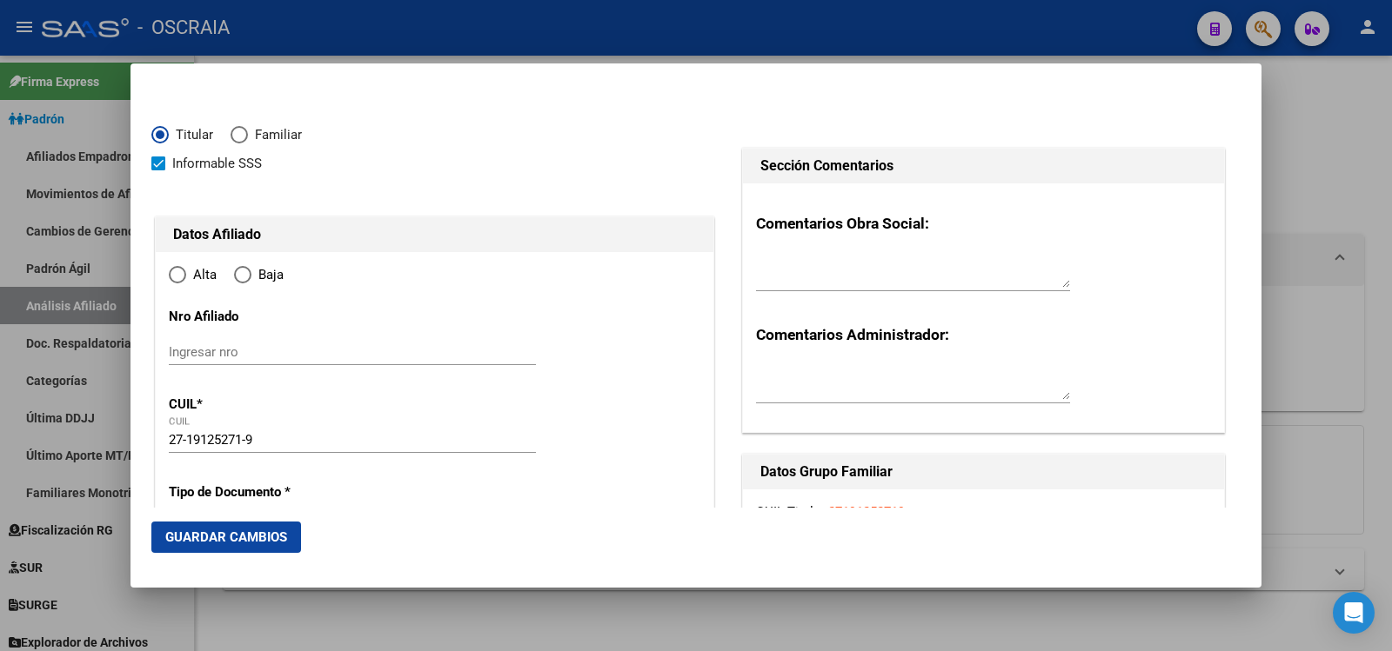
radio input "true"
click at [185, 269] on span "Elija una opción" at bounding box center [177, 274] width 17 height 17
click at [185, 269] on input "Alta" at bounding box center [177, 274] width 17 height 17
click at [433, 359] on input "Ingresar nro" at bounding box center [352, 352] width 367 height 16
paste input "27-19125271-9"
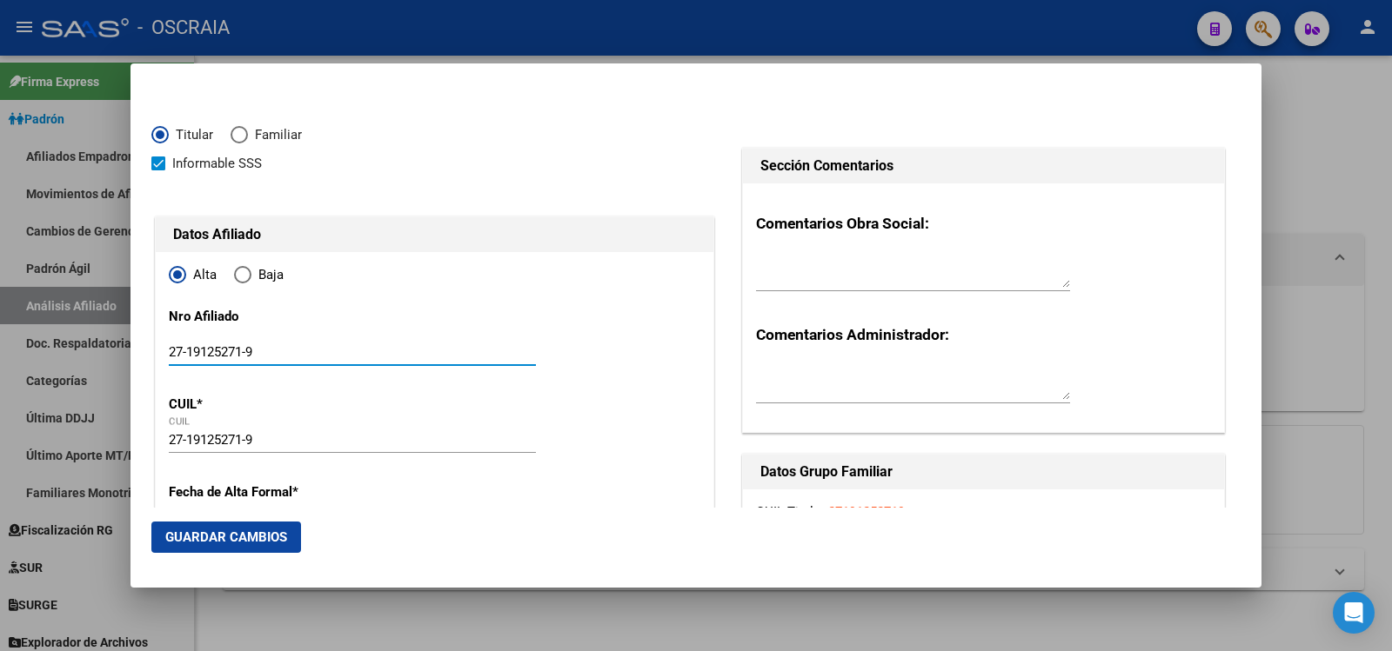
click at [248, 352] on input "27-19125271-9" at bounding box center [352, 352] width 367 height 16
click at [189, 351] on input "27-191252719" at bounding box center [352, 352] width 367 height 16
click at [274, 352] on input "27191252719" at bounding box center [352, 352] width 367 height 16
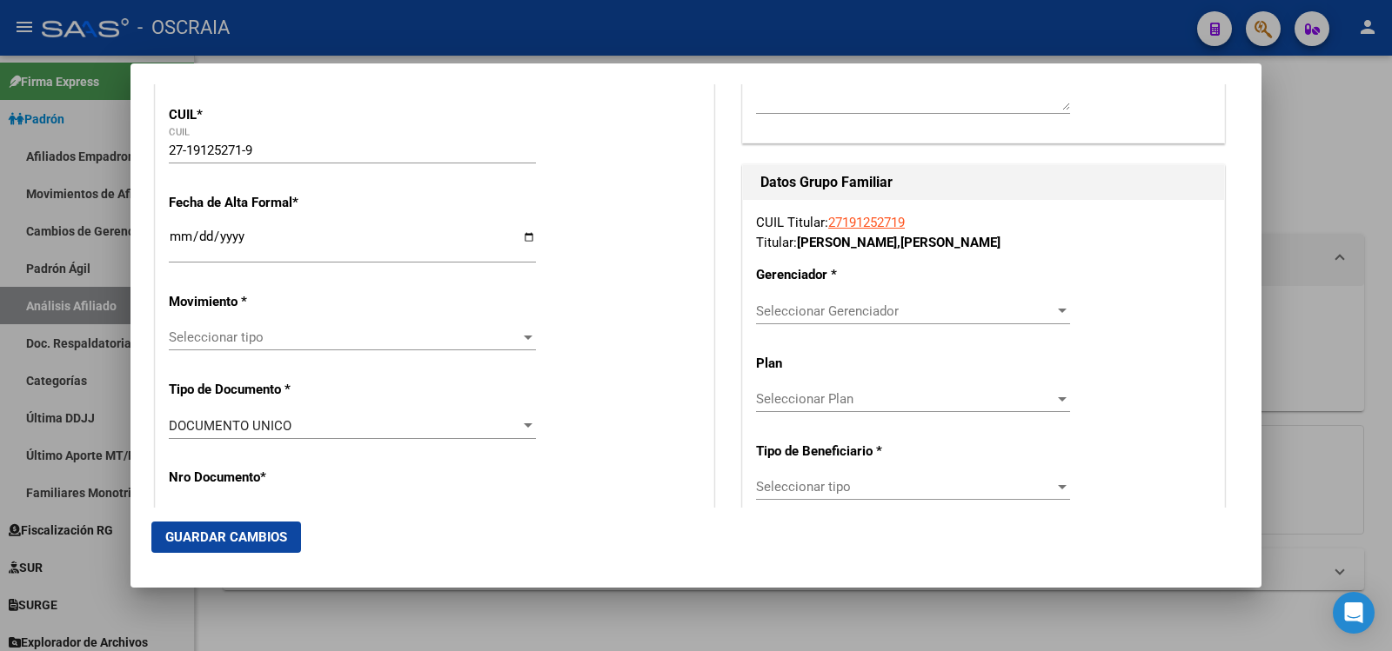
type input "27191252719"
click at [319, 243] on input "Ingresar fecha" at bounding box center [352, 244] width 367 height 28
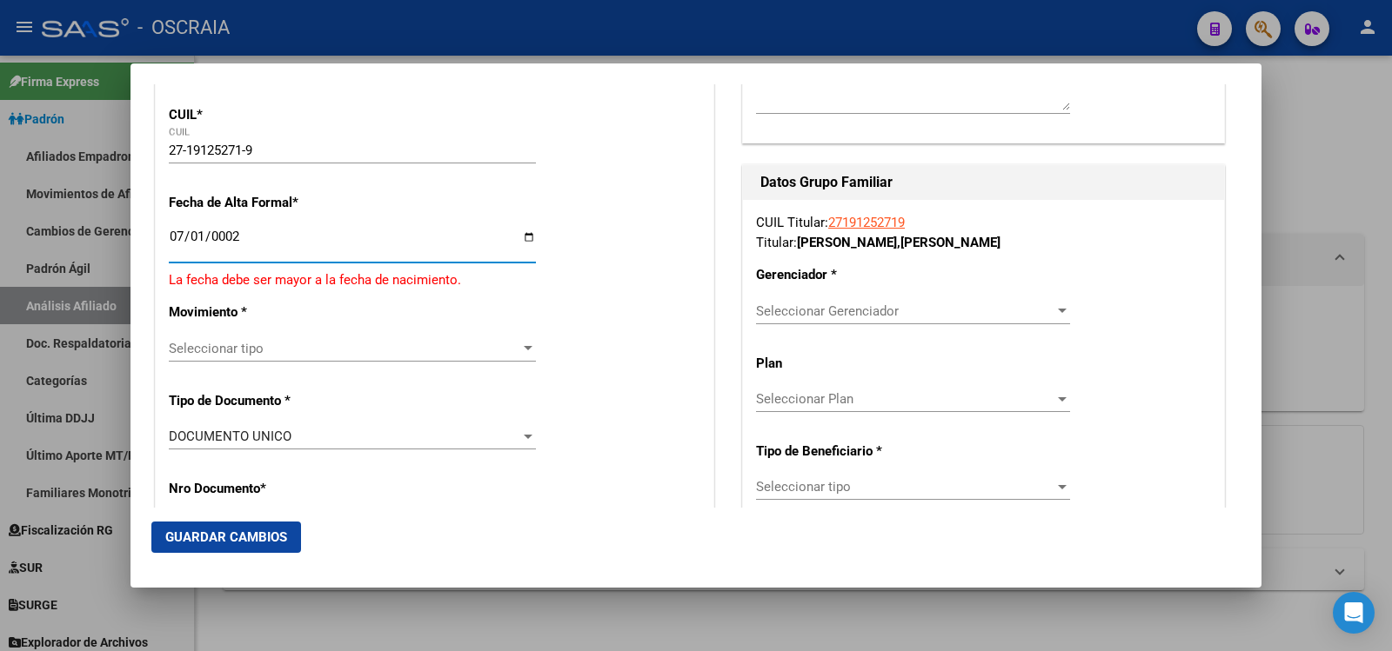
scroll to position [301, 0]
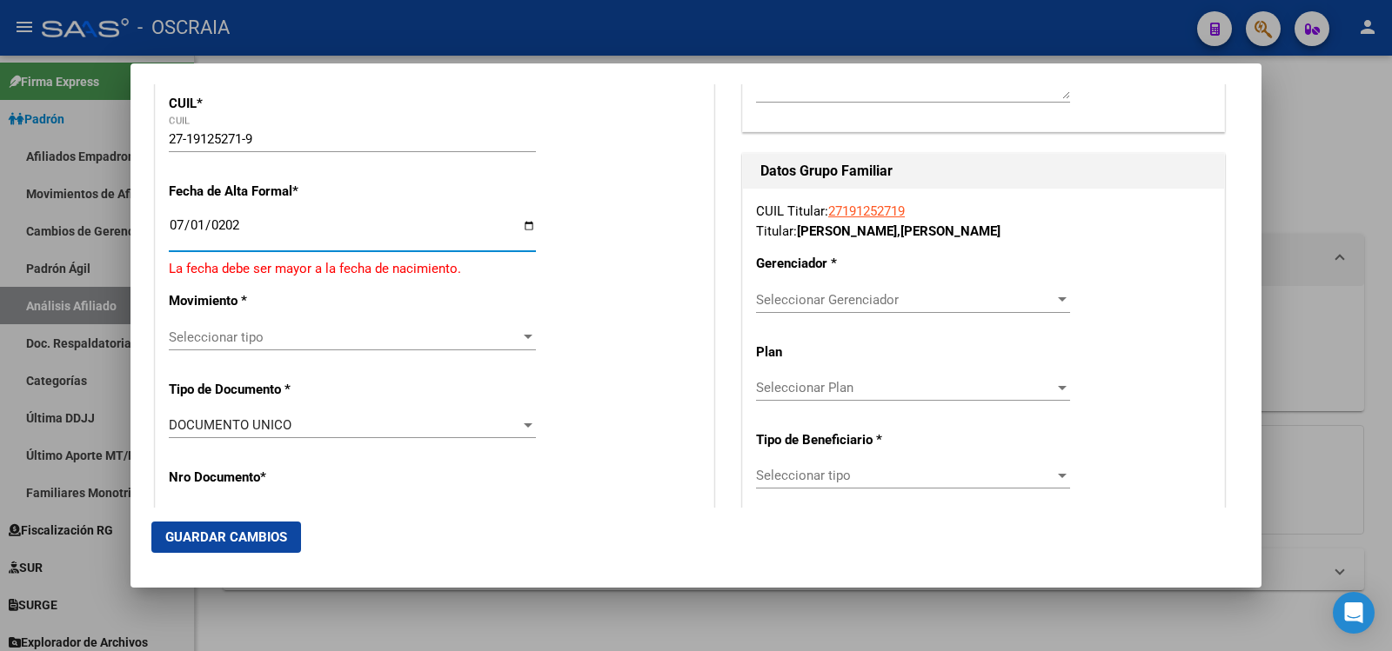
type input "[DATE]"
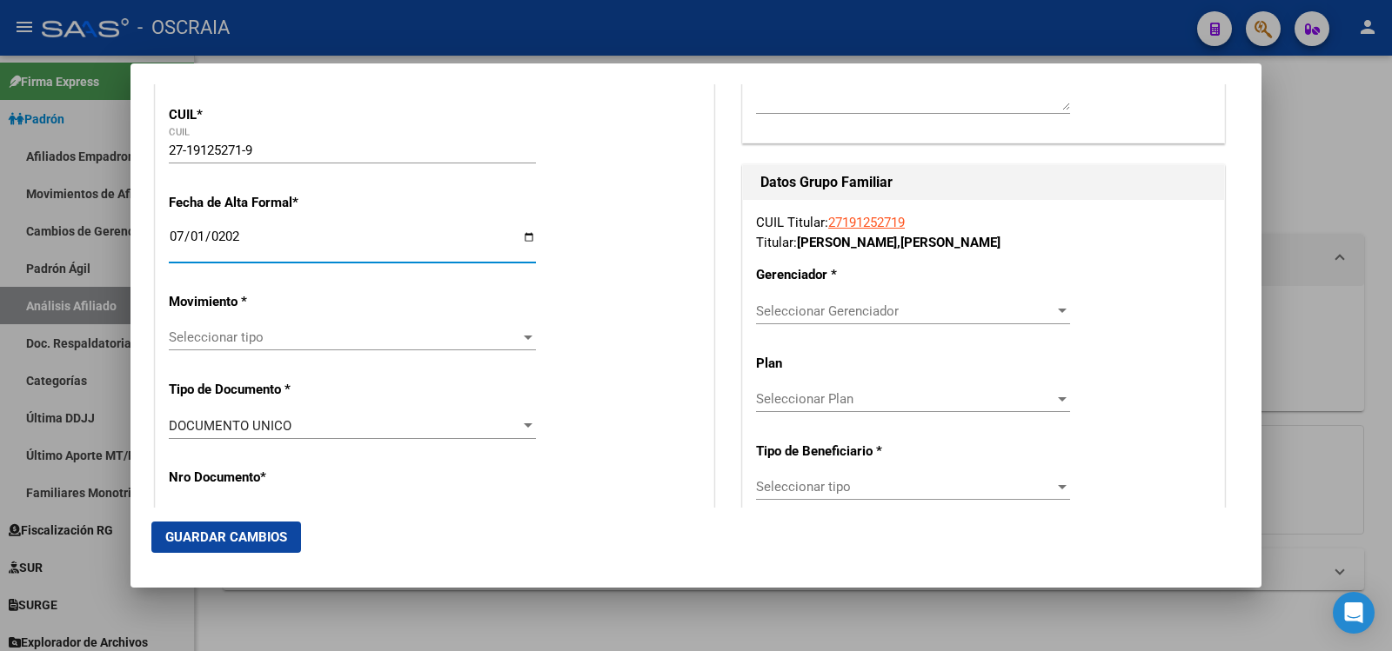
click at [322, 333] on span "Seleccionar tipo" at bounding box center [344, 338] width 351 height 16
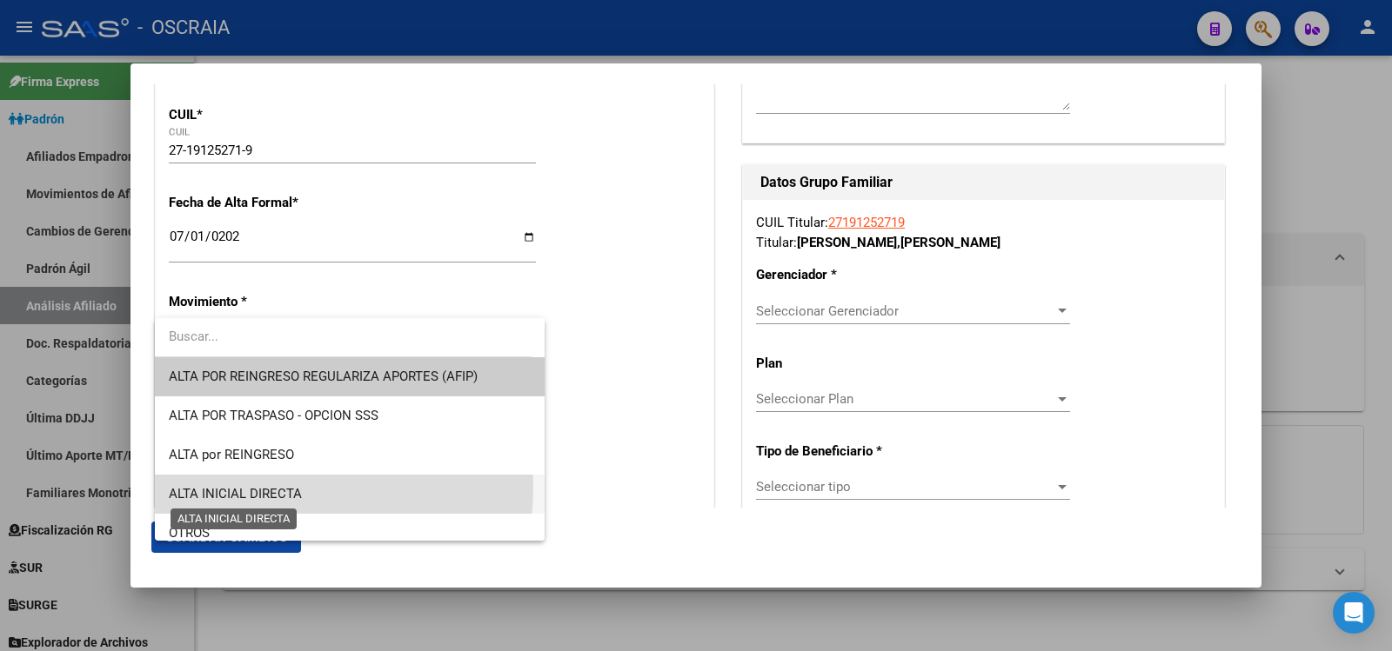
click at [282, 488] on span "ALTA INICIAL DIRECTA" at bounding box center [235, 494] width 133 height 16
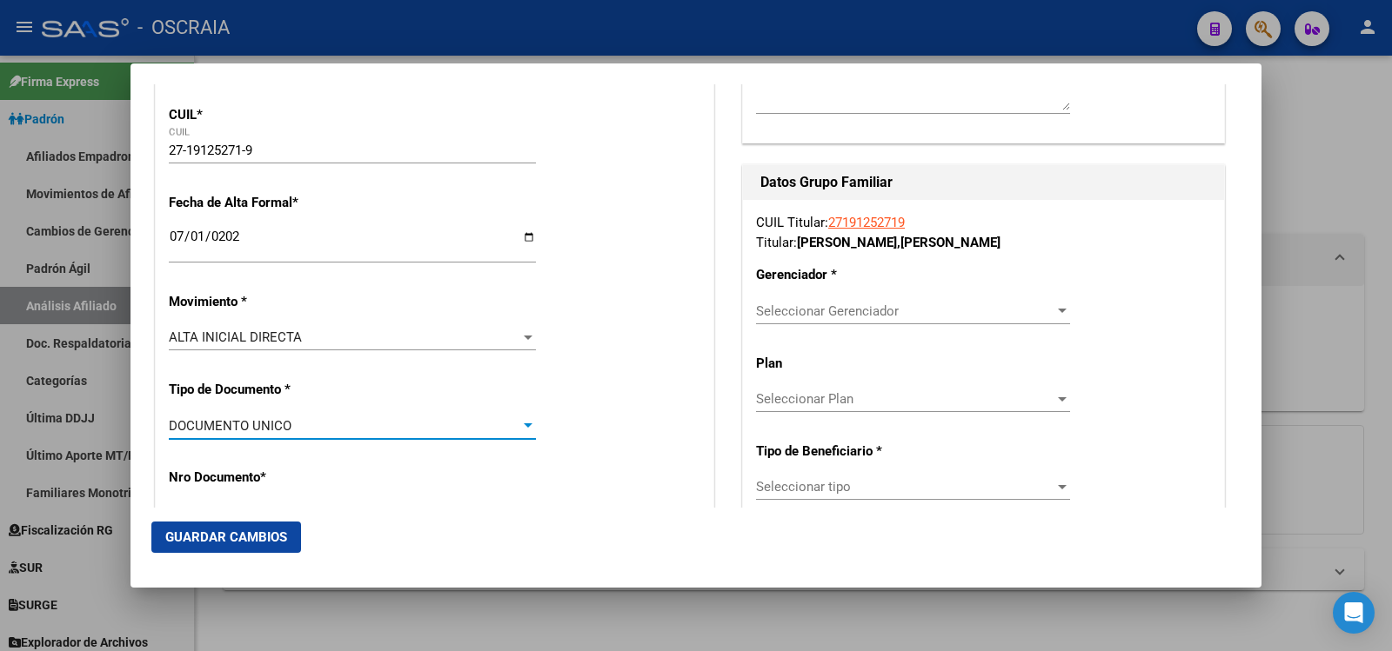
click at [350, 421] on div "DOCUMENTO UNICO" at bounding box center [344, 426] width 351 height 16
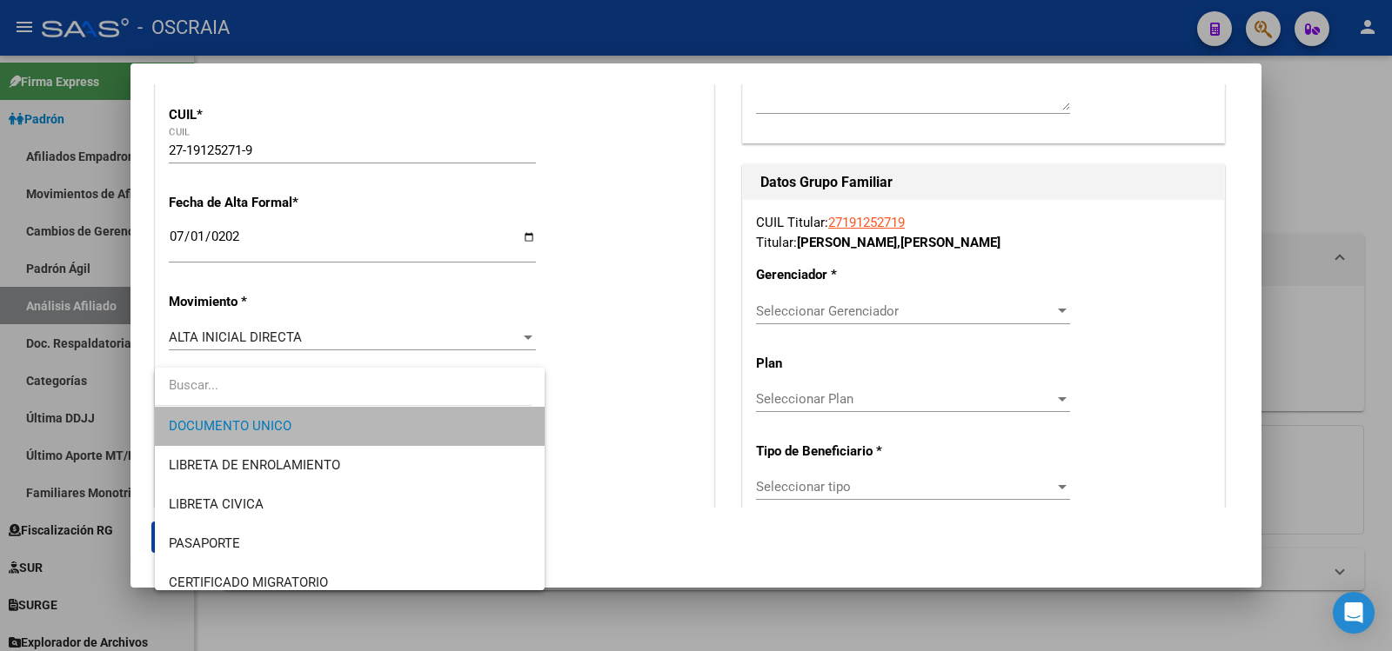
click at [350, 421] on span "DOCUMENTO UNICO" at bounding box center [350, 426] width 362 height 39
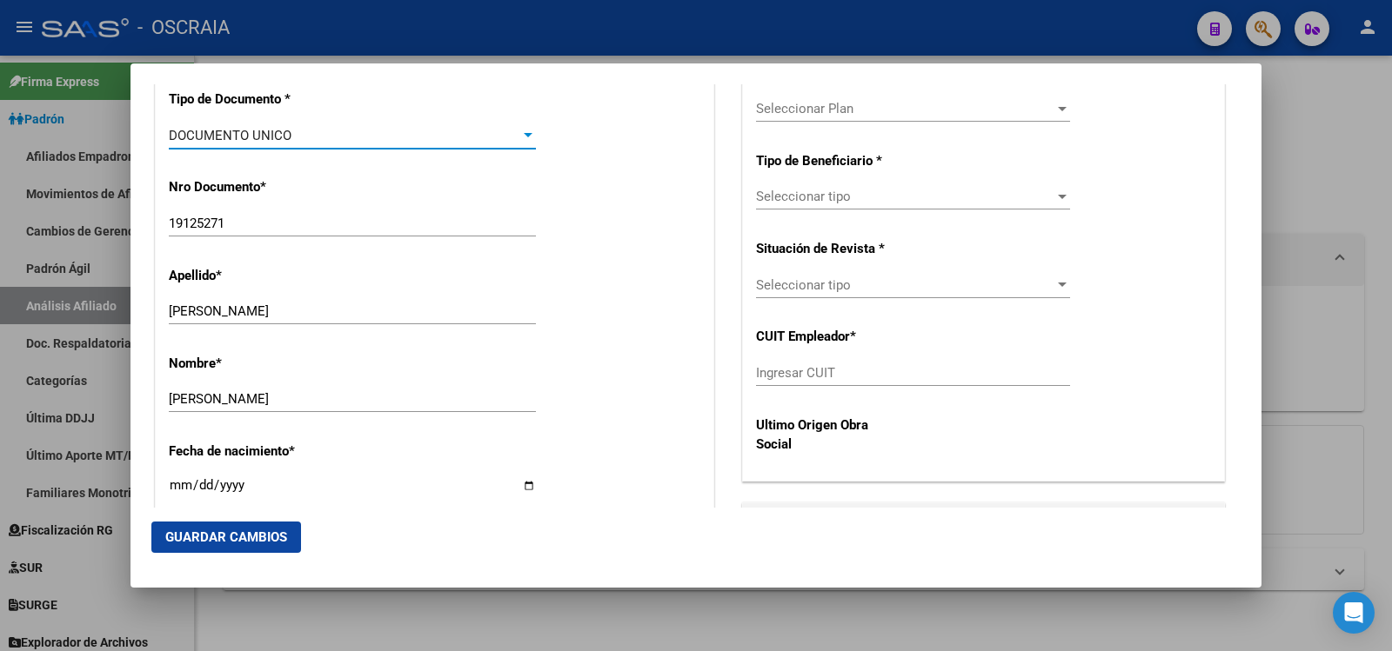
scroll to position [870, 0]
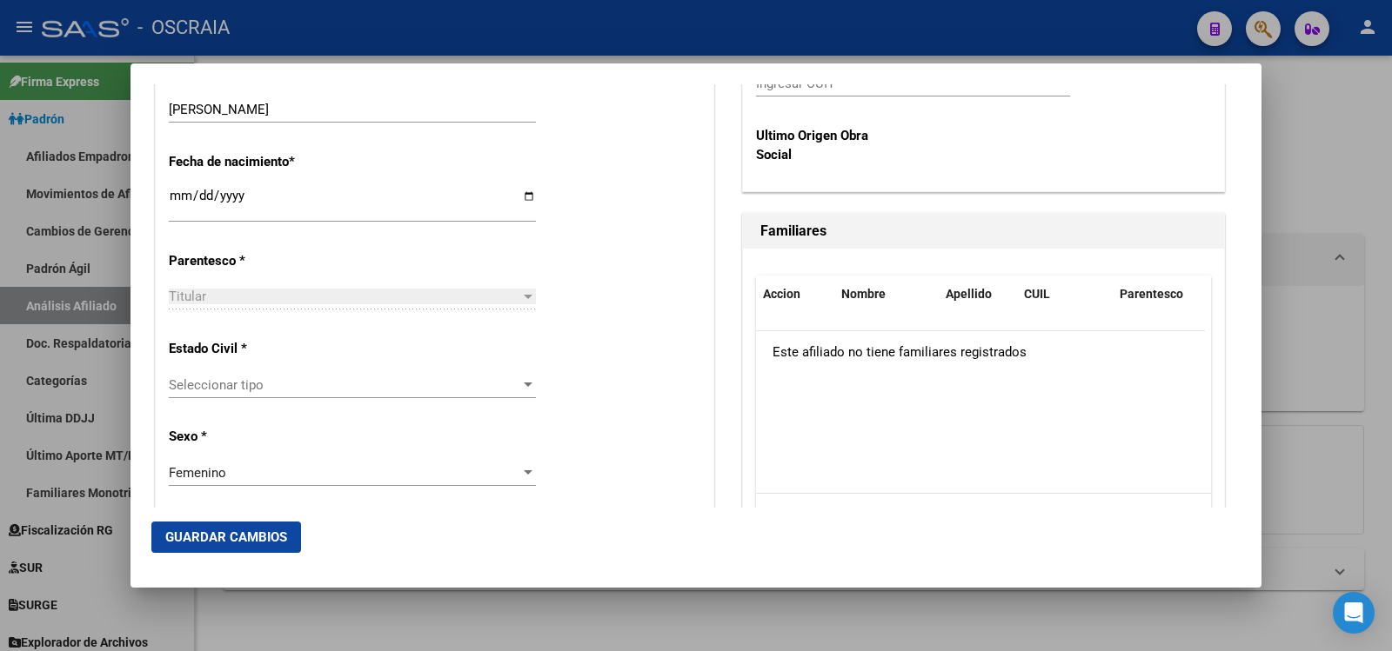
click at [313, 384] on span "Seleccionar tipo" at bounding box center [344, 386] width 351 height 16
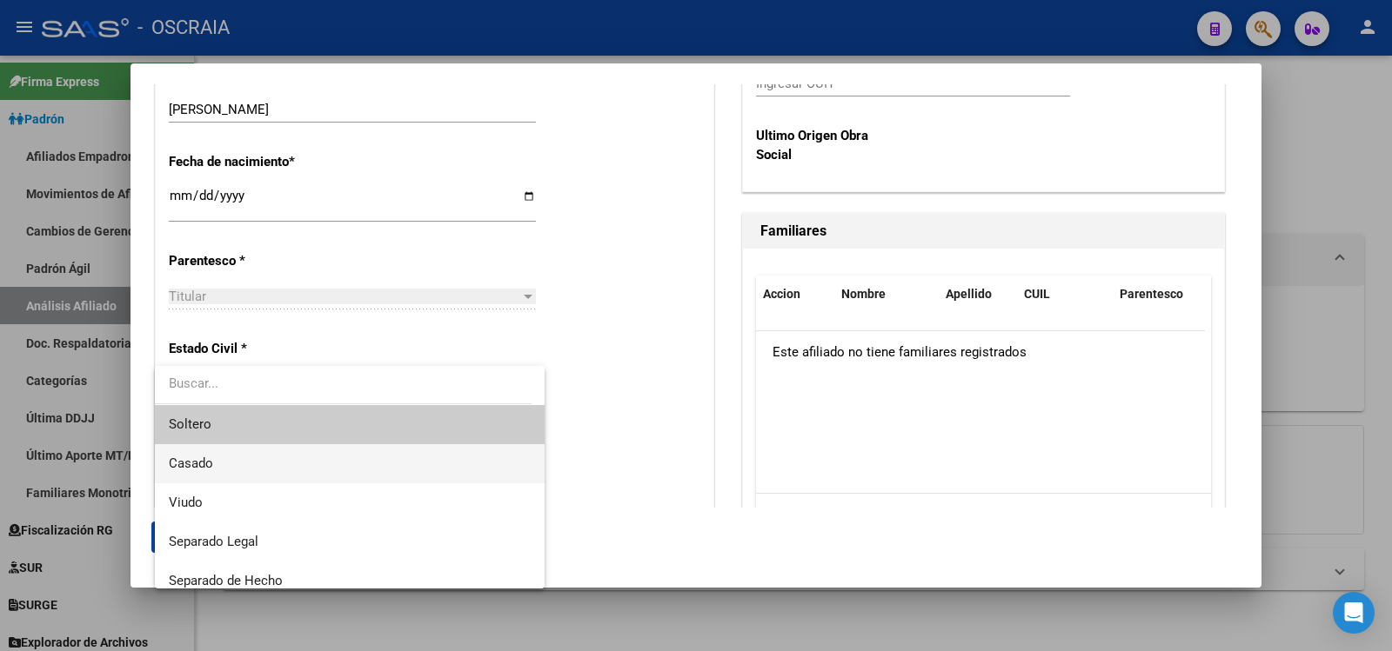
click at [269, 467] on span "Casado" at bounding box center [350, 463] width 362 height 39
click at [269, 476] on div "Femenino" at bounding box center [344, 484] width 351 height 16
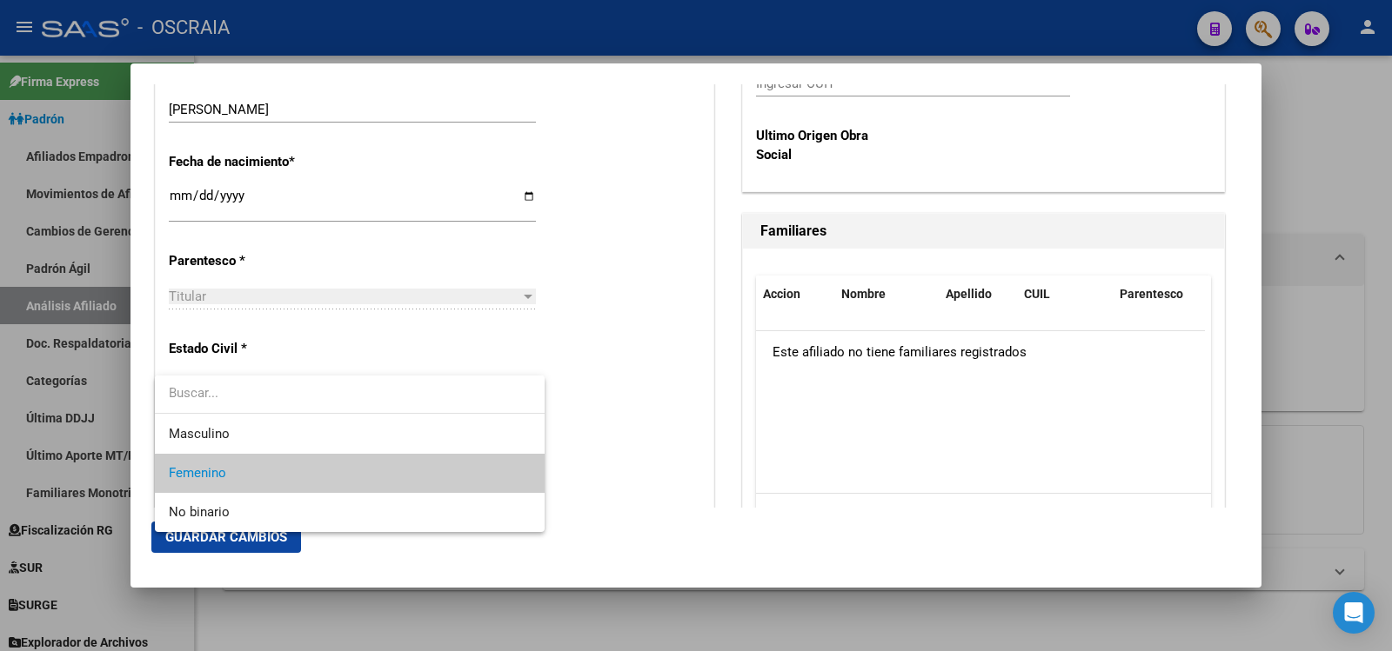
click at [715, 315] on div at bounding box center [696, 325] width 1392 height 651
click at [715, 315] on div "Titular Familiar Informable SSS Datos Afiliado Alta Baja Nro Afiliado 271912527…" at bounding box center [695, 553] width 1089 height 2637
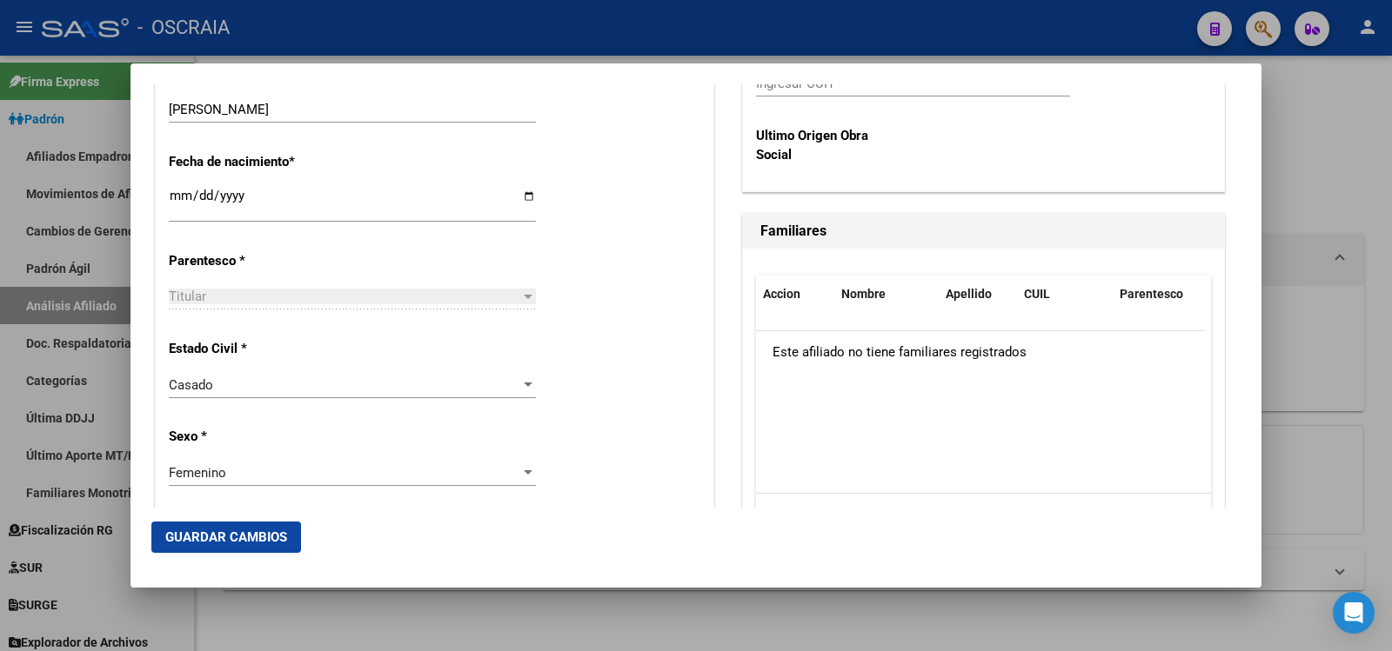
scroll to position [1159, 0]
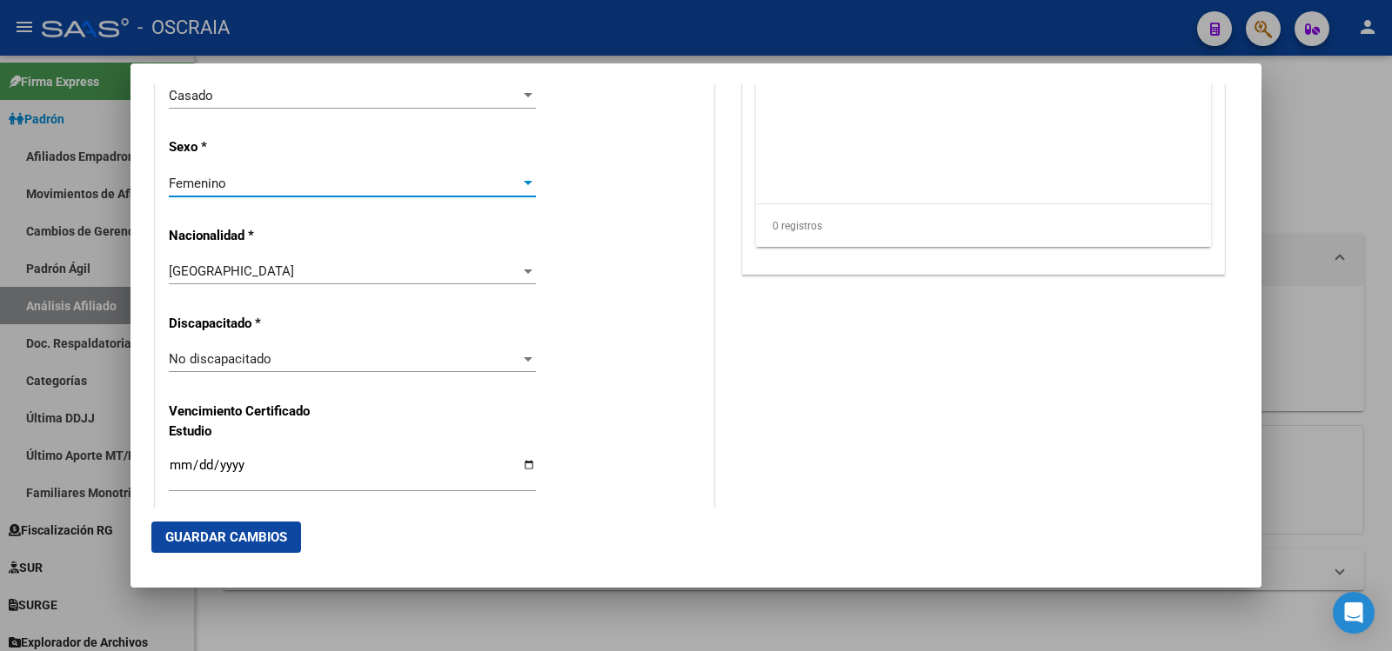
click at [408, 184] on div "Femenino" at bounding box center [344, 184] width 351 height 16
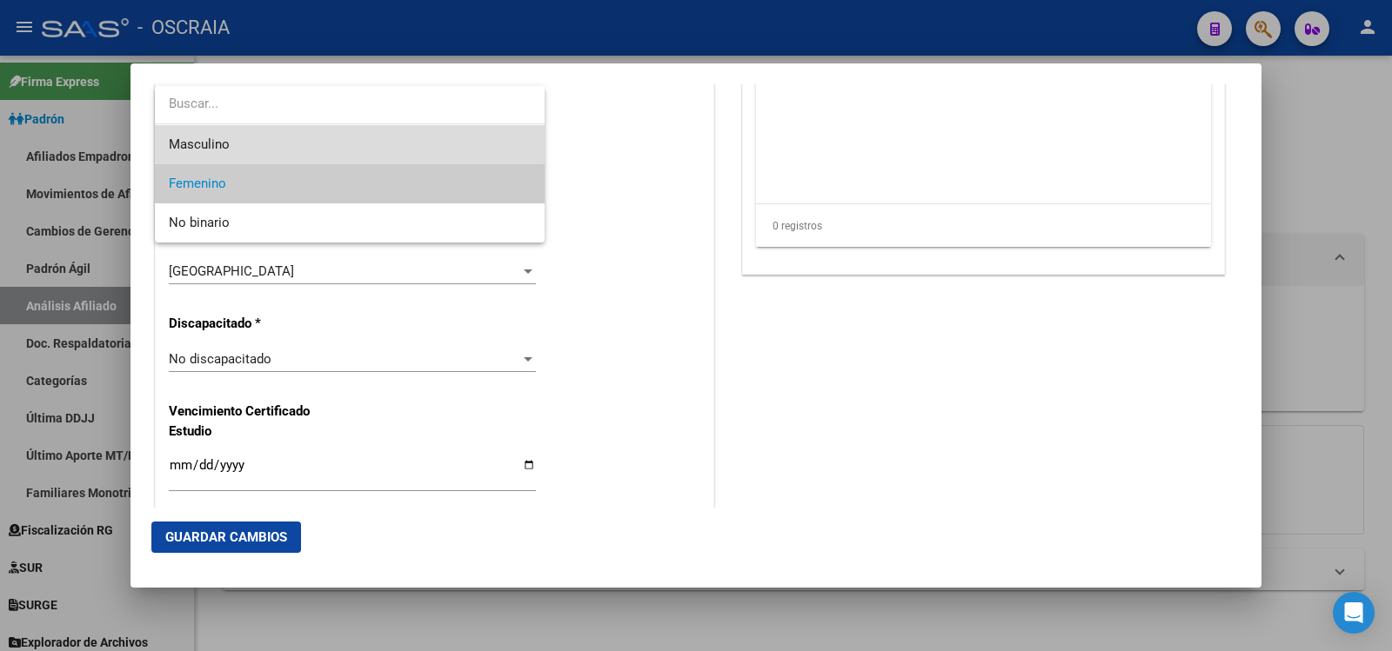
click at [366, 141] on span "Masculino" at bounding box center [350, 144] width 362 height 39
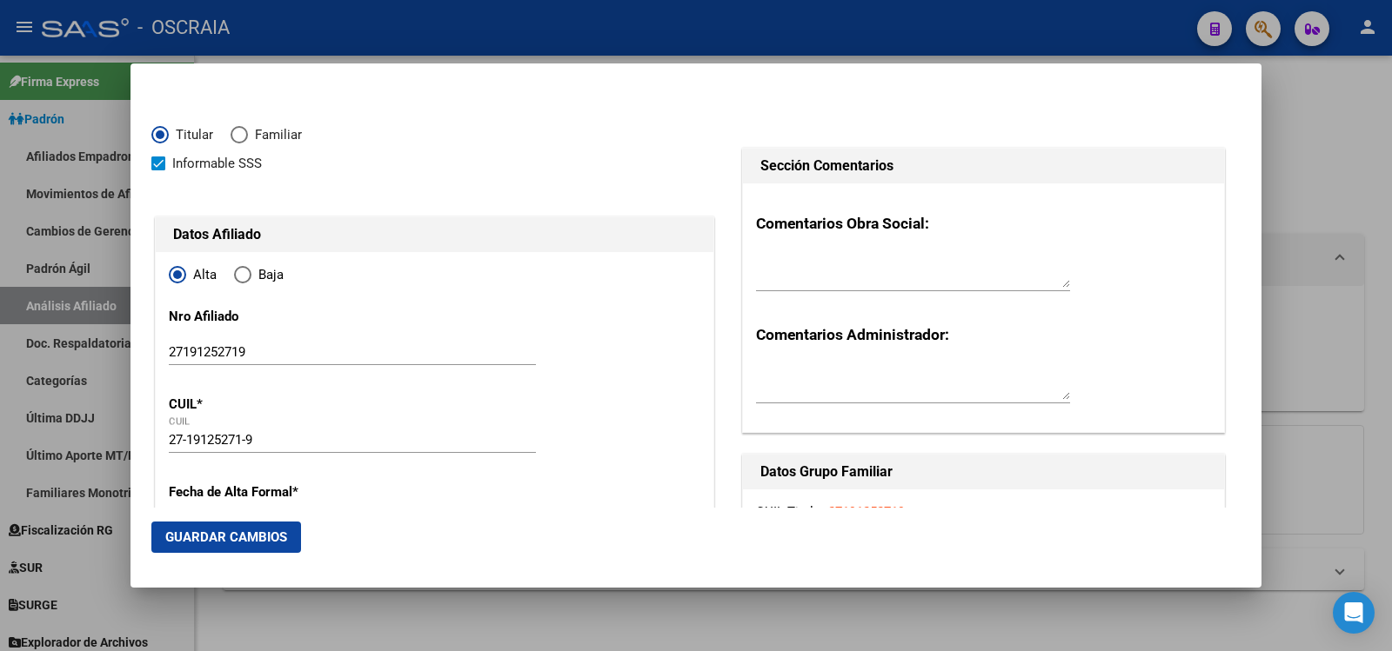
scroll to position [290, 0]
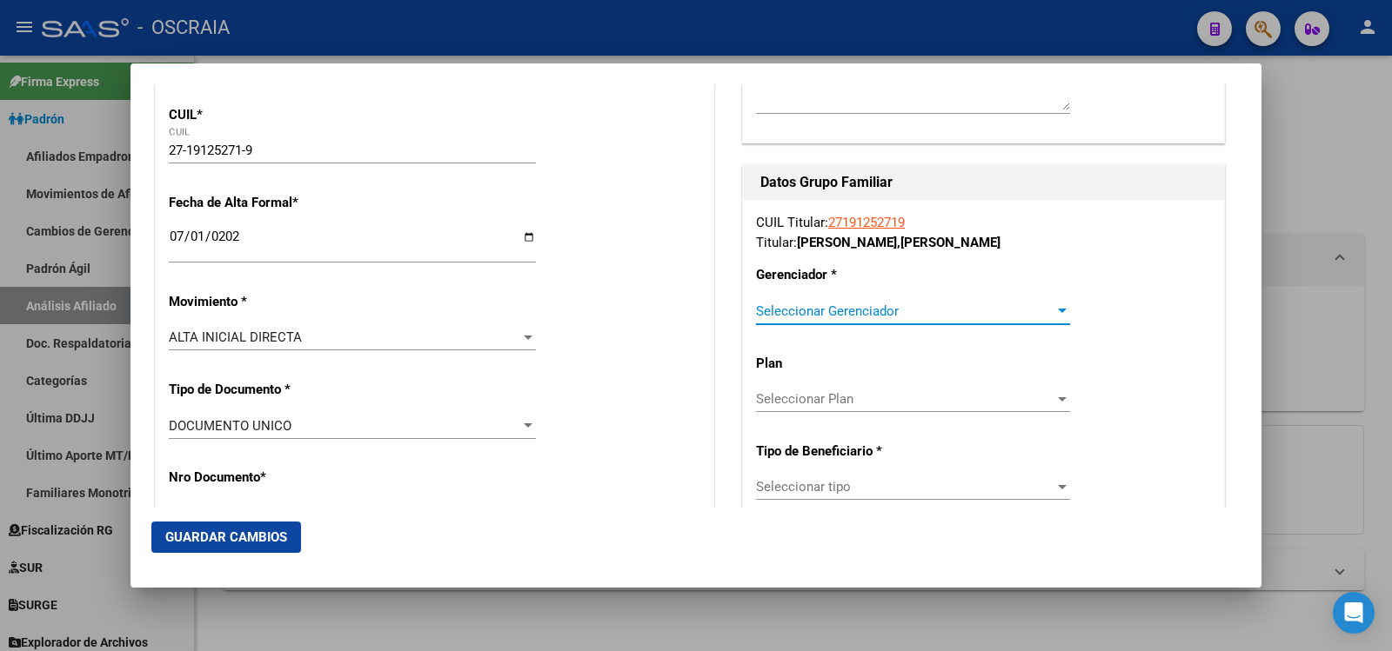
click at [912, 316] on span "Seleccionar Gerenciador" at bounding box center [905, 312] width 298 height 16
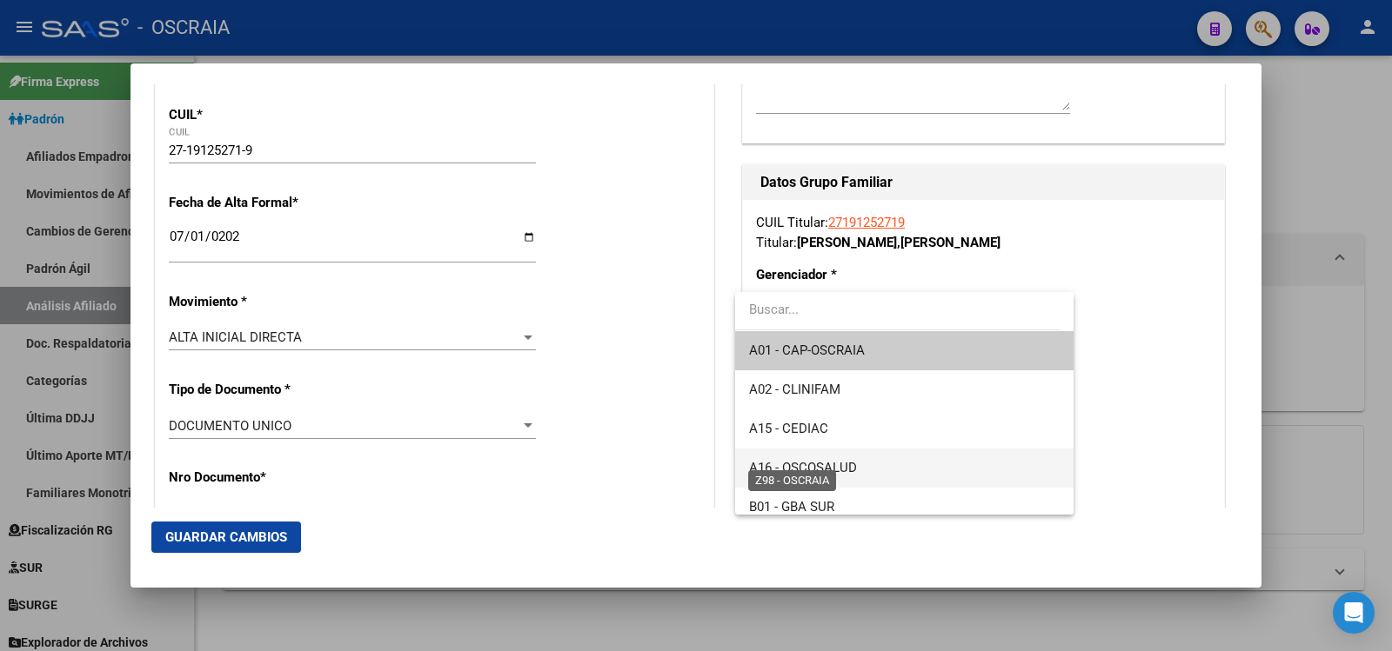
scroll to position [130, 0]
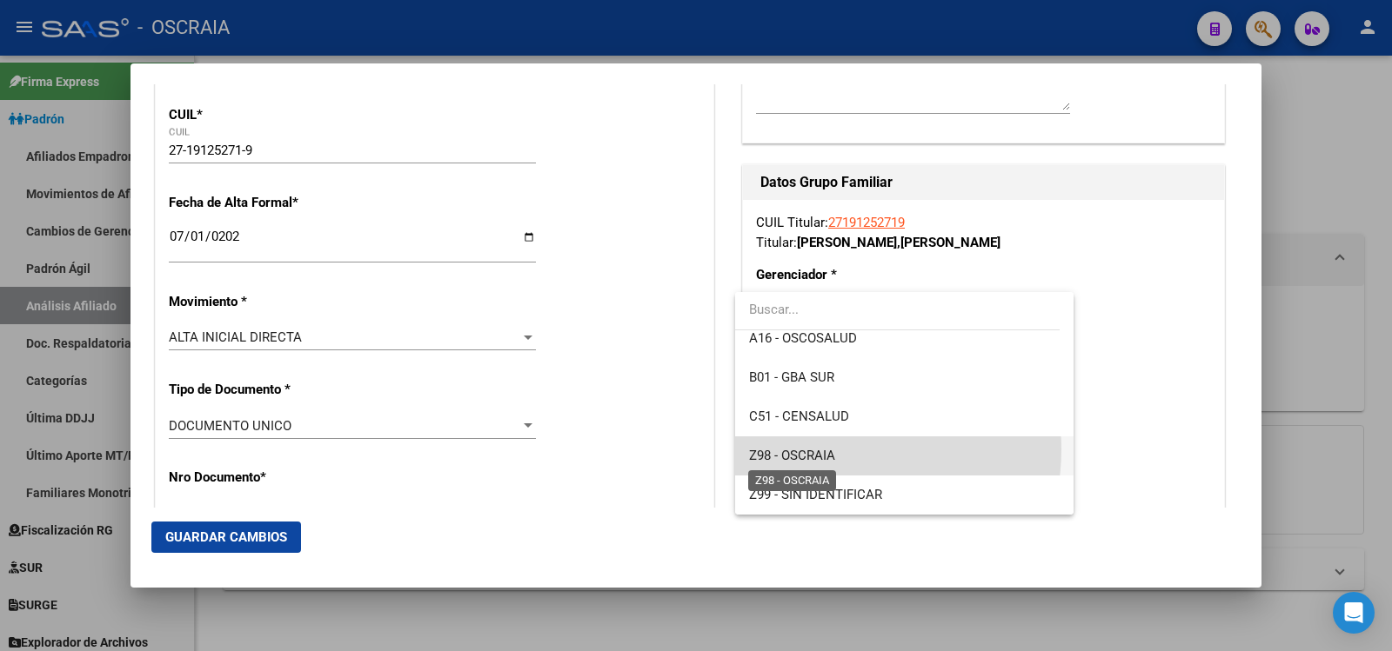
click at [831, 450] on span "Z98 - OSCRAIA" at bounding box center [792, 456] width 86 height 16
click at [831, 452] on p "Tipo de Beneficiario *" at bounding box center [824, 462] width 137 height 20
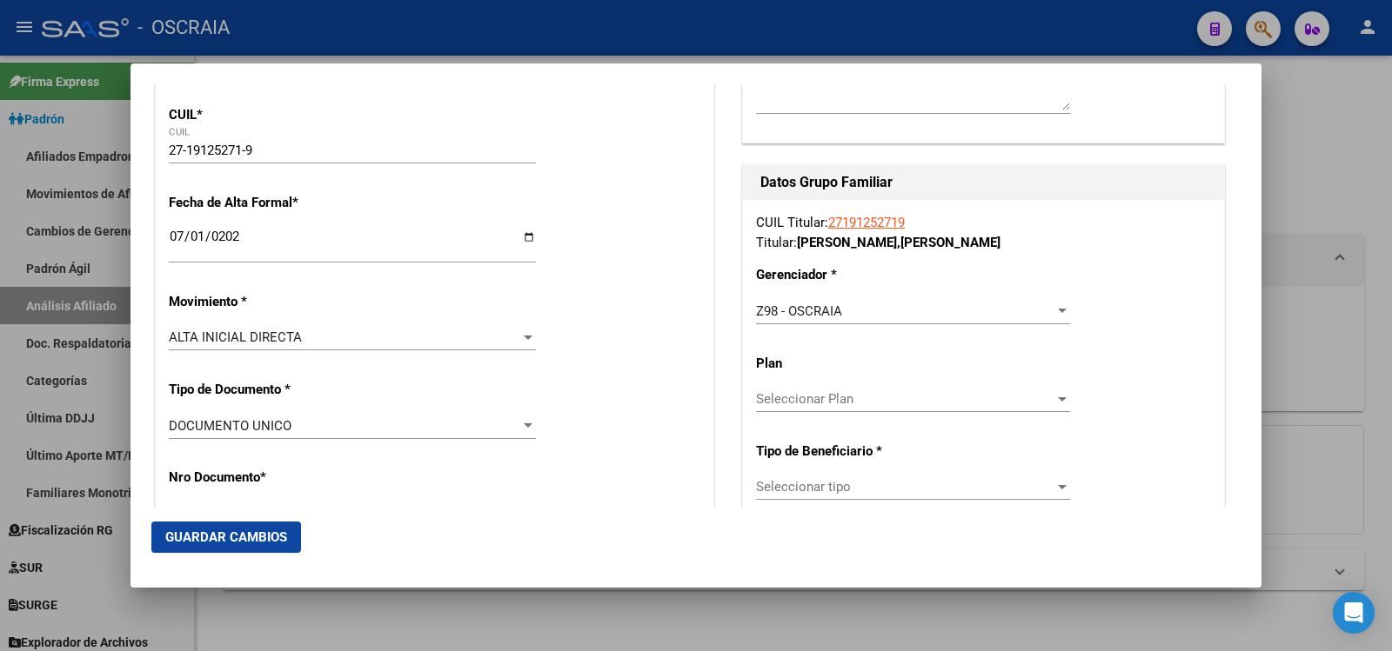
click at [836, 403] on span "Seleccionar Plan" at bounding box center [905, 399] width 298 height 16
click at [983, 338] on div at bounding box center [696, 325] width 1392 height 651
click at [983, 338] on div "Z98 - OSCRAIA Seleccionar Gerenciador" at bounding box center [913, 319] width 314 height 43
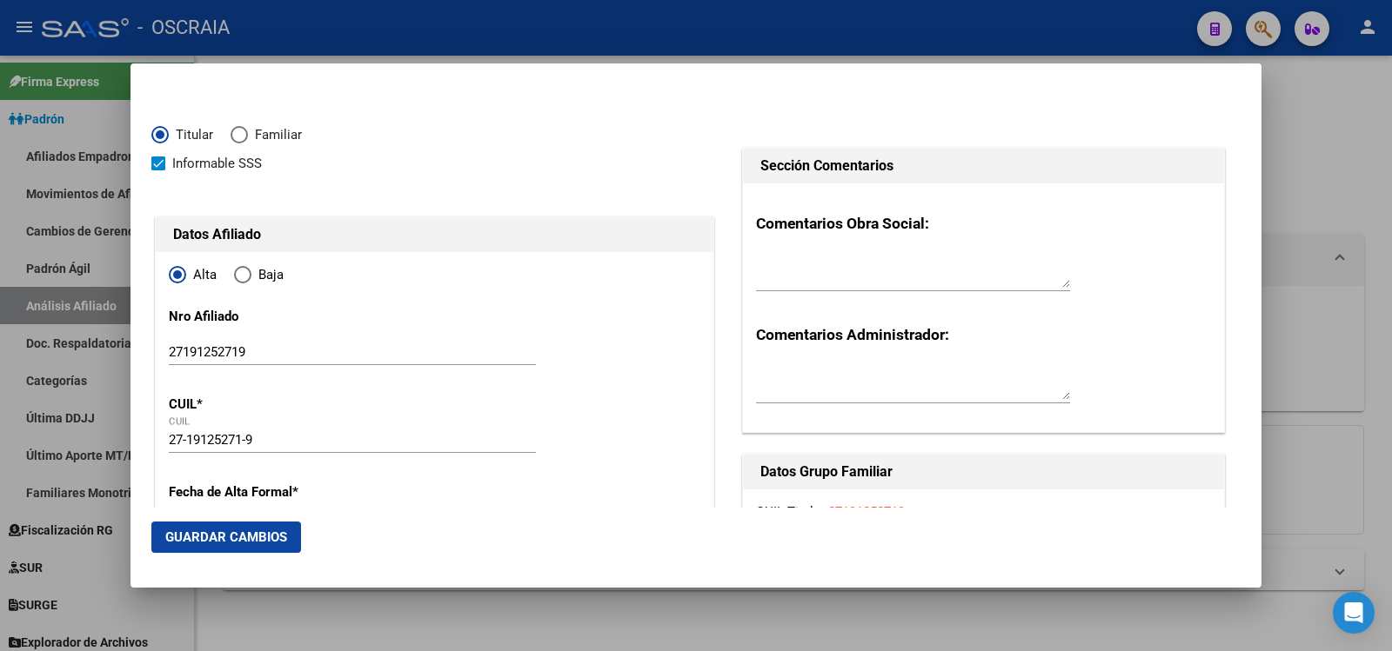
scroll to position [290, 0]
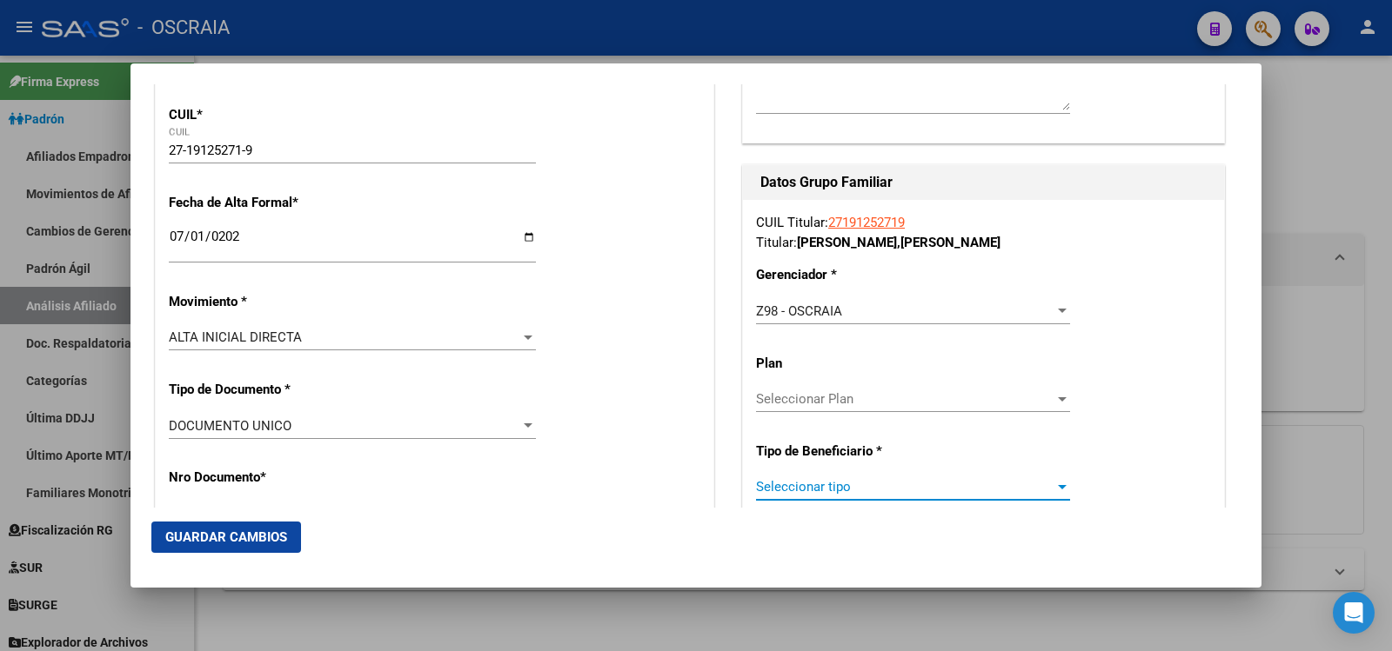
click at [822, 484] on span "Seleccionar tipo" at bounding box center [905, 487] width 298 height 16
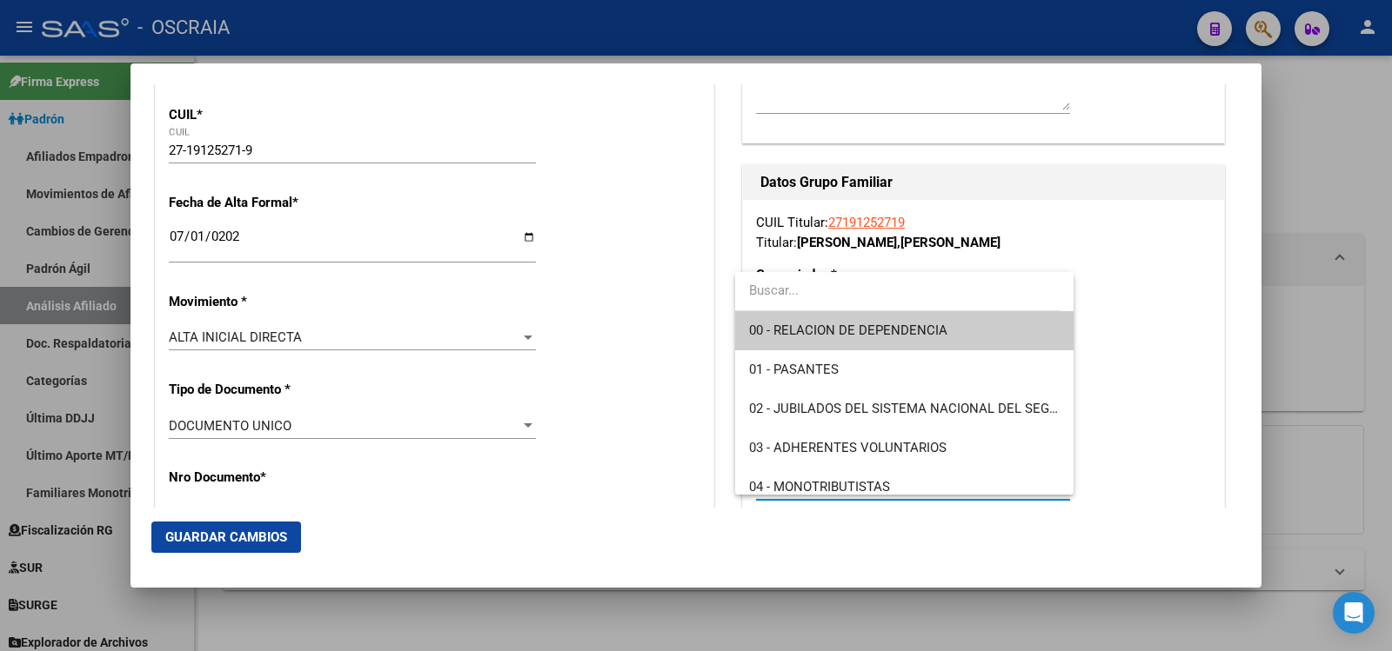
click at [662, 344] on div at bounding box center [696, 325] width 1392 height 651
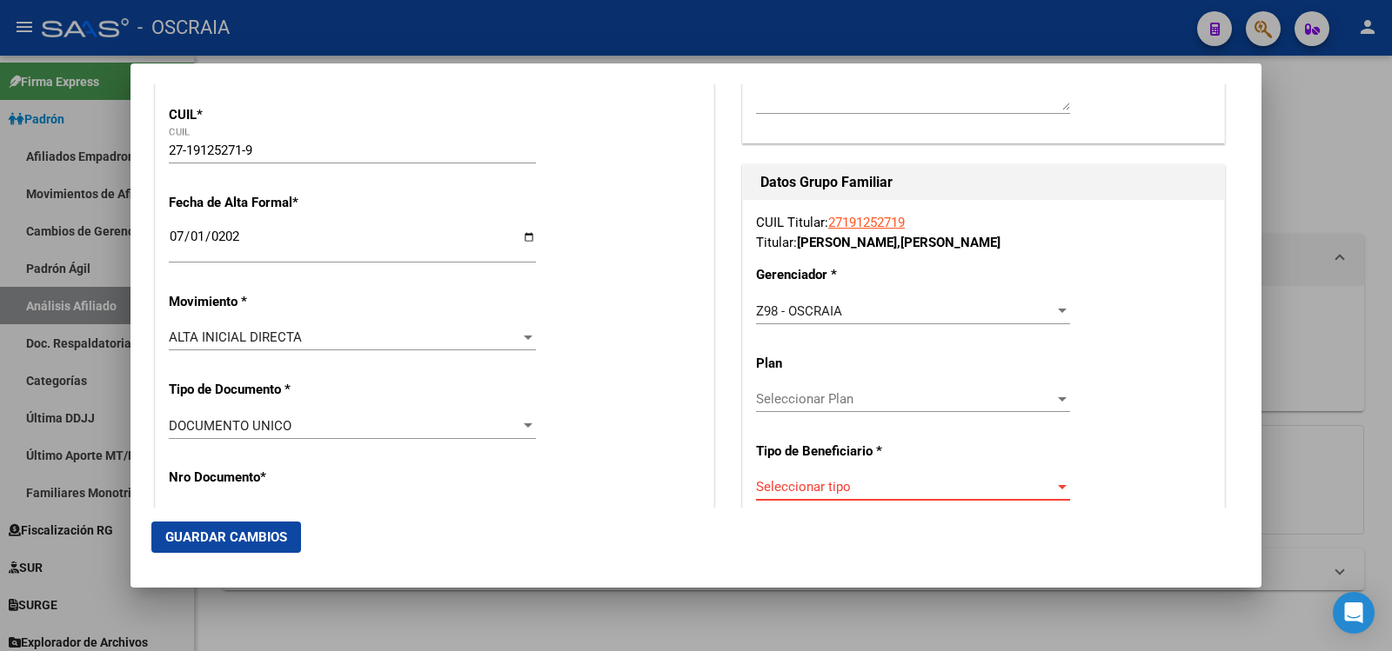
click at [853, 491] on span "Seleccionar tipo" at bounding box center [905, 487] width 298 height 16
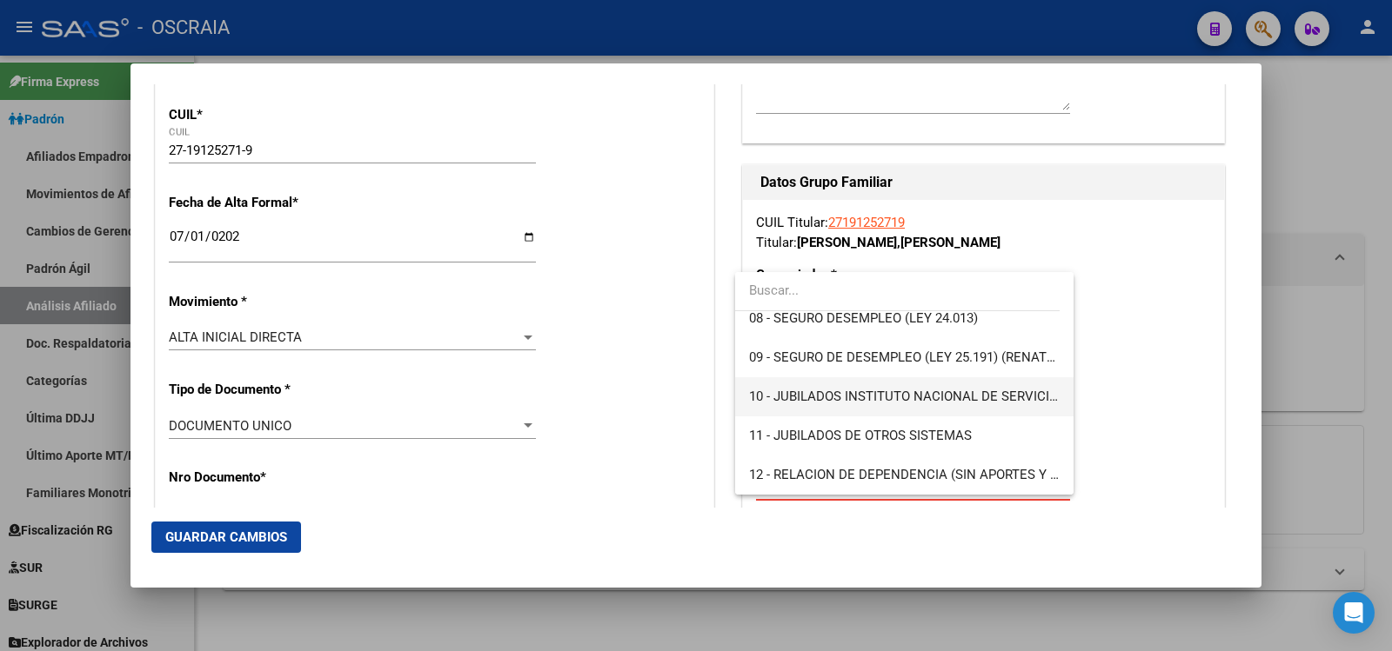
scroll to position [36, 0]
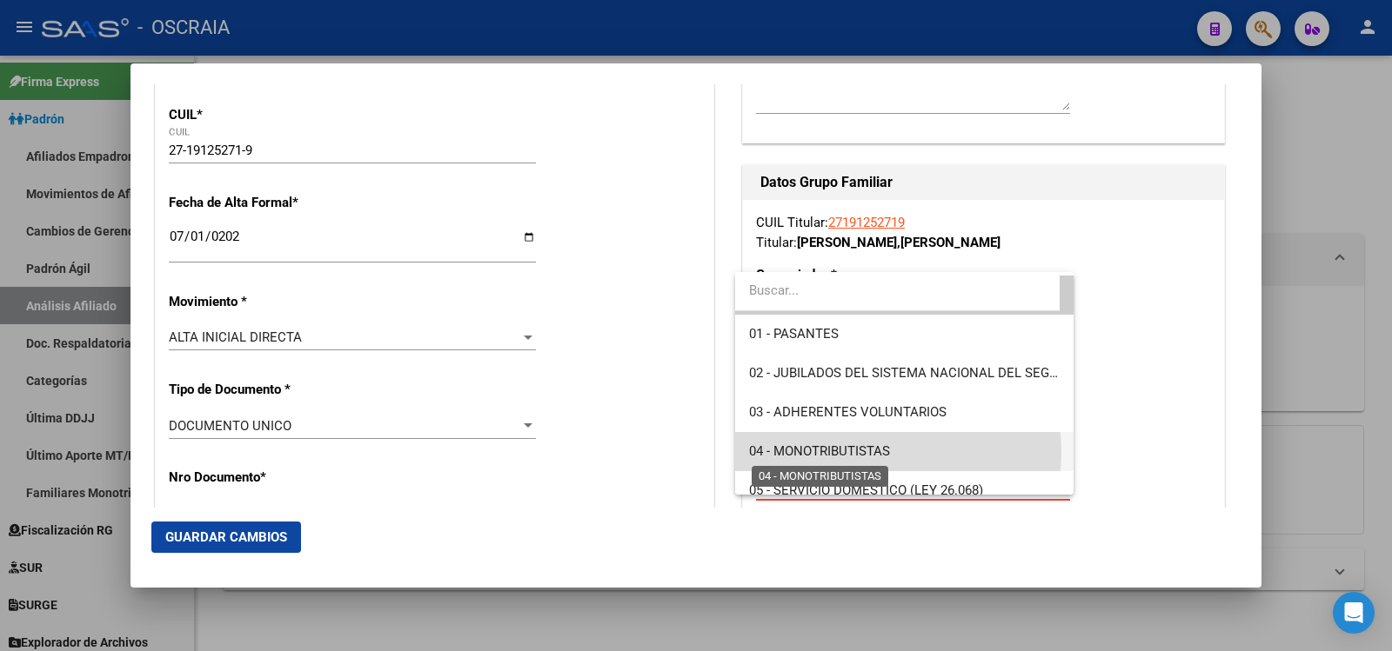
click at [868, 453] on span "04 - MONOTRIBUTISTAS" at bounding box center [819, 452] width 141 height 16
type input "27-19125271-9"
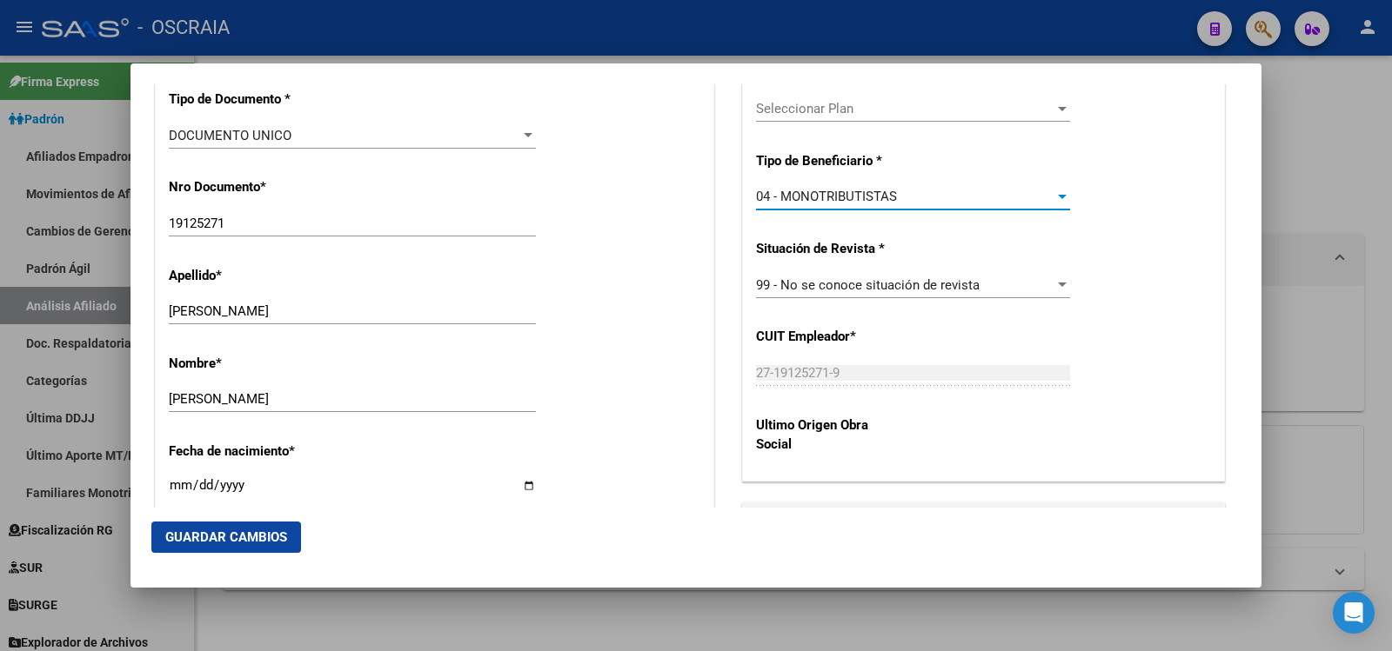
scroll to position [0, 0]
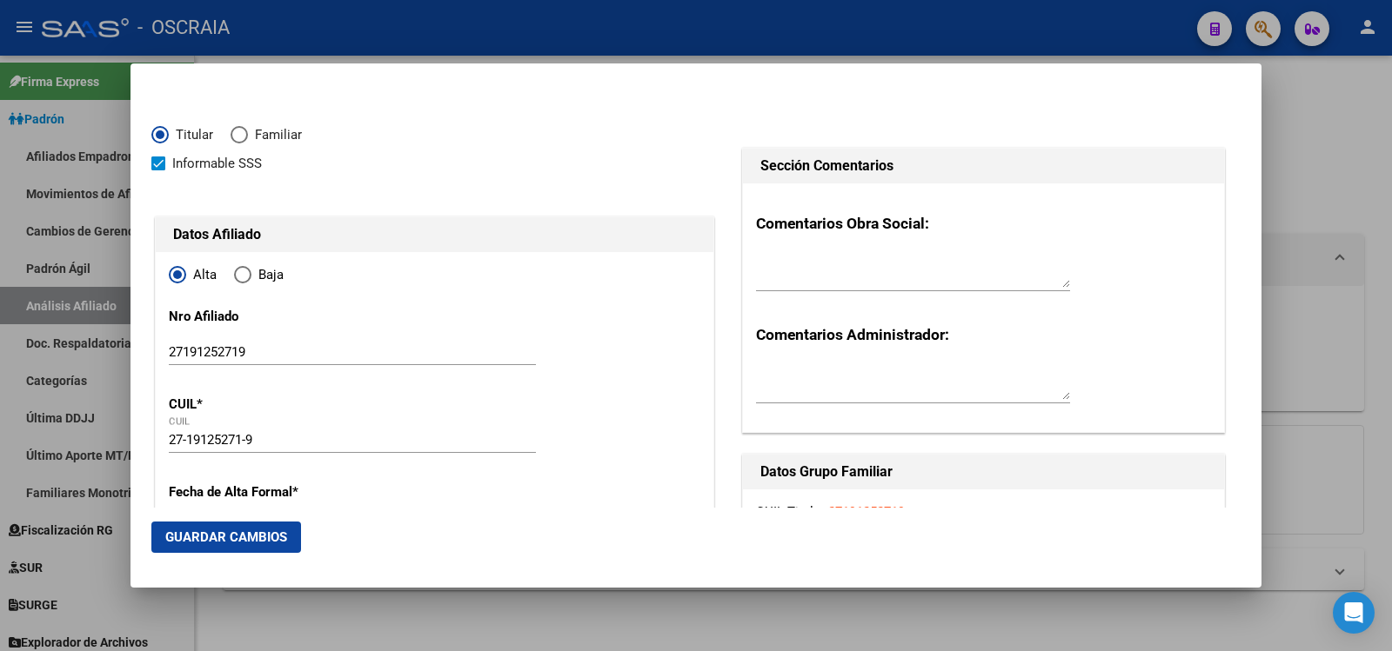
click at [275, 540] on span "Guardar Cambios" at bounding box center [226, 538] width 122 height 16
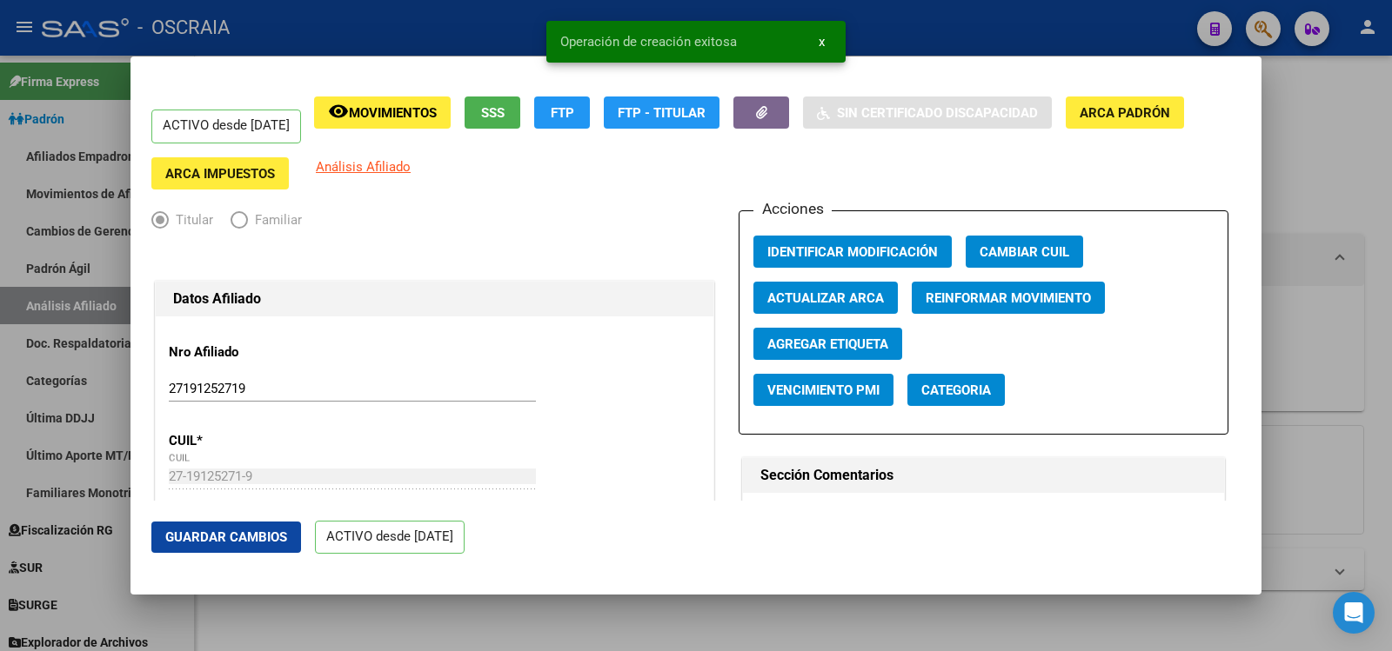
click at [1292, 105] on div at bounding box center [696, 325] width 1392 height 651
click at [1292, 105] on div "DATOS ARCA: [PERSON_NAME] [PERSON_NAME] ([DATE]) ESTE CUIL NO EXISTE EN EL [PER…" at bounding box center [793, 338] width 1141 height 544
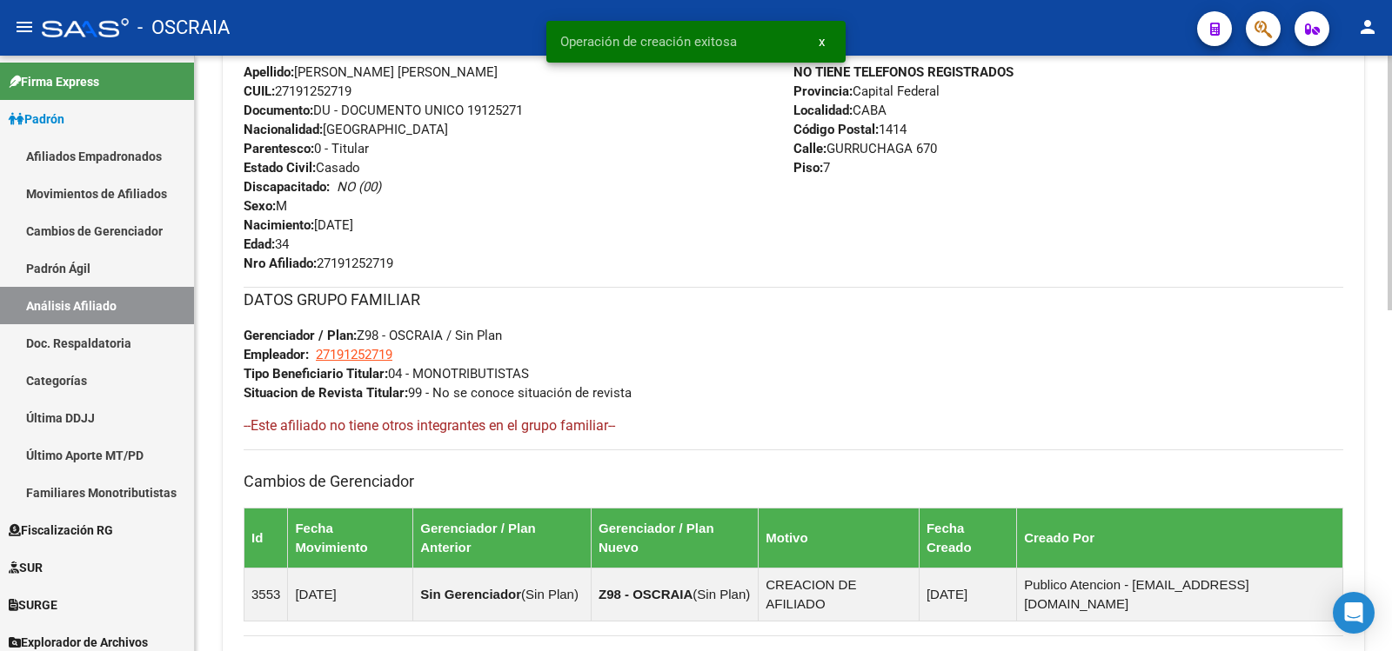
scroll to position [795, 0]
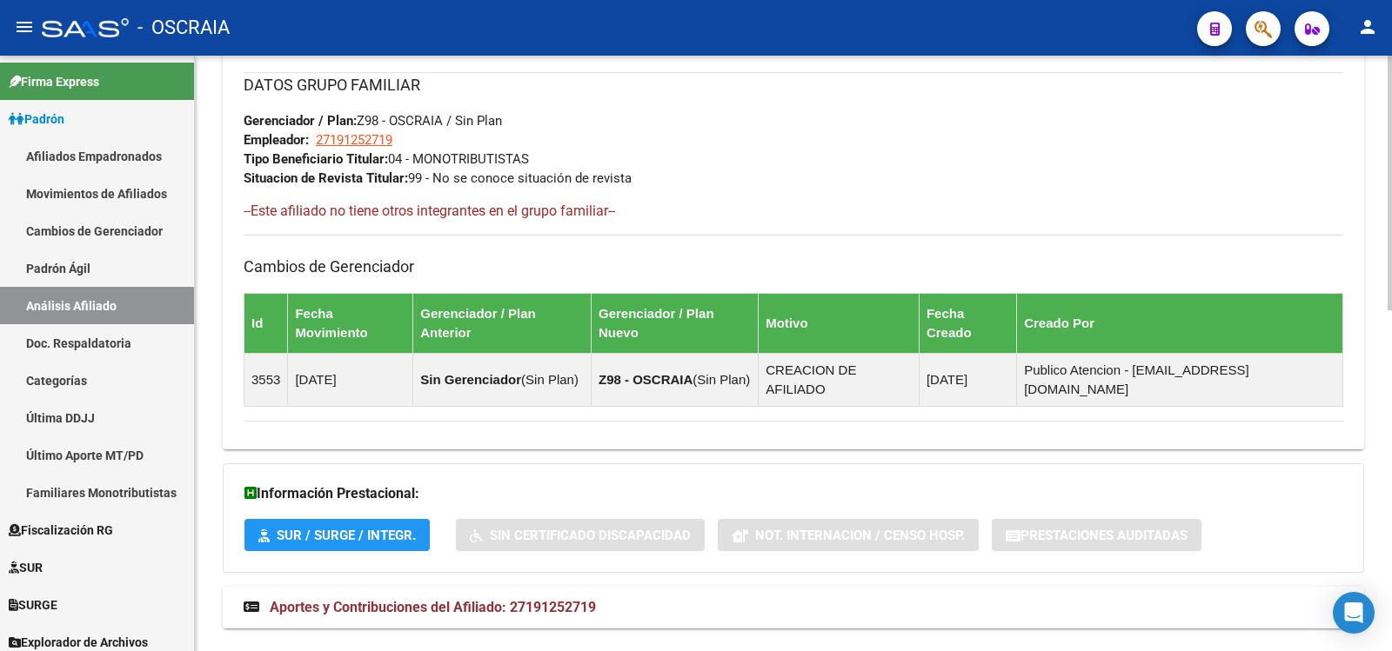
click at [591, 587] on mat-expansion-panel-header "Aportes y Contribuciones del Afiliado: 27191252719" at bounding box center [793, 608] width 1141 height 42
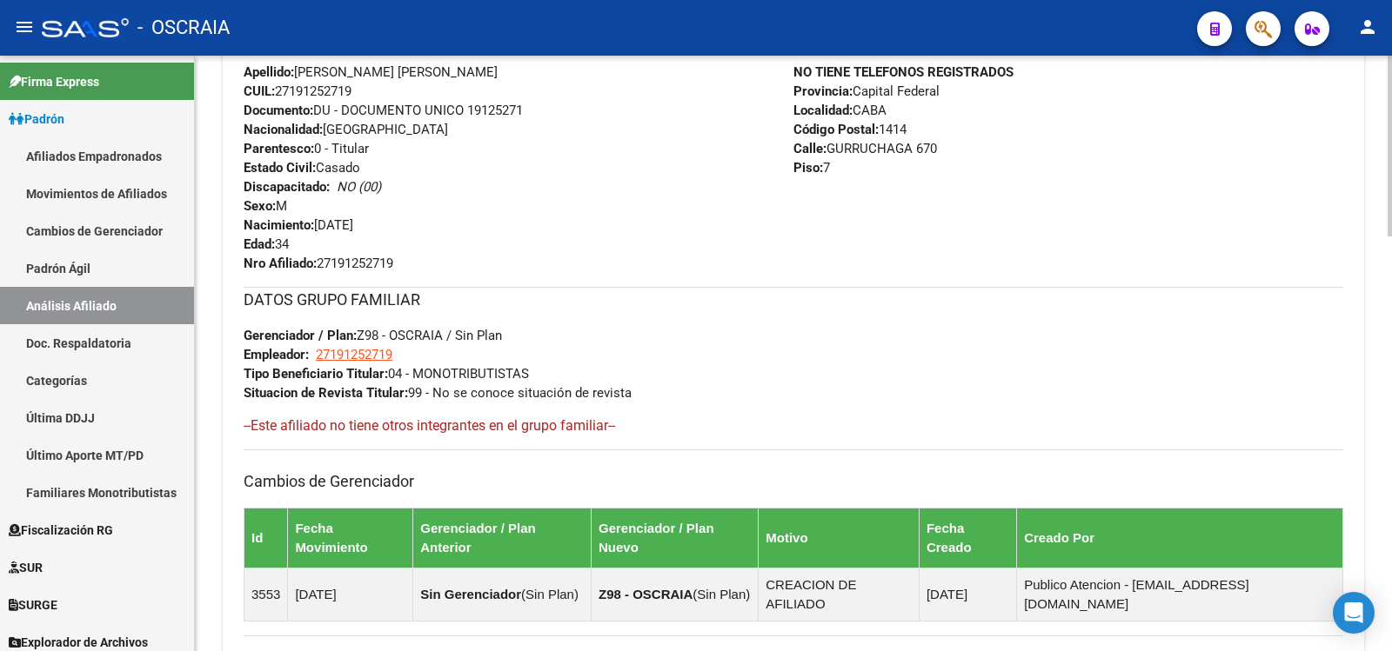
scroll to position [290, 0]
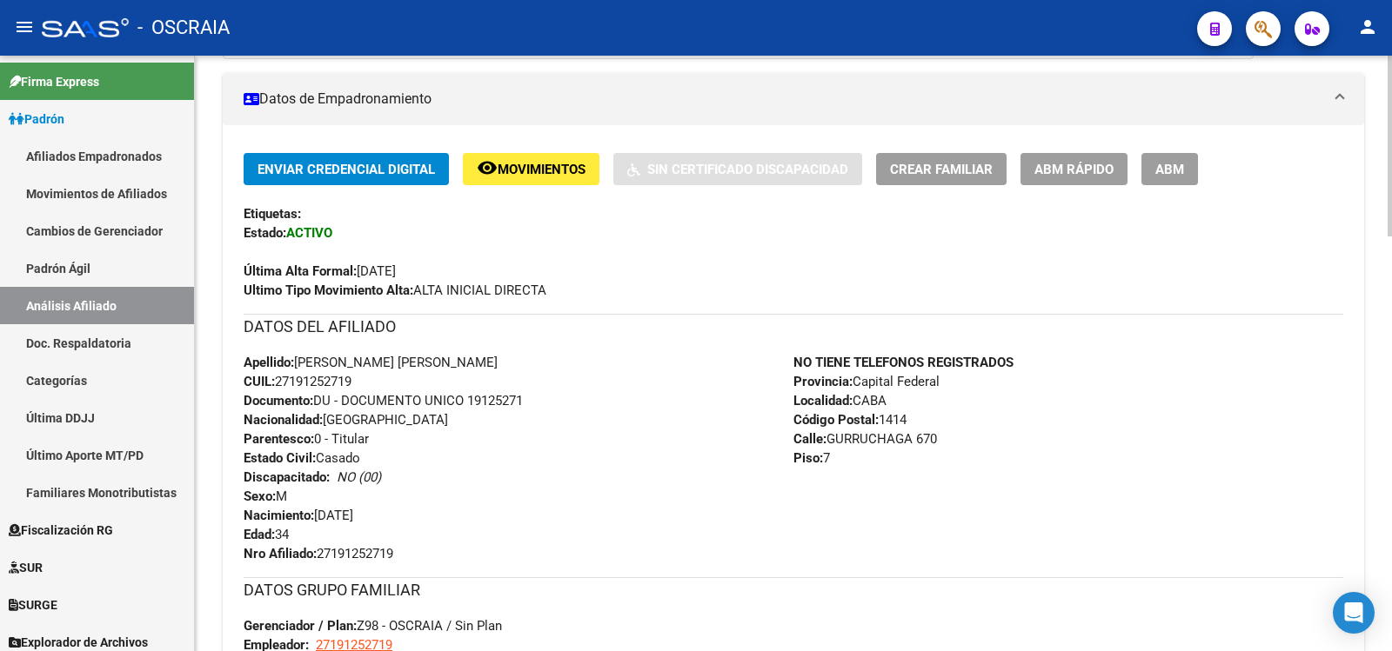
drag, startPoint x: 357, startPoint y: 385, endPoint x: 280, endPoint y: 387, distance: 76.6
click at [280, 387] on div "Apellido: [PERSON_NAME] [PERSON_NAME] CUIL: 27191252719 Documento: DU - DOCUMEN…" at bounding box center [519, 458] width 550 height 210
click at [51, 262] on link "Padrón Ágil" at bounding box center [97, 268] width 194 height 37
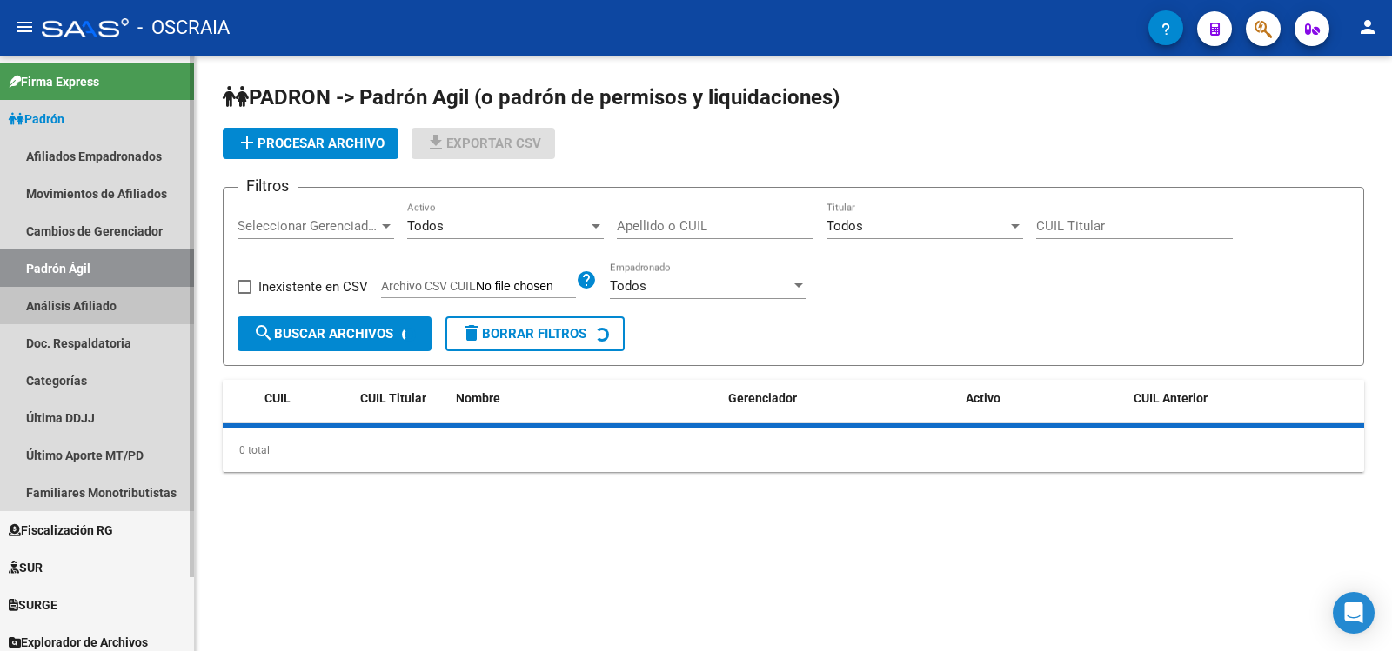
click at [75, 316] on link "Análisis Afiliado" at bounding box center [97, 305] width 194 height 37
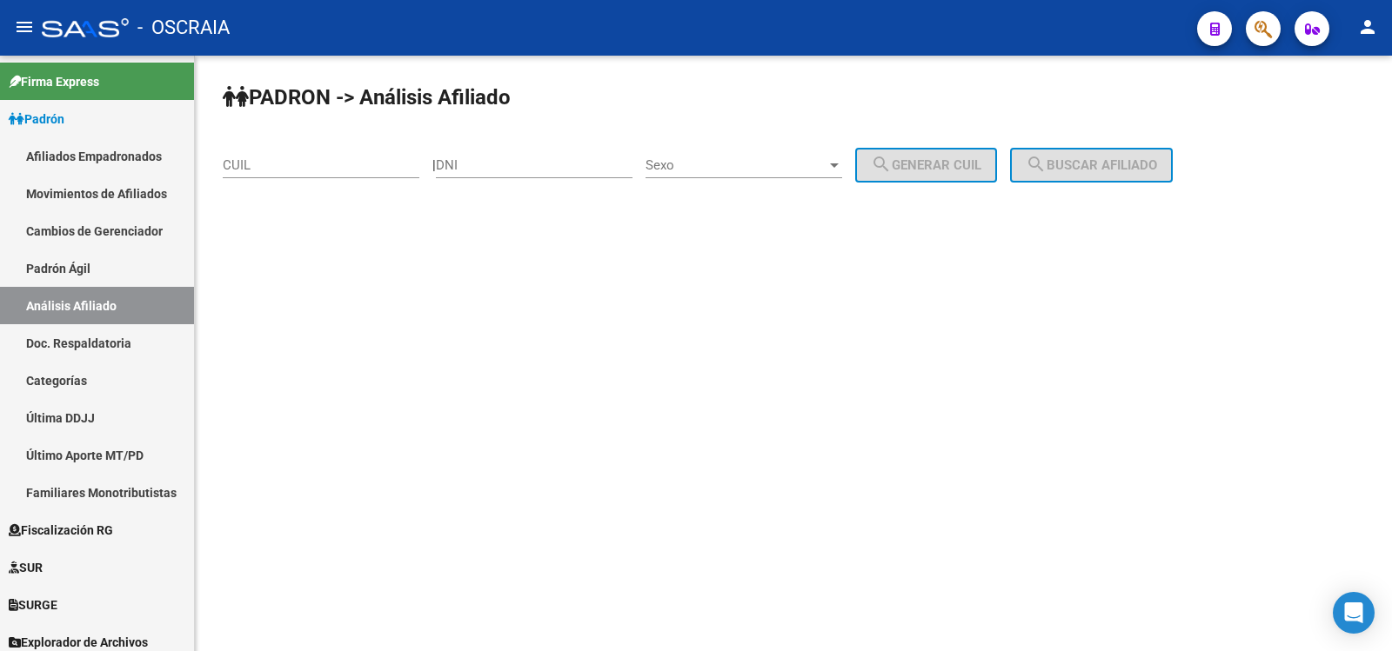
click at [354, 172] on input "CUIL" at bounding box center [321, 165] width 197 height 16
paste input "20-96143141-8"
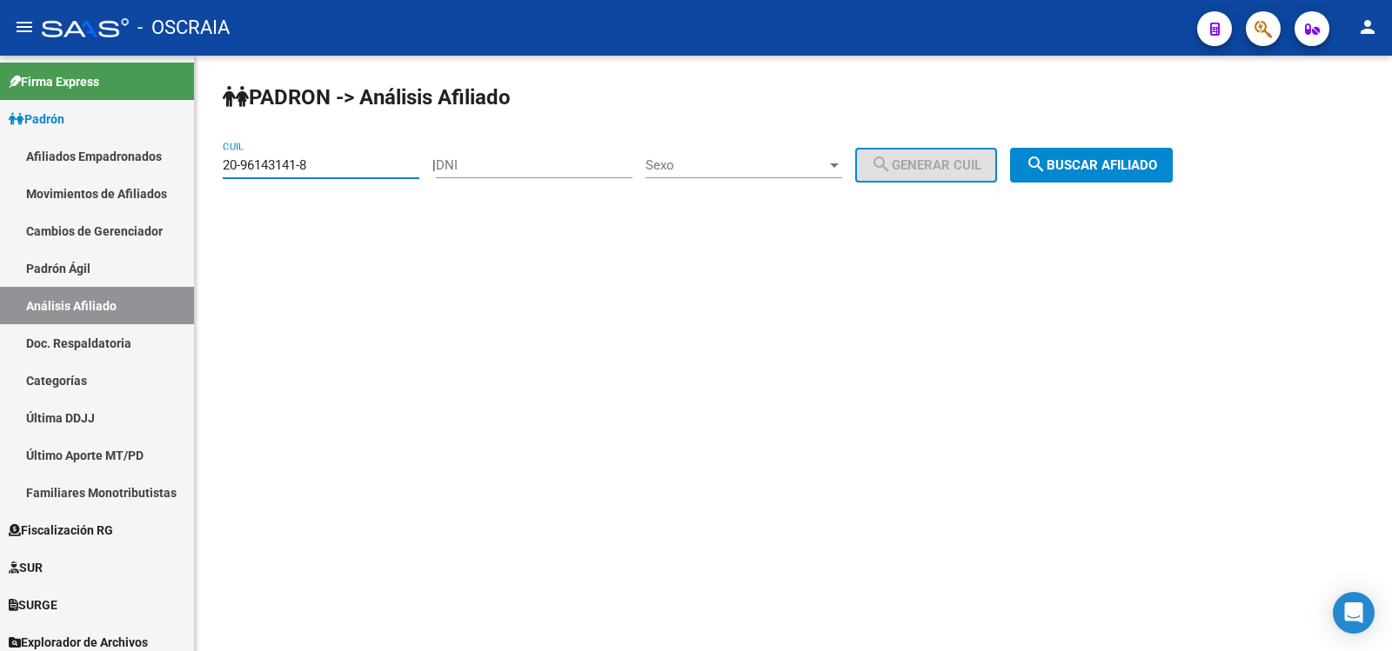
type input "20-96143141-8"
click at [1099, 152] on button "search Buscar afiliado" at bounding box center [1091, 165] width 163 height 35
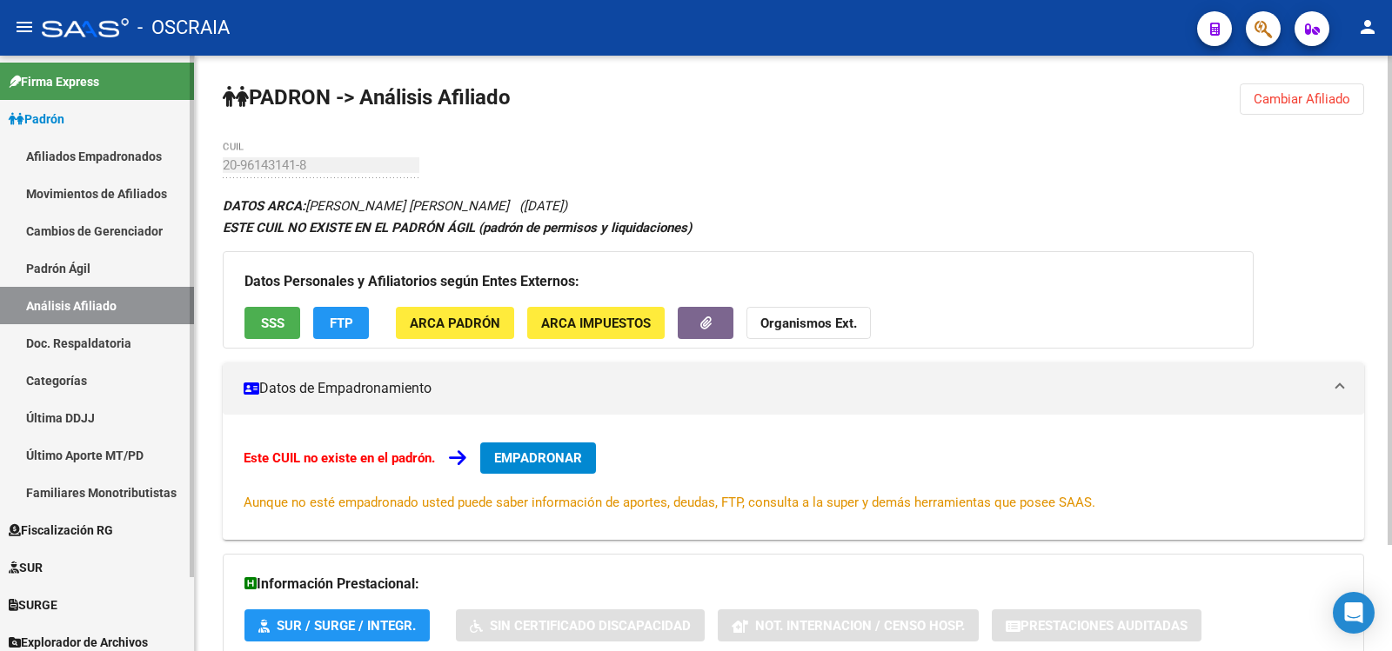
click at [104, 264] on link "Padrón Ágil" at bounding box center [97, 268] width 194 height 37
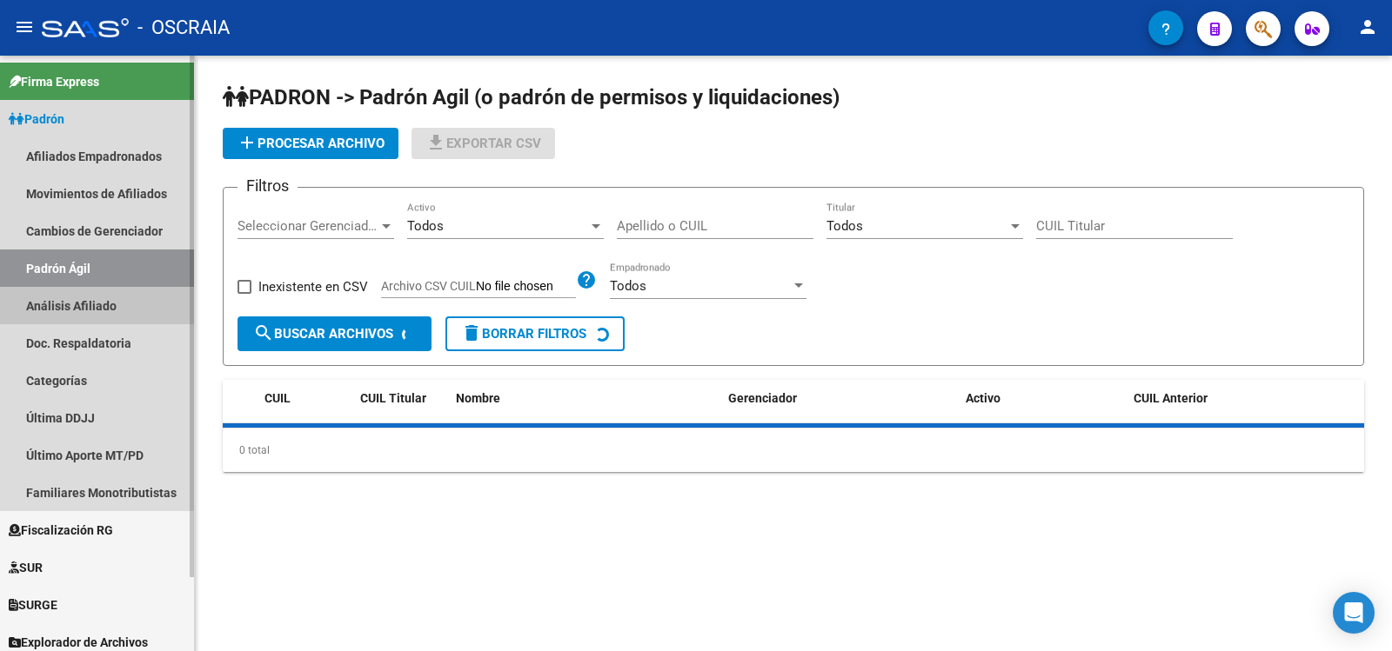
click at [99, 309] on link "Análisis Afiliado" at bounding box center [97, 305] width 194 height 37
drag, startPoint x: 99, startPoint y: 309, endPoint x: 268, endPoint y: 217, distance: 192.3
click at [99, 309] on link "Análisis Afiliado" at bounding box center [97, 305] width 194 height 37
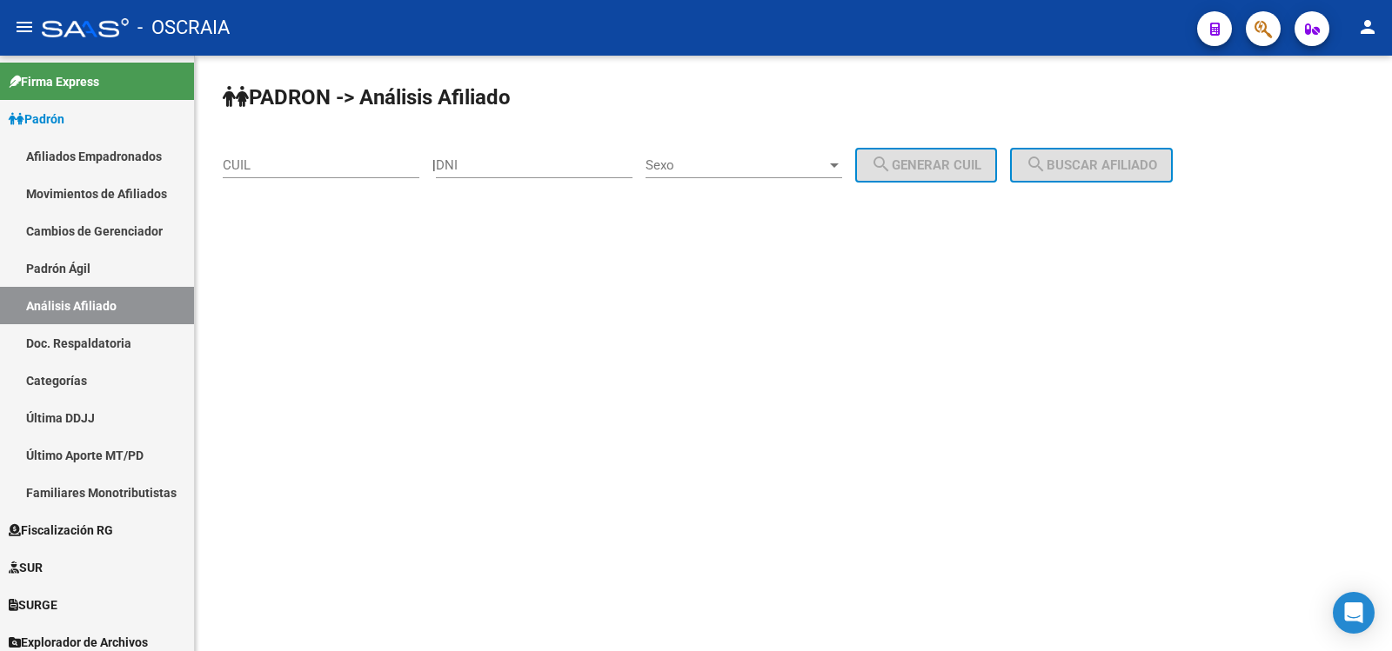
click at [321, 155] on div "CUIL" at bounding box center [321, 159] width 197 height 37
paste input "27-24871383-1"
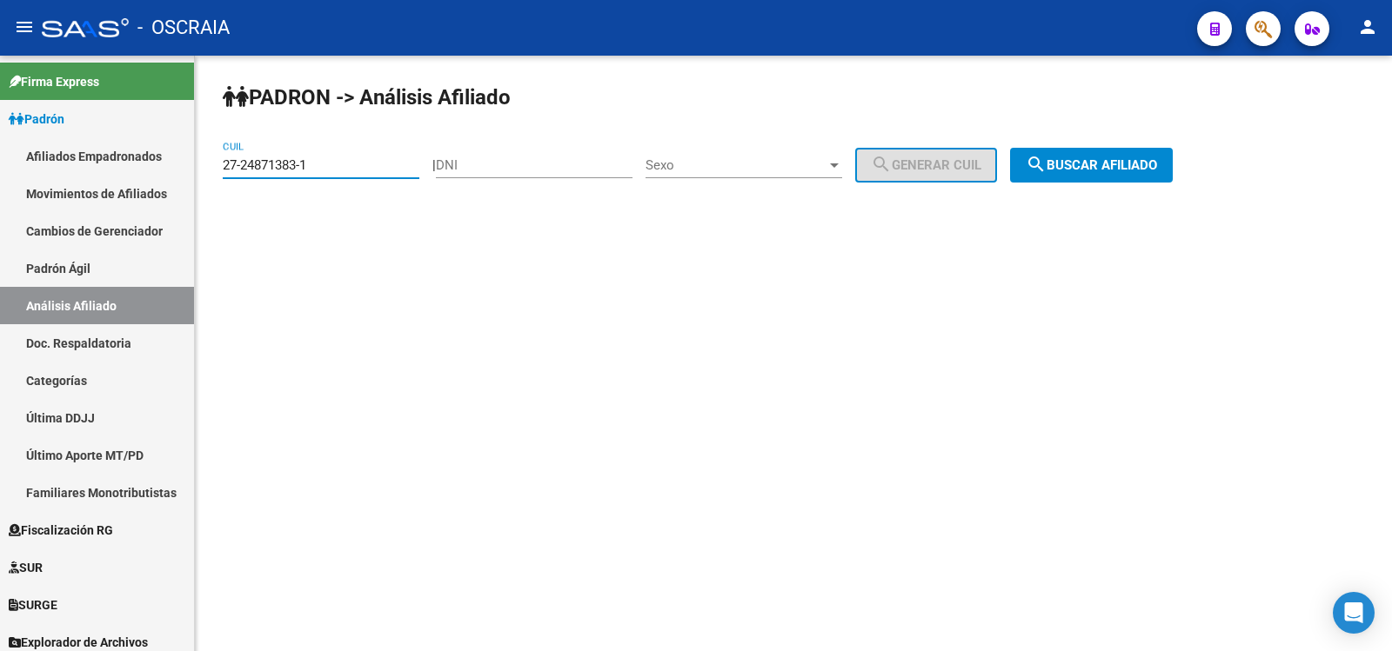
type input "27-24871383-1"
click at [1068, 166] on span "search Buscar afiliado" at bounding box center [1091, 165] width 131 height 16
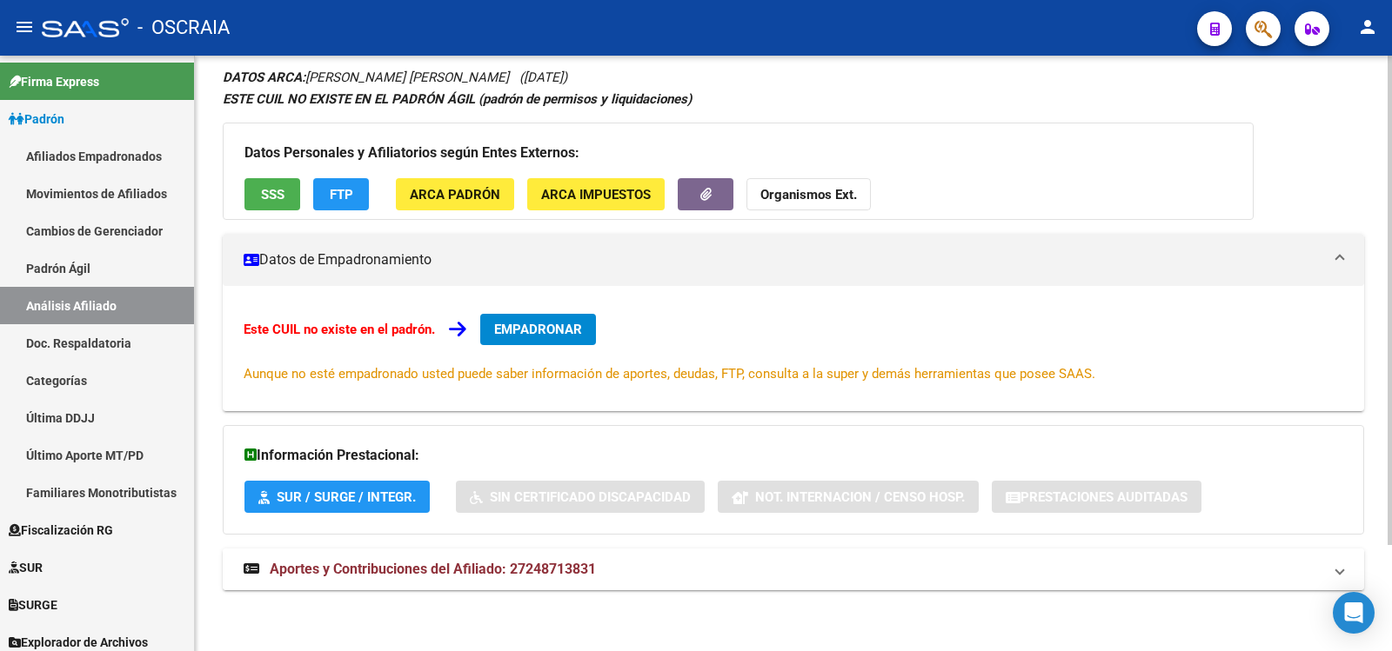
click at [639, 580] on mat-expansion-panel-header "Aportes y Contribuciones del Afiliado: 27248713831" at bounding box center [793, 570] width 1141 height 42
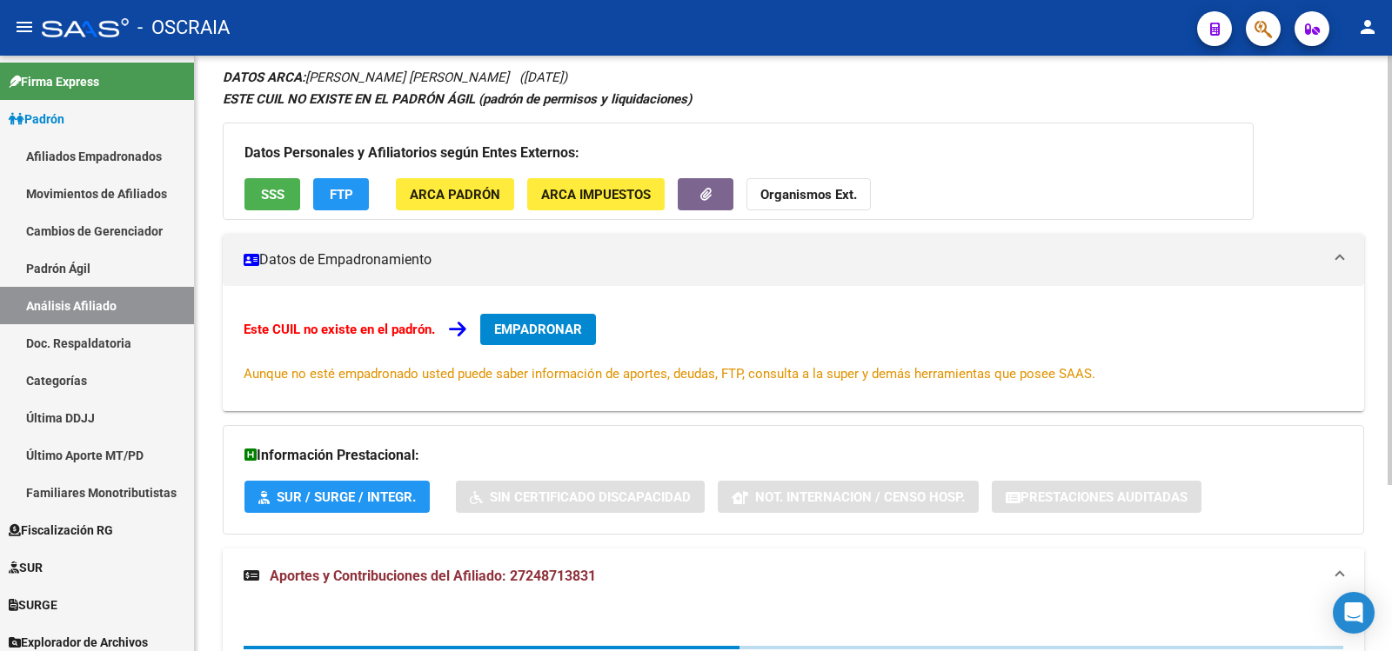
scroll to position [231, 0]
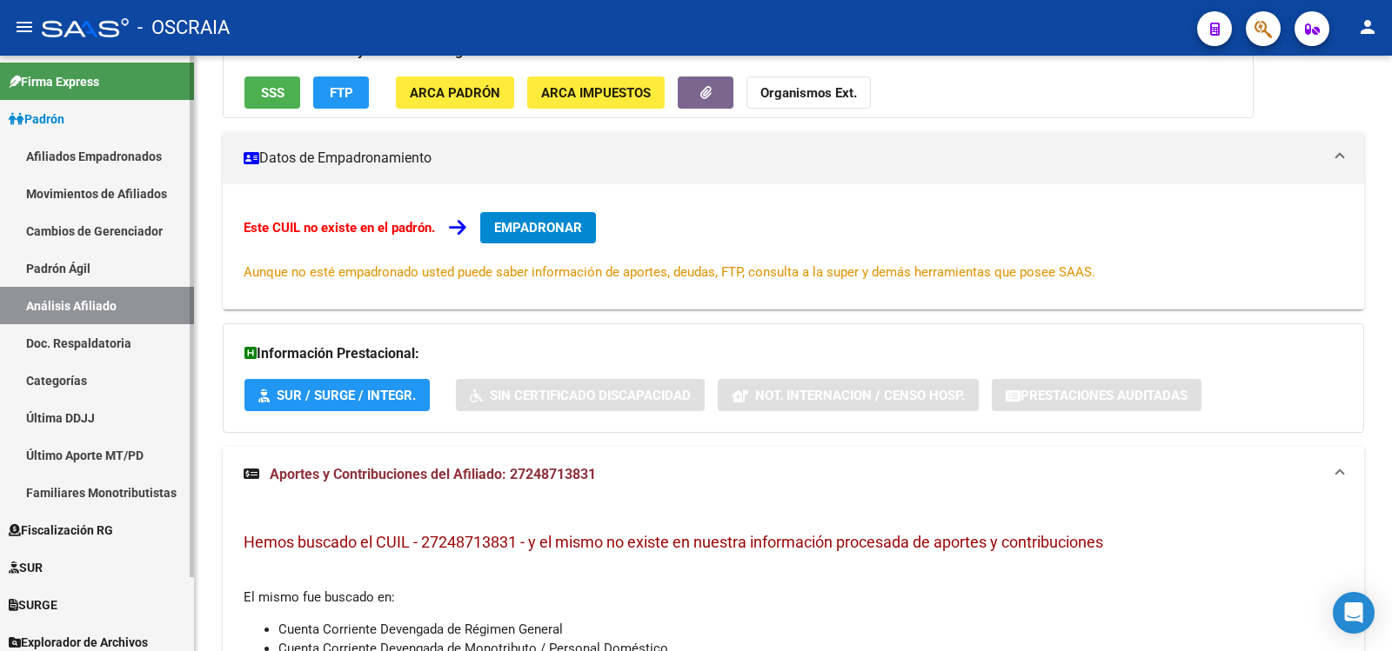
click at [130, 268] on link "Padrón Ágil" at bounding box center [97, 268] width 194 height 37
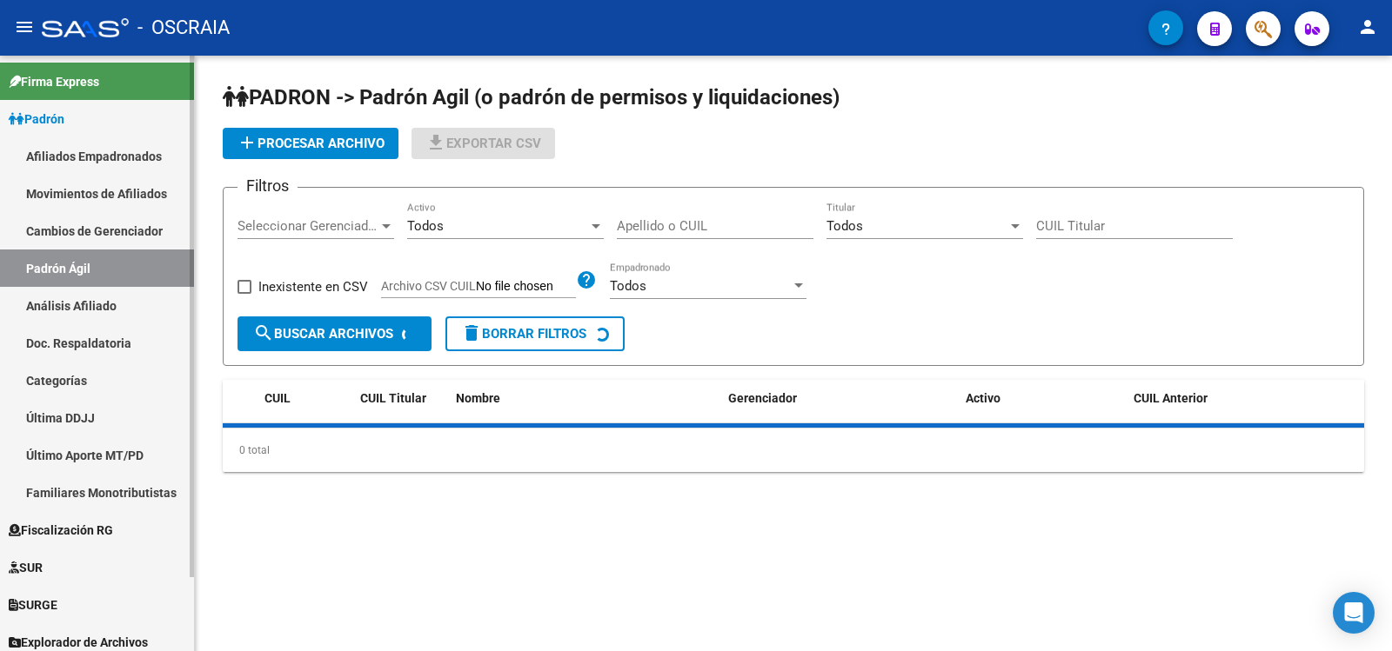
click at [140, 306] on link "Análisis Afiliado" at bounding box center [97, 305] width 194 height 37
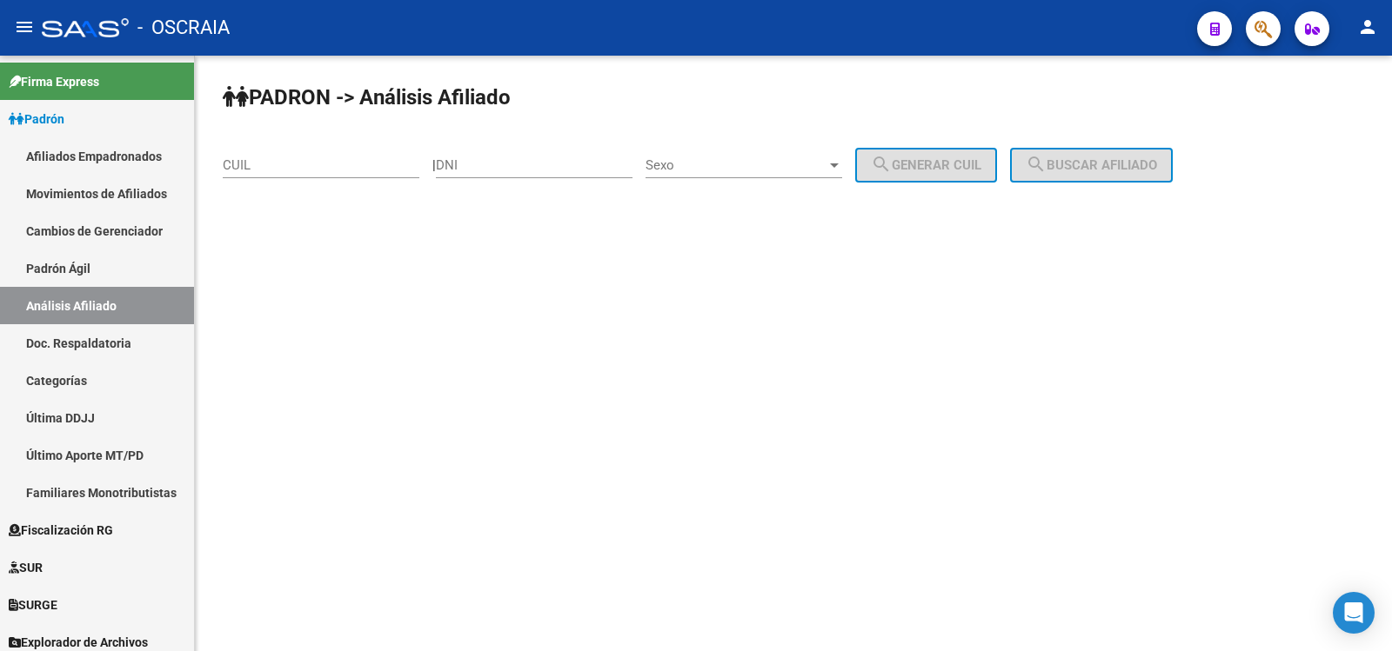
click at [312, 177] on div "CUIL" at bounding box center [321, 159] width 197 height 37
click at [309, 160] on input "CUIL" at bounding box center [321, 165] width 197 height 16
paste input "27-34269065-9"
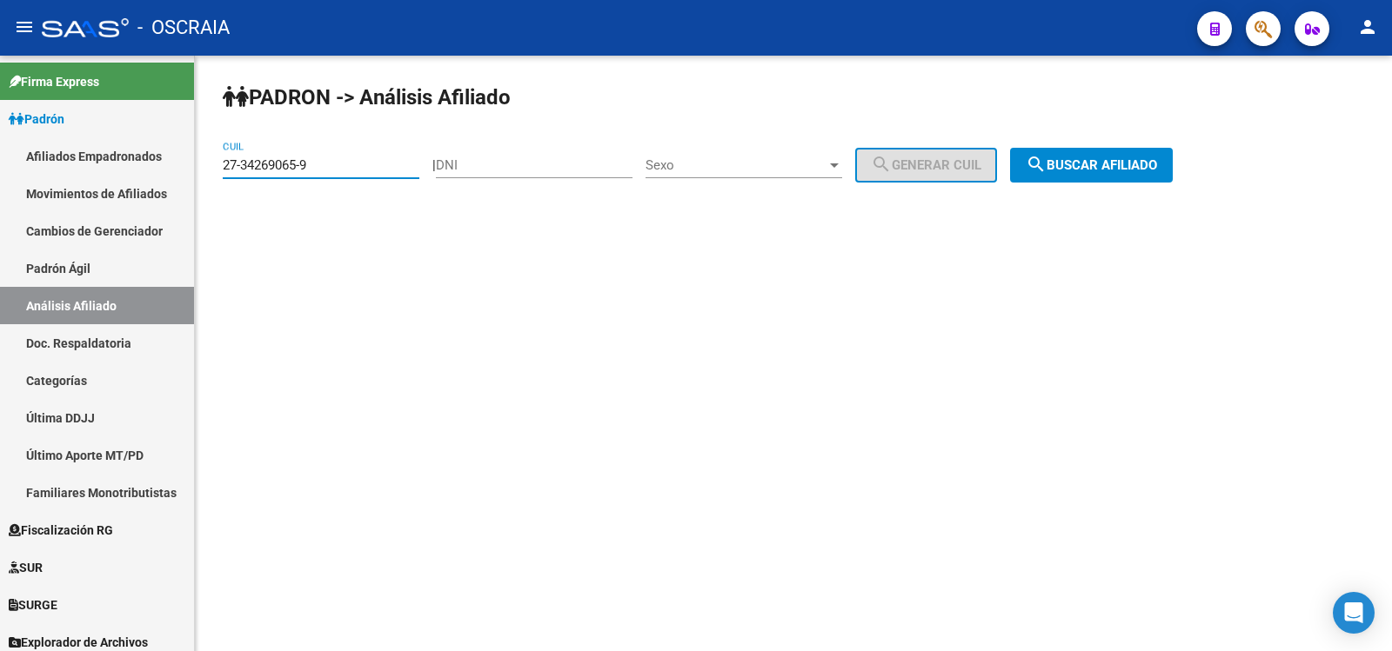
type input "27-34269065-9"
click at [1073, 167] on span "search Buscar afiliado" at bounding box center [1091, 165] width 131 height 16
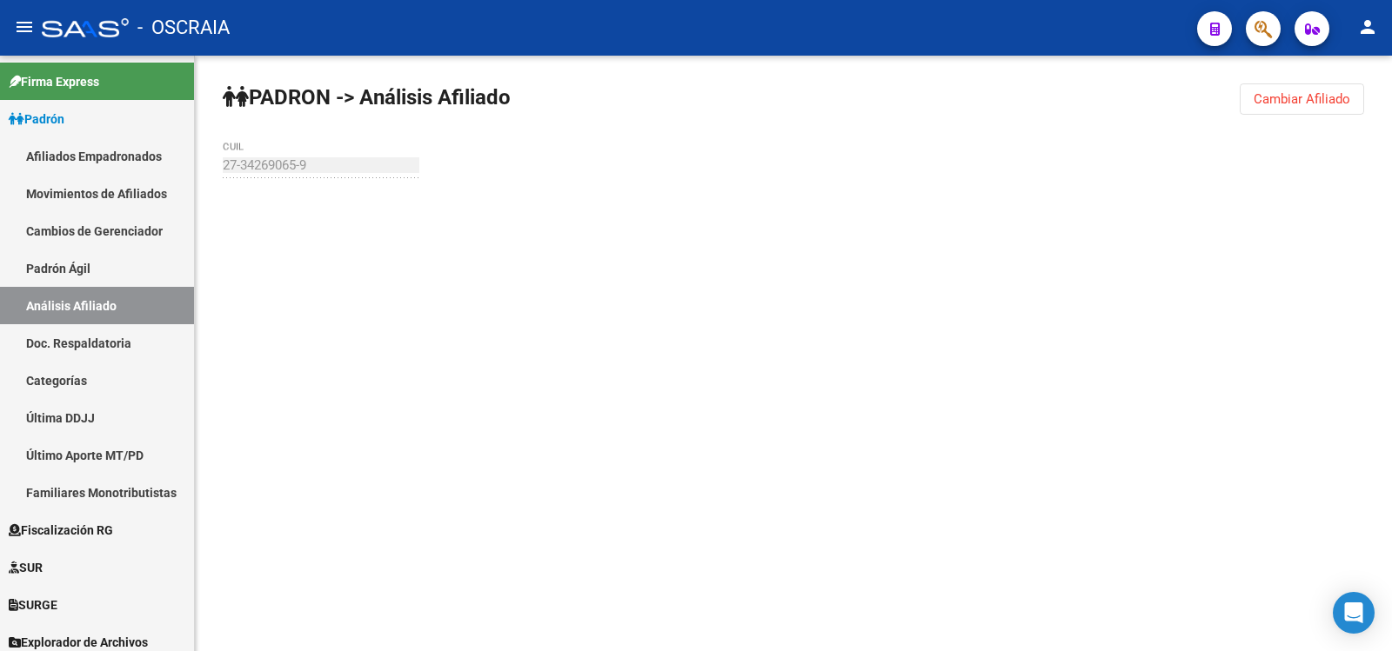
click at [1073, 167] on div "[PERSON_NAME] -> Análisis Afiliado Cambiar Afiliado 27-34269065-9 CUIL" at bounding box center [793, 165] width 1197 height 219
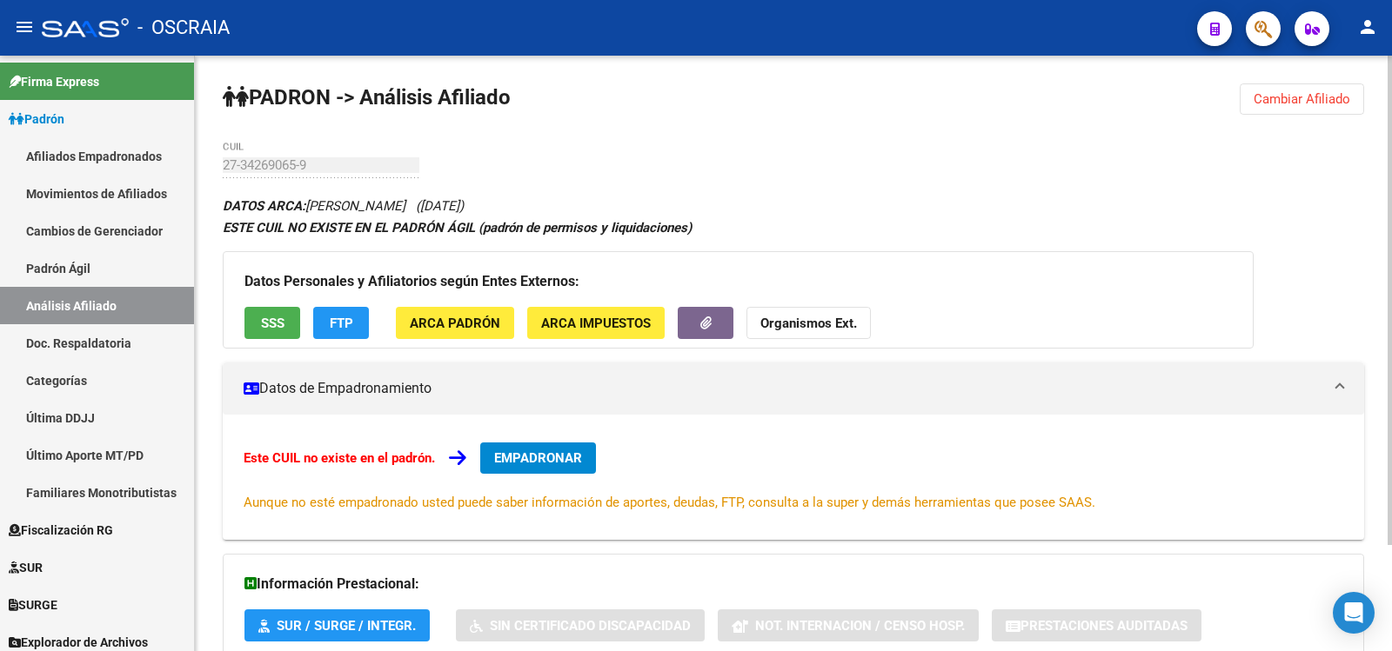
scroll to position [129, 0]
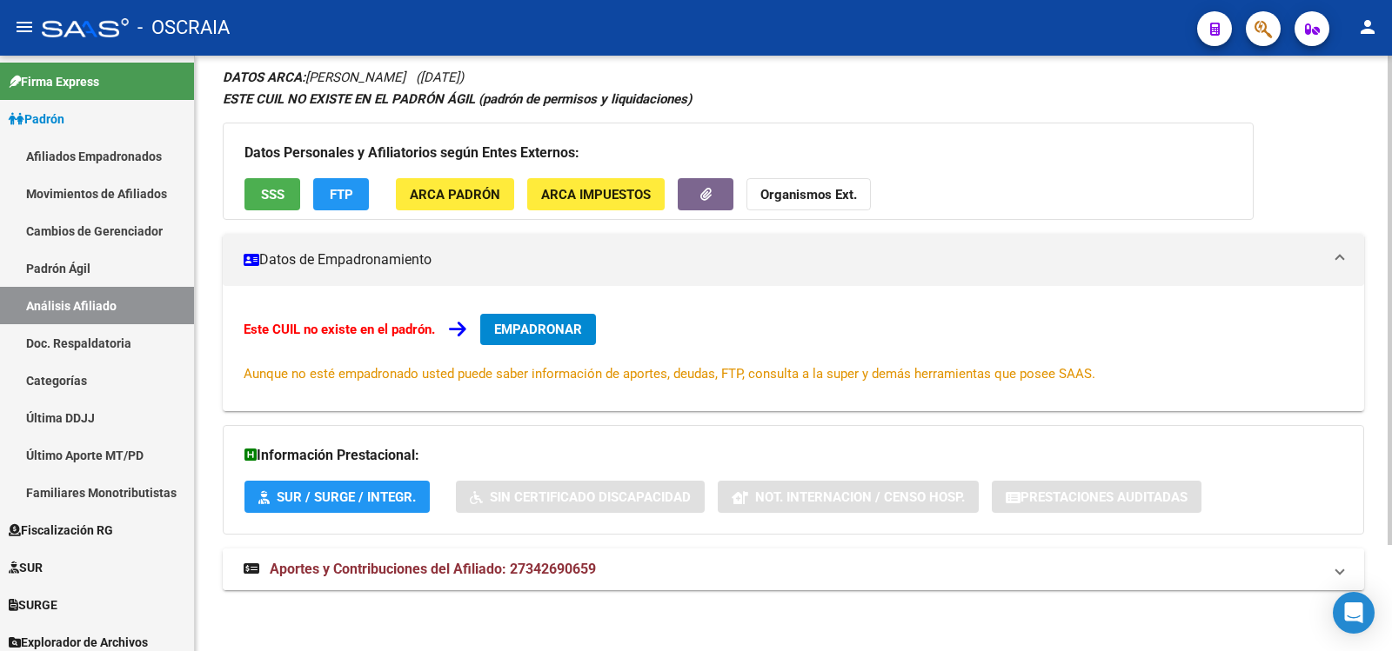
click at [712, 577] on mat-panel-title "Aportes y Contribuciones del Afiliado: 27342690659" at bounding box center [783, 569] width 1079 height 19
click at [632, 565] on mat-panel-title "Aportes y Contribuciones del Afiliado: 27342690659" at bounding box center [783, 569] width 1079 height 19
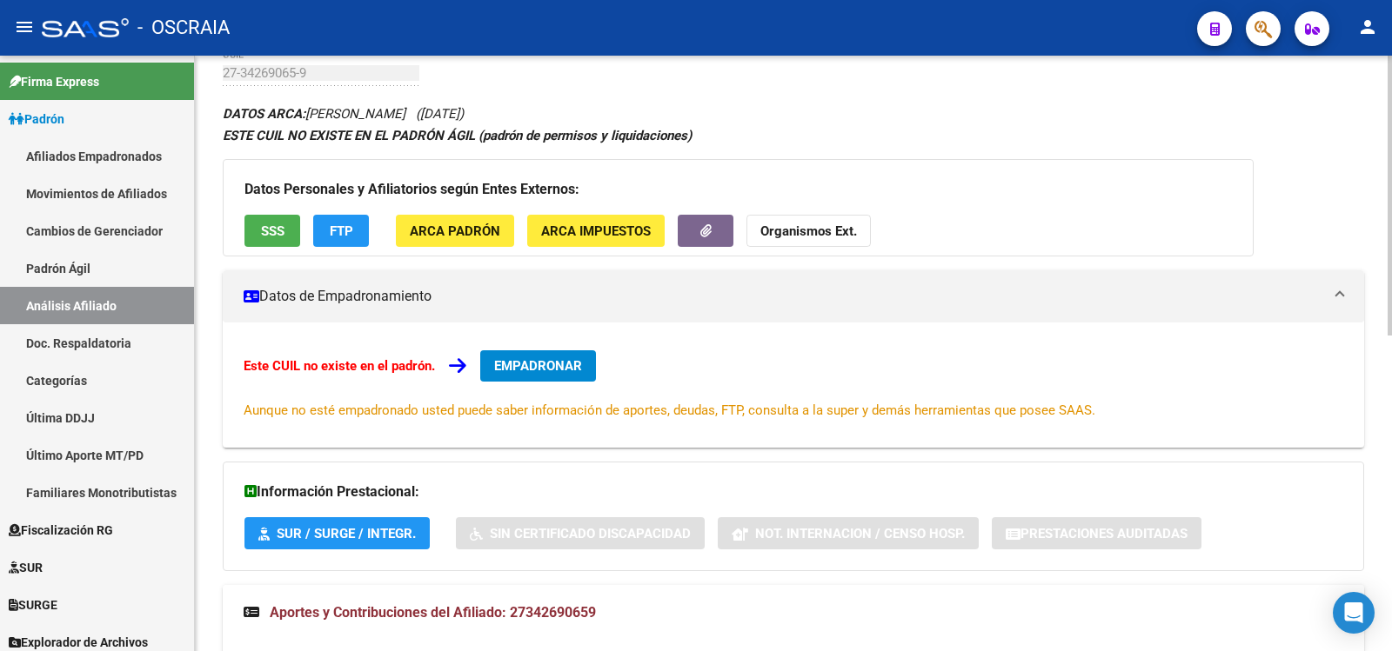
scroll to position [0, 0]
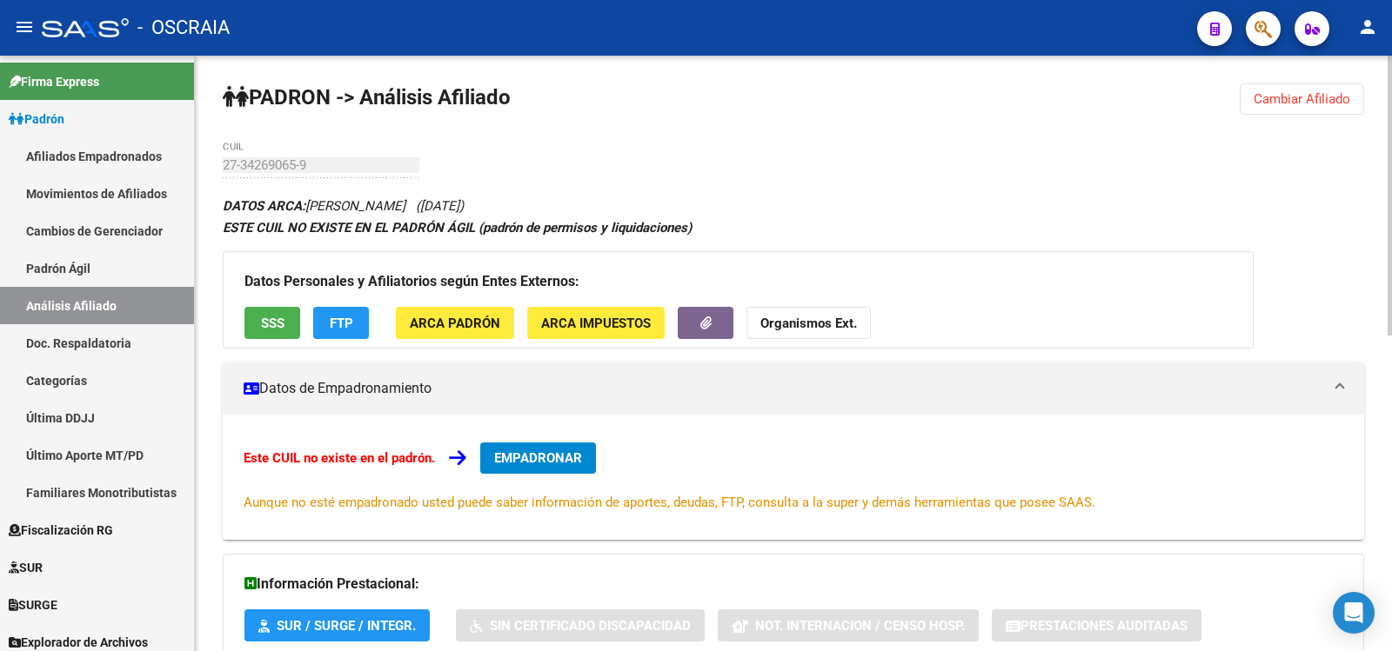
drag, startPoint x: 333, startPoint y: 154, endPoint x: 266, endPoint y: 168, distance: 68.4
click at [244, 157] on div "27-34269065-9 CUIL" at bounding box center [321, 159] width 197 height 37
click at [60, 277] on link "Padrón Ágil" at bounding box center [97, 268] width 194 height 37
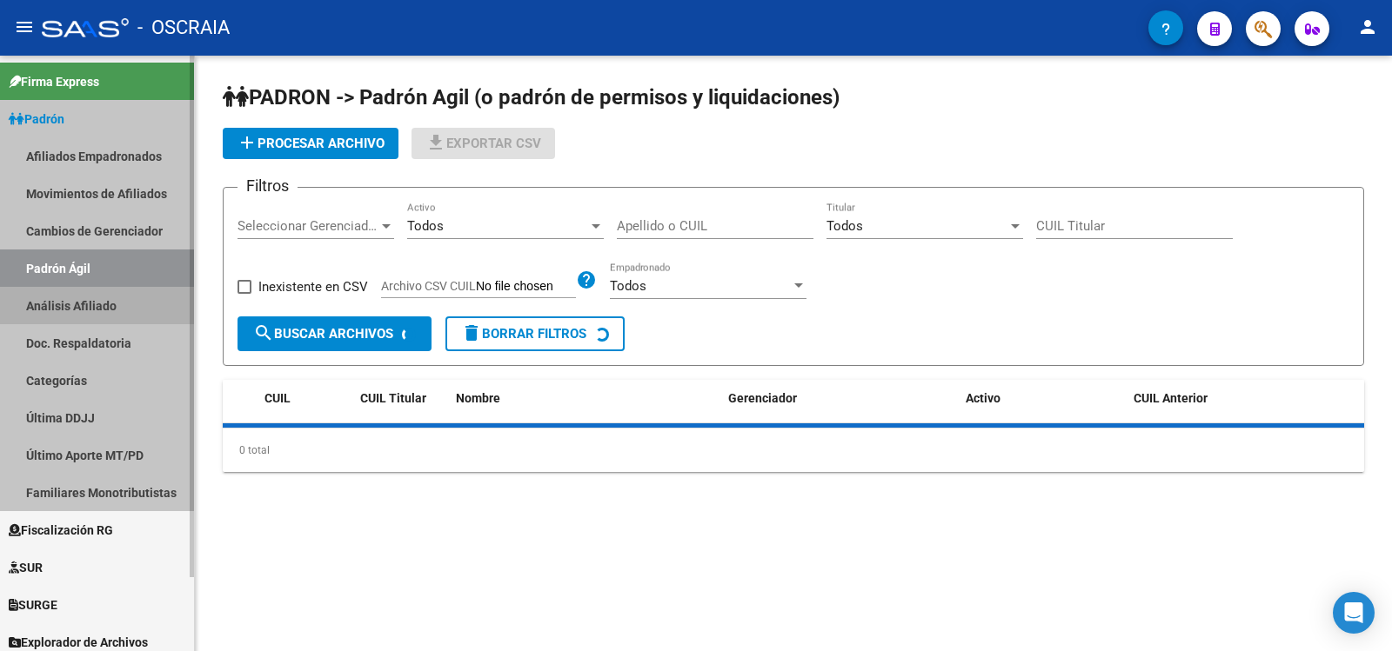
click at [77, 297] on link "Análisis Afiliado" at bounding box center [97, 305] width 194 height 37
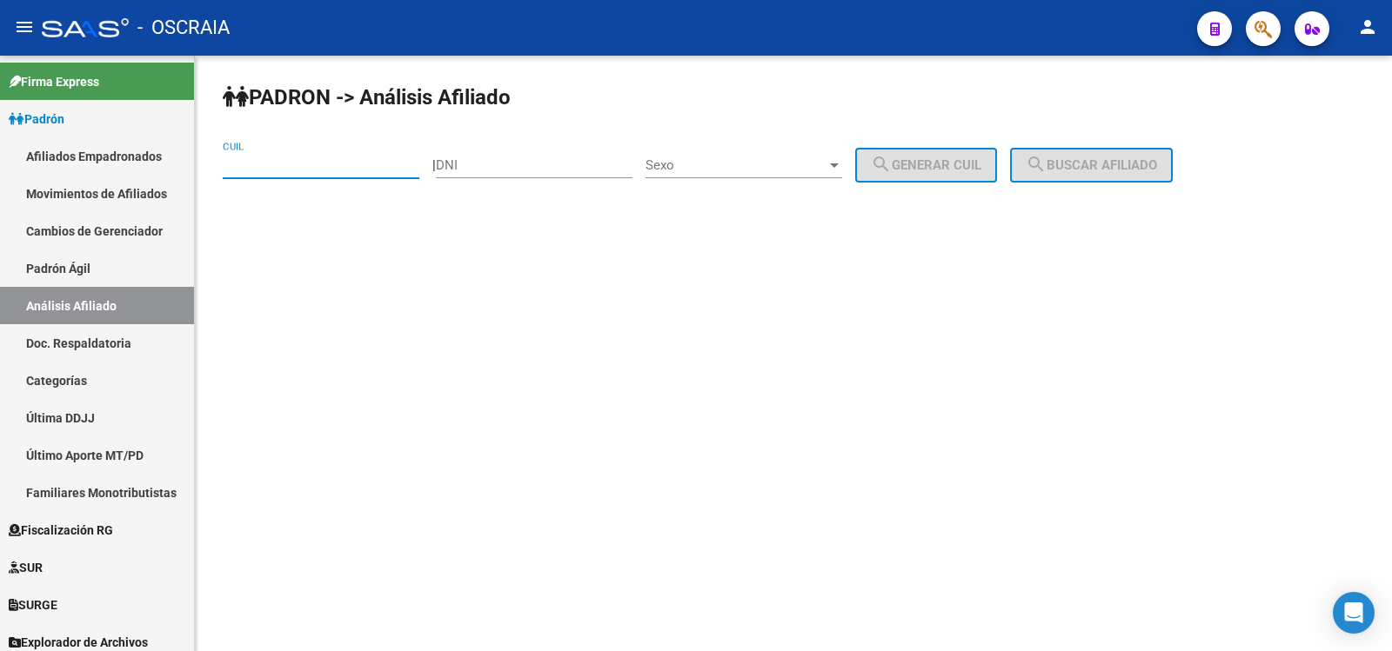
click at [283, 170] on input "CUIL" at bounding box center [321, 165] width 197 height 16
paste input "20-96143141-8"
type input "20-96143141-8"
click at [1081, 151] on button "search Buscar afiliado" at bounding box center [1091, 165] width 163 height 35
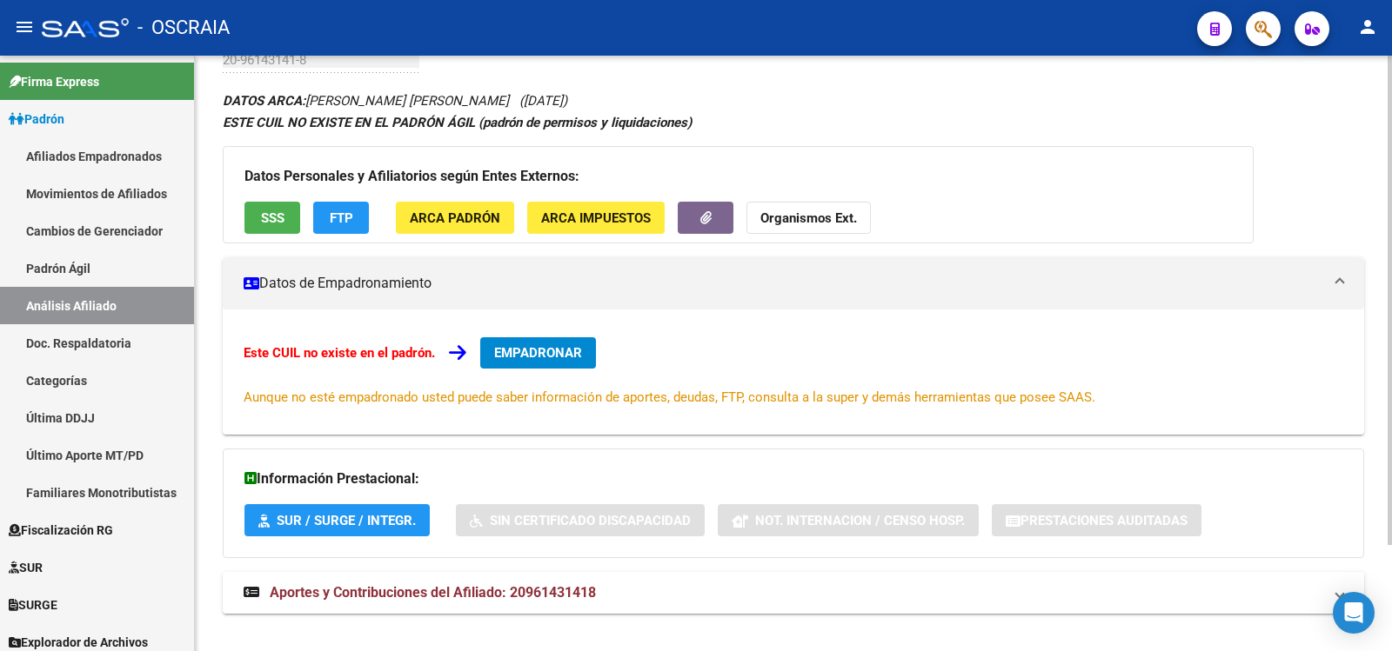
scroll to position [129, 0]
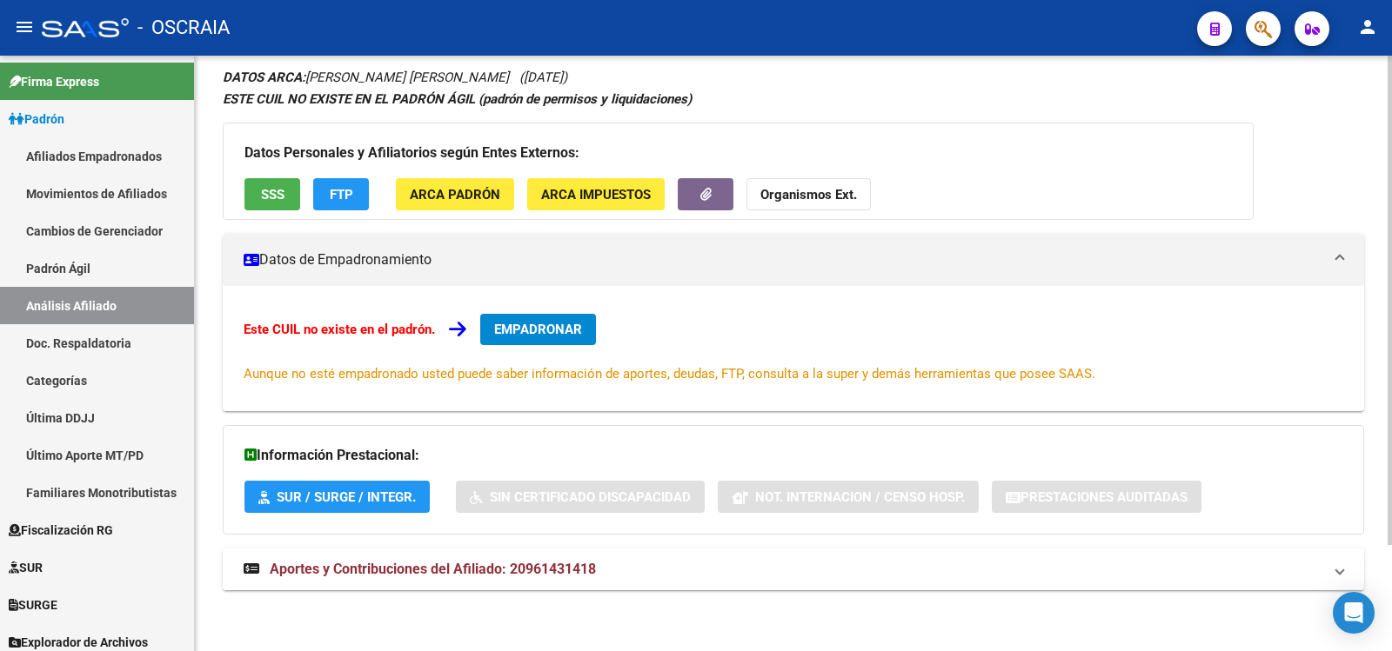
click at [651, 577] on mat-panel-title "Aportes y Contribuciones del Afiliado: 20961431418" at bounding box center [783, 569] width 1079 height 19
drag, startPoint x: 641, startPoint y: 570, endPoint x: 655, endPoint y: 512, distance: 59.1
click at [641, 571] on mat-panel-title "Aportes y Contribuciones del Afiliado: 20961431418" at bounding box center [783, 569] width 1079 height 19
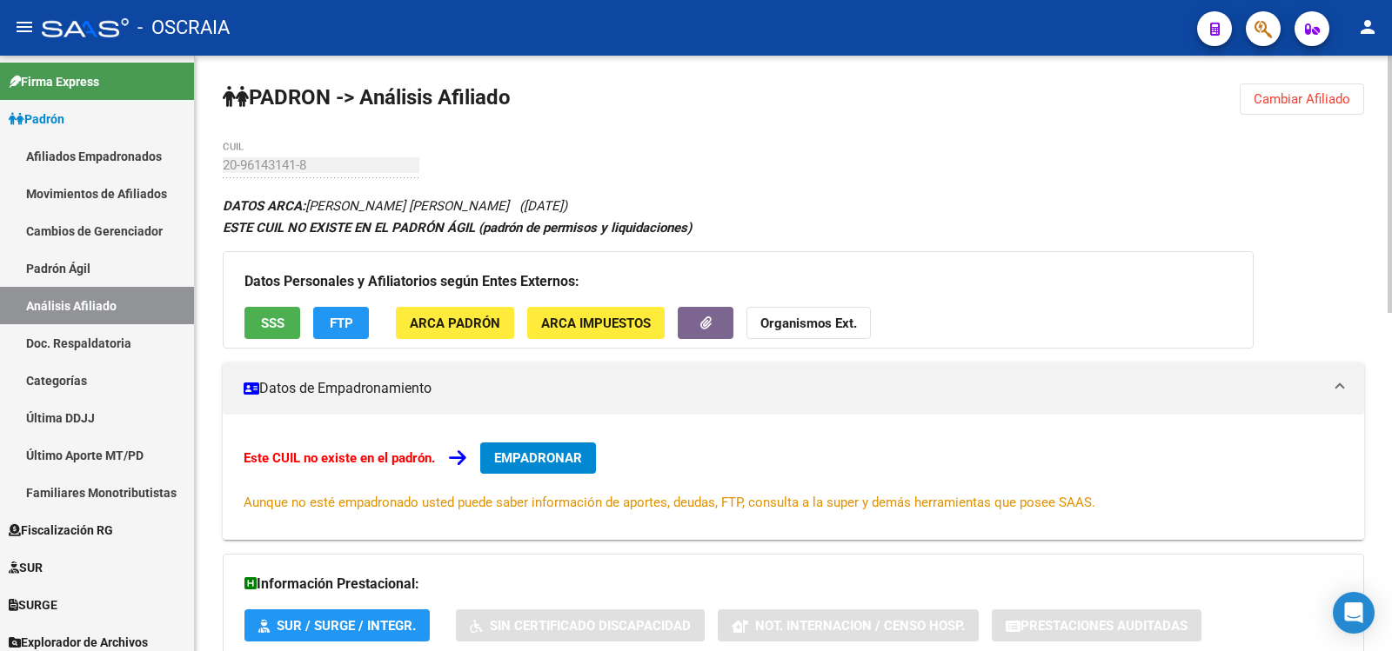
scroll to position [783, 0]
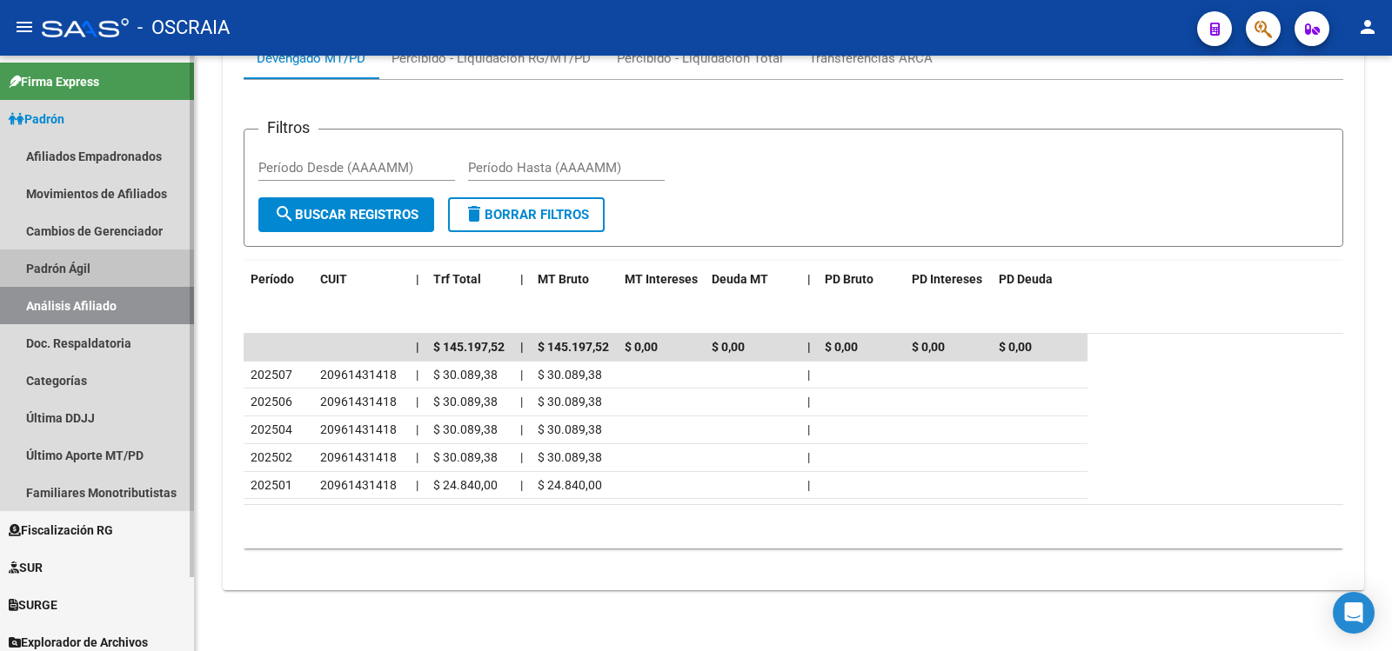
drag, startPoint x: 101, startPoint y: 255, endPoint x: 110, endPoint y: 299, distance: 45.2
click at [99, 256] on link "Padrón Ágil" at bounding box center [97, 268] width 194 height 37
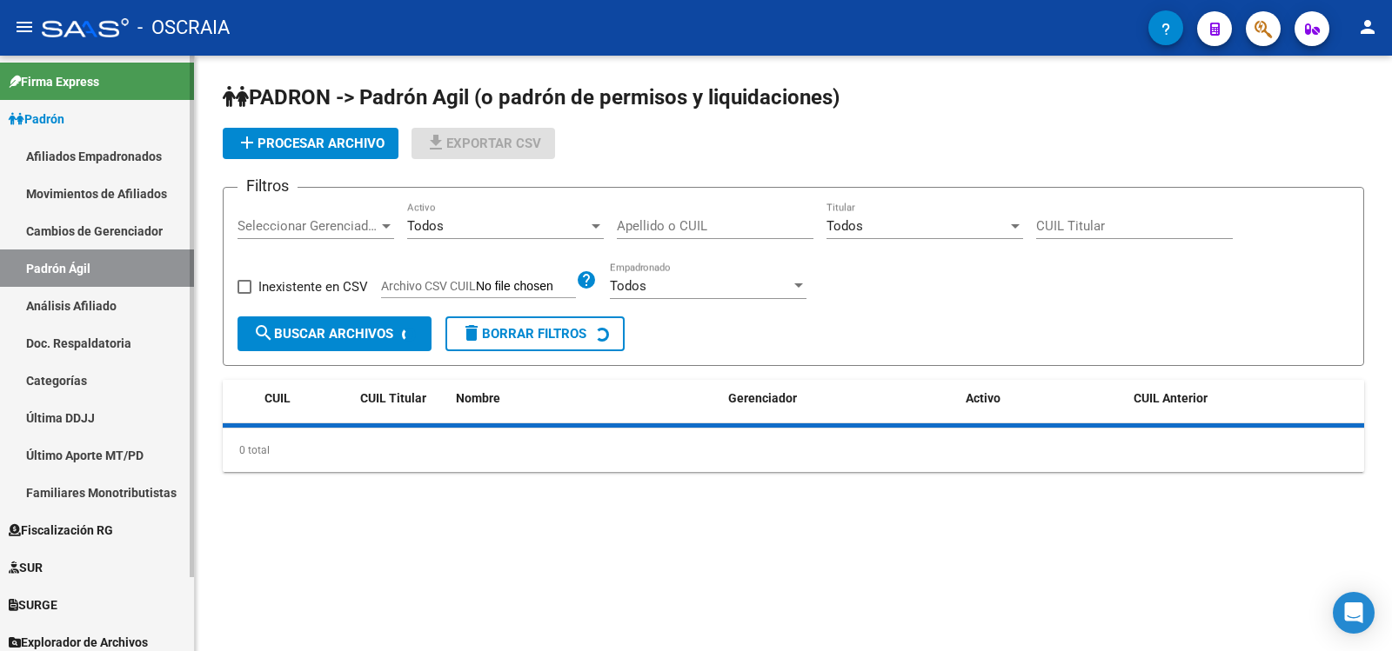
click at [110, 303] on link "Análisis Afiliado" at bounding box center [97, 305] width 194 height 37
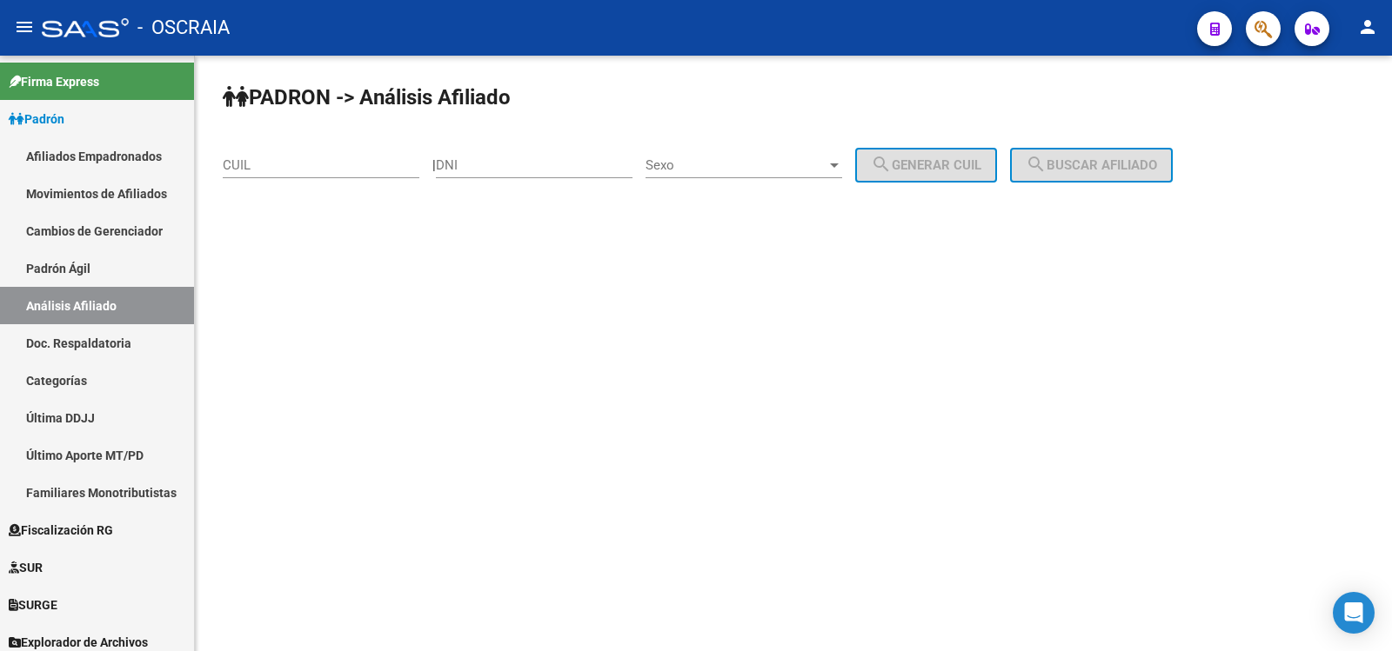
drag, startPoint x: 271, startPoint y: 180, endPoint x: 276, endPoint y: 170, distance: 11.3
click at [271, 180] on div "CUIL" at bounding box center [321, 168] width 197 height 54
click at [277, 169] on input "CUIL" at bounding box center [321, 165] width 197 height 16
paste input "27-38846790-3"
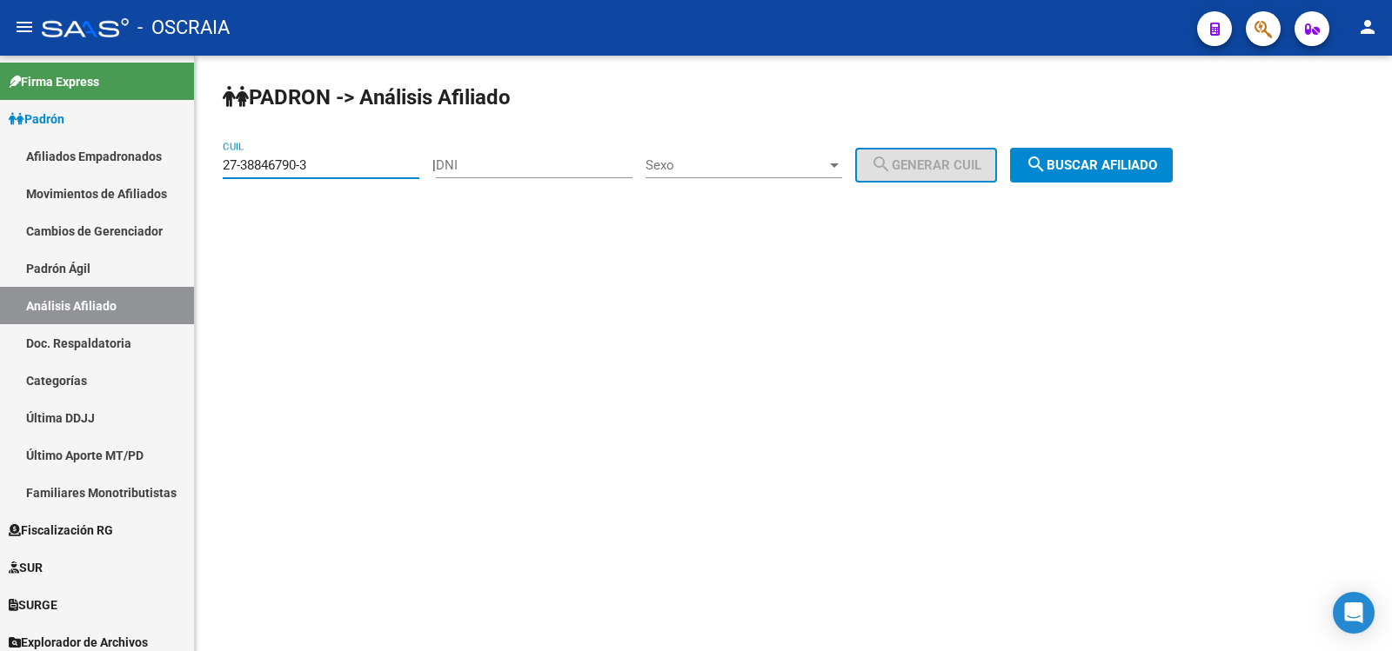
type input "27-38846790-3"
click at [1106, 168] on span "search Buscar afiliado" at bounding box center [1091, 165] width 131 height 16
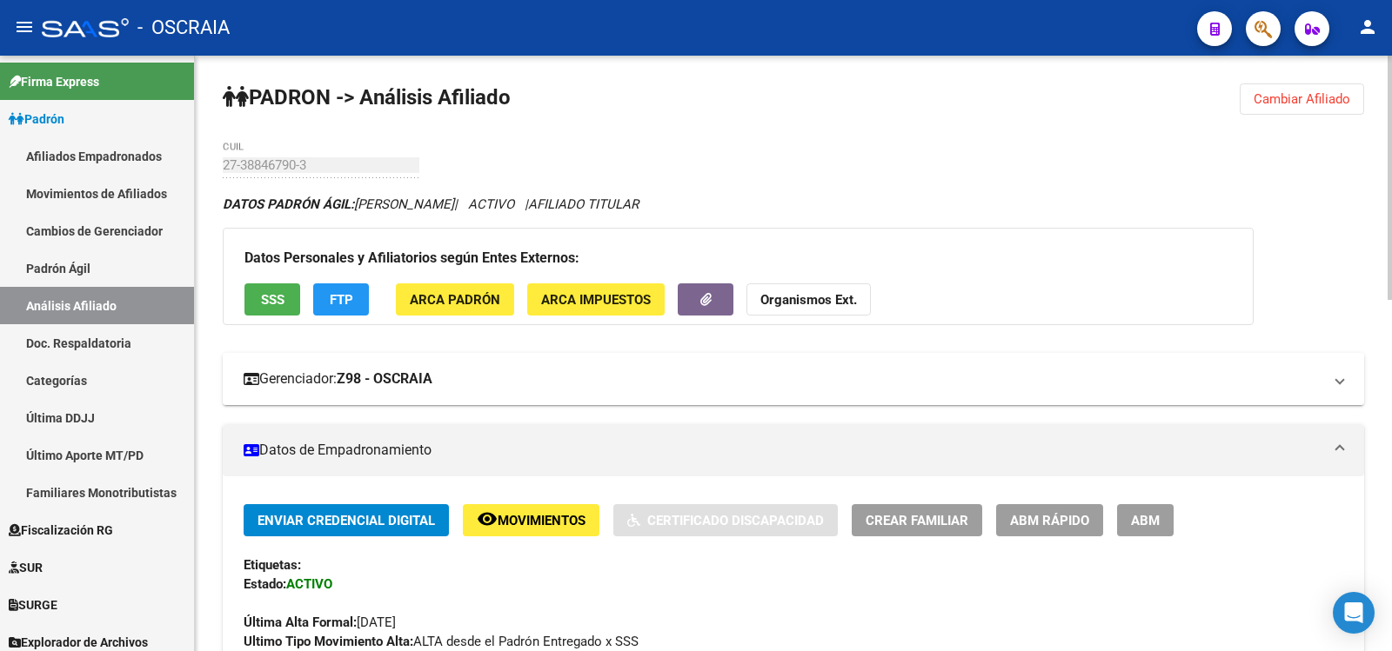
scroll to position [856, 0]
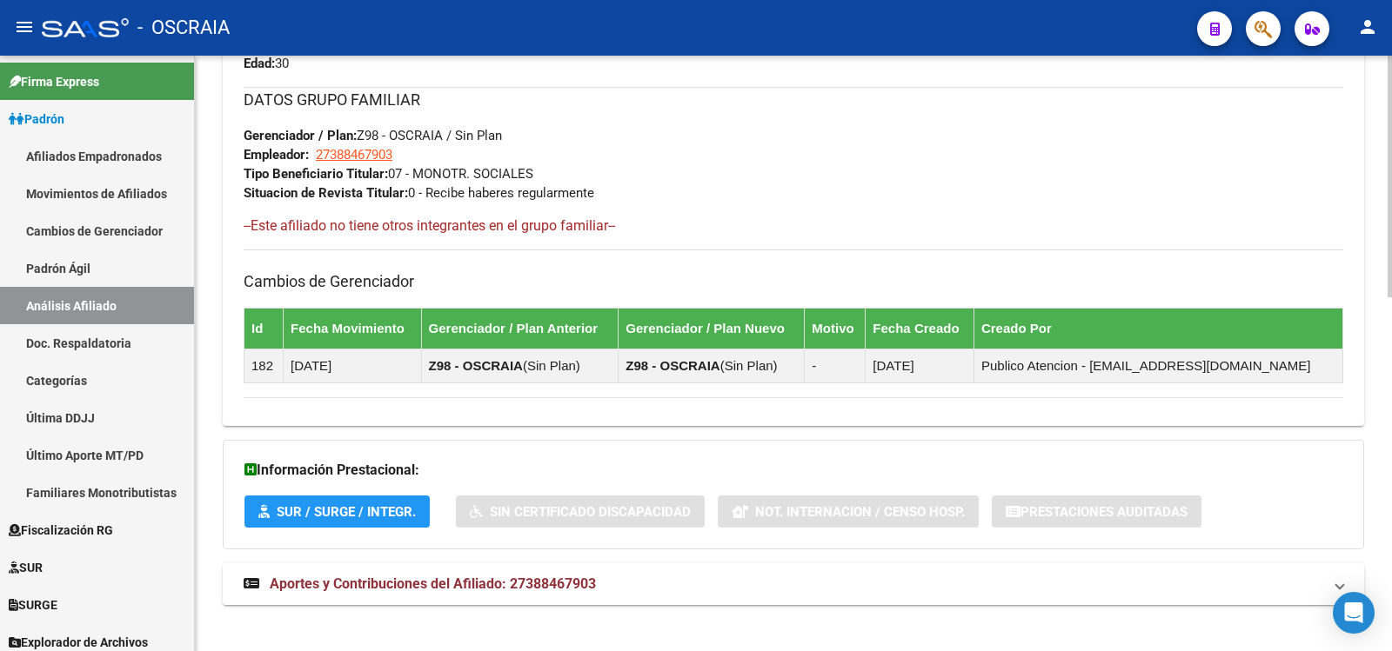
click at [577, 585] on span "Aportes y Contribuciones del Afiliado: 27388467903" at bounding box center [433, 584] width 326 height 17
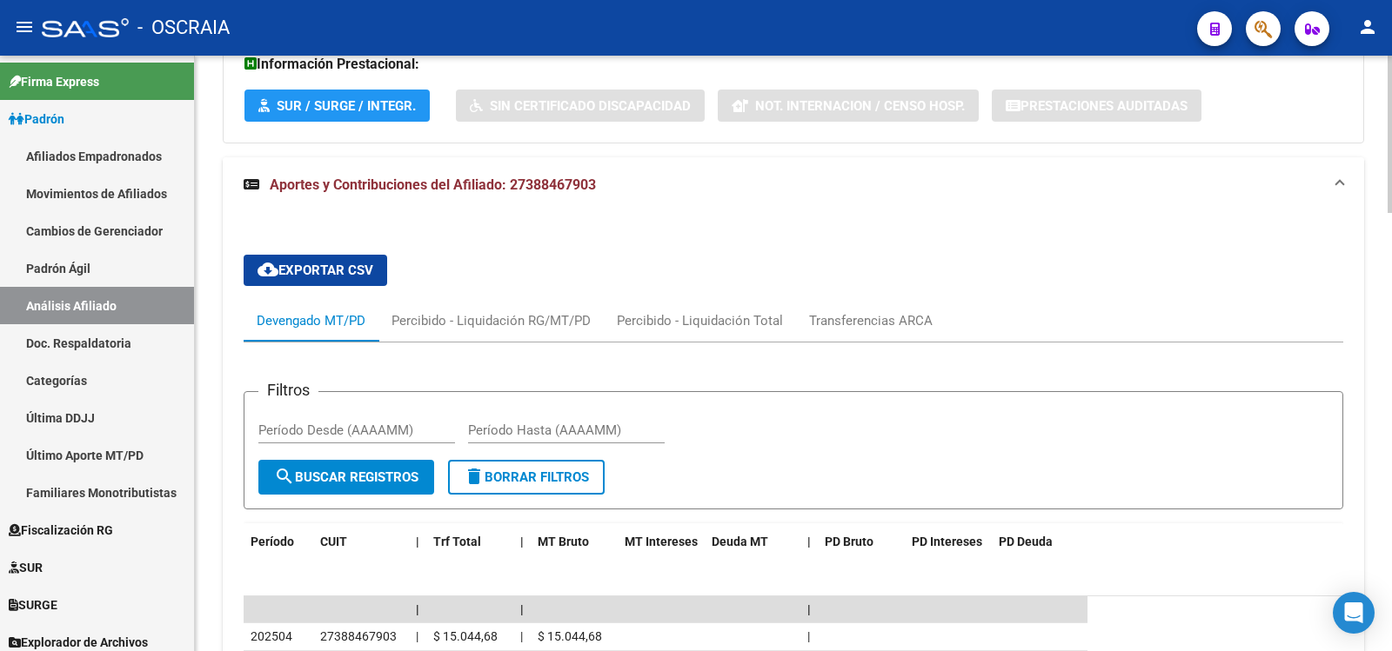
scroll to position [1663, 0]
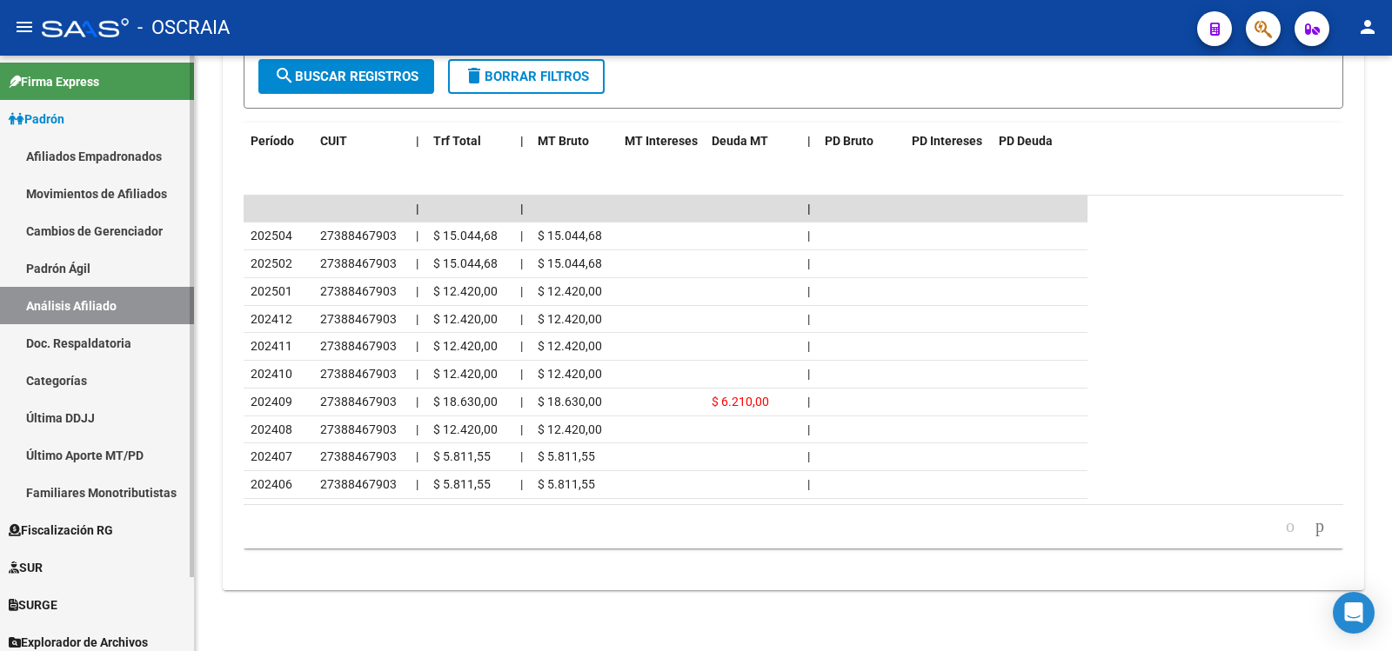
click at [115, 264] on link "Padrón Ágil" at bounding box center [97, 268] width 194 height 37
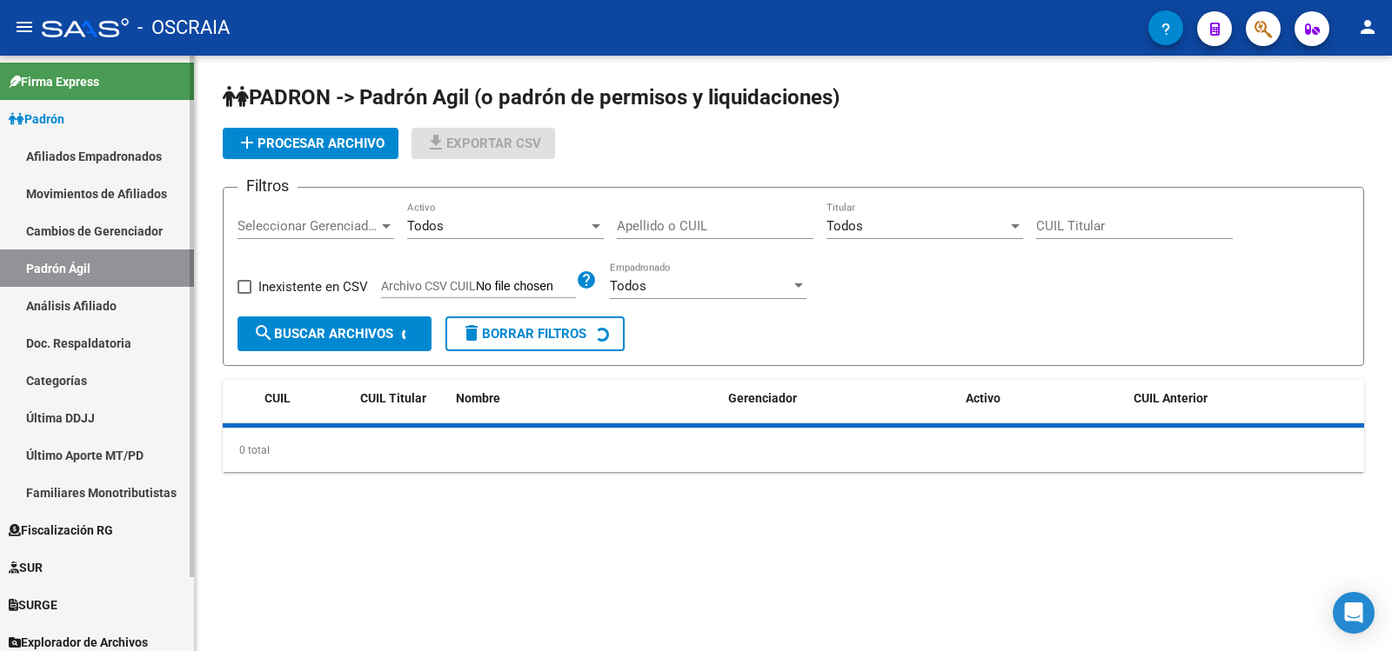
click at [121, 300] on link "Análisis Afiliado" at bounding box center [97, 305] width 194 height 37
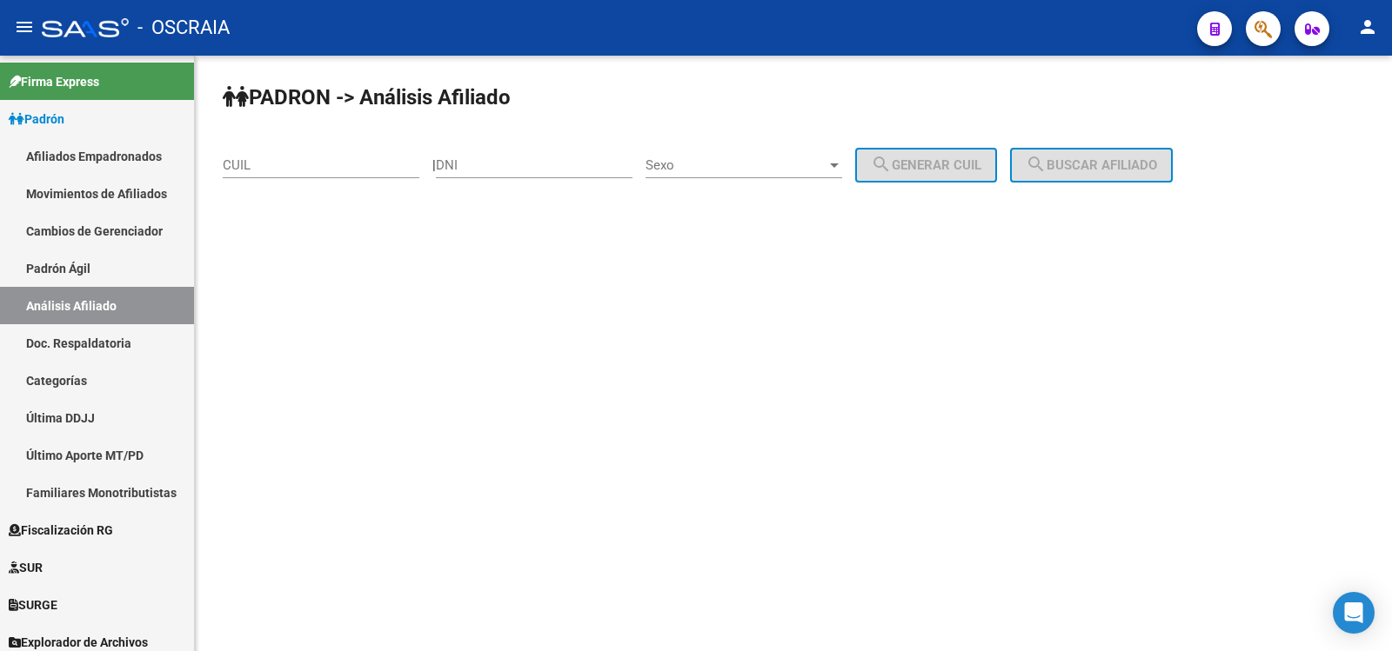
click at [300, 164] on input "CUIL" at bounding box center [321, 165] width 197 height 16
paste input "27-24871383-1"
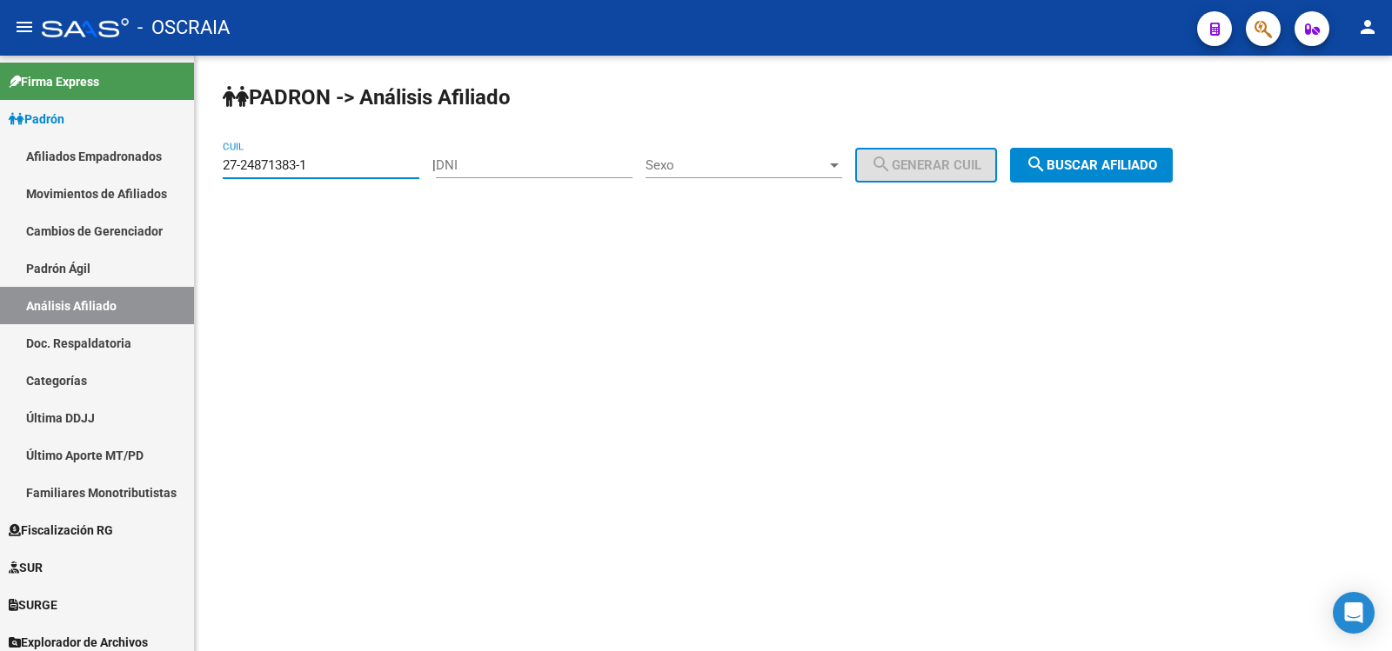
type input "27-24871383-1"
click at [1157, 163] on span "search Buscar afiliado" at bounding box center [1091, 165] width 131 height 16
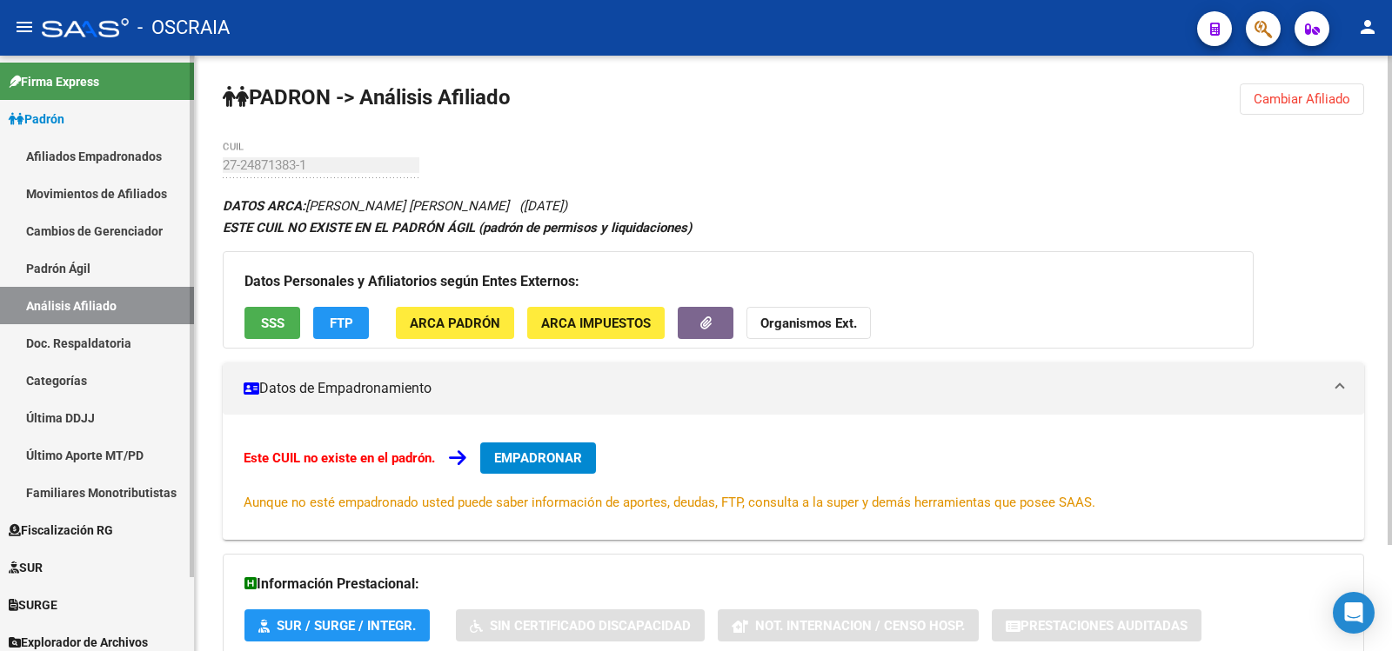
drag, startPoint x: 95, startPoint y: 268, endPoint x: 100, endPoint y: 291, distance: 23.2
click at [96, 270] on link "Padrón Ágil" at bounding box center [97, 268] width 194 height 37
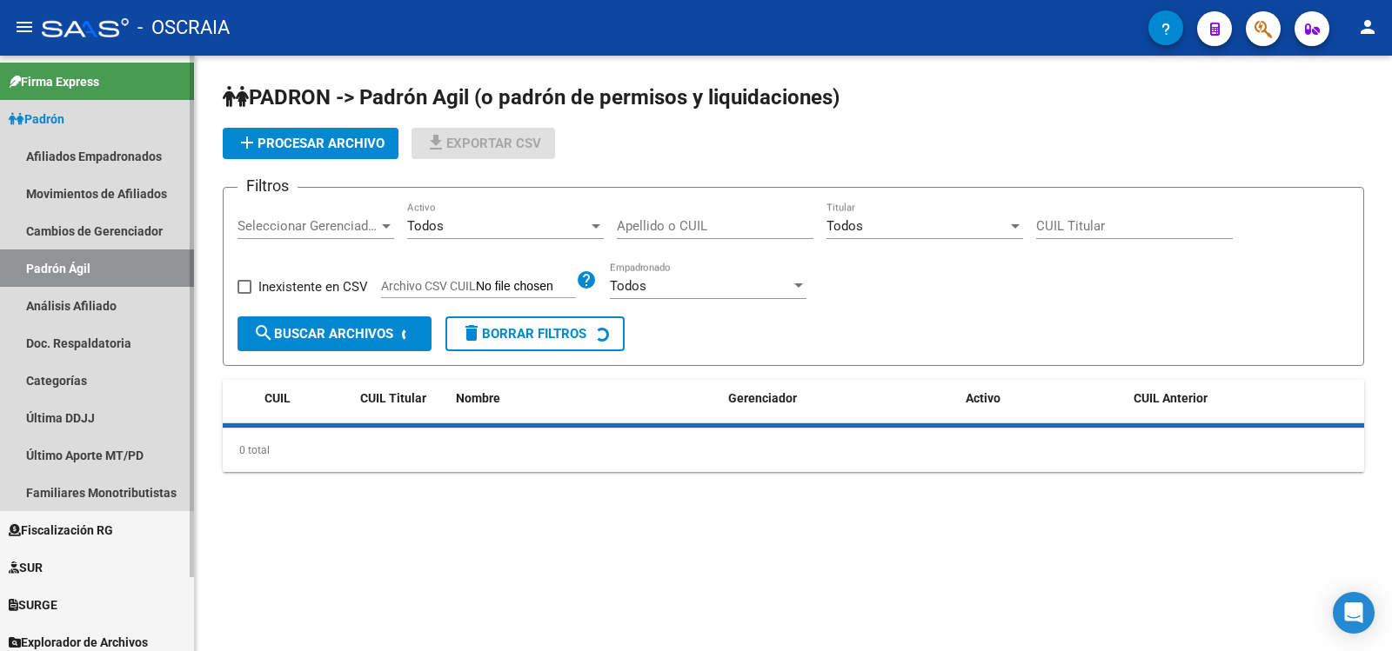
click at [104, 304] on link "Análisis Afiliado" at bounding box center [97, 305] width 194 height 37
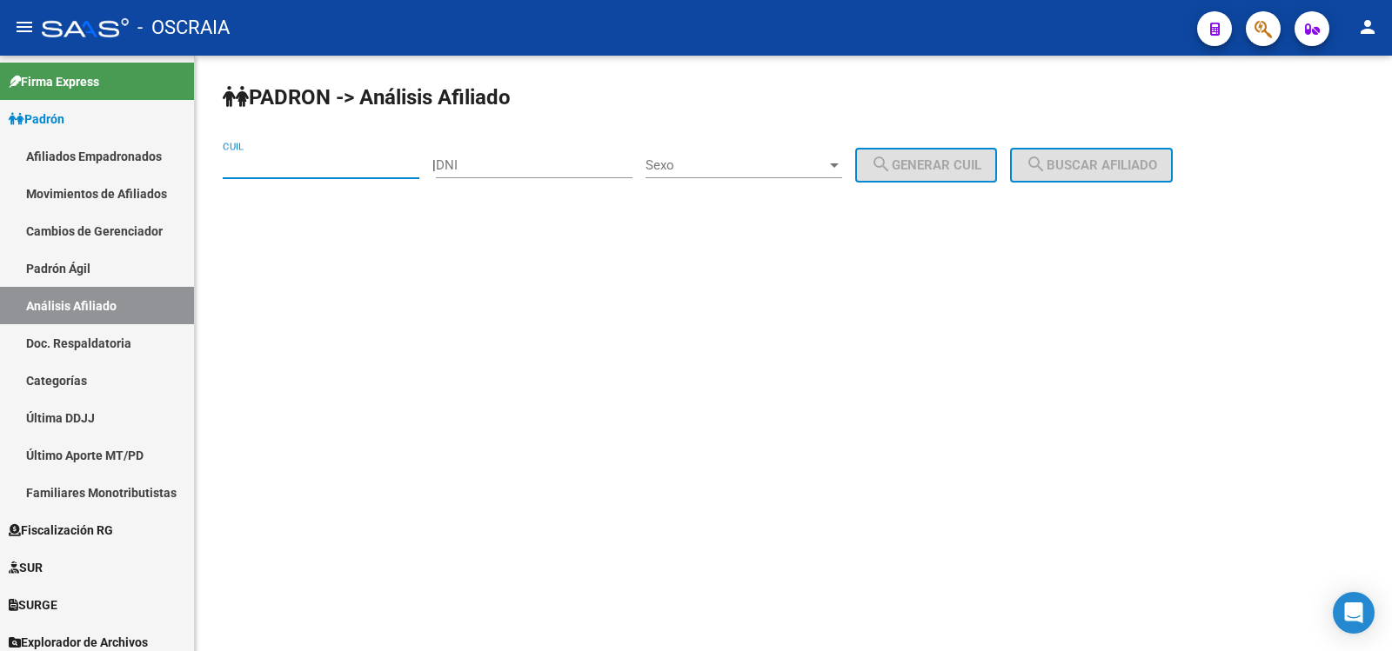
click at [309, 165] on input "CUIL" at bounding box center [321, 165] width 197 height 16
paste input "20-95852419-7"
type input "20-95852419-7"
click at [1096, 175] on button "search Buscar afiliado" at bounding box center [1091, 165] width 163 height 35
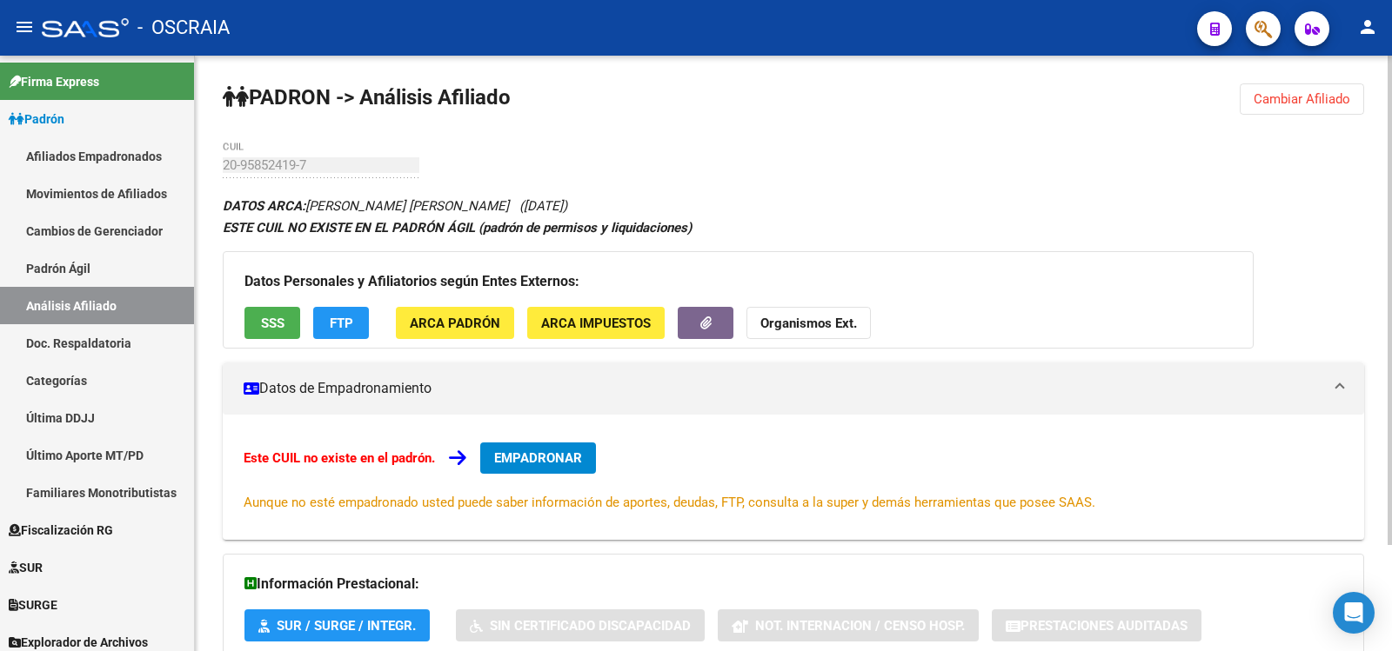
click at [224, 173] on div "20-95852419-7 CUIL" at bounding box center [321, 159] width 197 height 37
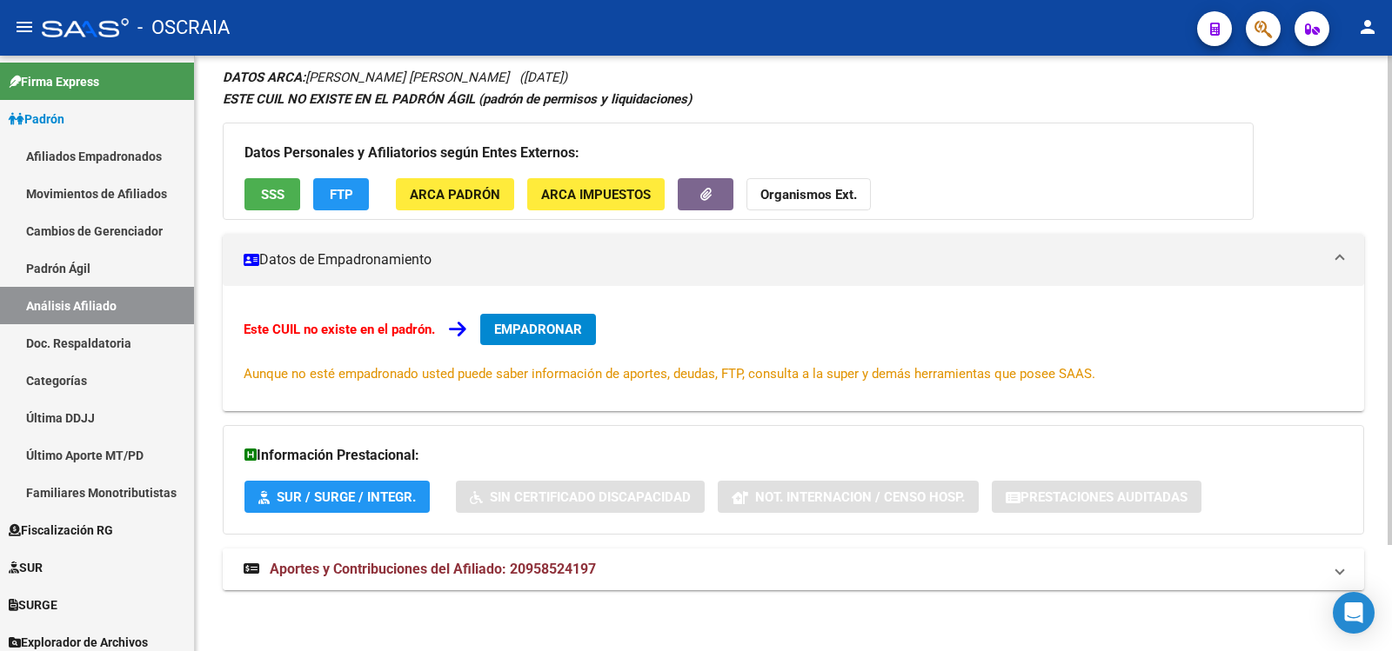
click at [718, 563] on mat-panel-title "Aportes y Contribuciones del Afiliado: 20958524197" at bounding box center [783, 569] width 1079 height 19
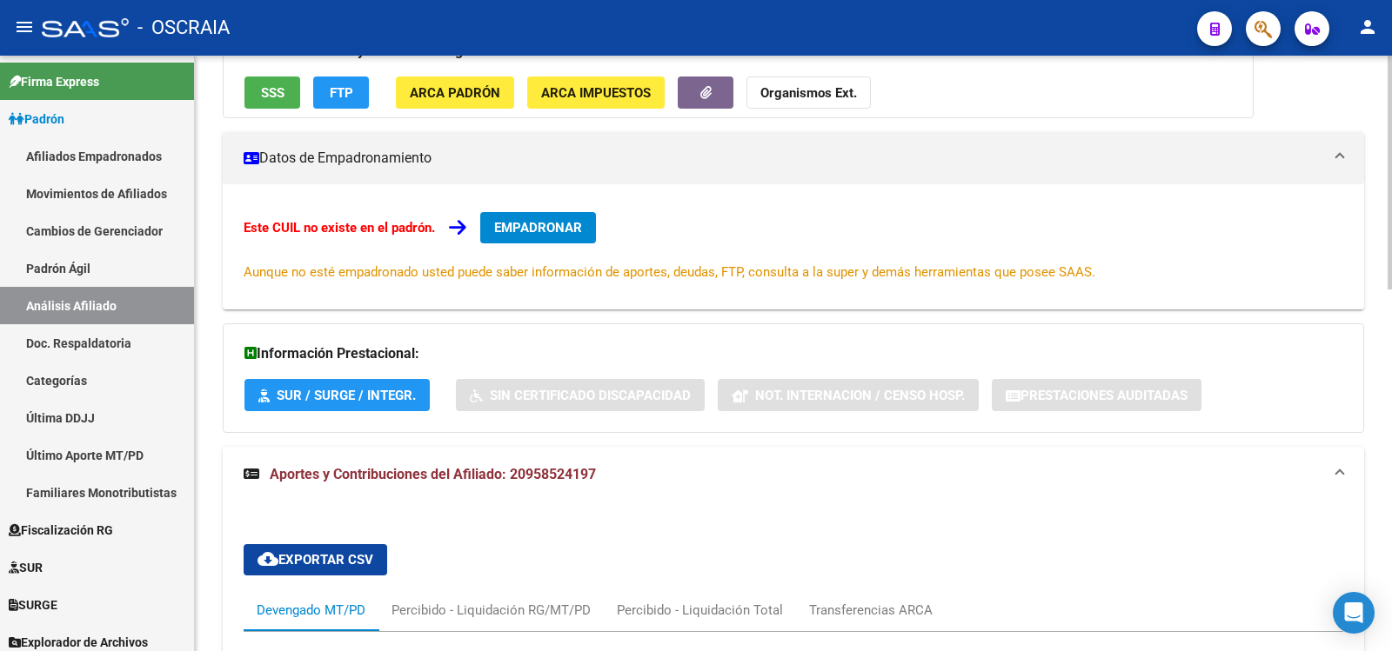
scroll to position [921, 0]
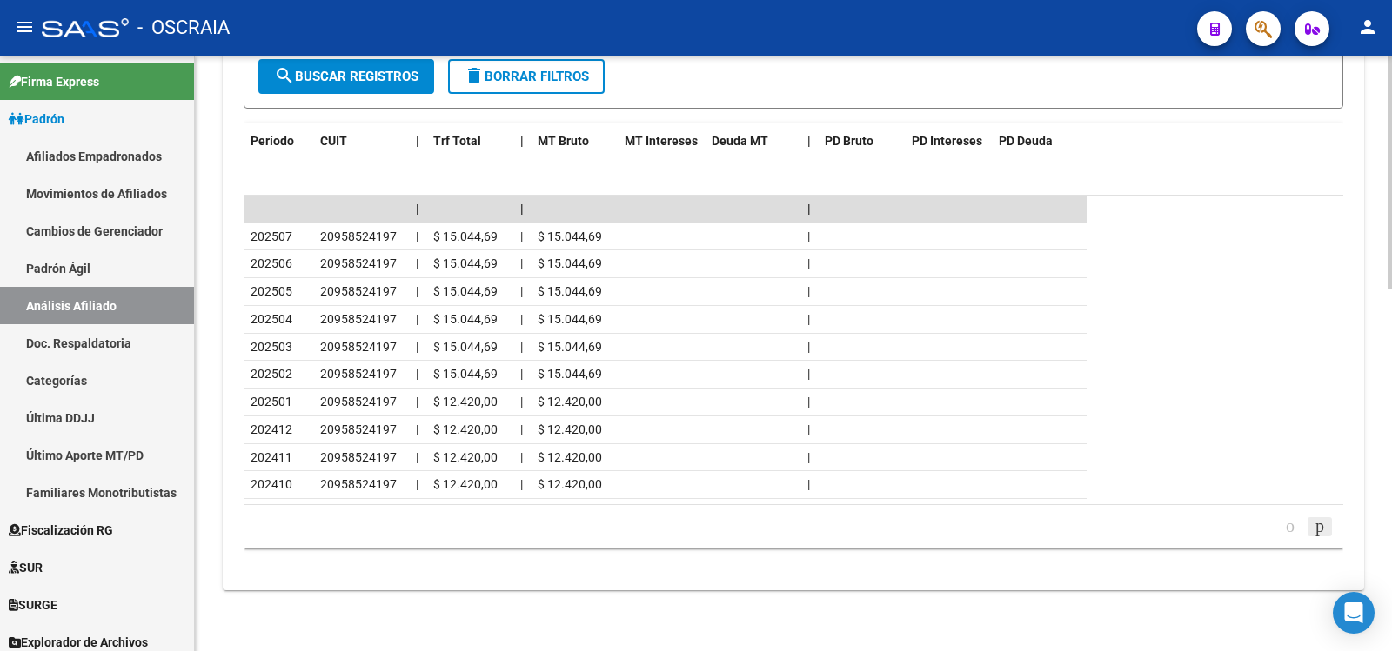
click at [1320, 530] on icon "go to next page" at bounding box center [1320, 526] width 14 height 21
click at [1320, 526] on icon "go to next page" at bounding box center [1320, 526] width 14 height 21
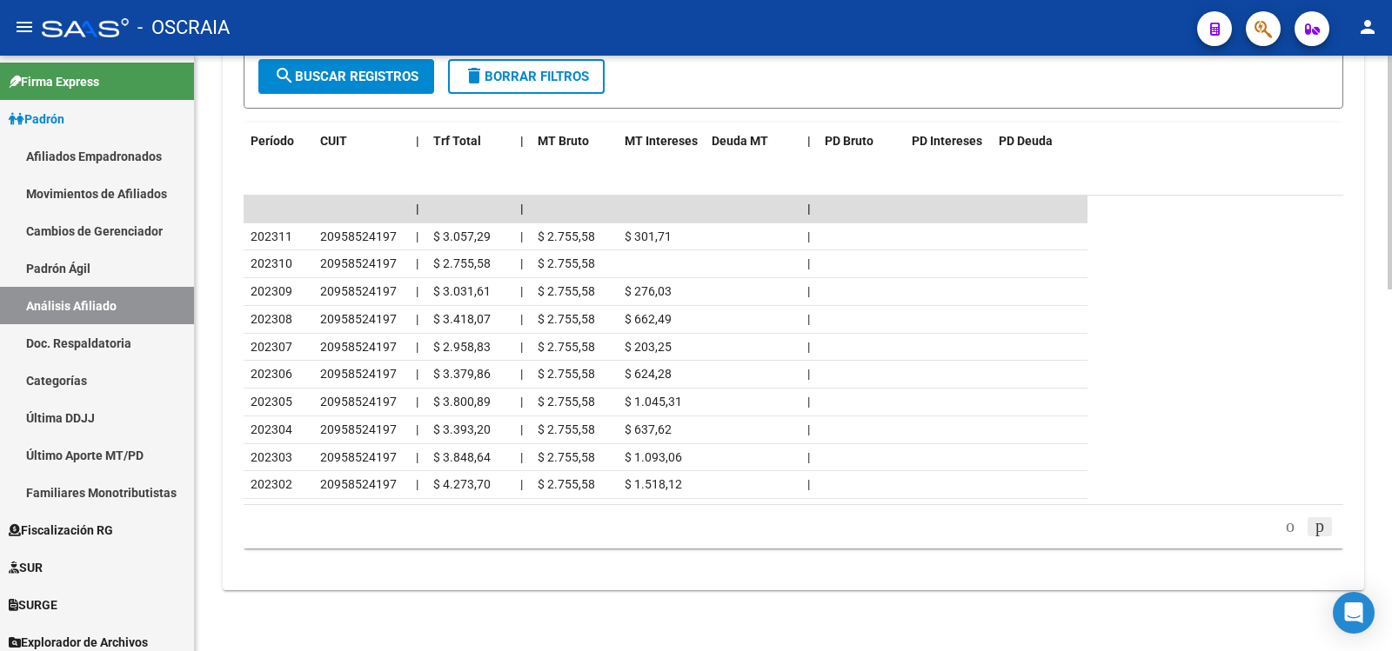
click at [1316, 530] on icon "go to next page" at bounding box center [1320, 526] width 14 height 21
click at [1319, 529] on icon "go to next page" at bounding box center [1320, 526] width 14 height 21
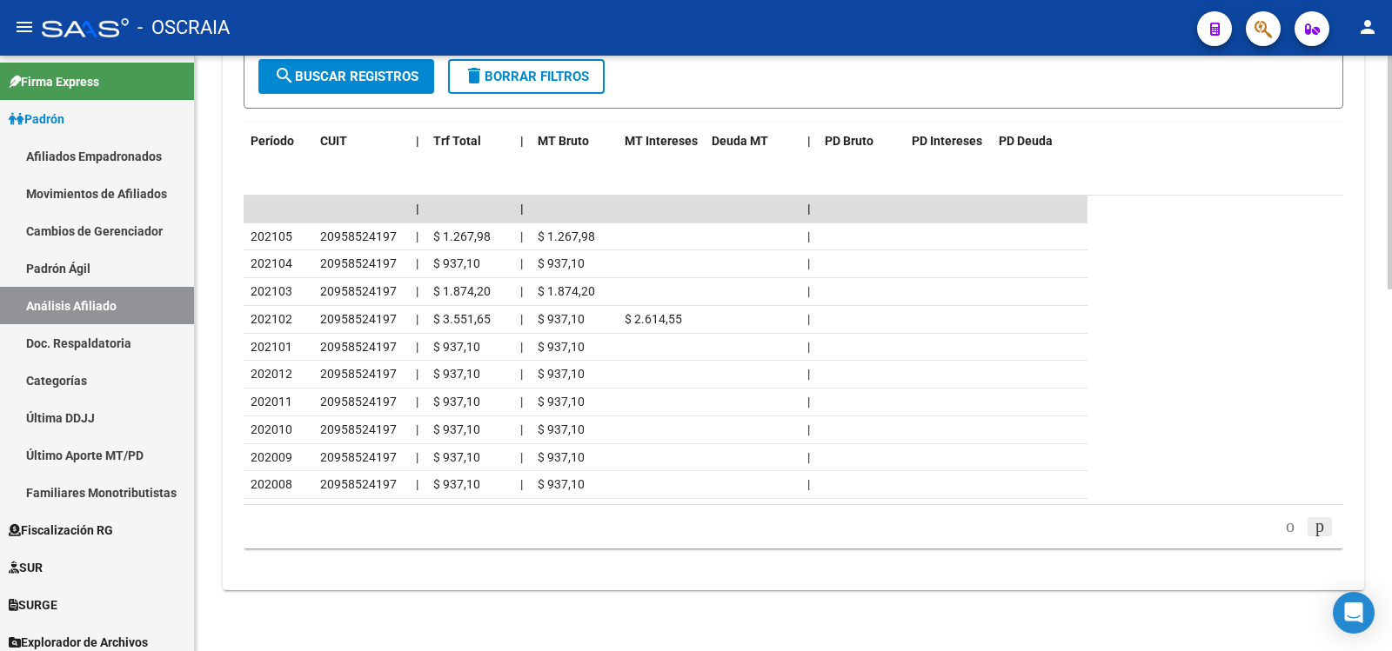
click at [1313, 529] on icon "go to next page" at bounding box center [1320, 526] width 14 height 21
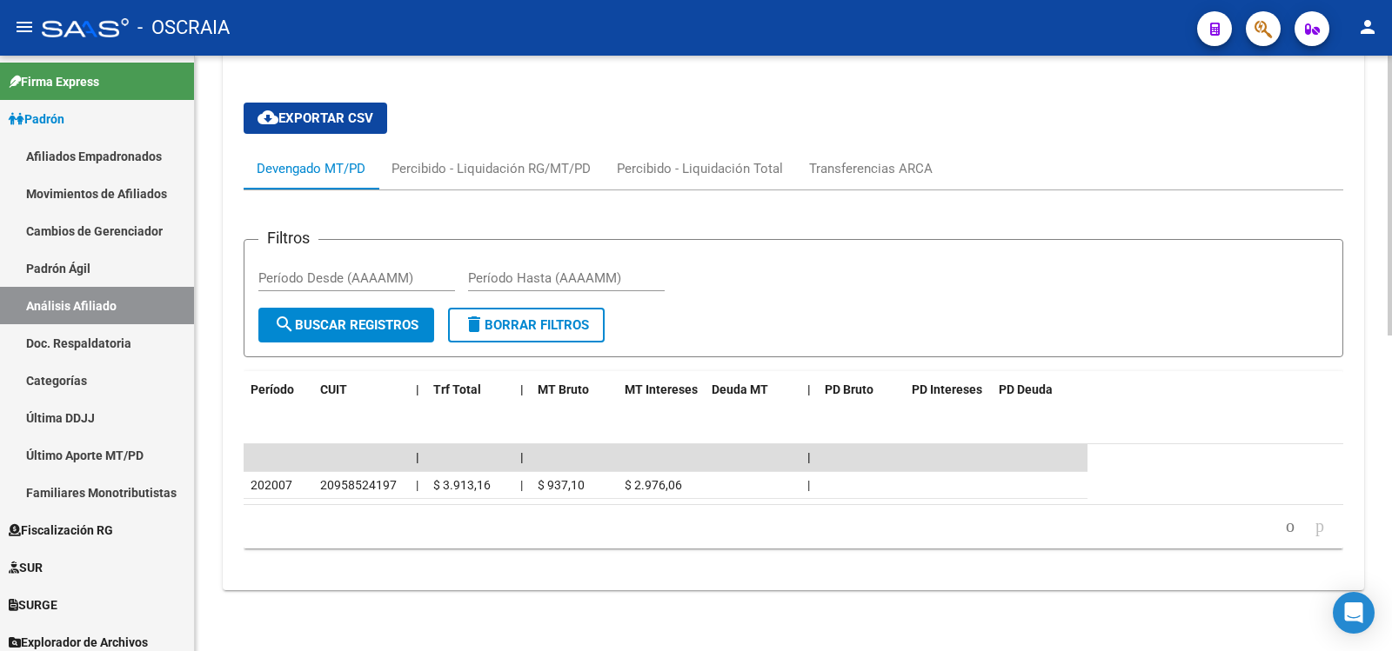
scroll to position [672, 0]
click at [1316, 528] on icon "go to next page" at bounding box center [1320, 526] width 14 height 21
click at [1283, 526] on icon "go to previous page" at bounding box center [1290, 526] width 14 height 21
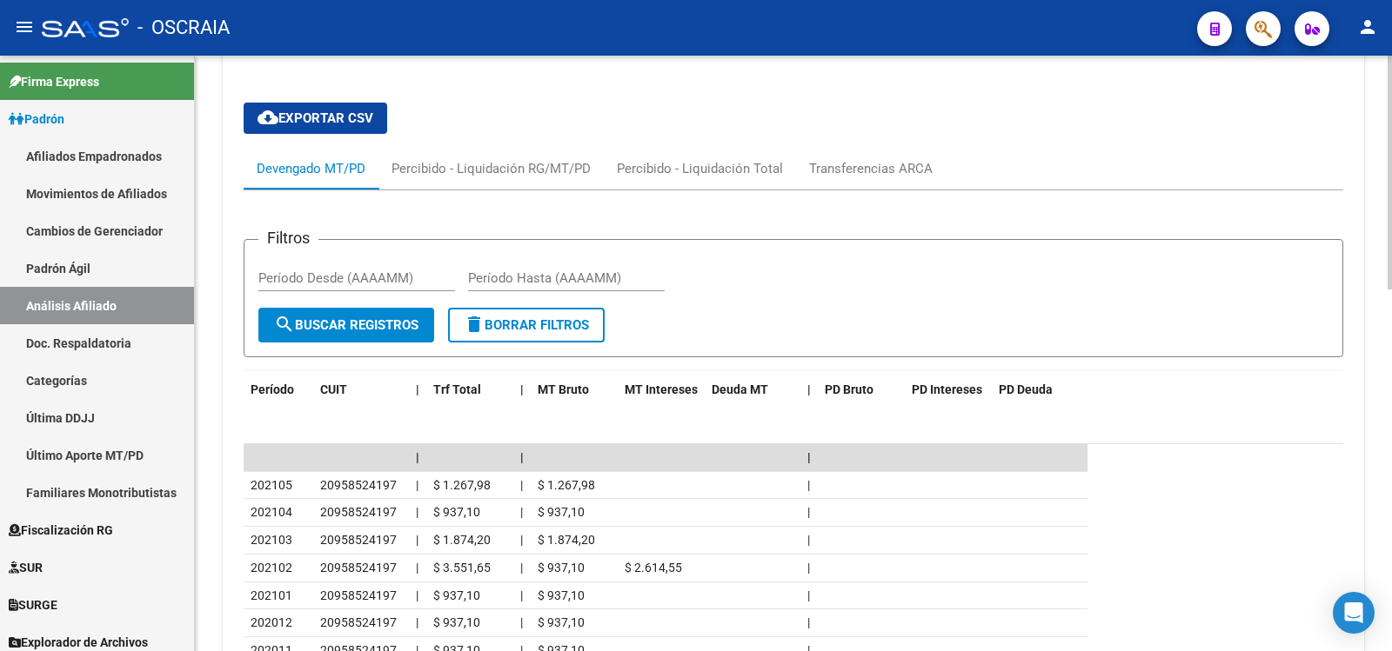
scroll to position [921, 0]
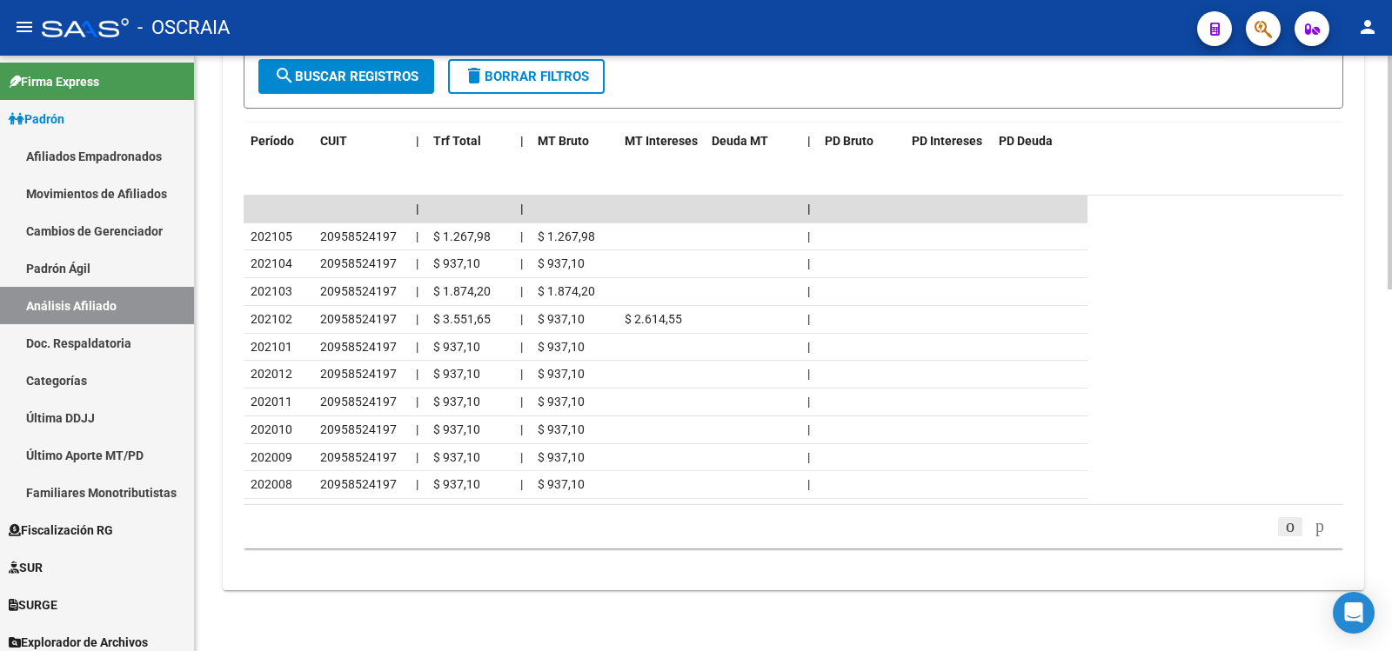
click at [1283, 527] on icon "go to previous page" at bounding box center [1290, 526] width 14 height 21
click at [1276, 527] on div "179,769,313,486,231,570,000,000,000,000,000,000,000,000,000,000,000,000,000,000…" at bounding box center [793, 526] width 1099 height 43
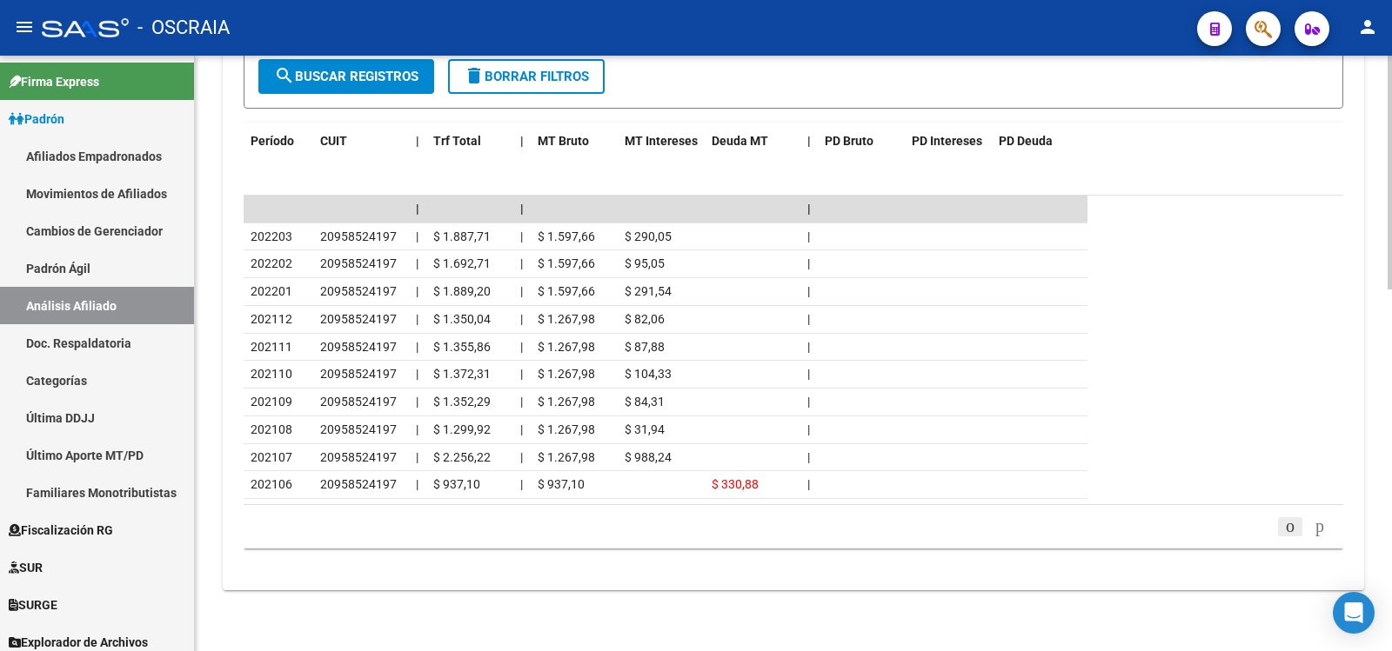
click at [1283, 525] on icon "go to previous page" at bounding box center [1290, 526] width 14 height 21
click at [1280, 525] on div "179,769,313,486,231,570,000,000,000,000,000,000,000,000,000,000,000,000,000,000…" at bounding box center [793, 526] width 1099 height 43
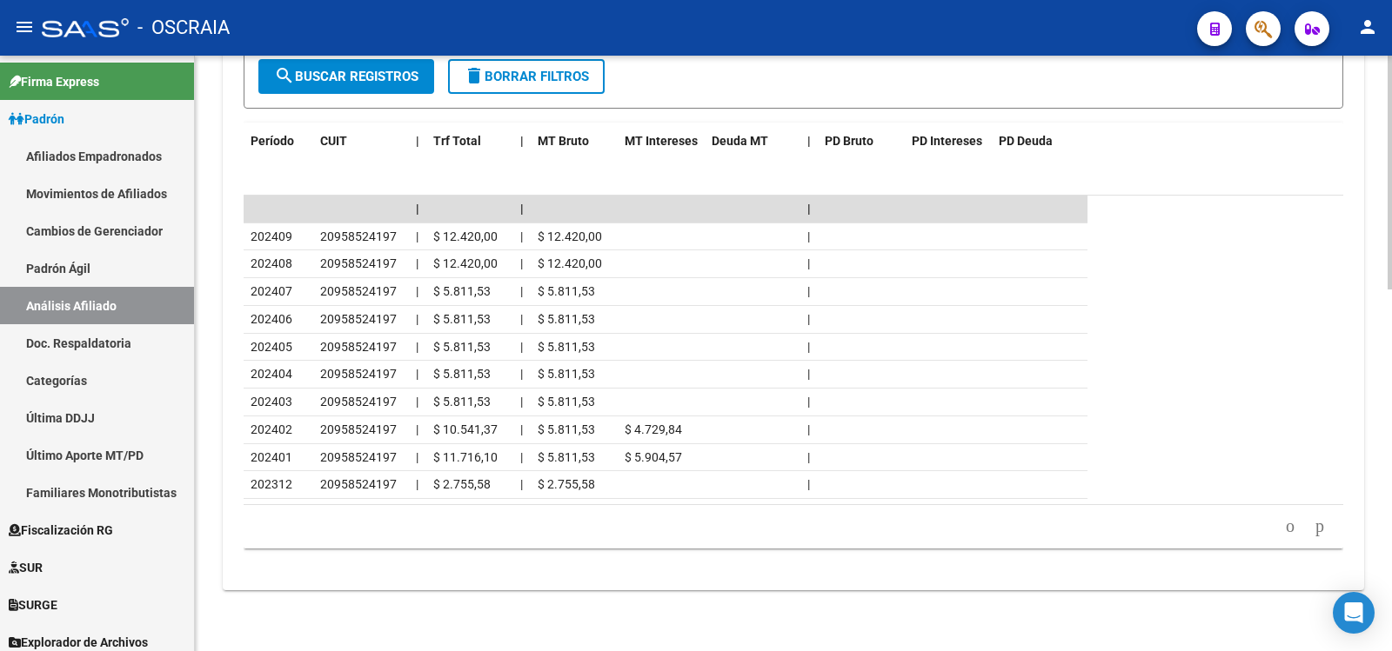
click at [1283, 525] on icon "go to previous page" at bounding box center [1290, 526] width 14 height 21
click at [1280, 525] on div "179,769,313,486,231,570,000,000,000,000,000,000,000,000,000,000,000,000,000,000…" at bounding box center [793, 526] width 1099 height 43
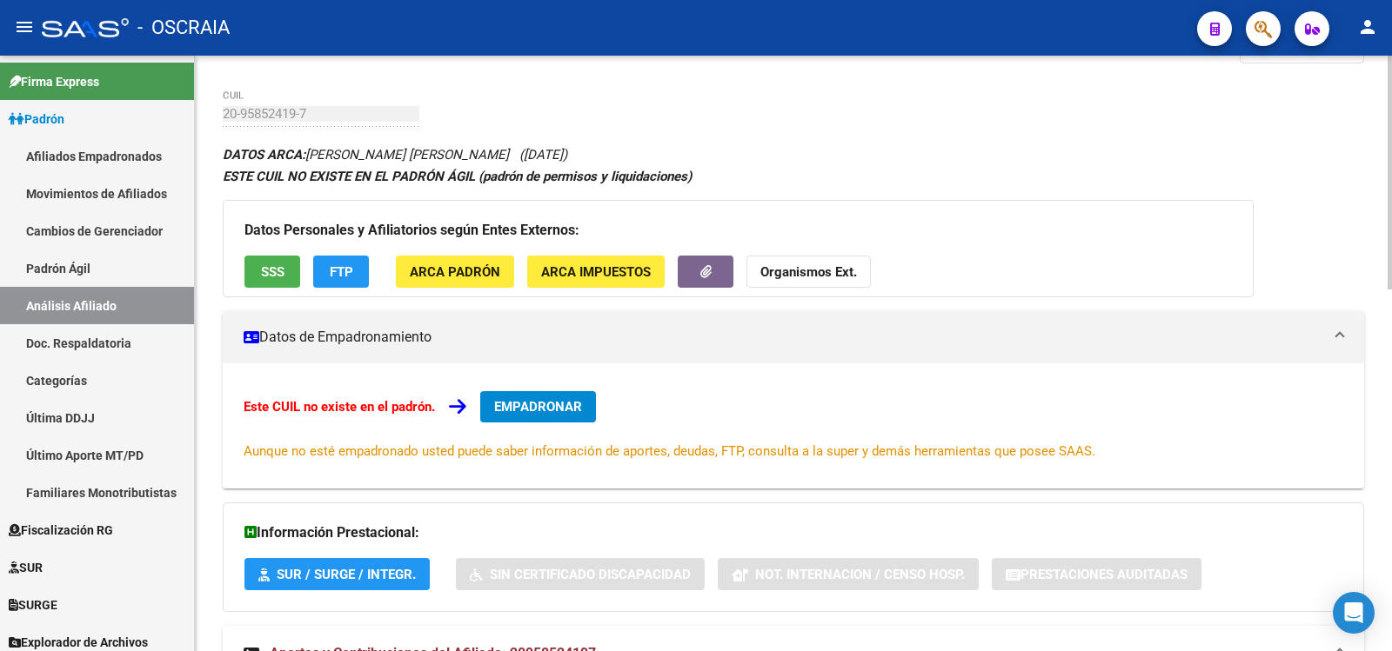
click at [114, 277] on link "Padrón Ágil" at bounding box center [97, 268] width 194 height 37
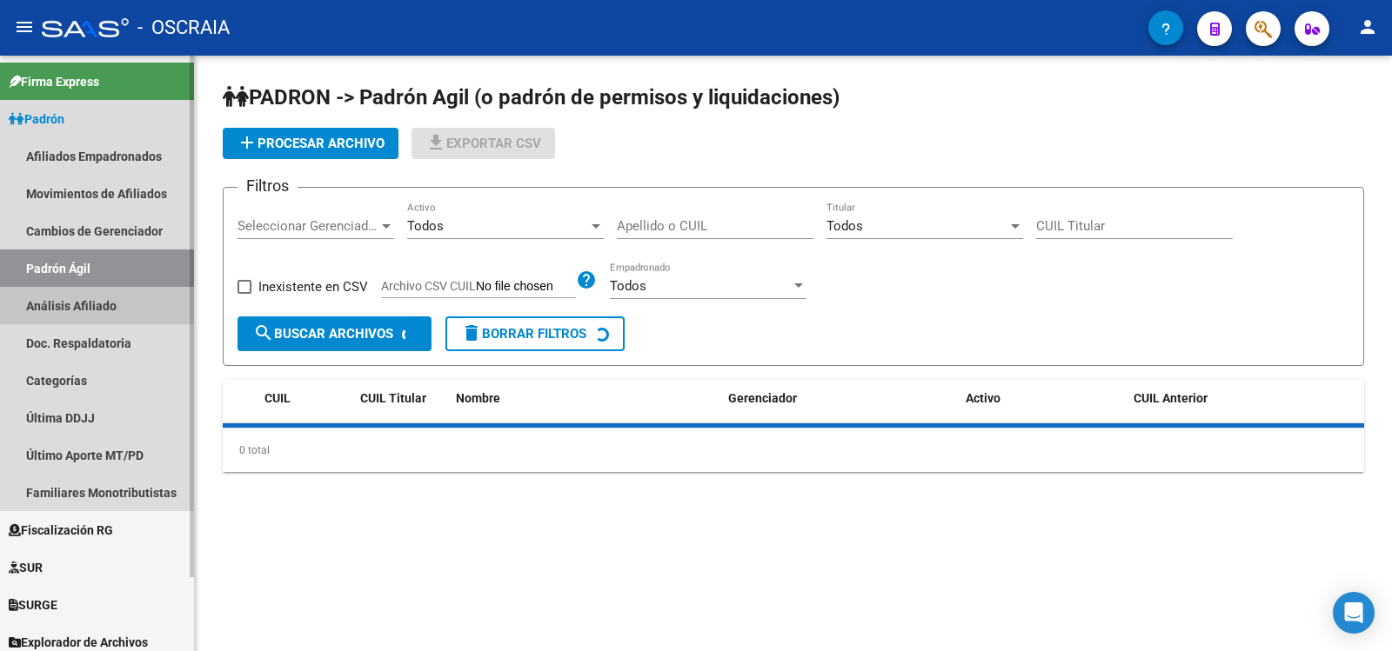
click at [130, 307] on link "Análisis Afiliado" at bounding box center [97, 305] width 194 height 37
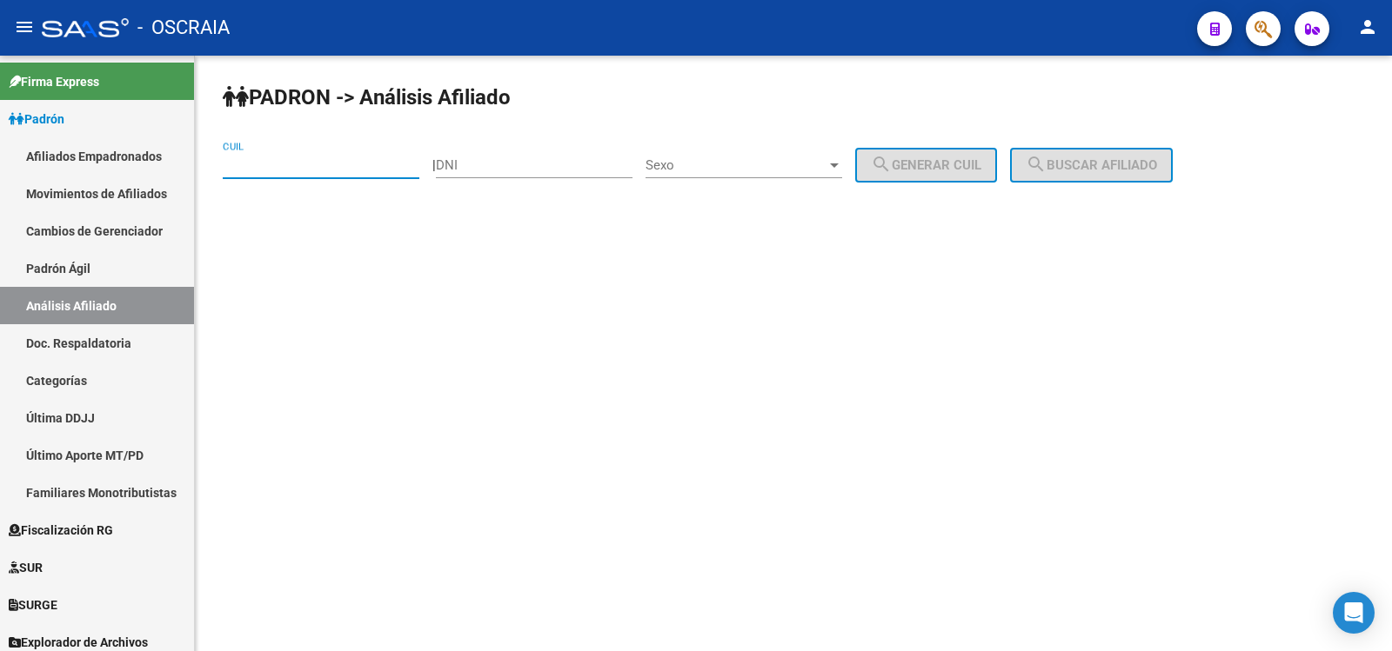
click at [313, 171] on input "CUIL" at bounding box center [321, 165] width 197 height 16
paste input "27-24871383-1"
type input "27-24871383-1"
click at [1140, 170] on span "search Buscar afiliado" at bounding box center [1091, 165] width 131 height 16
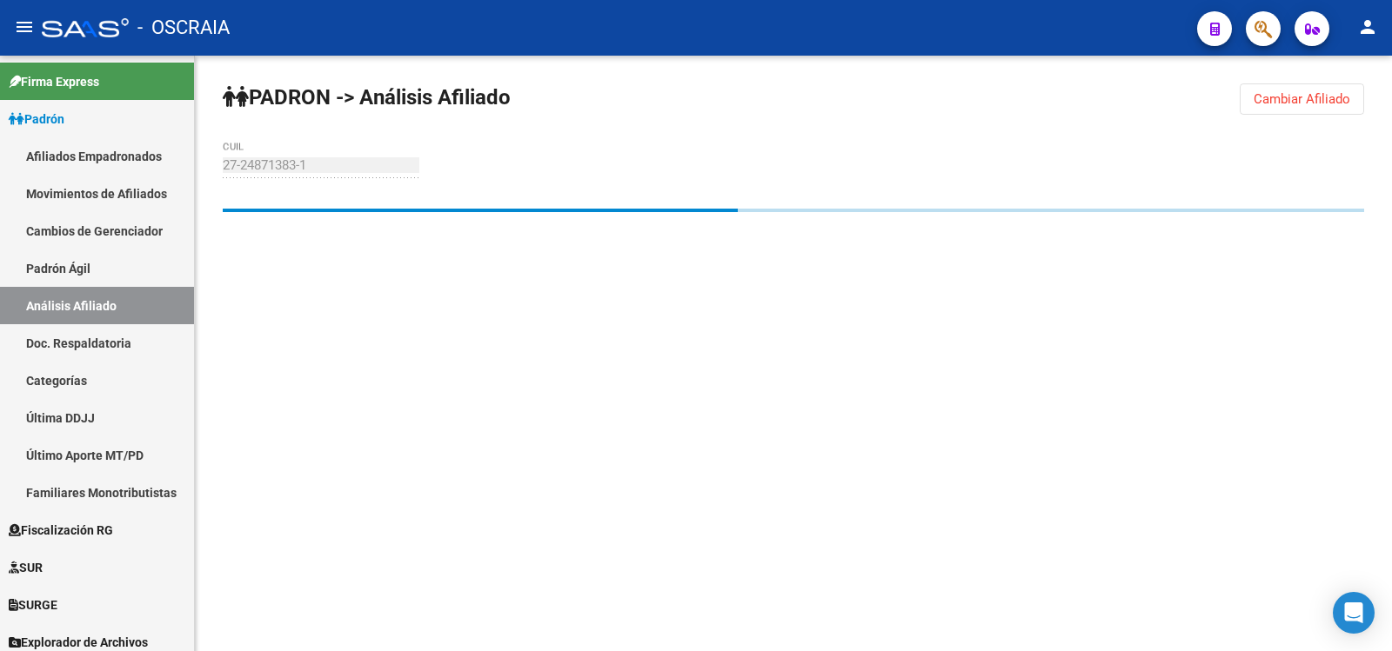
click at [358, 644] on mat-sidenav-content "[PERSON_NAME] -> Análisis Afiliado Cambiar Afiliado 27-24871383-1 CUIL" at bounding box center [793, 354] width 1197 height 596
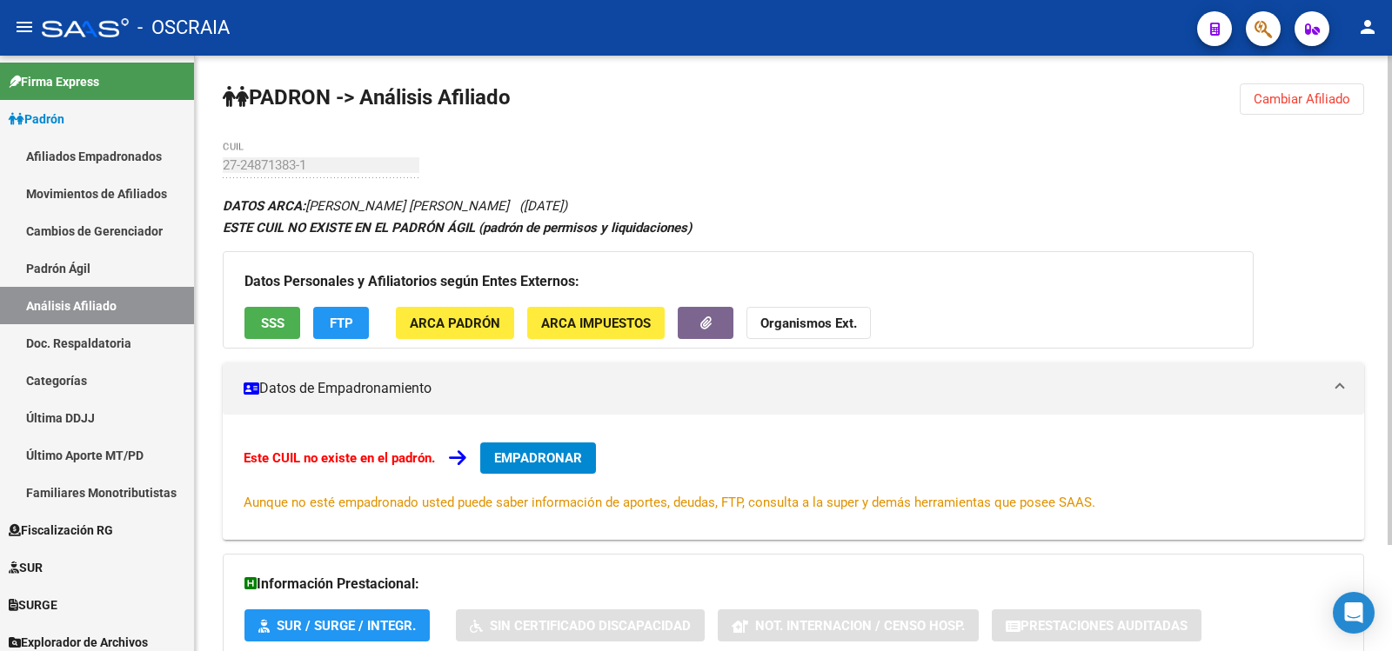
scroll to position [129, 0]
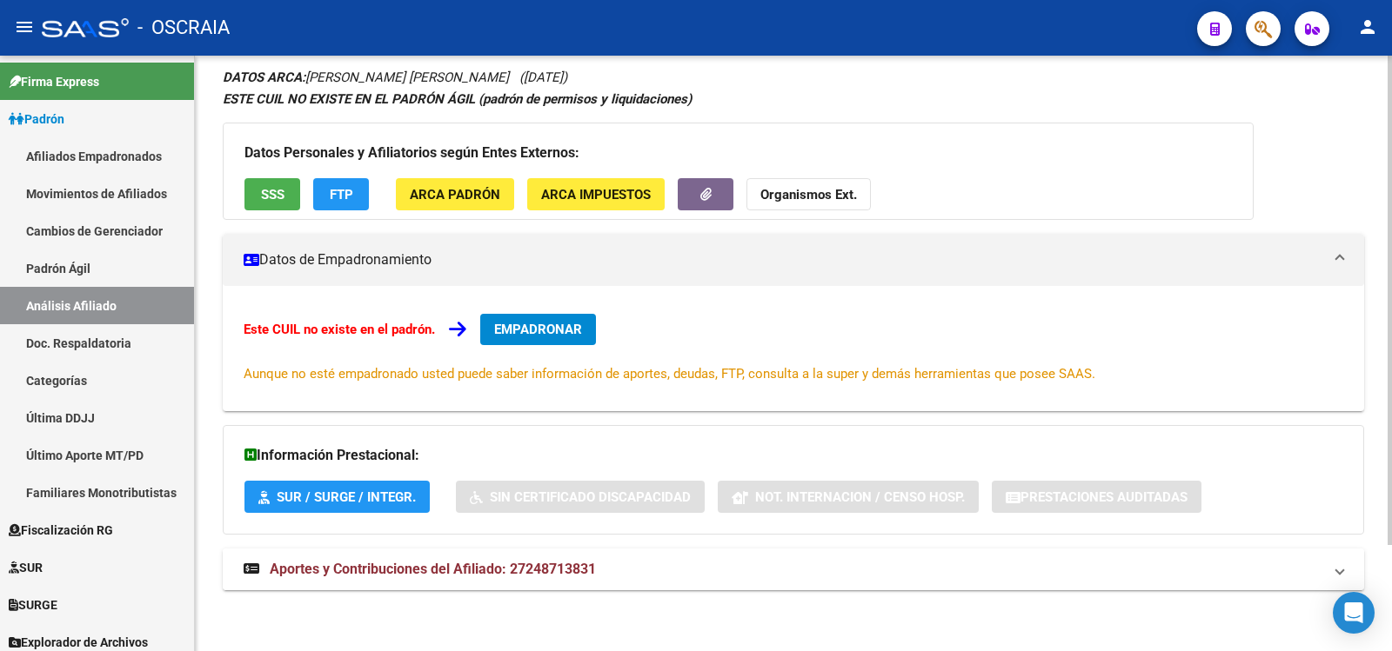
click at [633, 552] on mat-expansion-panel-header "Aportes y Contribuciones del Afiliado: 27248713831" at bounding box center [793, 570] width 1141 height 42
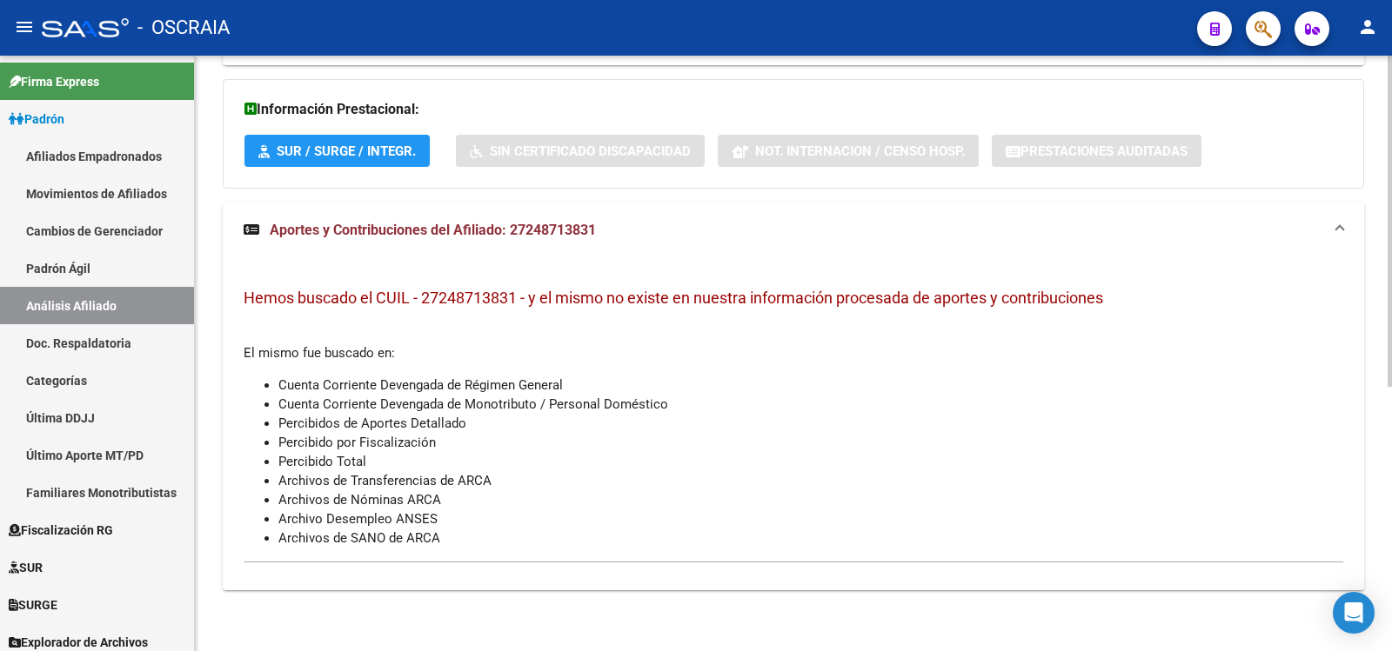
scroll to position [0, 0]
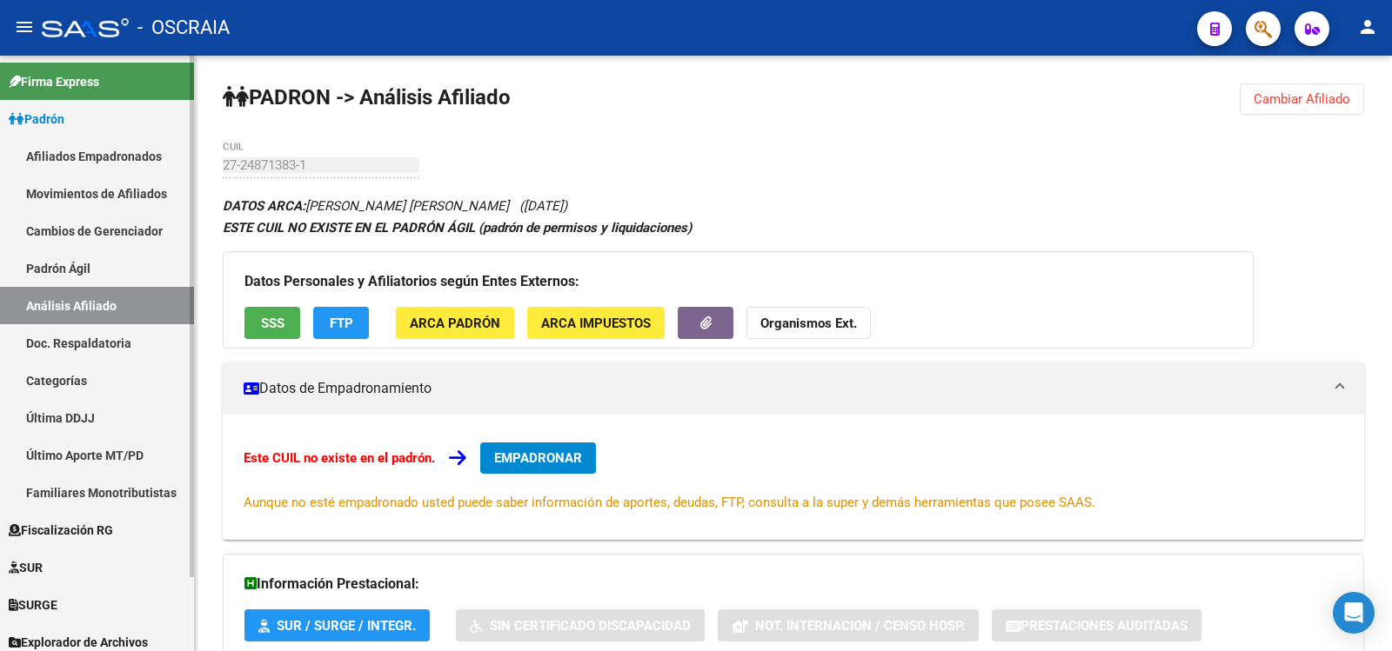
click at [121, 277] on link "Padrón Ágil" at bounding box center [97, 268] width 194 height 37
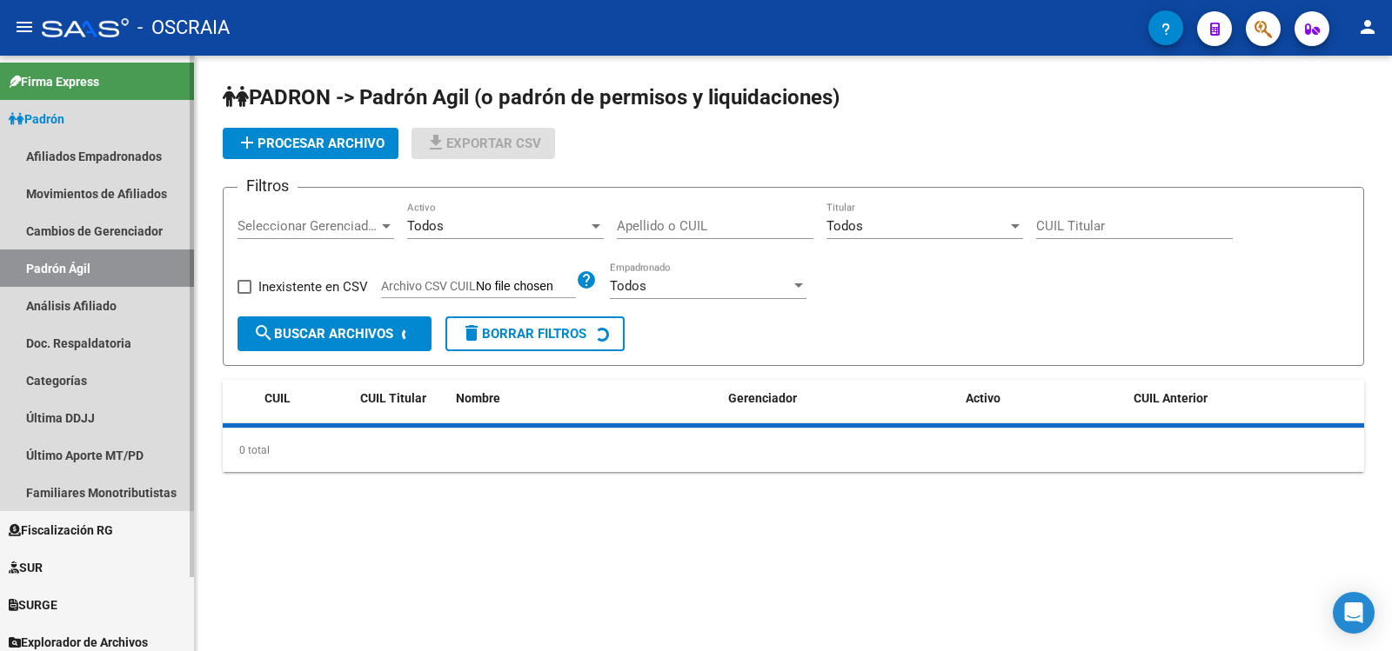
click at [122, 302] on link "Análisis Afiliado" at bounding box center [97, 305] width 194 height 37
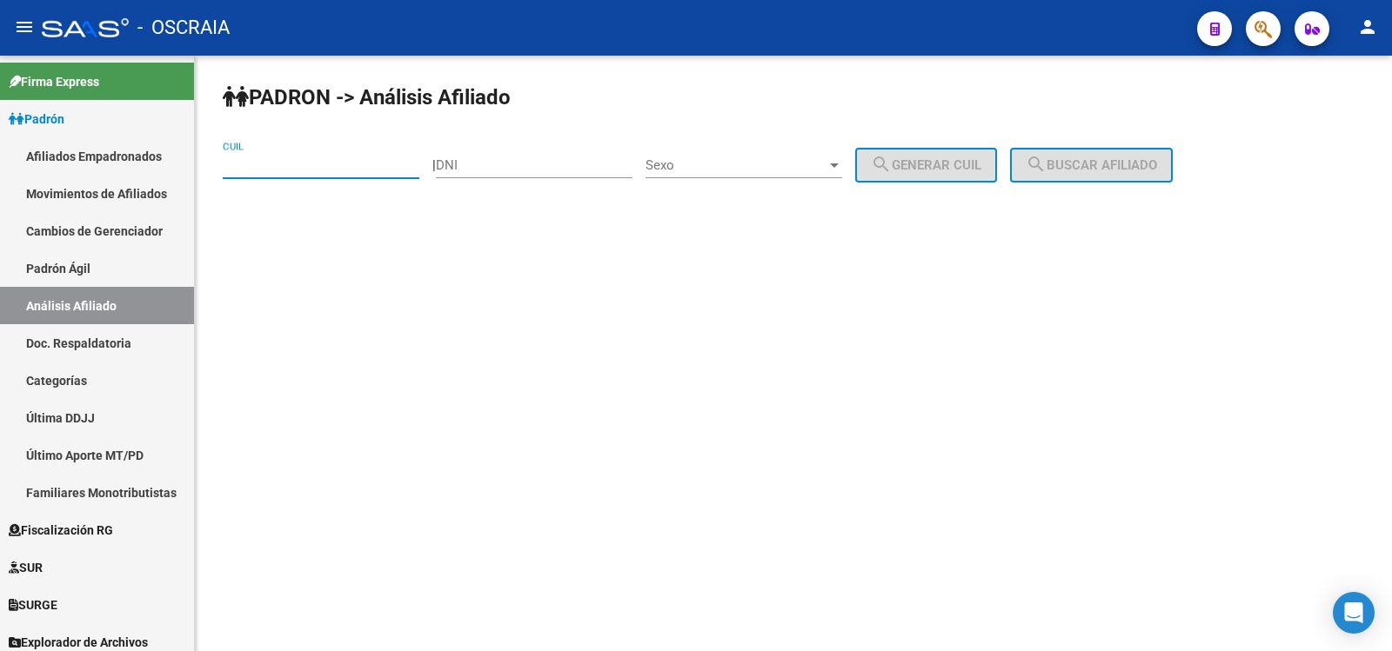
click at [269, 170] on input "CUIL" at bounding box center [321, 165] width 197 height 16
paste input "27-24871383-1"
type input "27-24871383-1"
click at [1098, 156] on button "search Buscar afiliado" at bounding box center [1091, 165] width 163 height 35
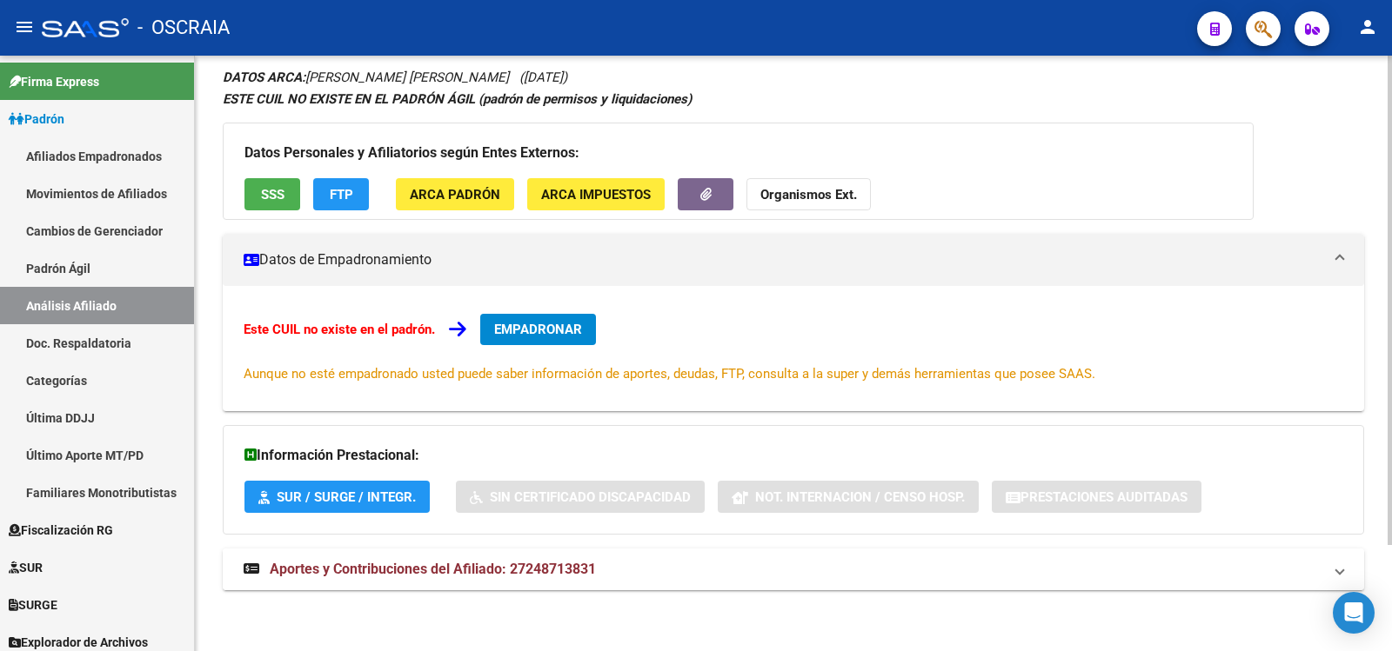
drag, startPoint x: 572, startPoint y: 585, endPoint x: 605, endPoint y: 561, distance: 41.1
click at [573, 585] on mat-expansion-panel-header "Aportes y Contribuciones del Afiliado: 27248713831" at bounding box center [793, 570] width 1141 height 42
